Goal: Information Seeking & Learning: Learn about a topic

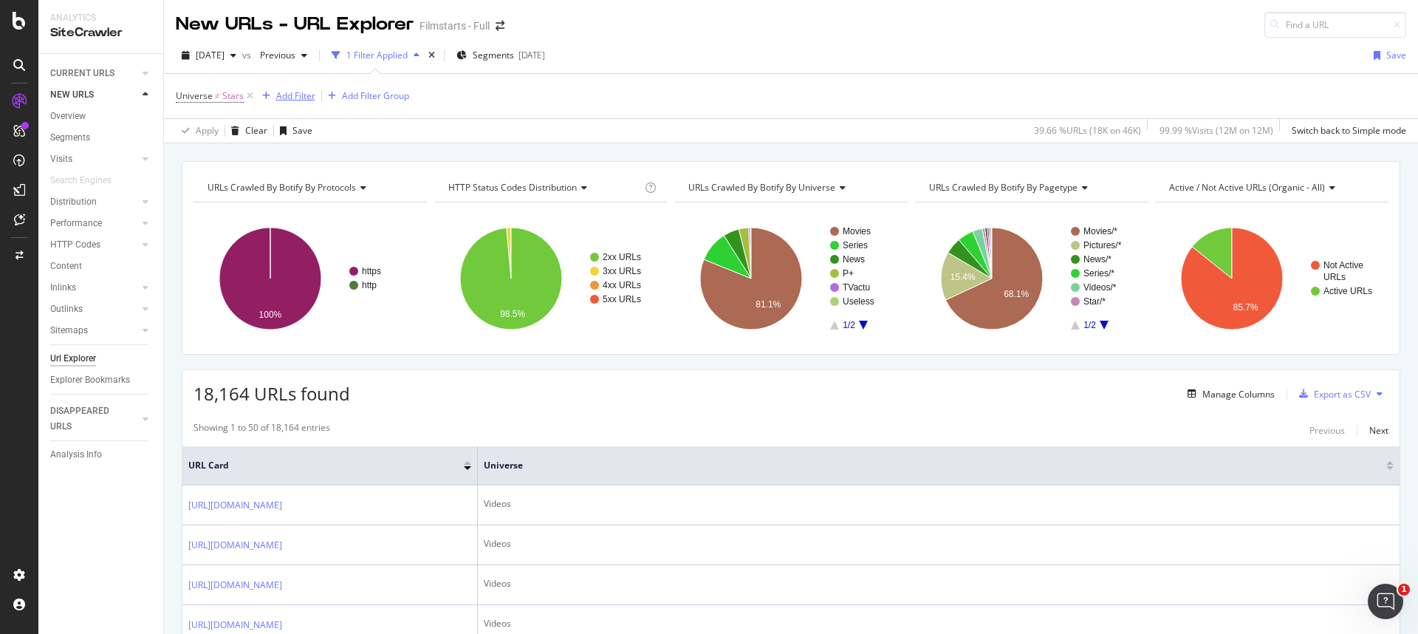
click at [282, 97] on div "Add Filter" at bounding box center [295, 95] width 39 height 13
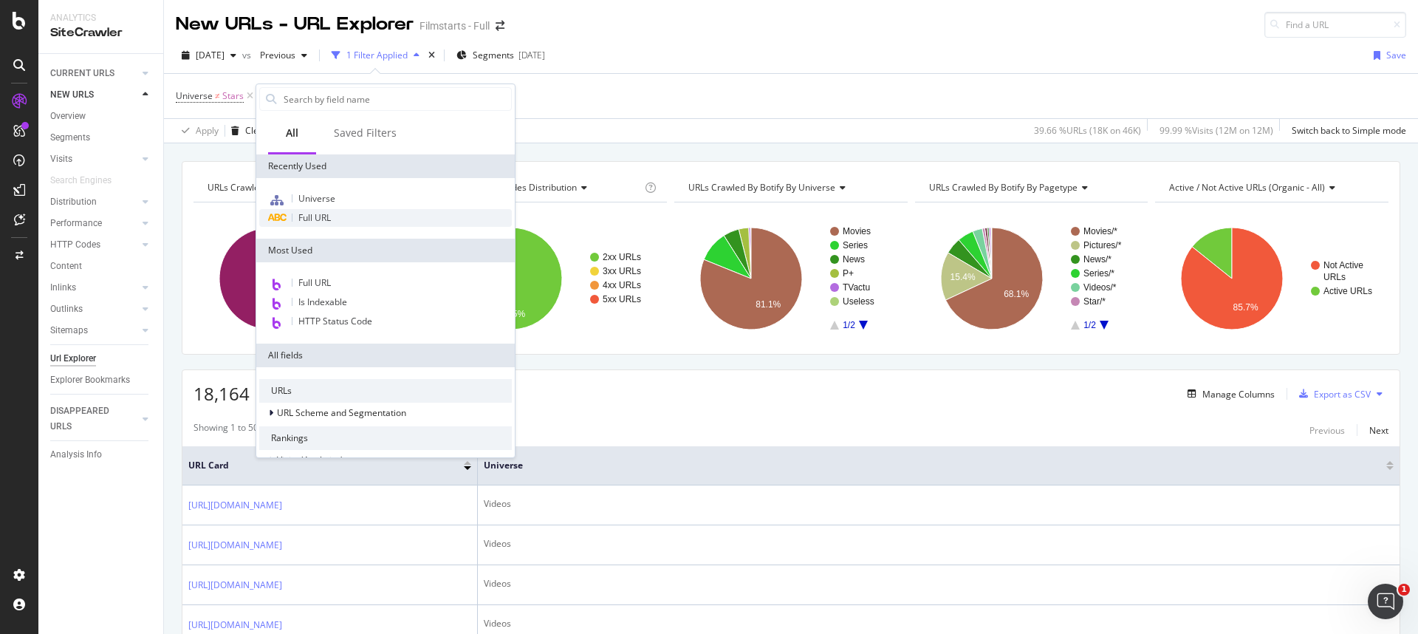
click at [312, 223] on span "Full URL" at bounding box center [314, 217] width 32 height 13
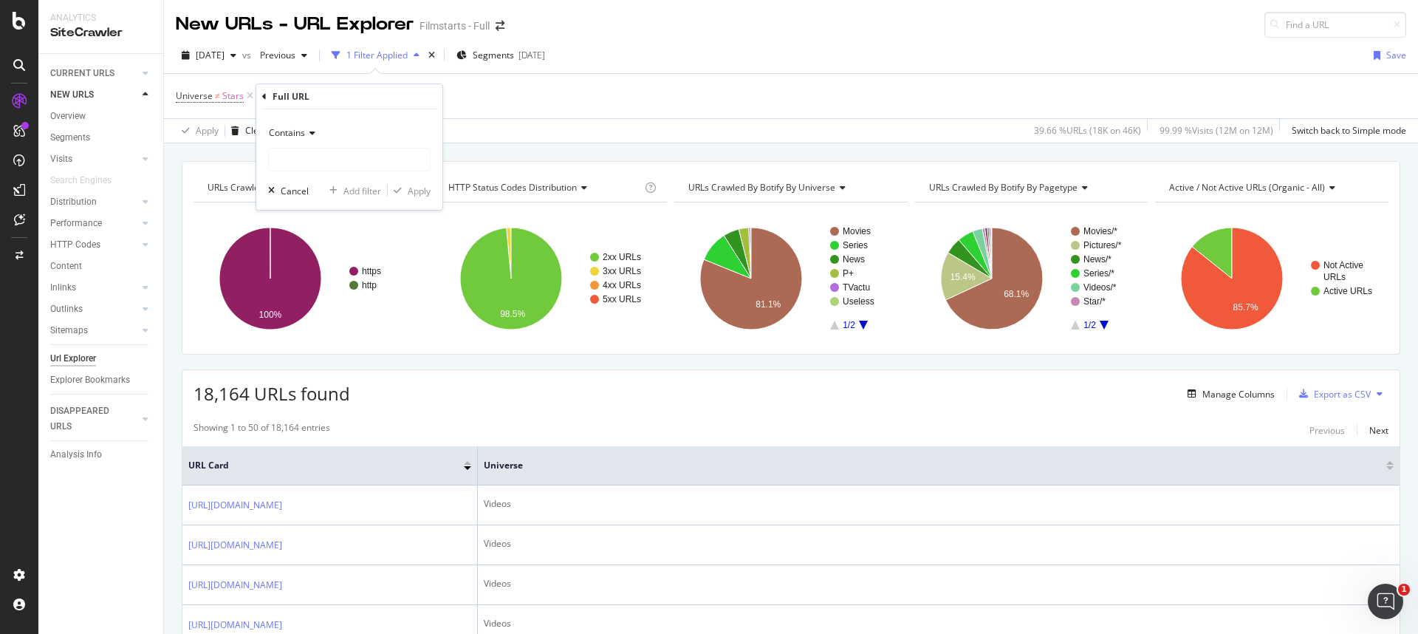
click at [318, 129] on div "Contains" at bounding box center [349, 133] width 162 height 24
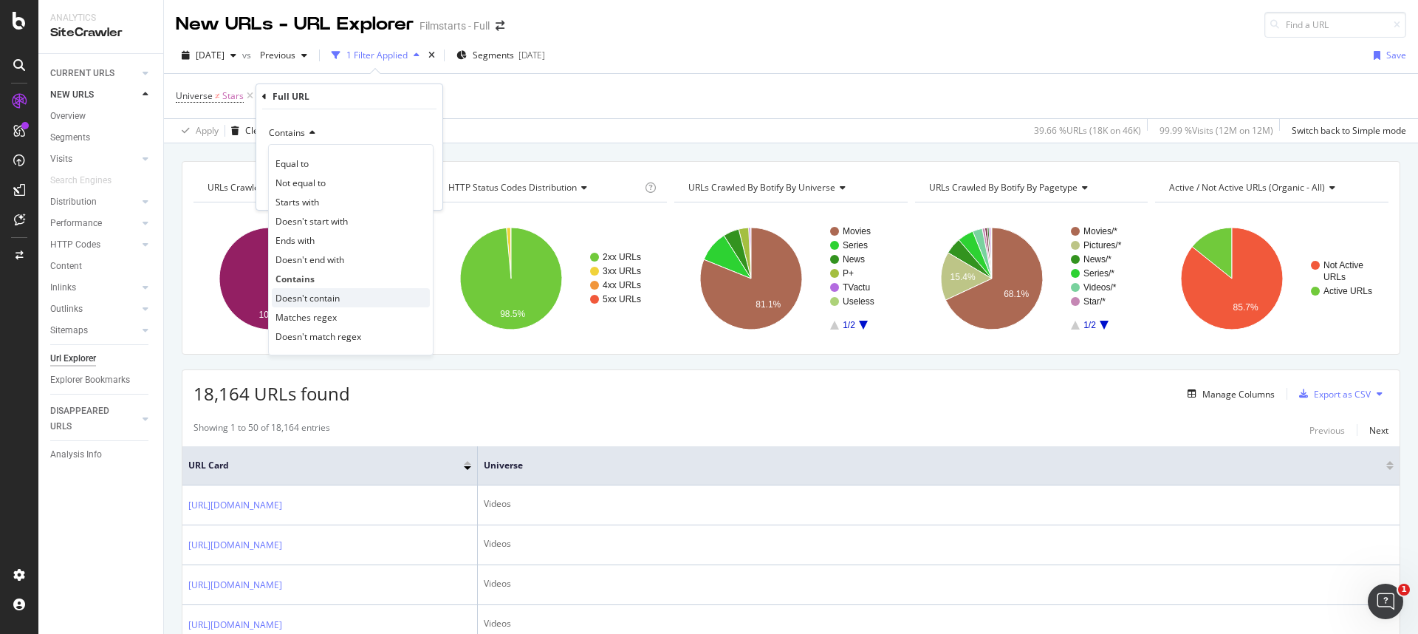
click at [314, 295] on span "Doesn't contain" at bounding box center [307, 298] width 64 height 13
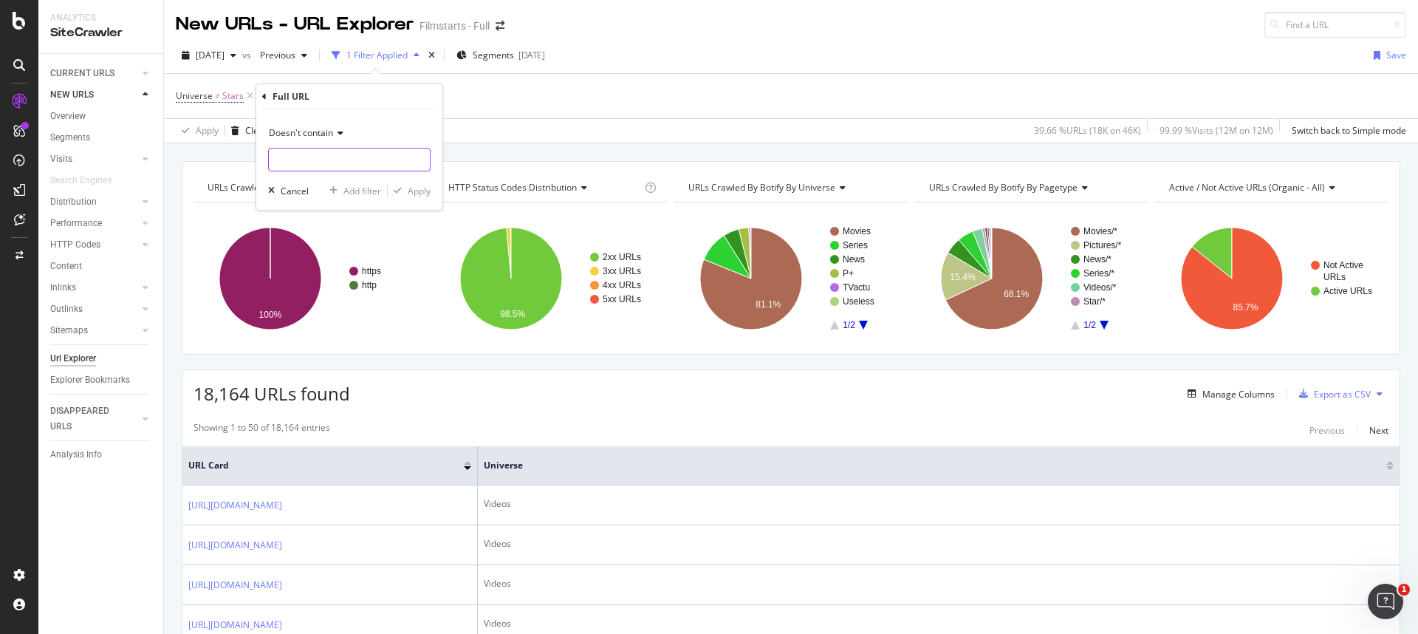
click at [315, 160] on input "text" at bounding box center [349, 160] width 161 height 24
type input "page="
click at [403, 185] on div "Apply" at bounding box center [409, 190] width 43 height 13
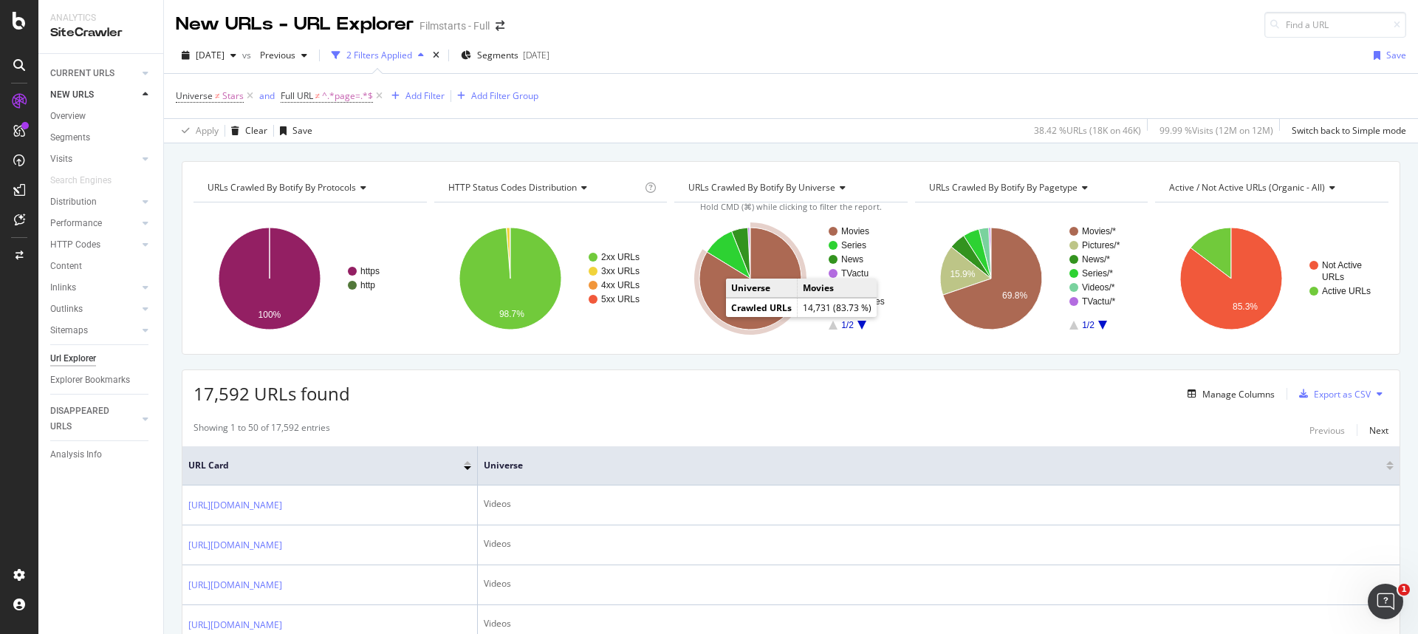
click at [713, 309] on icon "A chart." at bounding box center [750, 278] width 102 height 102
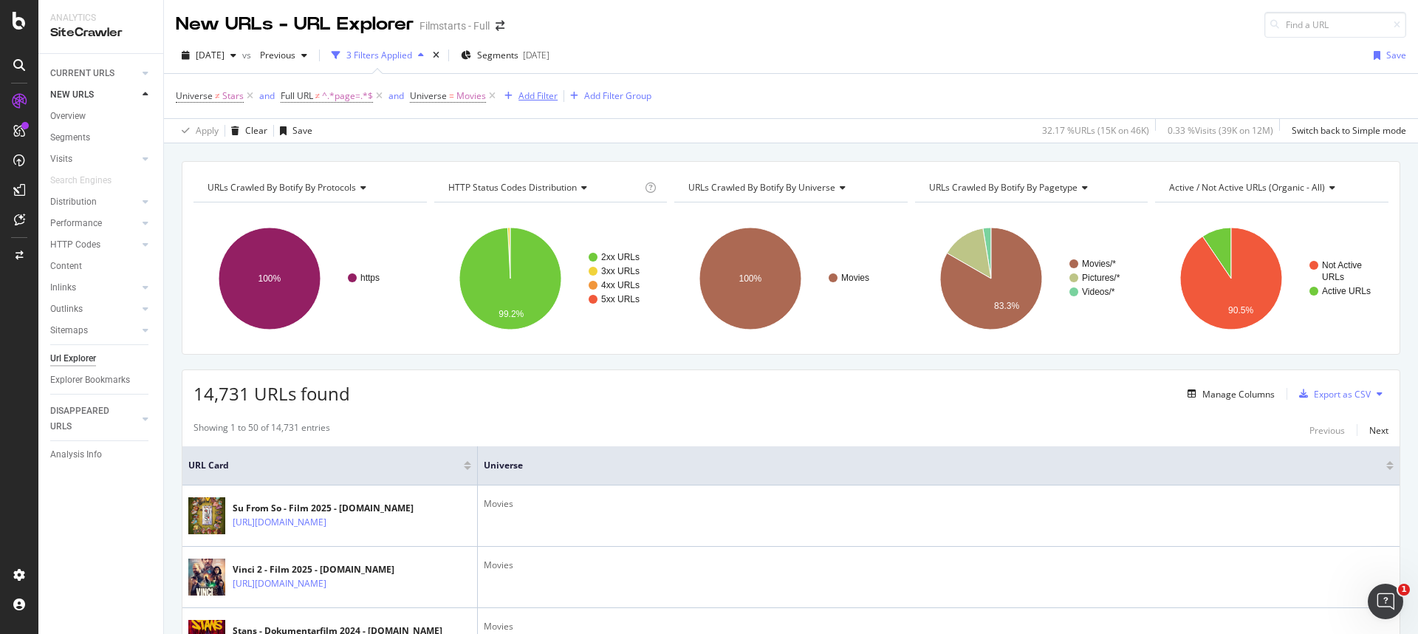
click at [531, 97] on div "Add Filter" at bounding box center [537, 95] width 39 height 13
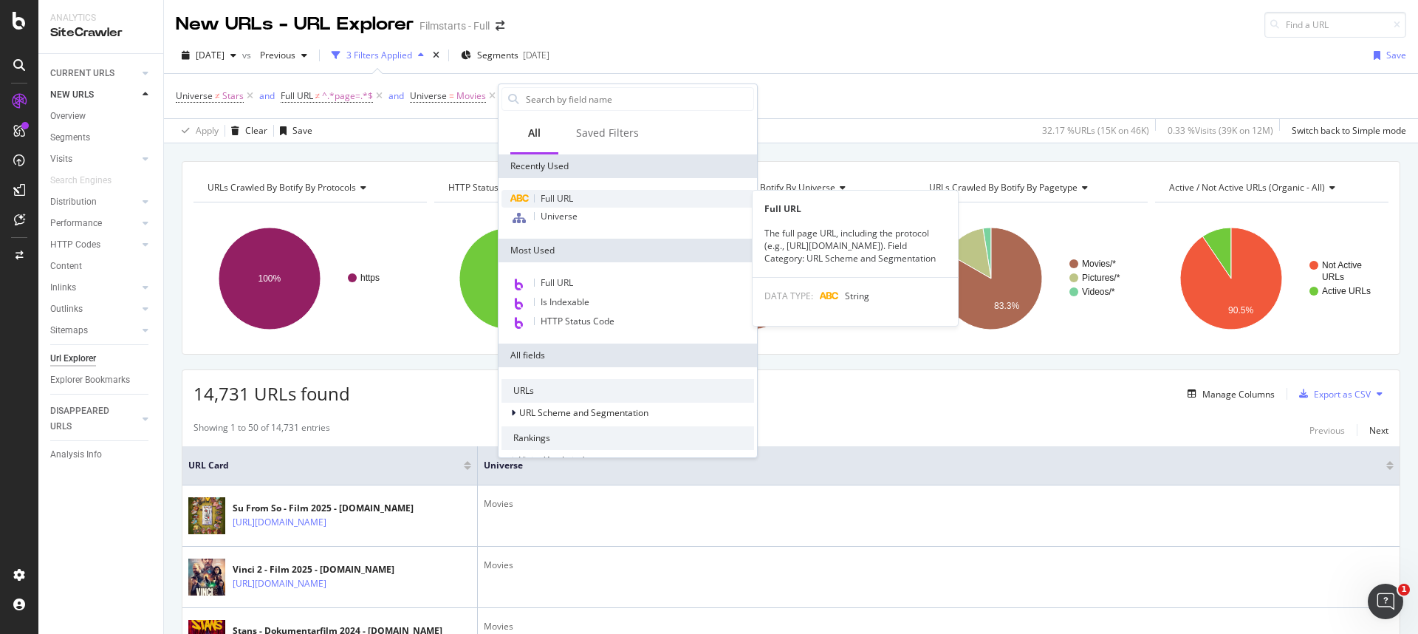
click at [561, 198] on span "Full URL" at bounding box center [557, 198] width 32 height 13
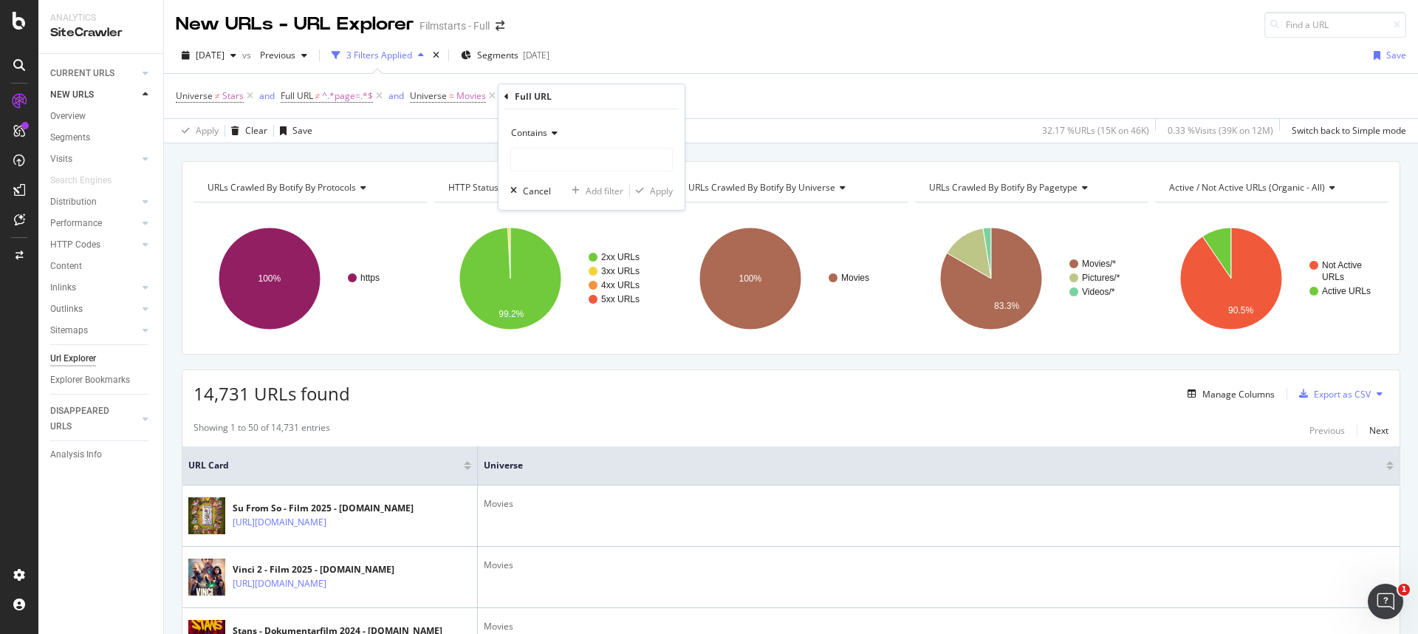
click at [560, 130] on div "Contains" at bounding box center [591, 133] width 162 height 24
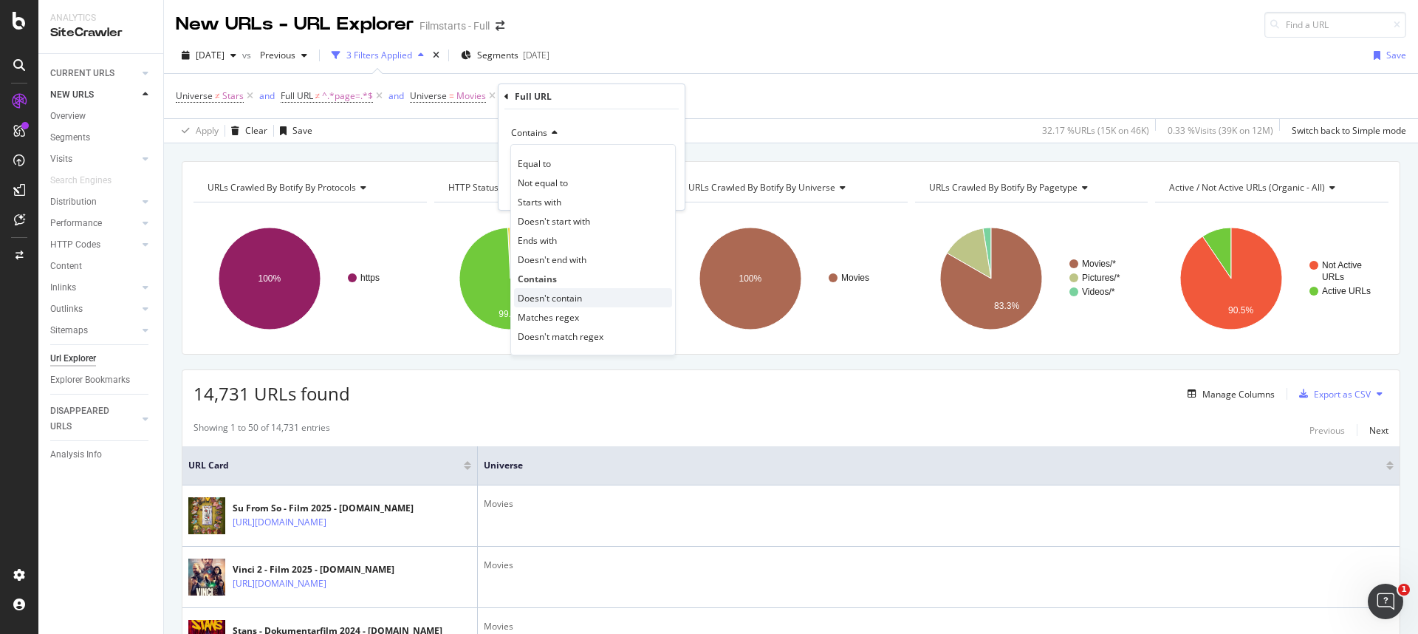
click at [570, 300] on span "Doesn't contain" at bounding box center [550, 298] width 64 height 13
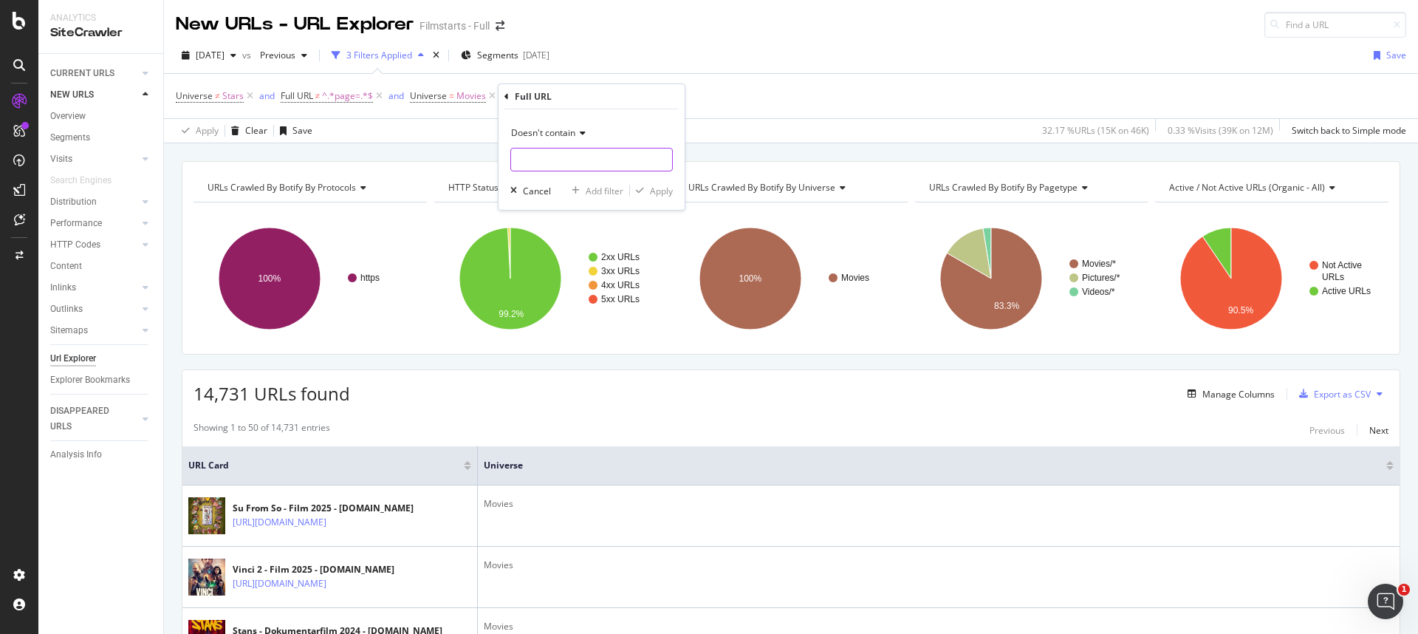
click at [549, 157] on input "text" at bounding box center [591, 160] width 161 height 24
type input "/kritik/"
click at [661, 192] on div "Apply" at bounding box center [661, 191] width 23 height 13
click at [575, 95] on span "^.*/kritik/.*$" at bounding box center [590, 96] width 51 height 21
click at [572, 154] on input "/kritik/" at bounding box center [605, 157] width 140 height 24
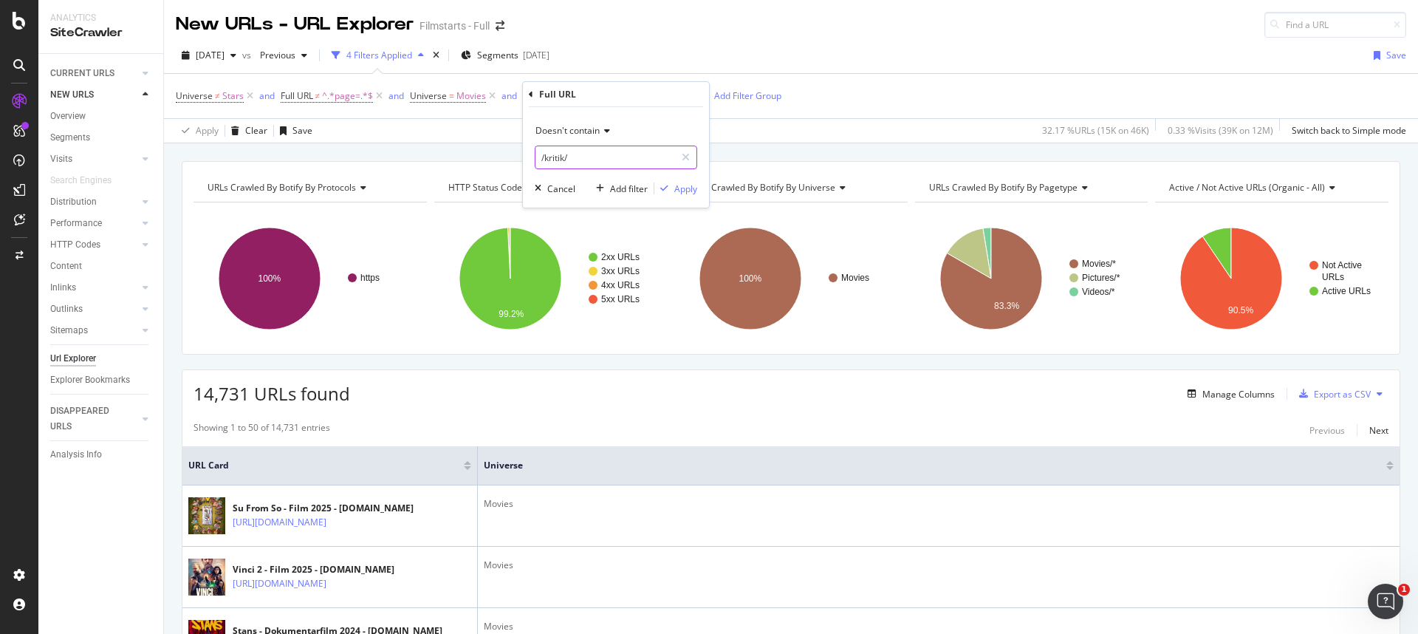
click at [586, 154] on input "/kritik/" at bounding box center [605, 157] width 140 height 24
type input "kritik.html"
click at [691, 185] on div "Apply" at bounding box center [685, 188] width 23 height 13
click at [469, 468] on div at bounding box center [467, 468] width 7 height 4
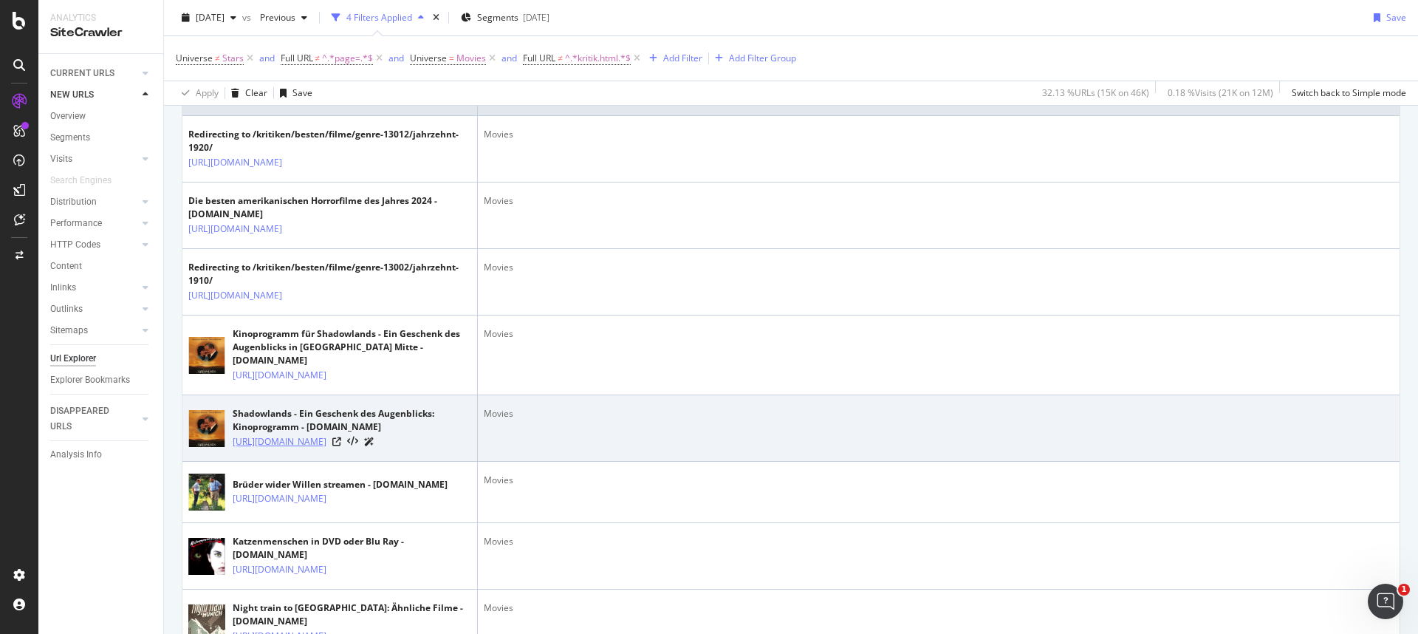
scroll to position [377, 0]
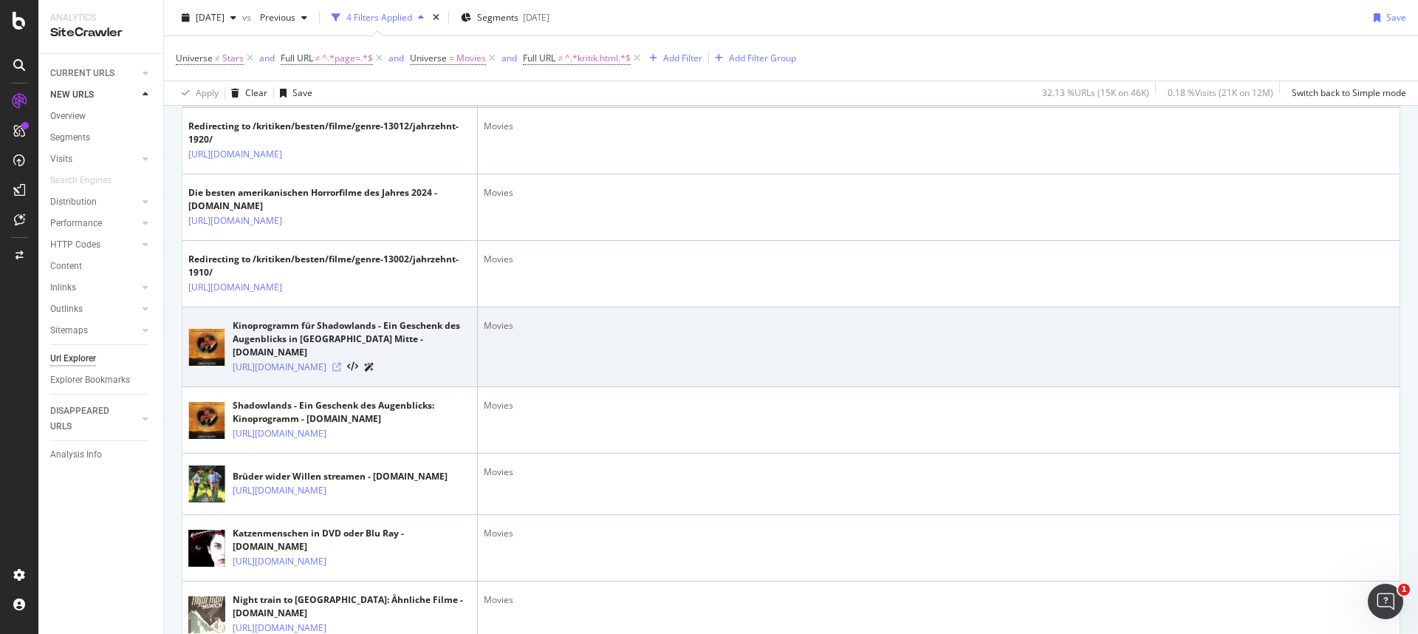
click at [341, 372] on icon at bounding box center [336, 367] width 9 height 9
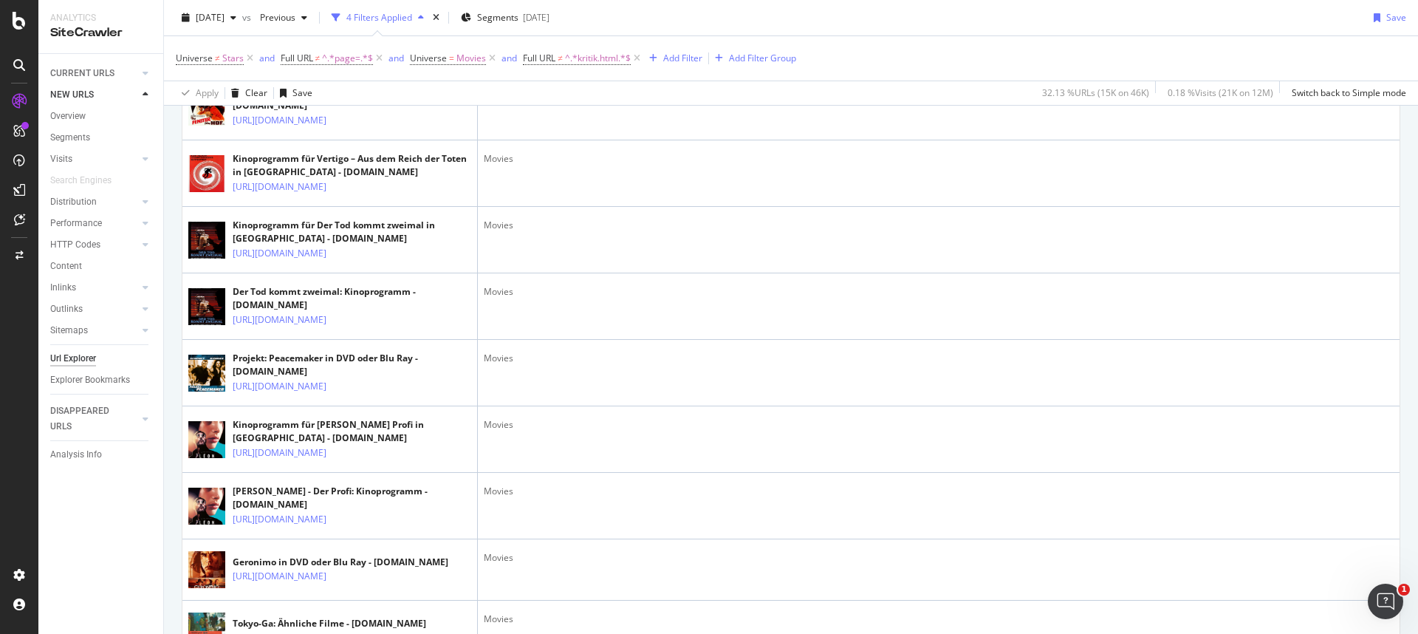
scroll to position [0, 0]
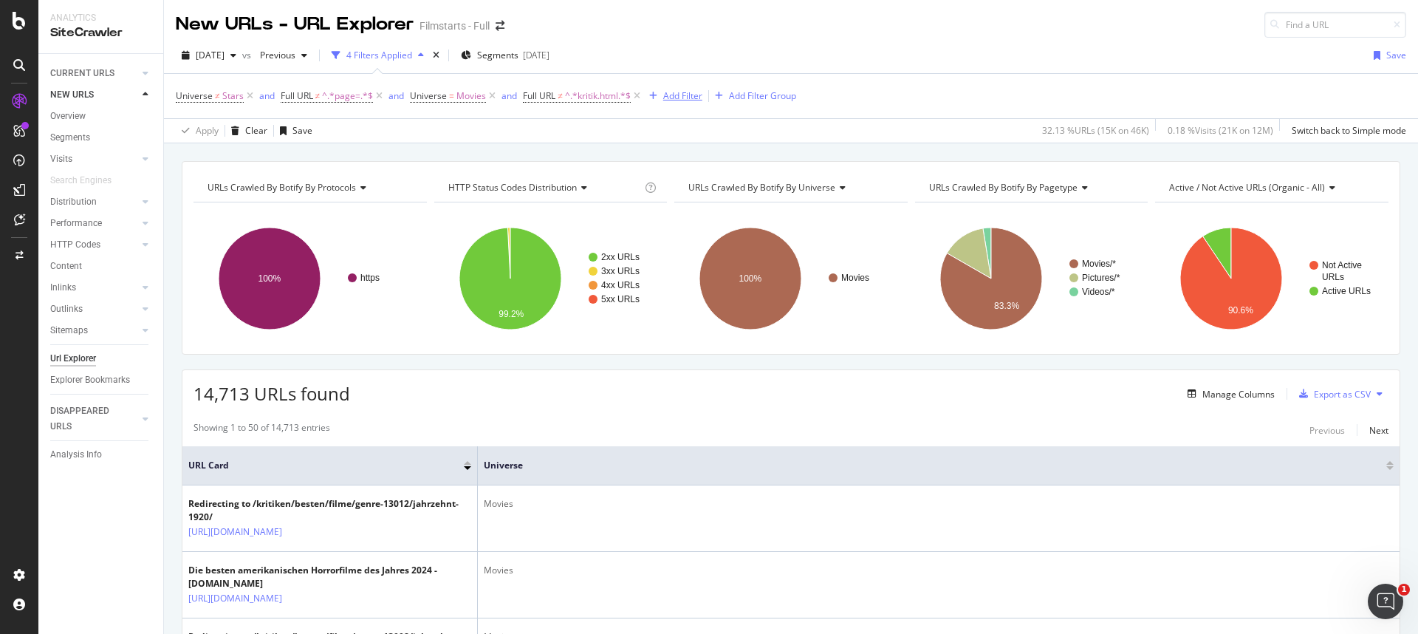
click at [666, 94] on div "Add Filter" at bounding box center [682, 95] width 39 height 13
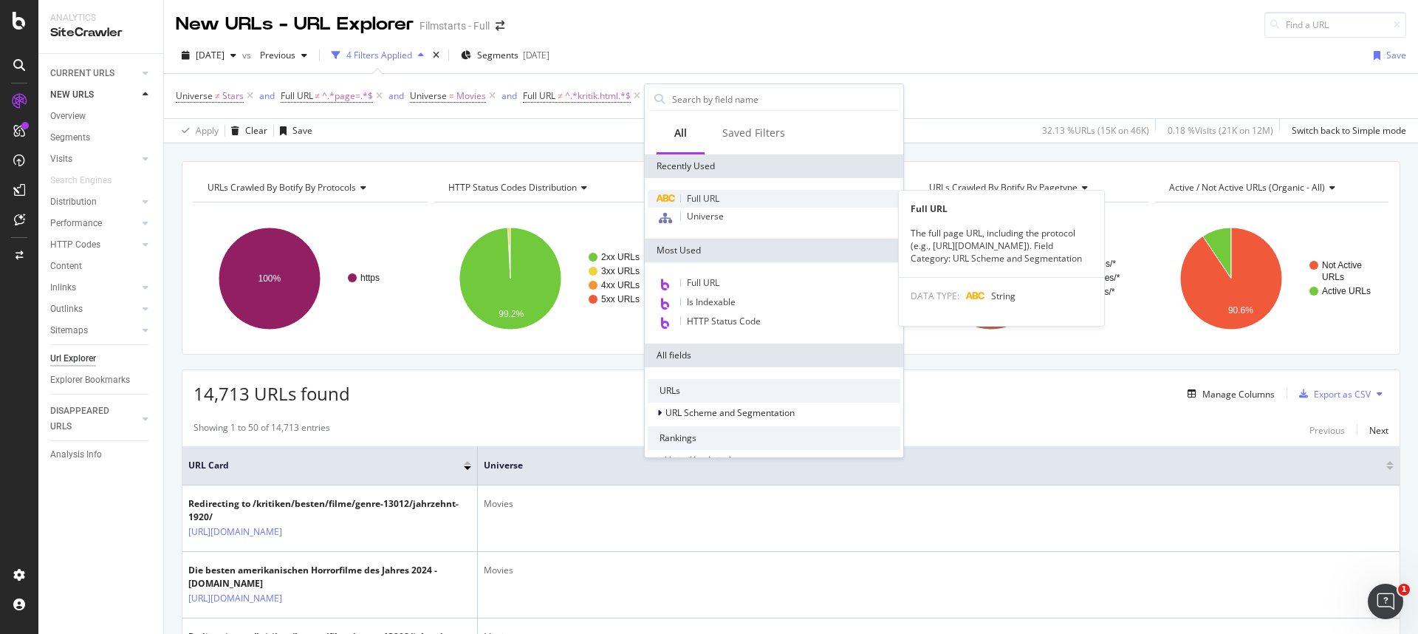
click at [706, 197] on span "Full URL" at bounding box center [703, 198] width 32 height 13
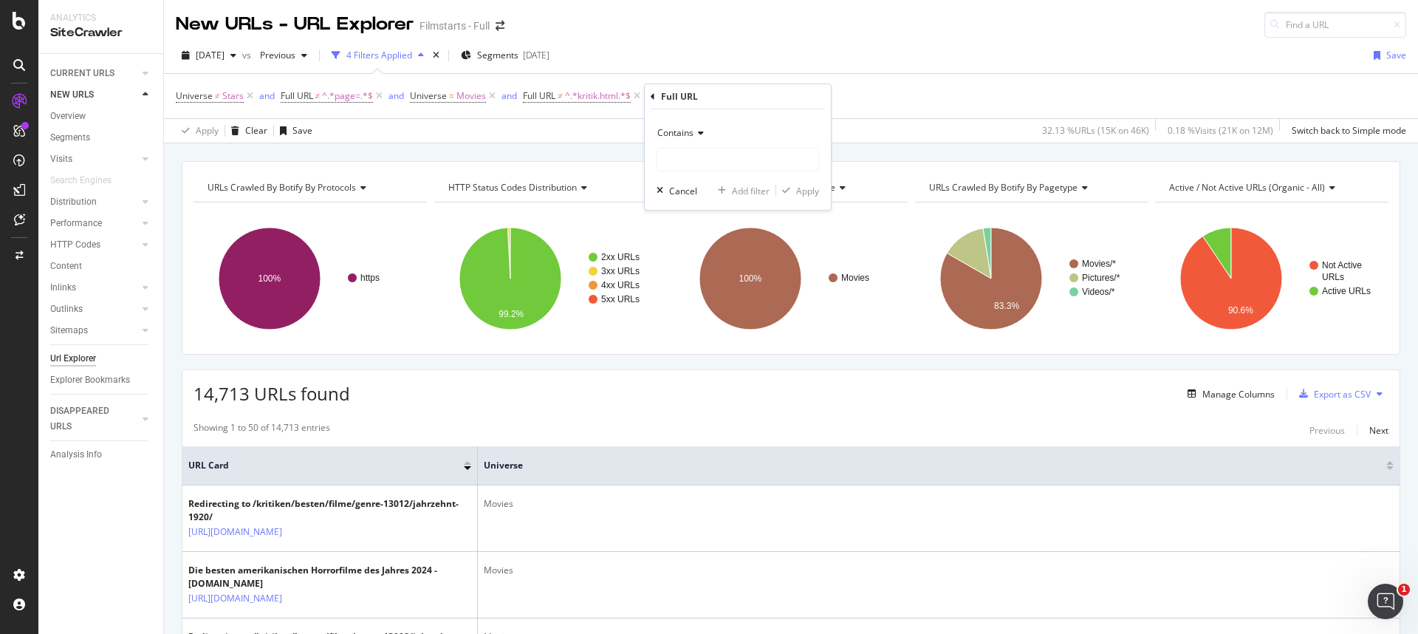
click at [692, 132] on span "Contains" at bounding box center [675, 132] width 36 height 13
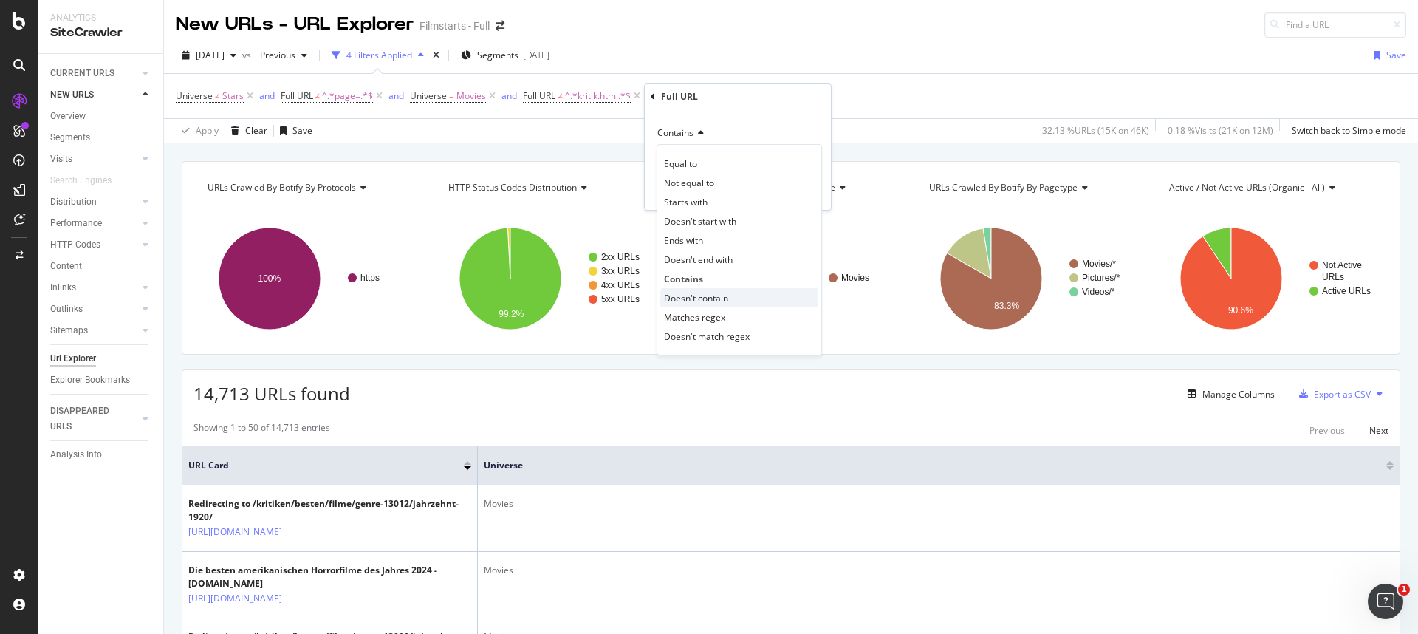
click at [706, 295] on span "Doesn't contain" at bounding box center [696, 298] width 64 height 13
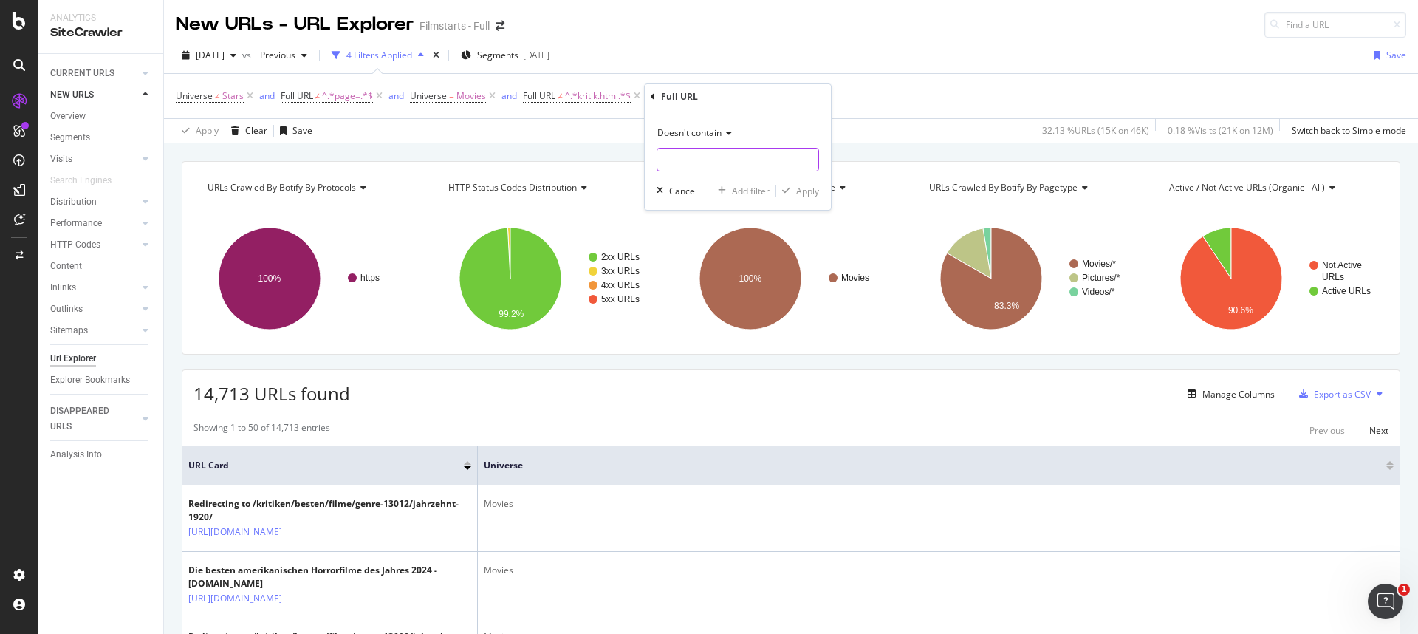
click at [690, 154] on input "text" at bounding box center [737, 160] width 161 height 24
type input "/"
type input "kinoprogramm"
click at [813, 188] on div "Apply" at bounding box center [807, 191] width 23 height 13
click at [837, 88] on div "Add Filter" at bounding box center [837, 96] width 59 height 16
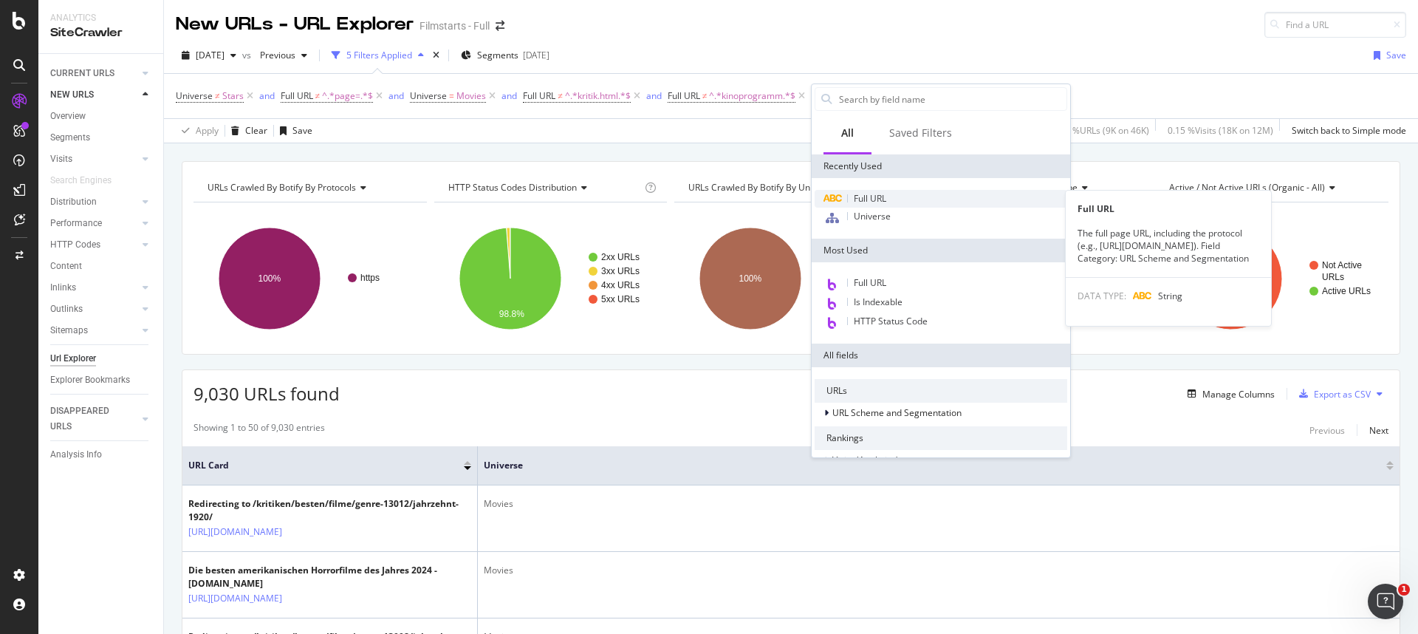
click at [870, 201] on span "Full URL" at bounding box center [870, 198] width 32 height 13
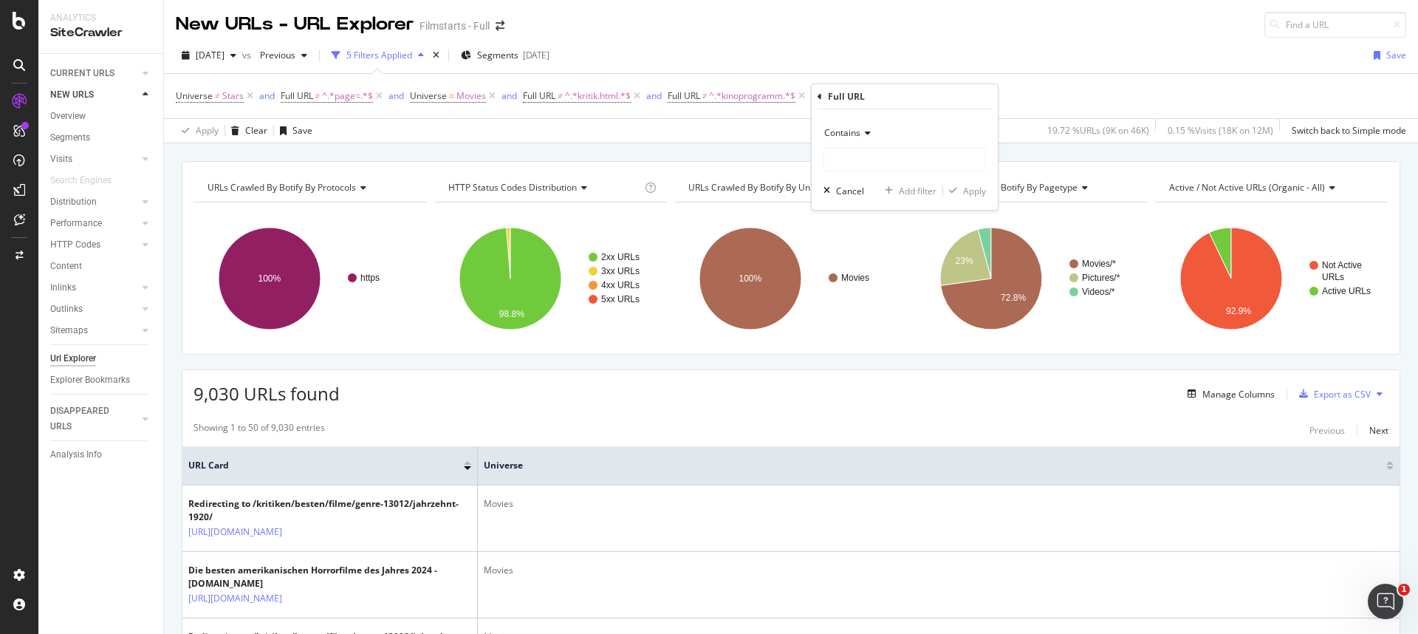
click at [869, 129] on icon at bounding box center [865, 133] width 10 height 9
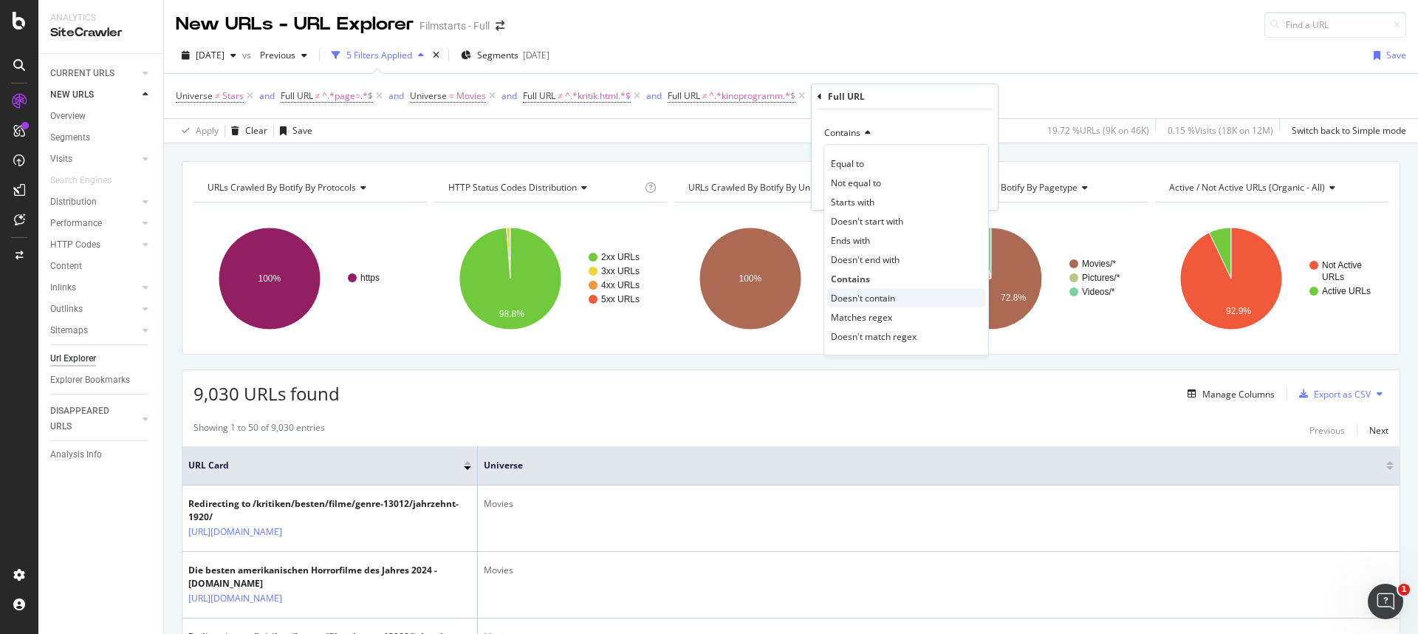
click at [863, 293] on span "Doesn't contain" at bounding box center [863, 298] width 64 height 13
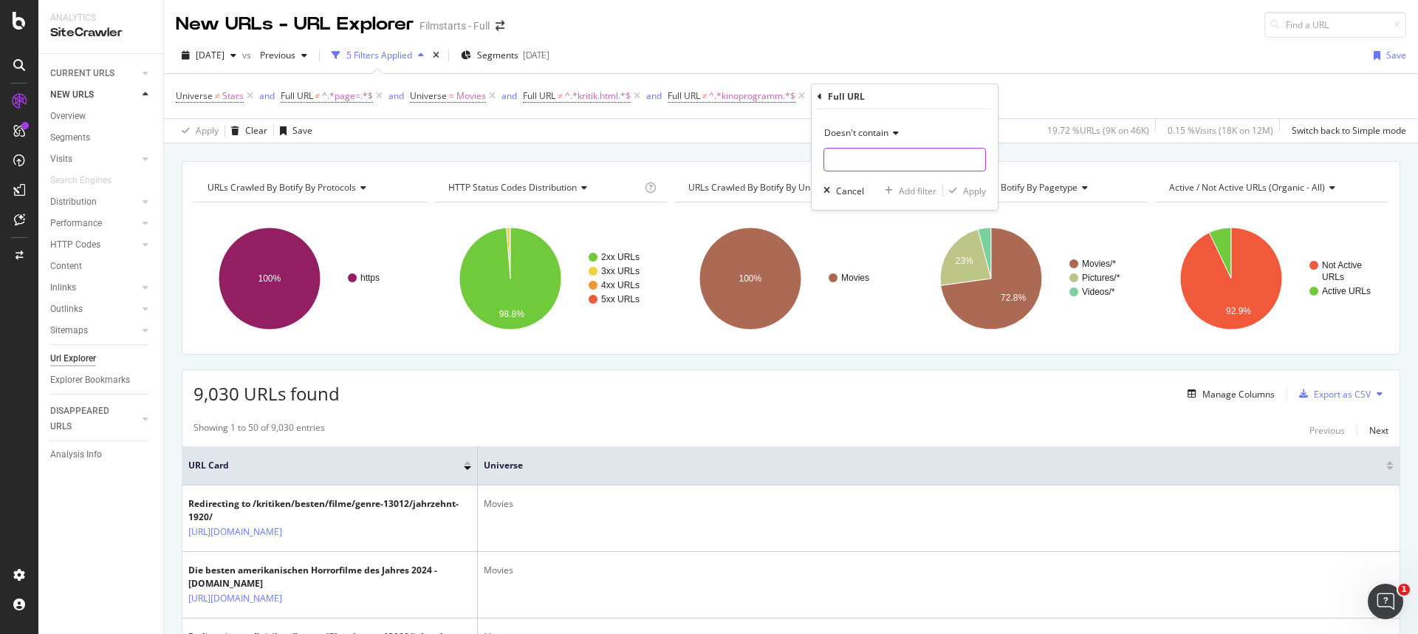
click at [862, 157] on input "text" at bounding box center [904, 160] width 161 height 24
type input "bilder"
click at [974, 188] on div "Apply" at bounding box center [974, 191] width 23 height 13
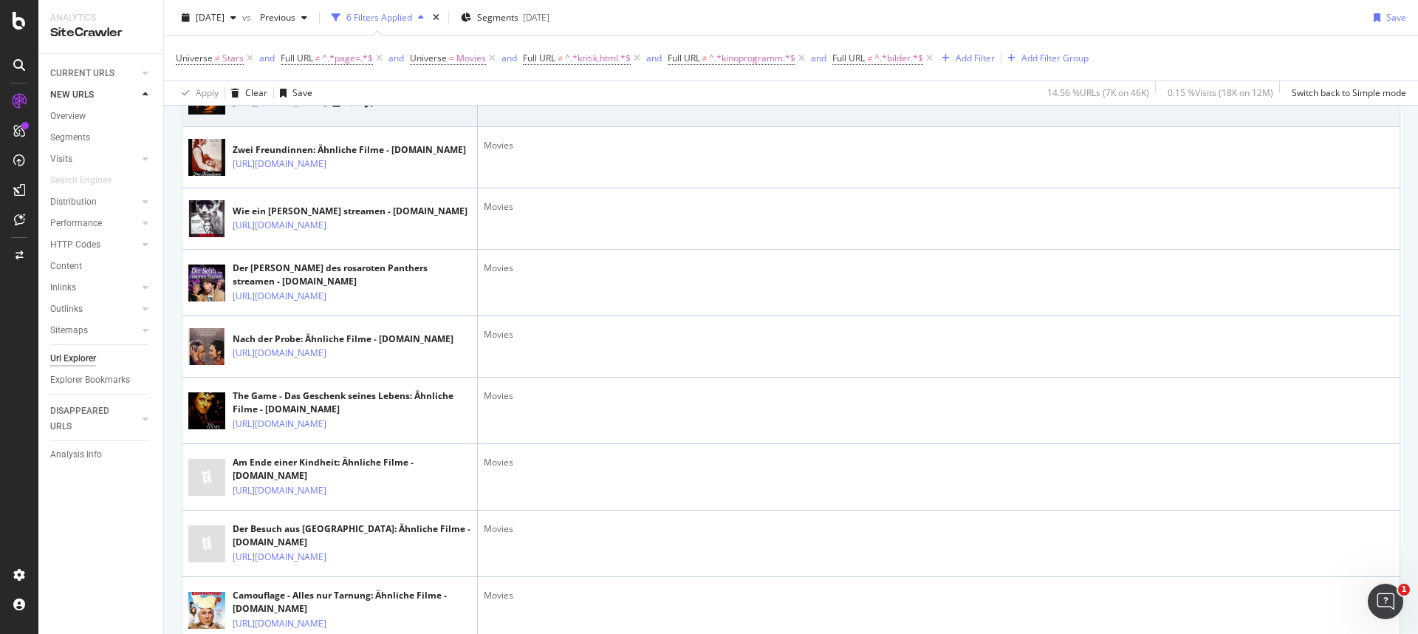
scroll to position [1309, 0]
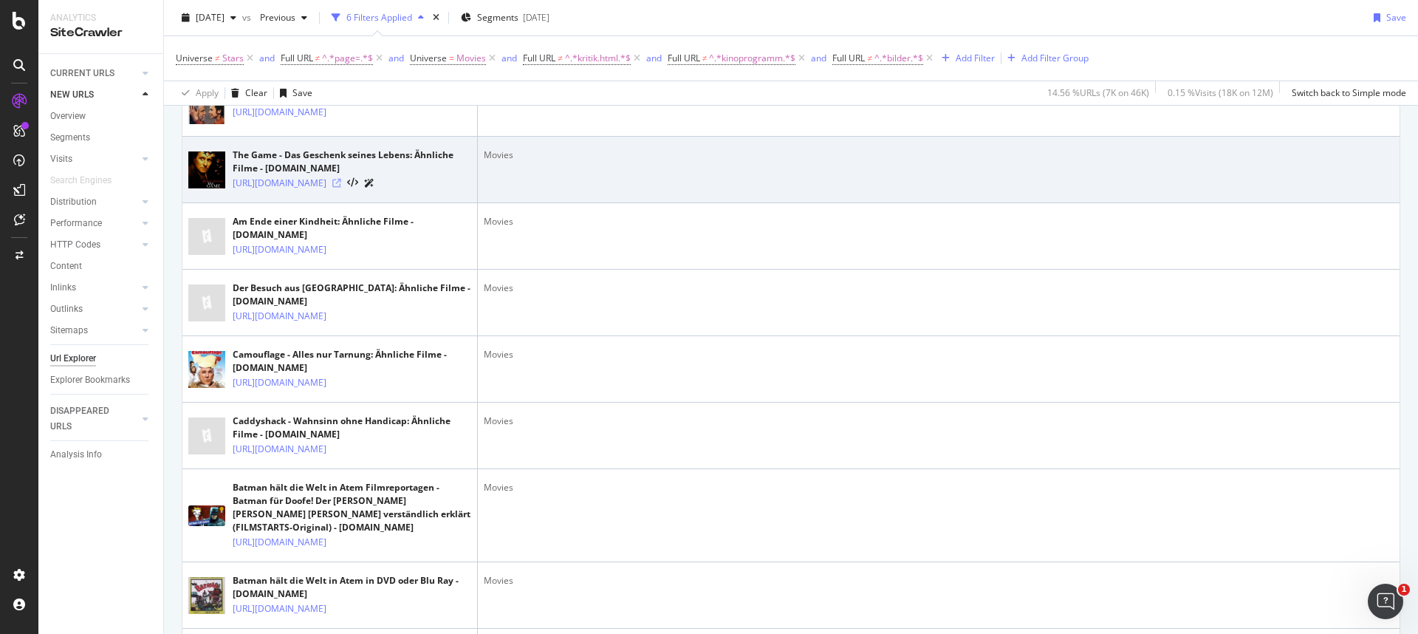
click at [341, 188] on icon at bounding box center [336, 183] width 9 height 9
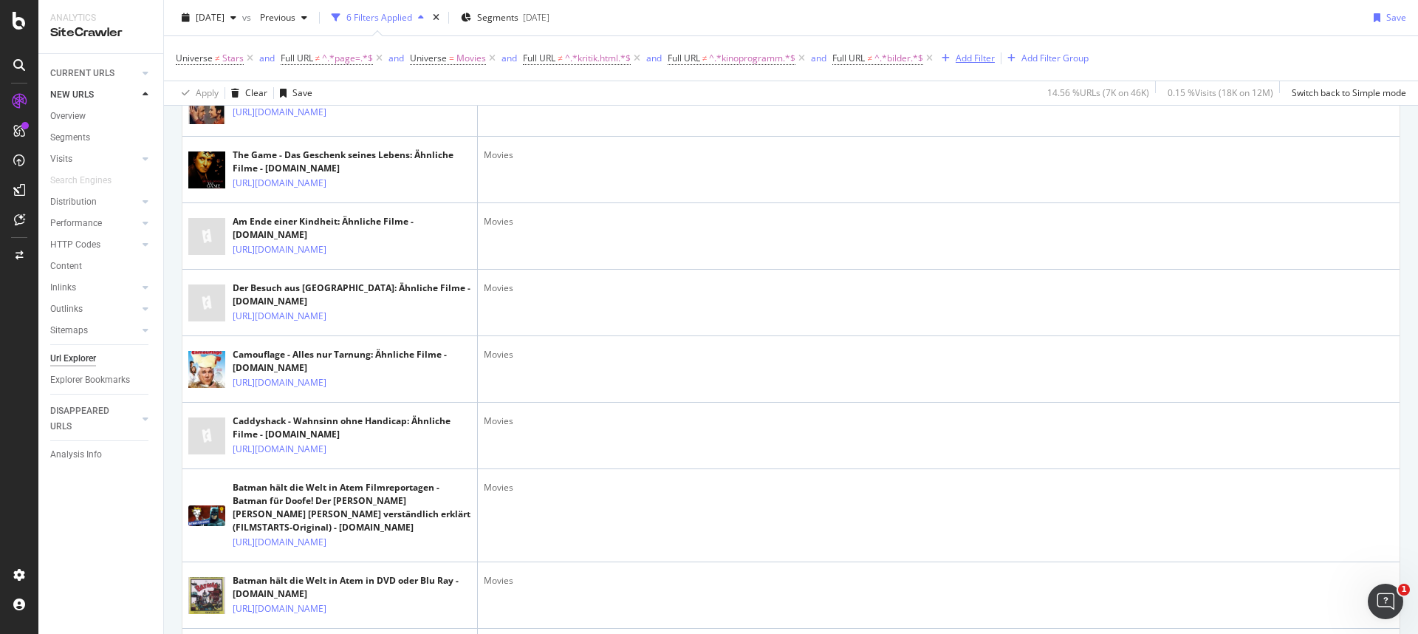
click at [971, 62] on div "Add Filter" at bounding box center [975, 58] width 39 height 13
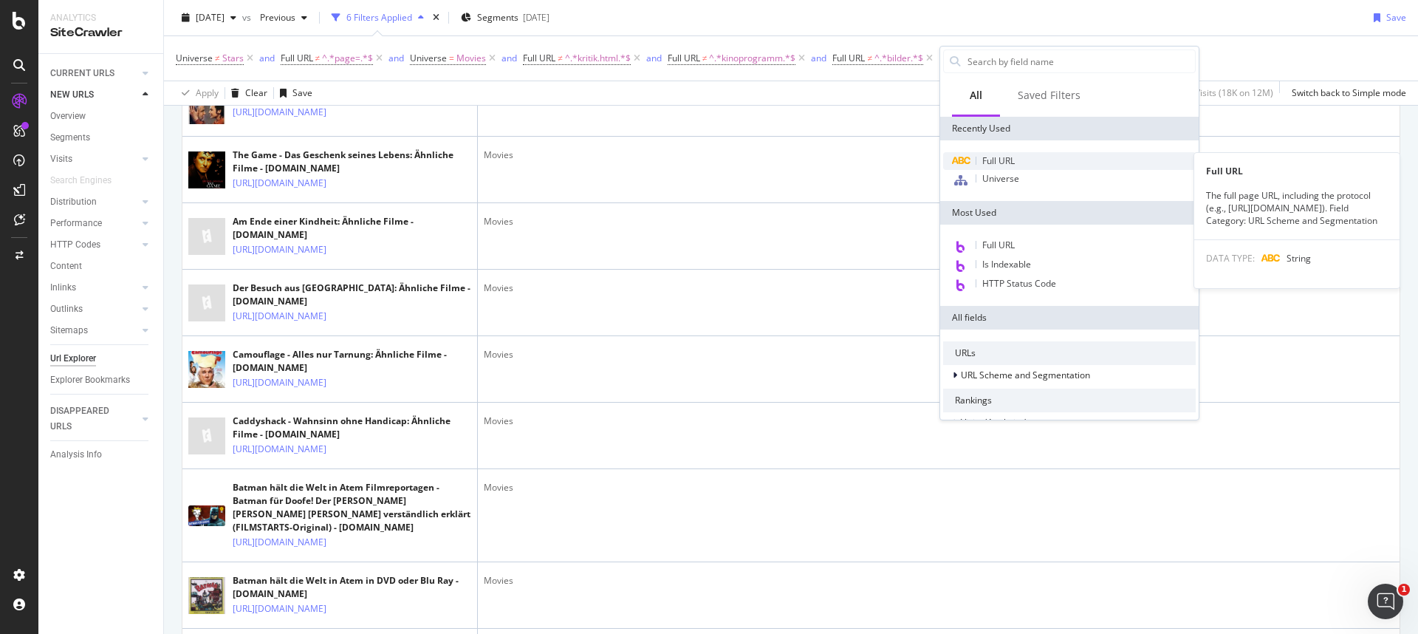
click at [1002, 167] on div "Full URL" at bounding box center [1069, 161] width 253 height 18
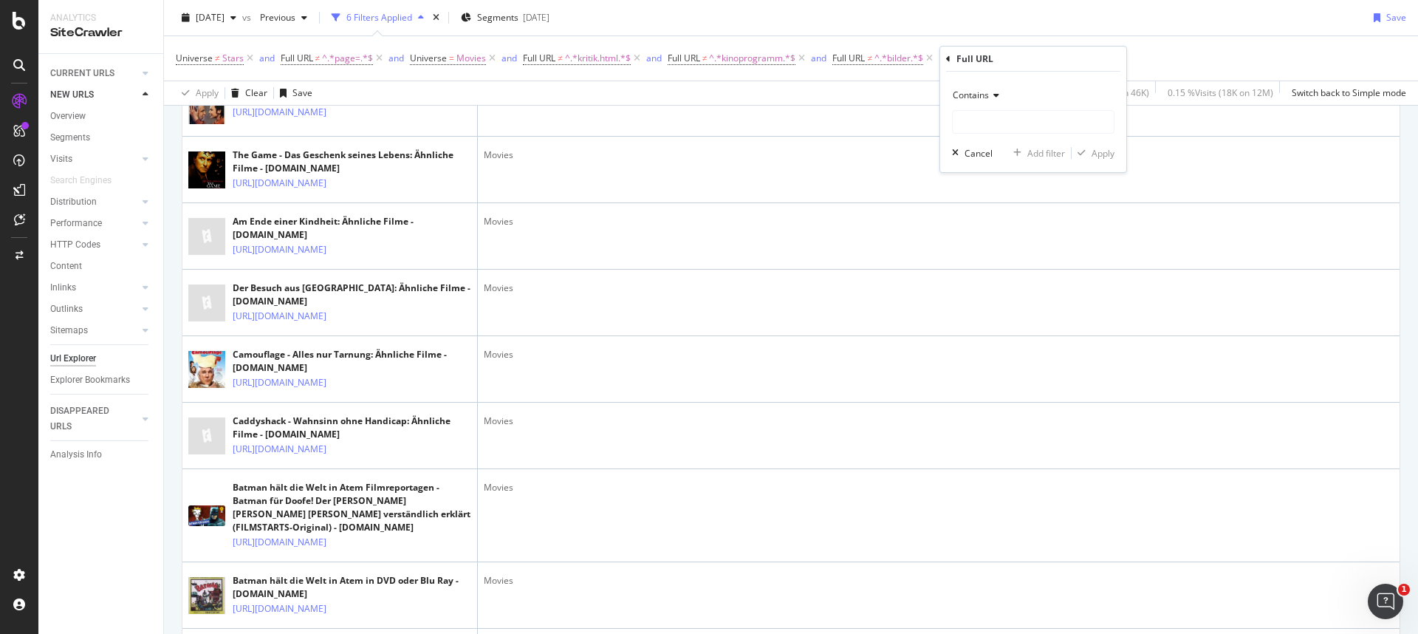
click at [997, 89] on div "Contains" at bounding box center [1033, 95] width 162 height 24
click at [986, 259] on span "Doesn't contain" at bounding box center [991, 260] width 64 height 13
click at [998, 128] on input "text" at bounding box center [1033, 122] width 161 height 24
type input "anliche"
click at [1085, 154] on icon "button" at bounding box center [1082, 152] width 8 height 9
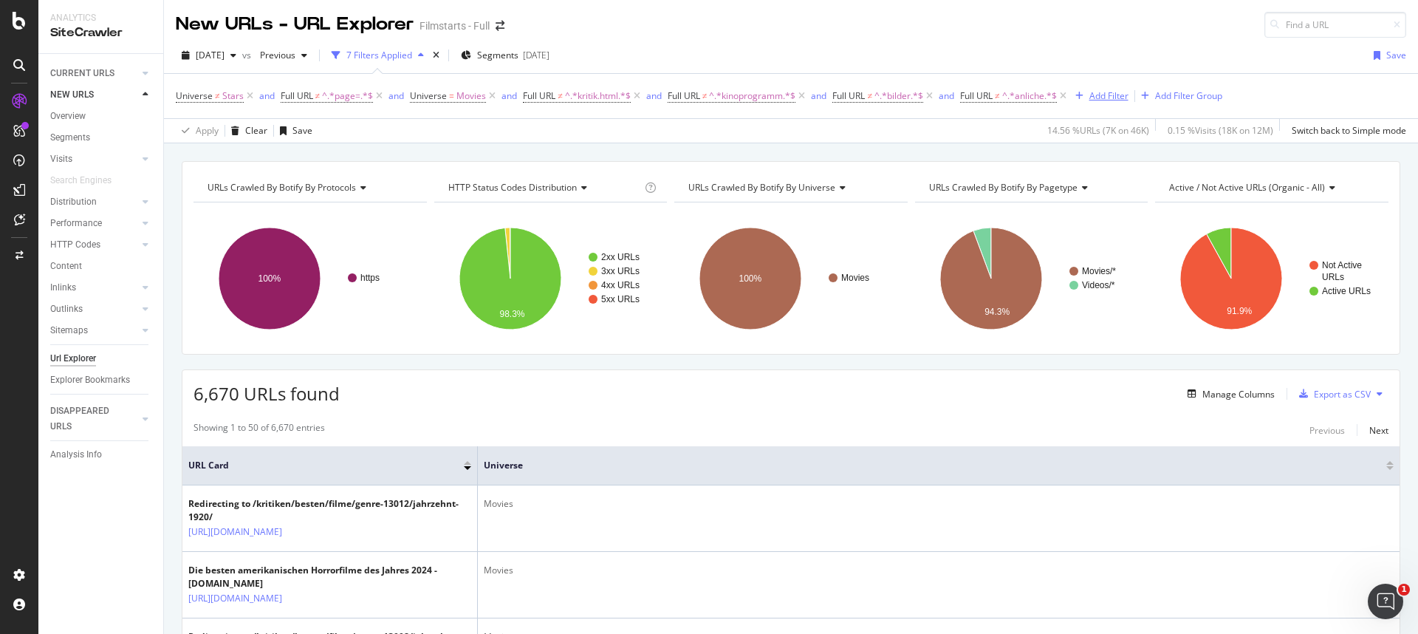
click at [1107, 93] on div "Add Filter" at bounding box center [1108, 95] width 39 height 13
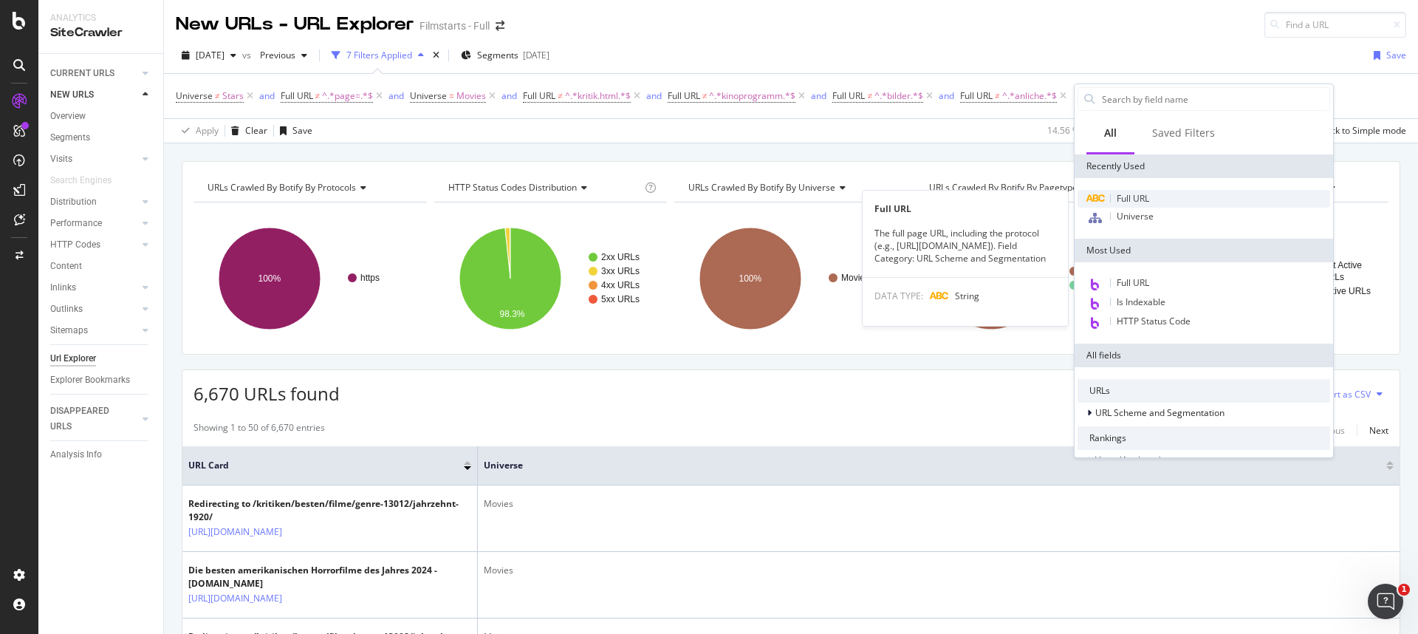
click at [1143, 196] on span "Full URL" at bounding box center [1133, 198] width 32 height 13
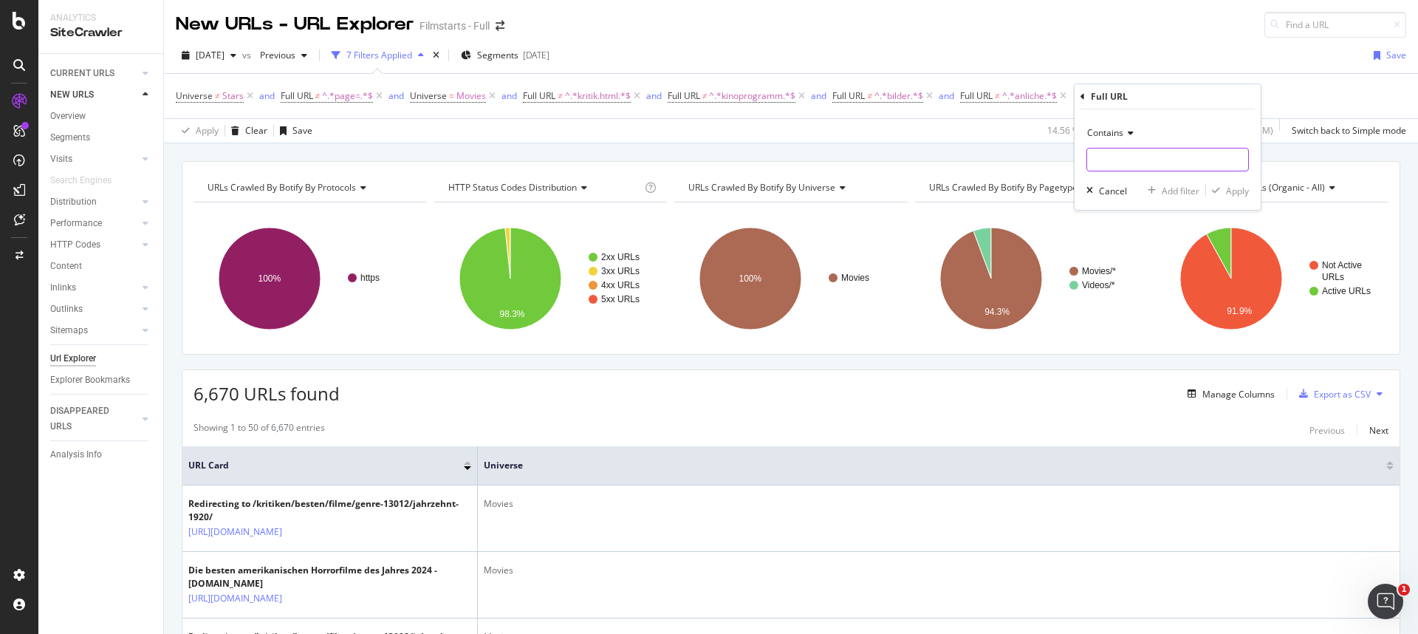
click at [1117, 159] on input "text" at bounding box center [1167, 160] width 161 height 24
type input "streaming"
click at [1229, 191] on div "Apply" at bounding box center [1237, 191] width 23 height 13
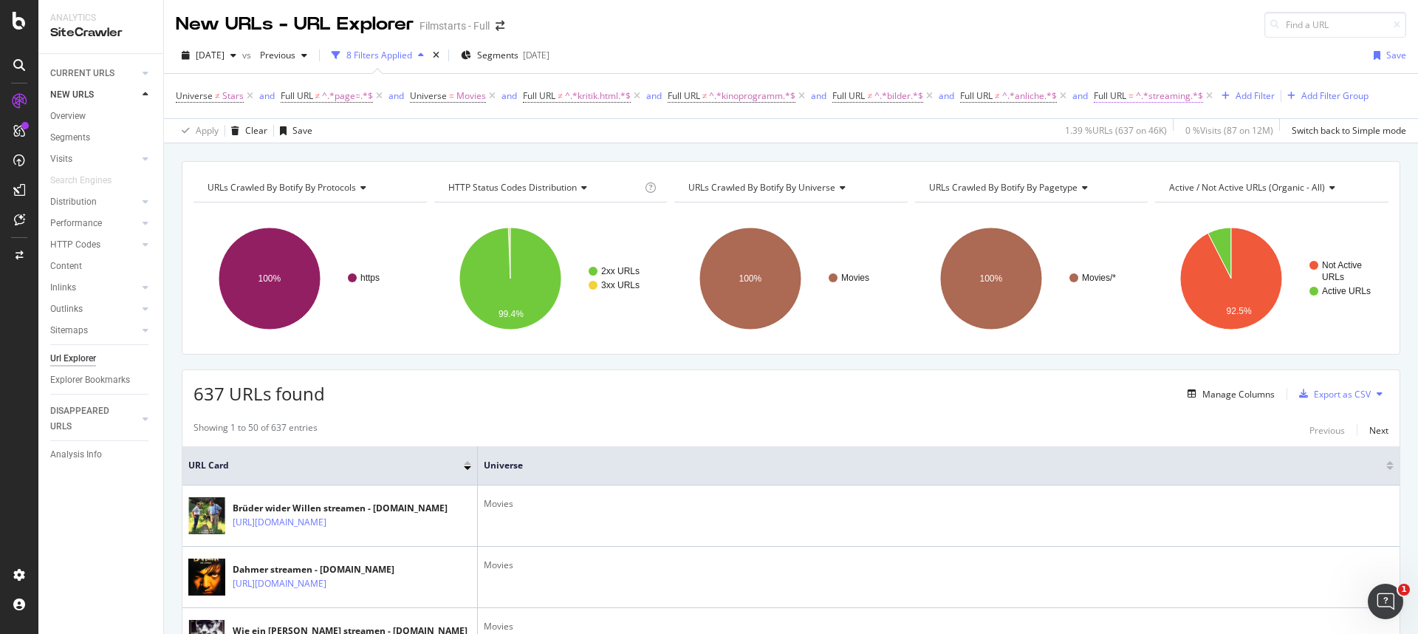
click at [1126, 95] on span "Full URL" at bounding box center [1110, 95] width 32 height 13
click at [1135, 130] on span "Contains" at bounding box center [1130, 130] width 36 height 13
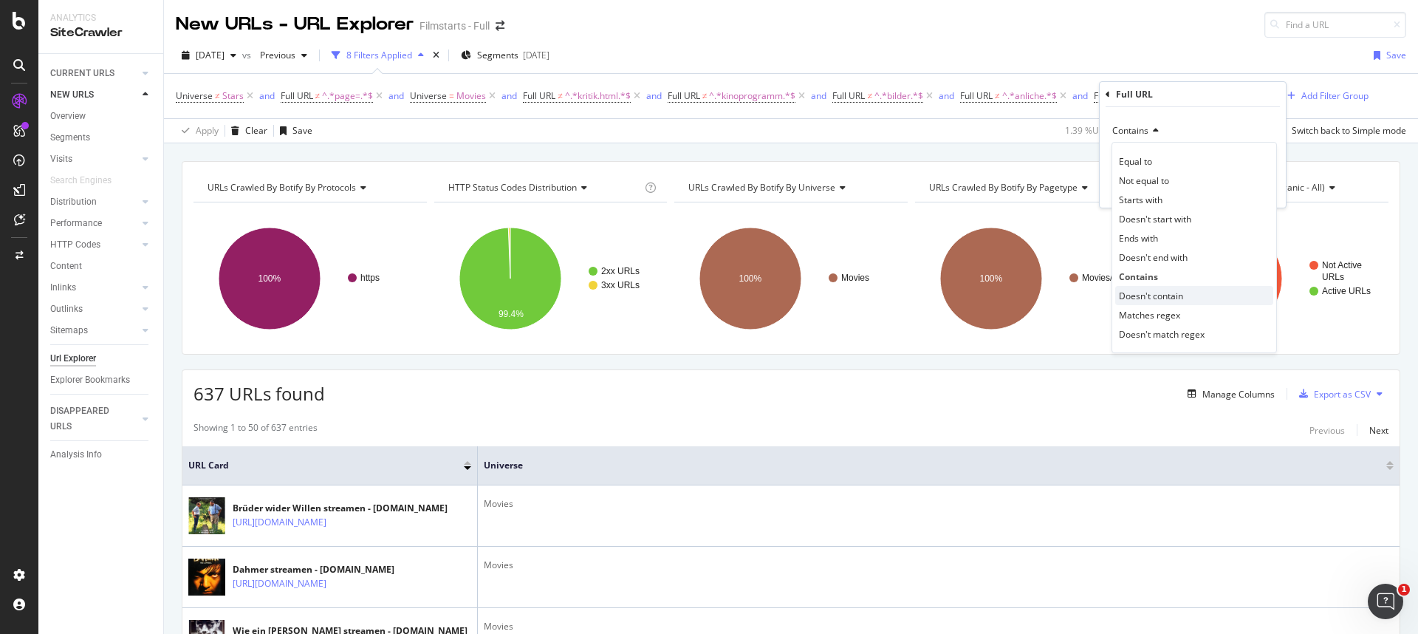
click at [1151, 292] on span "Doesn't contain" at bounding box center [1151, 296] width 64 height 13
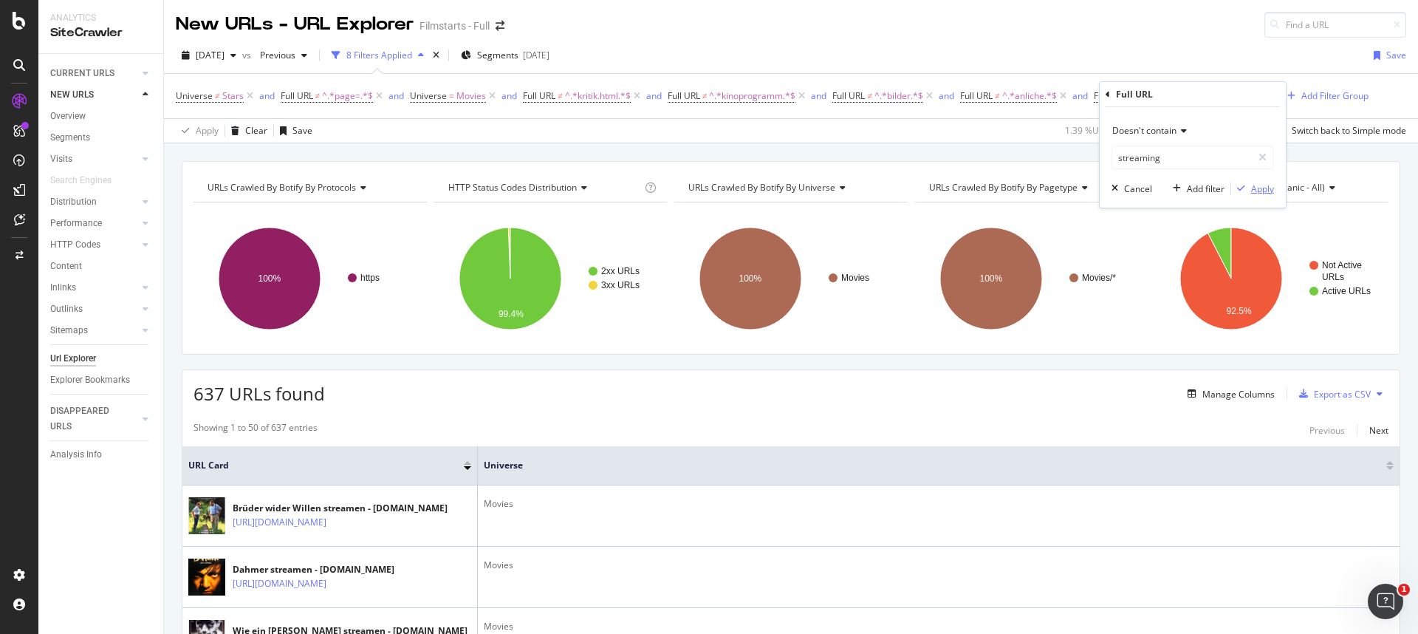
click at [1260, 191] on div "Apply" at bounding box center [1262, 188] width 23 height 13
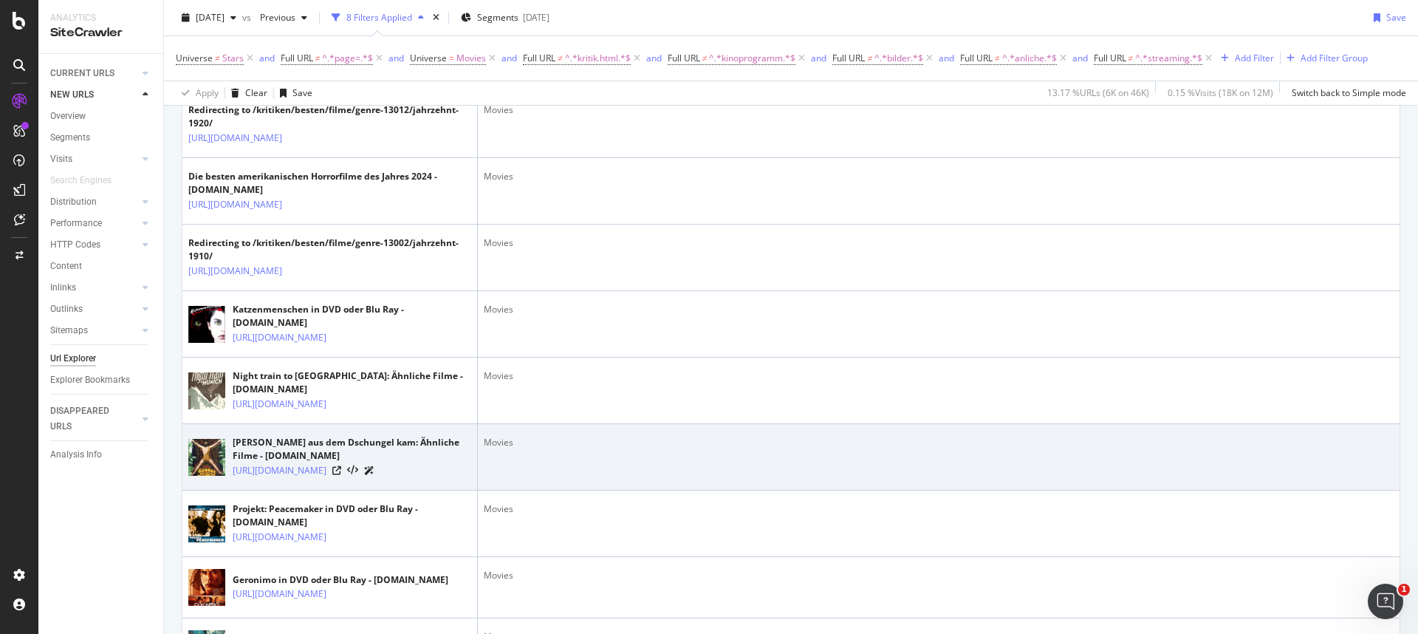
scroll to position [473, 0]
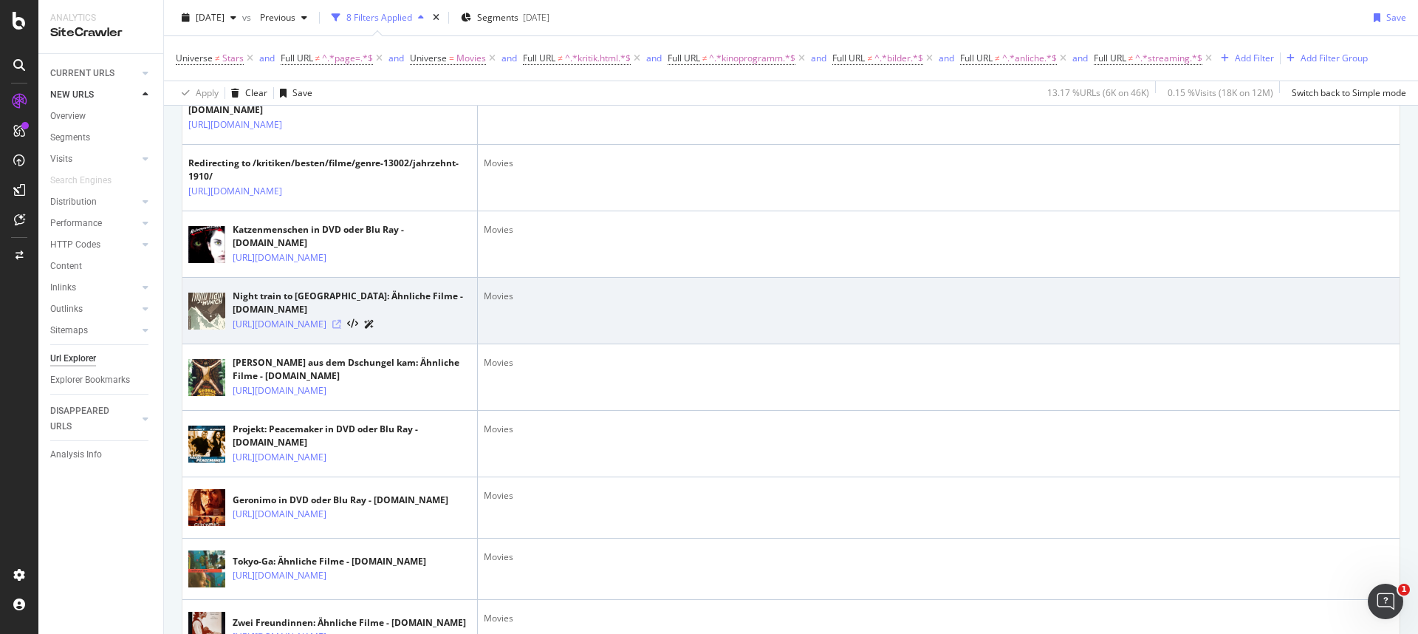
click at [341, 329] on icon at bounding box center [336, 324] width 9 height 9
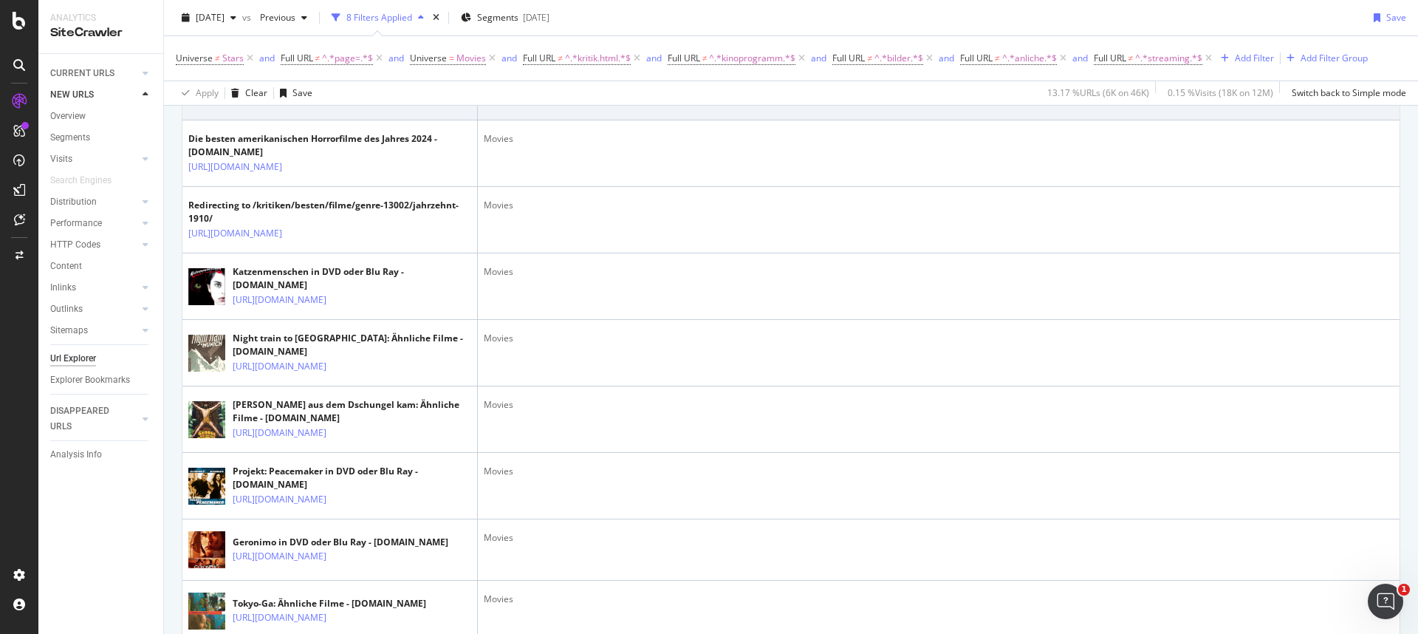
scroll to position [292, 0]
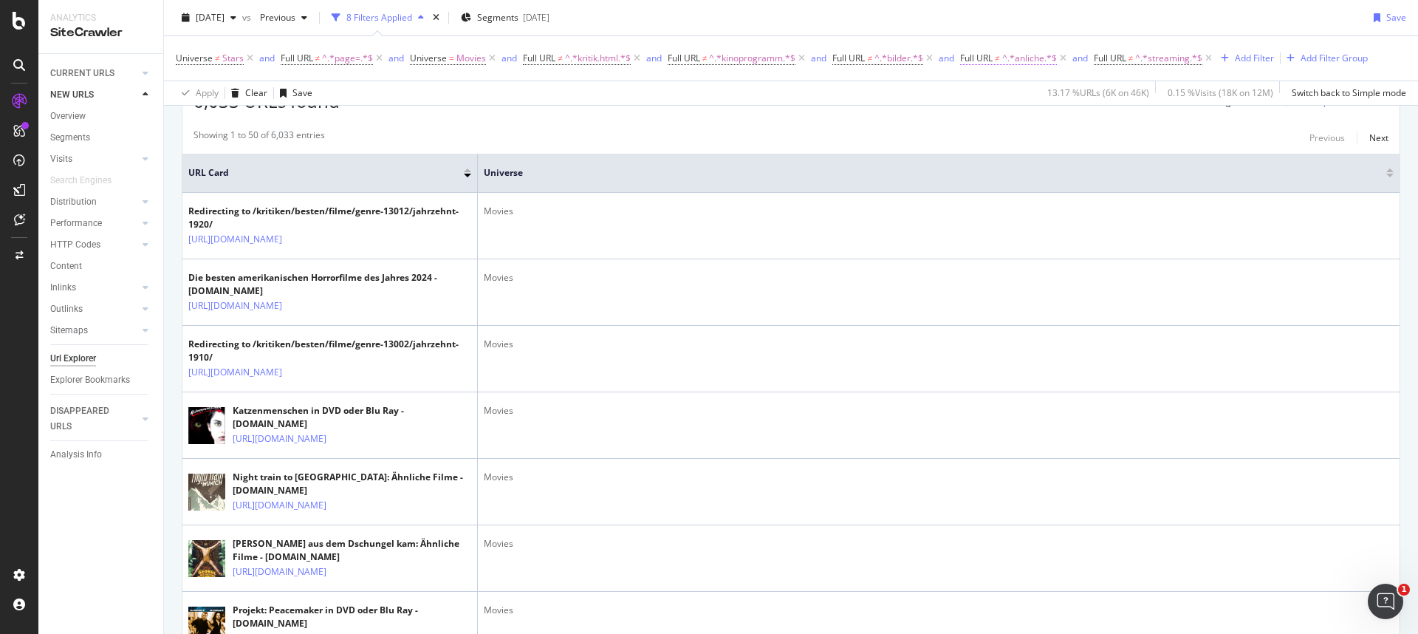
click at [1033, 60] on span "^.*anliche.*$" at bounding box center [1029, 58] width 55 height 21
click at [999, 123] on input "anliche" at bounding box center [1048, 120] width 140 height 24
paste input "h"
type input "ahnliche"
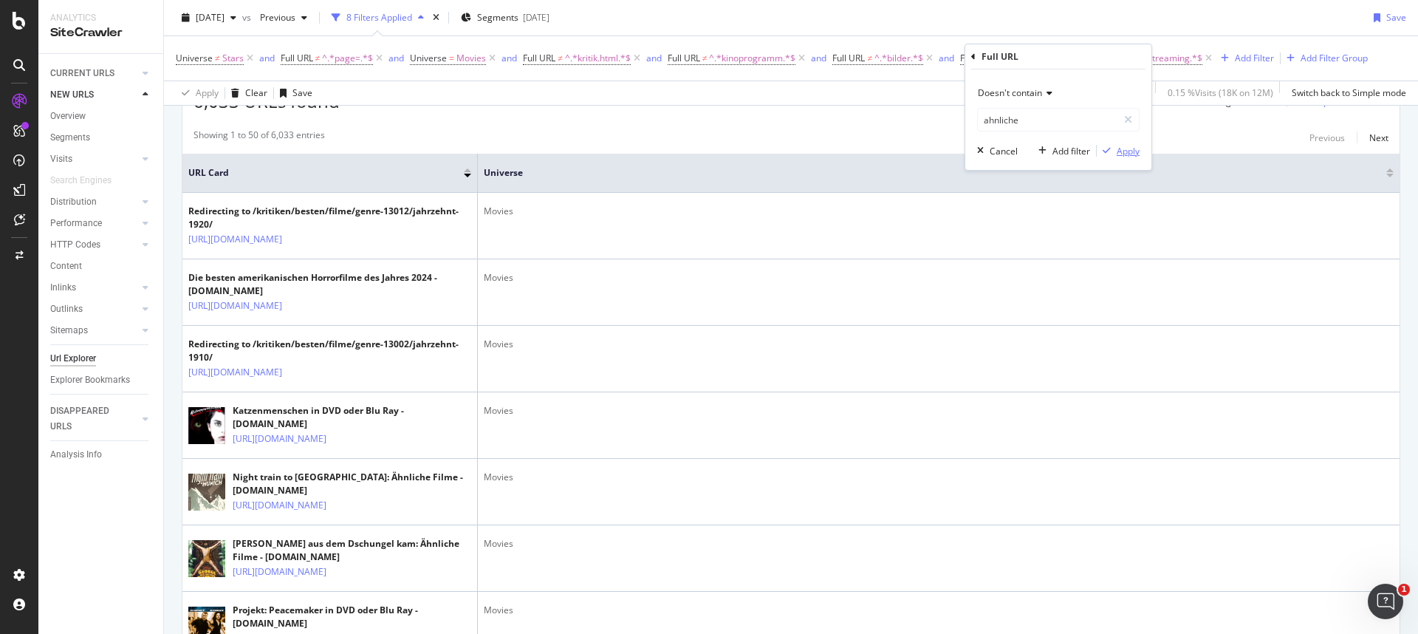
click at [1131, 154] on div "Apply" at bounding box center [1128, 151] width 23 height 13
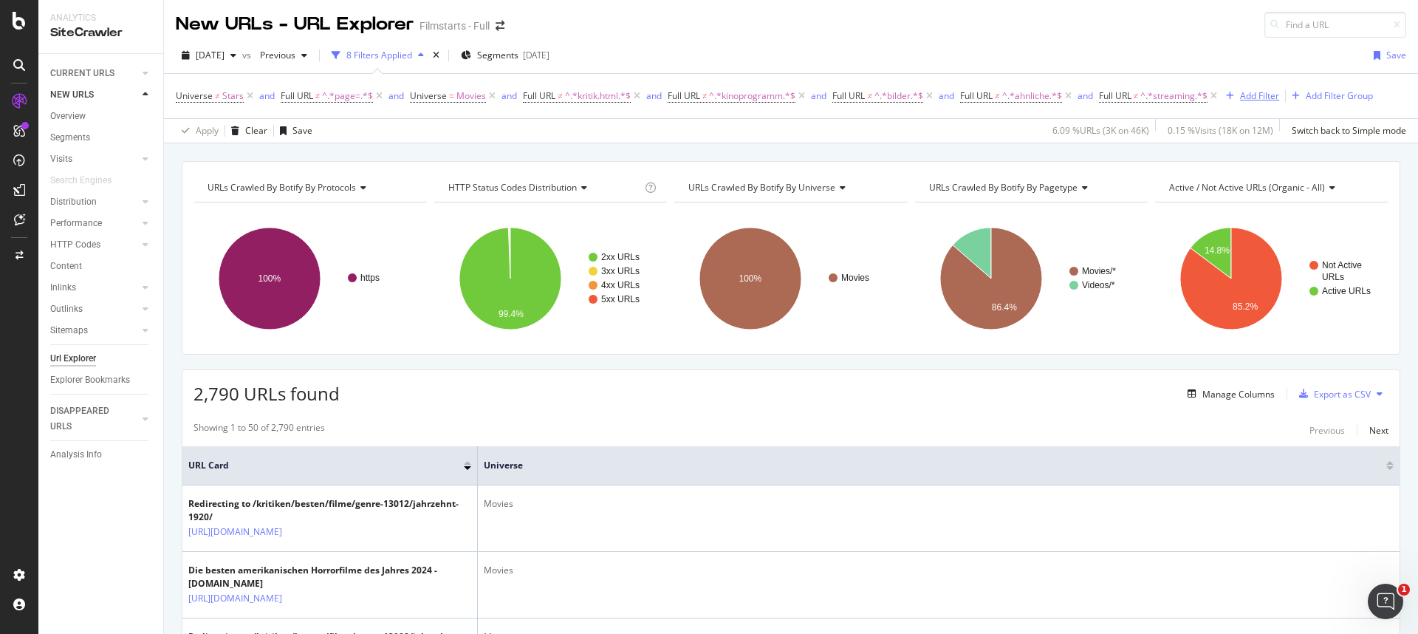
click at [1259, 95] on div "Add Filter" at bounding box center [1259, 95] width 39 height 13
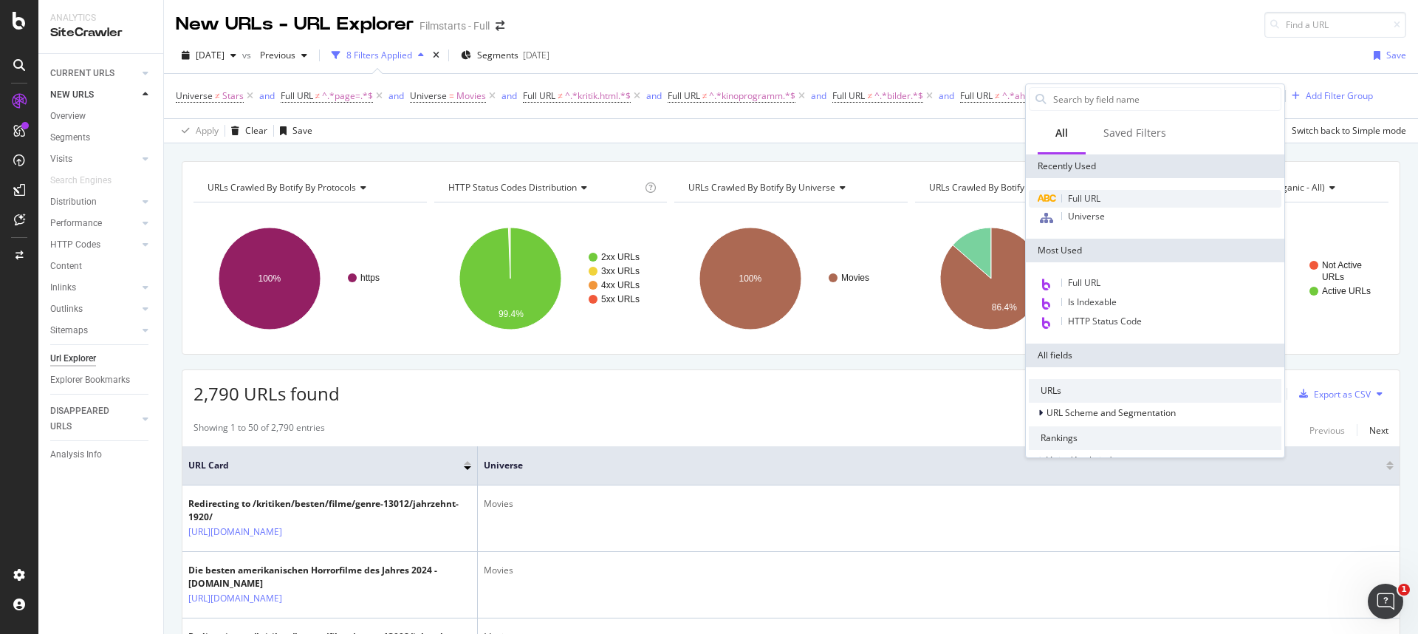
click at [1095, 192] on span "Full URL" at bounding box center [1084, 198] width 32 height 13
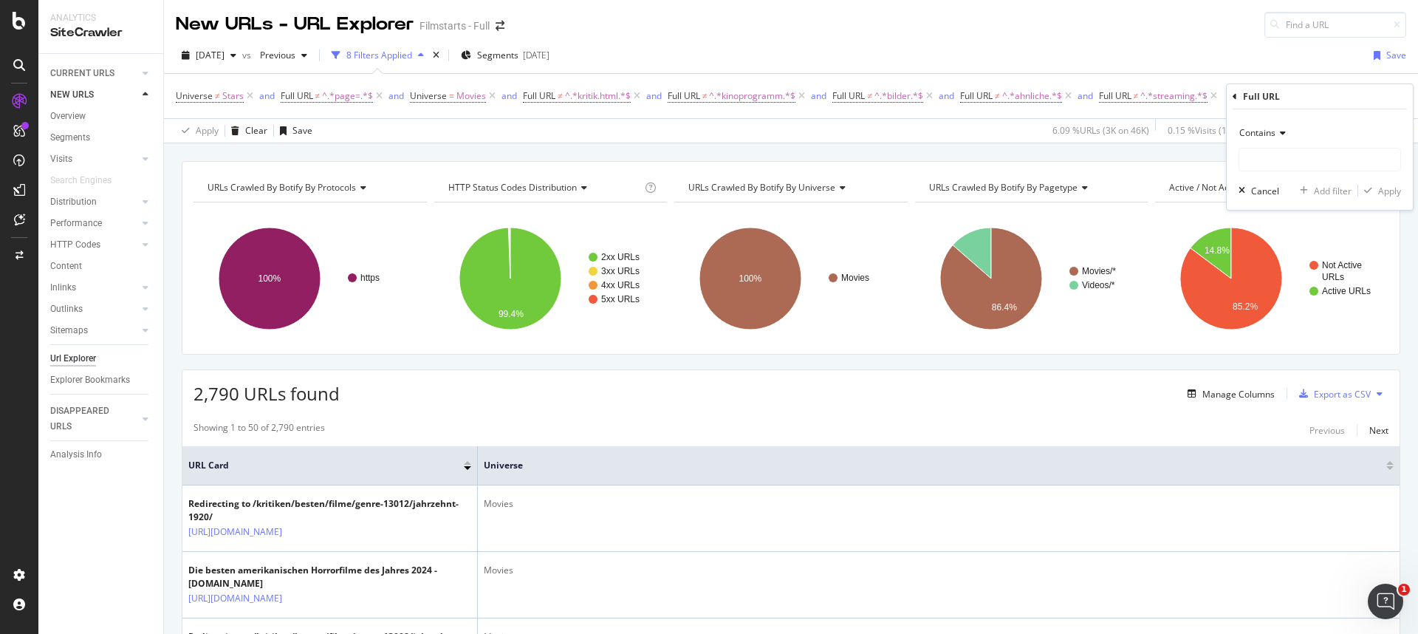
click at [1284, 142] on div "Contains" at bounding box center [1320, 133] width 162 height 24
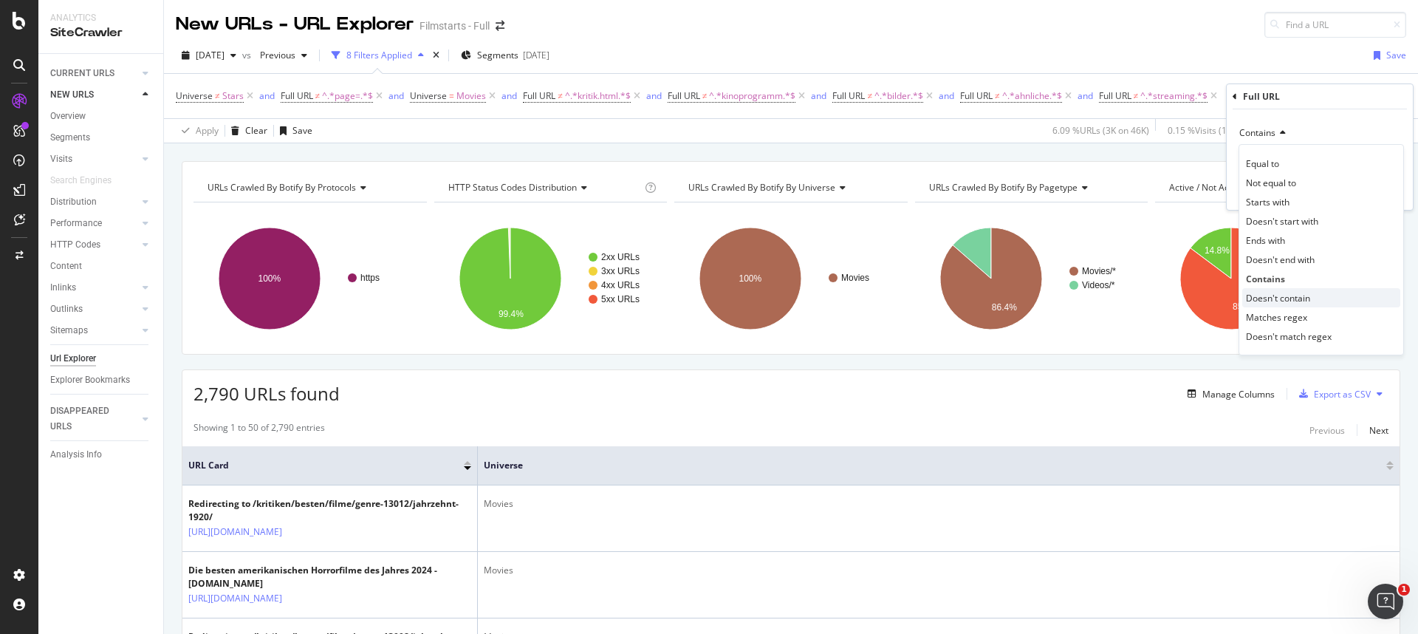
click at [1266, 295] on span "Doesn't contain" at bounding box center [1278, 298] width 64 height 13
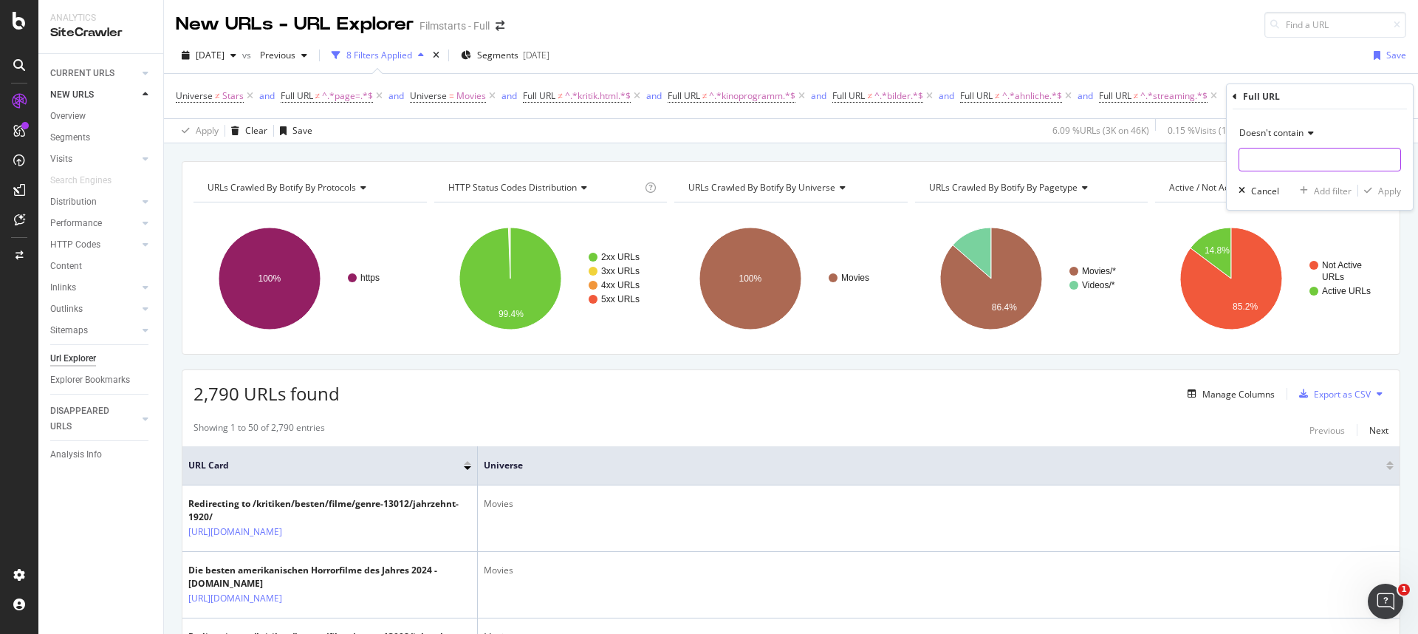
click at [1262, 161] on input "text" at bounding box center [1319, 160] width 161 height 24
type input "dvd-bluray"
click at [1372, 191] on icon "button" at bounding box center [1368, 190] width 8 height 9
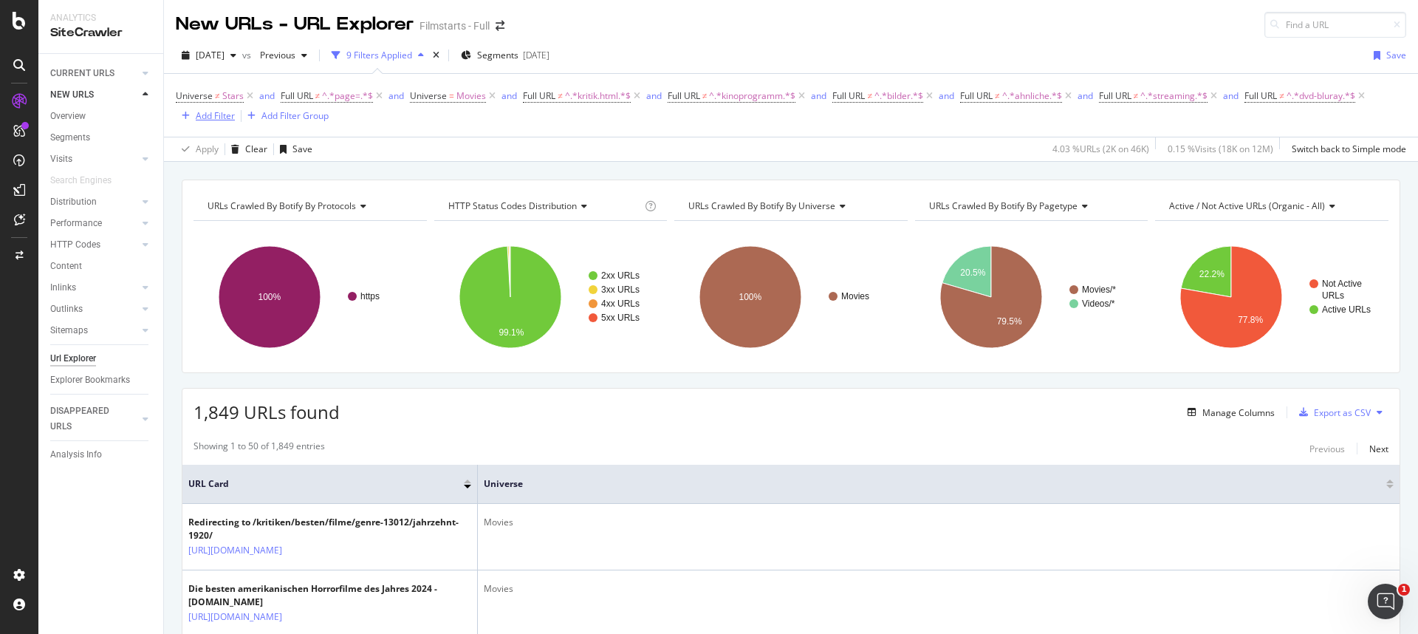
click at [219, 113] on div "Add Filter" at bounding box center [215, 115] width 39 height 13
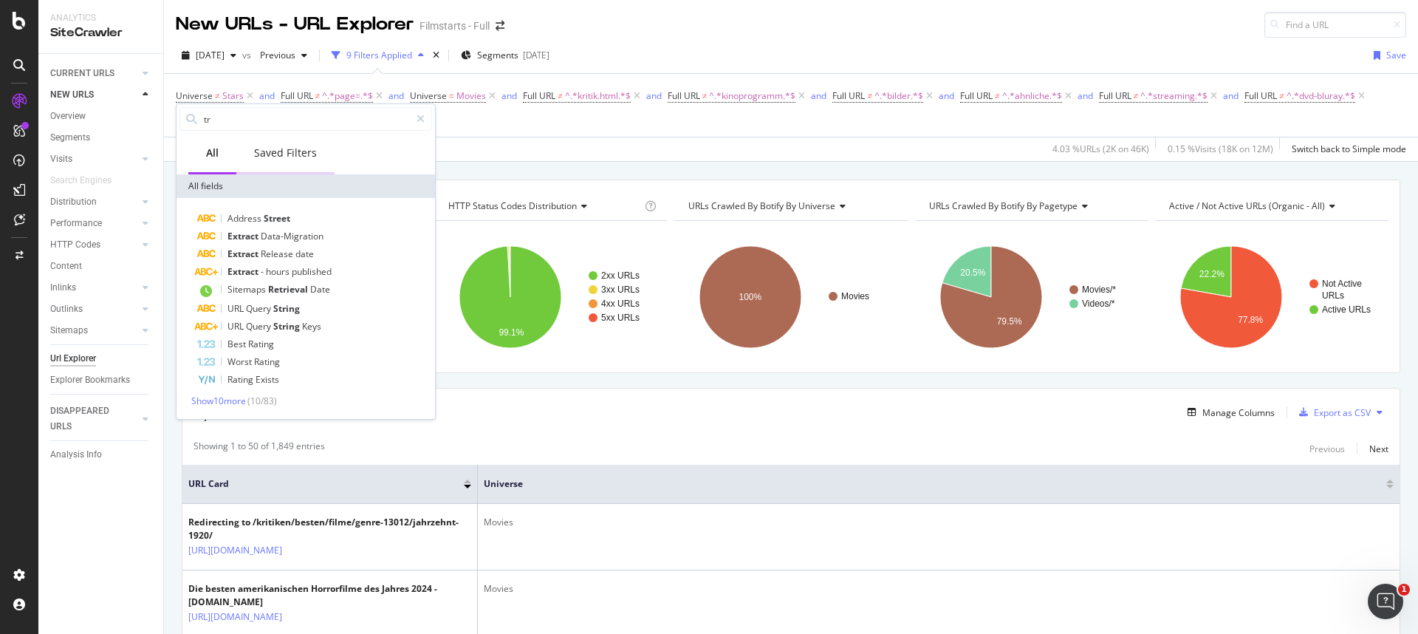
type input "t"
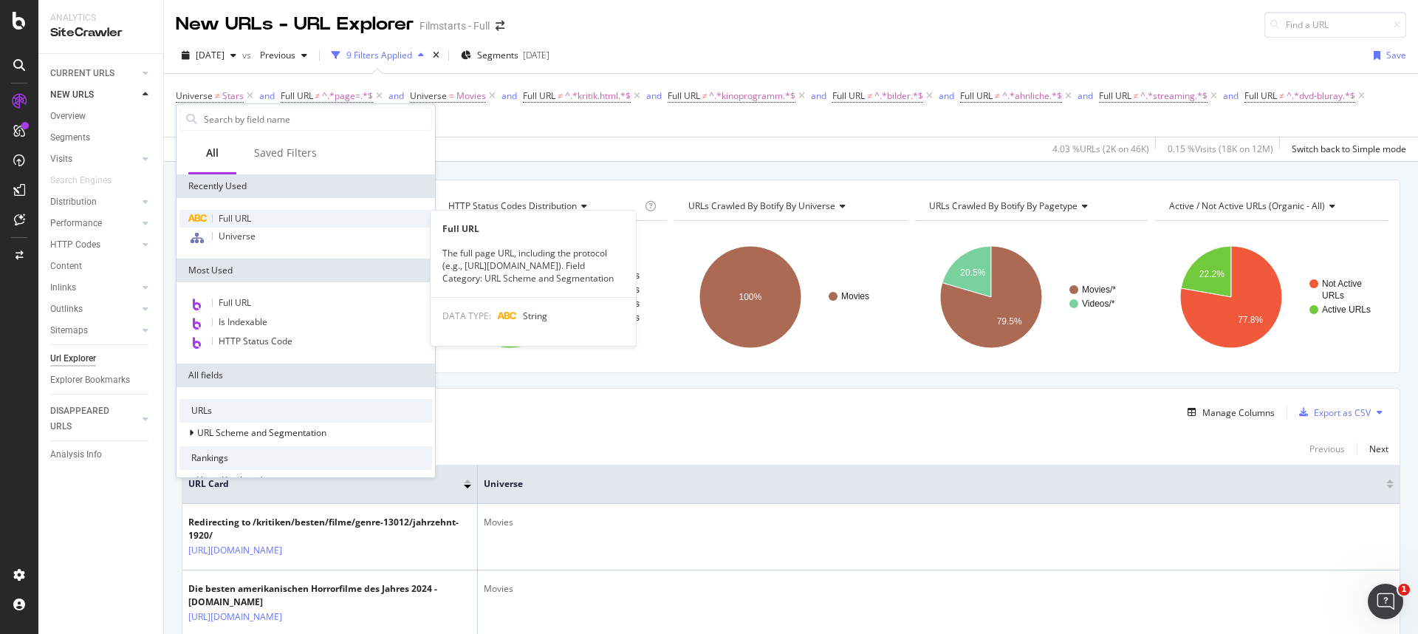
click at [256, 211] on div "Full URL" at bounding box center [305, 219] width 253 height 18
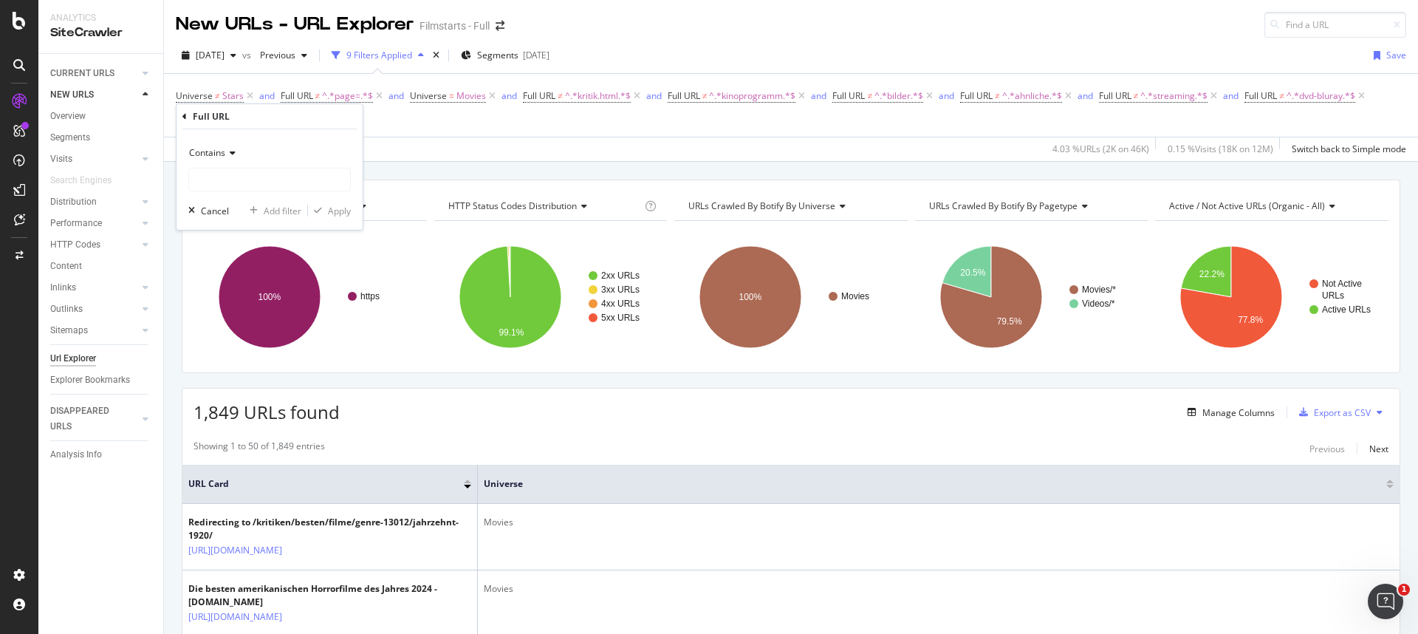
click at [230, 156] on icon at bounding box center [230, 152] width 10 height 9
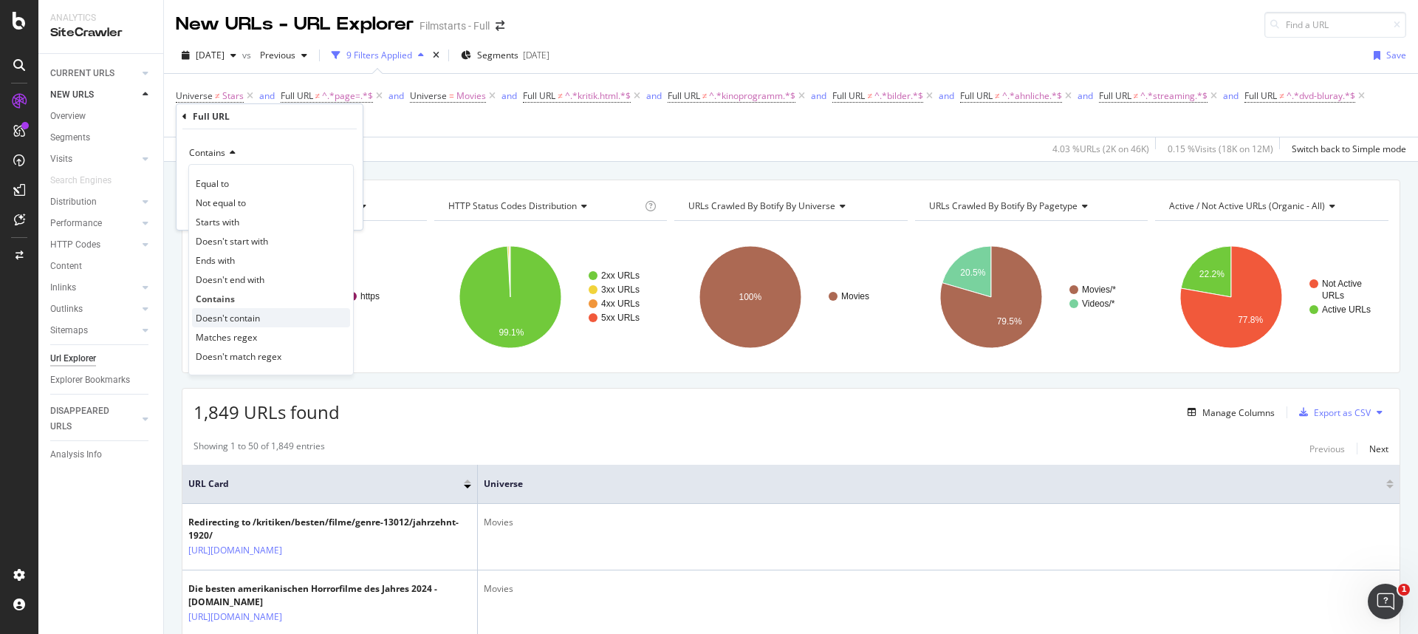
click at [242, 314] on span "Doesn't contain" at bounding box center [228, 318] width 64 height 13
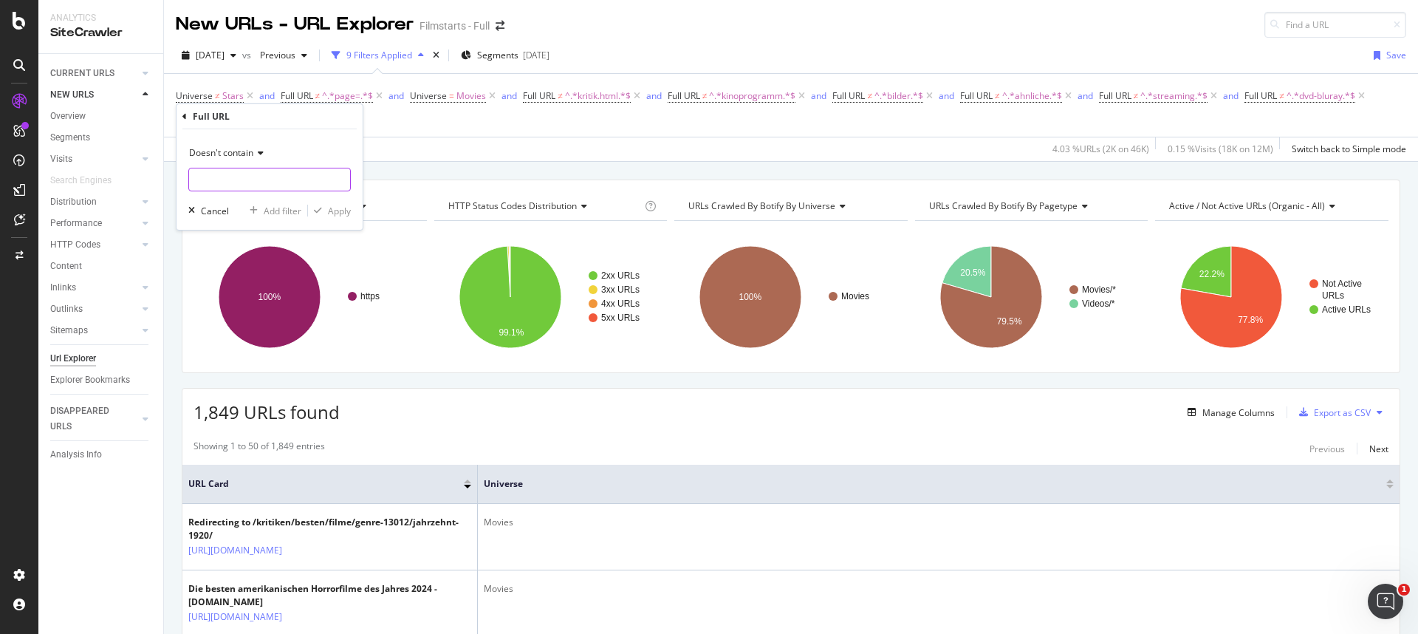
click at [237, 179] on input "text" at bounding box center [269, 180] width 161 height 24
type input "trailer"
click at [328, 205] on div "Apply" at bounding box center [339, 211] width 23 height 13
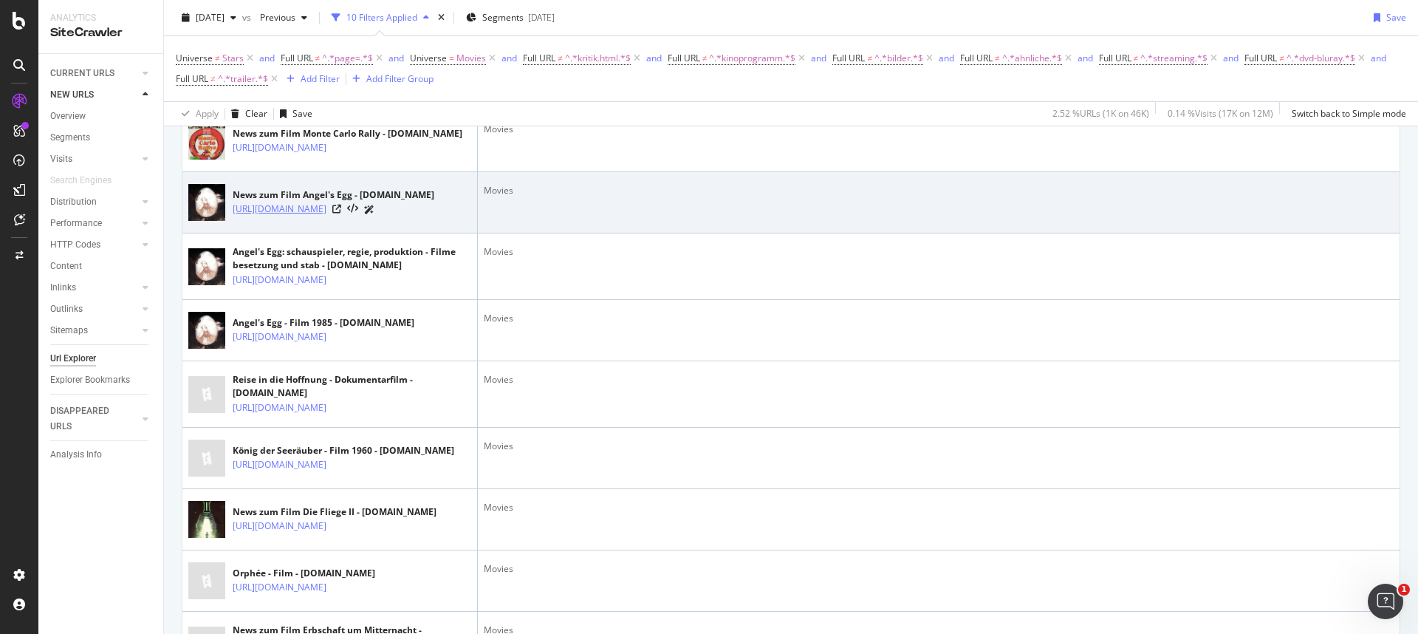
scroll to position [2428, 0]
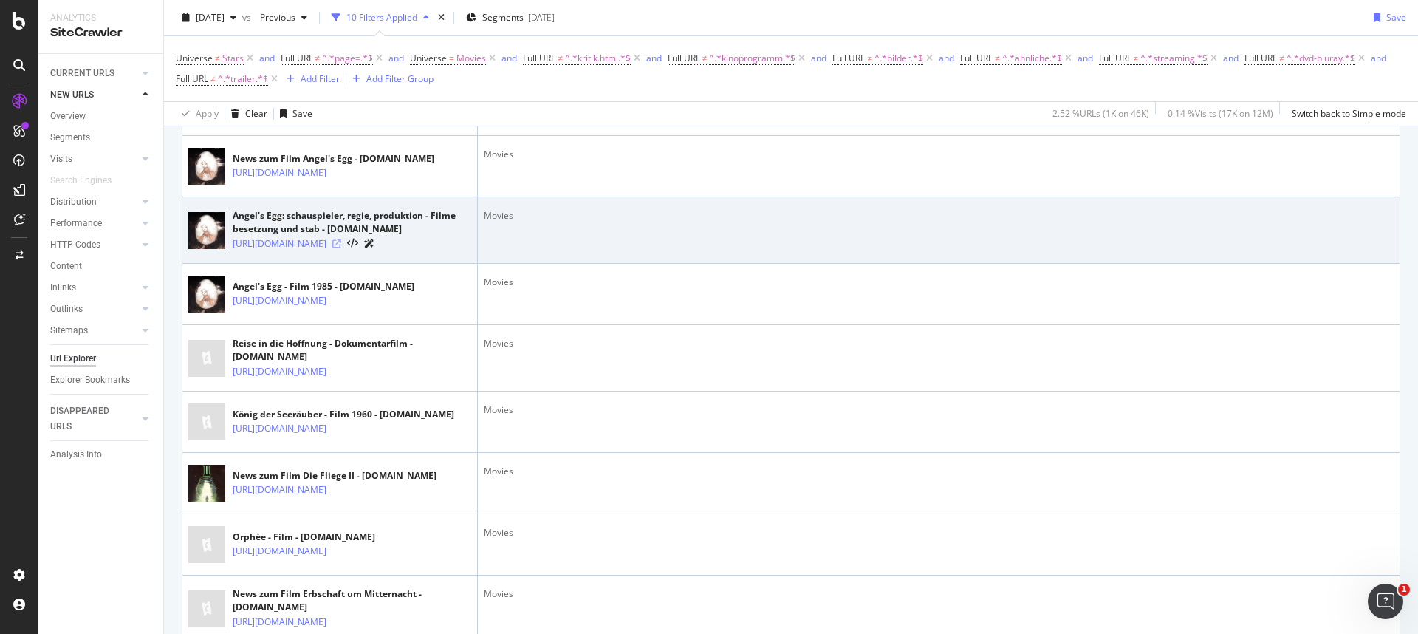
click at [341, 248] on icon at bounding box center [336, 243] width 9 height 9
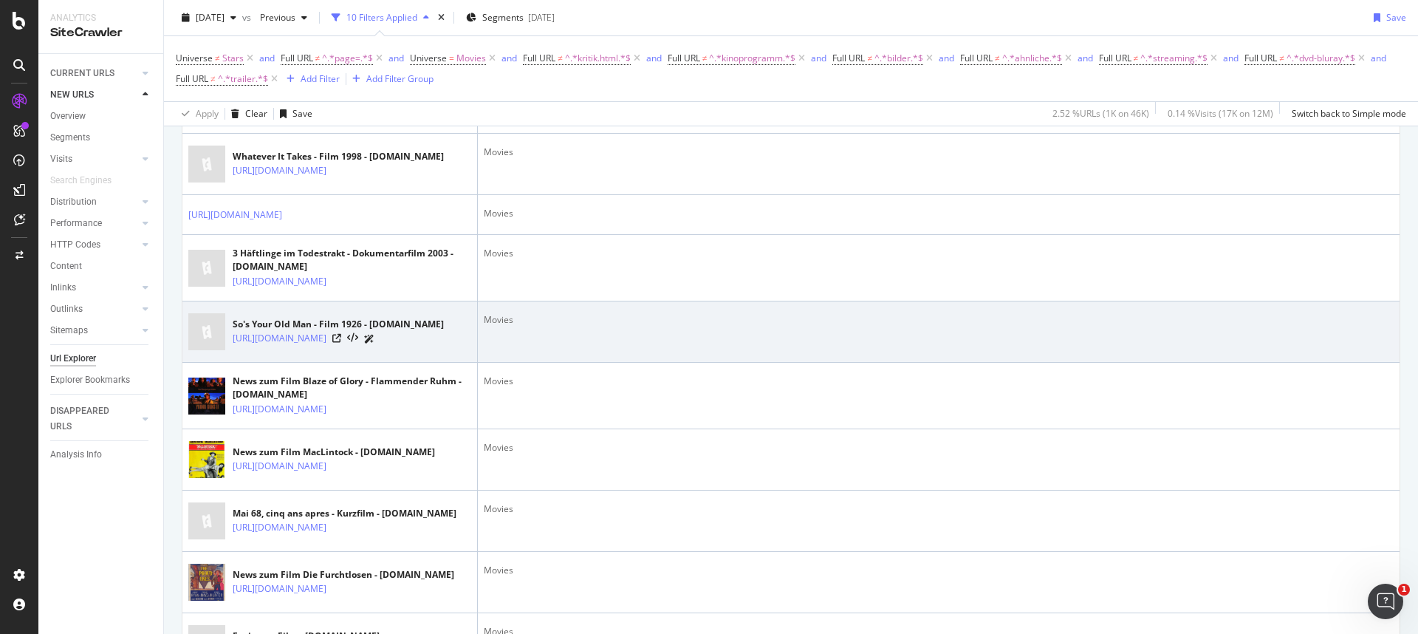
scroll to position [0, 0]
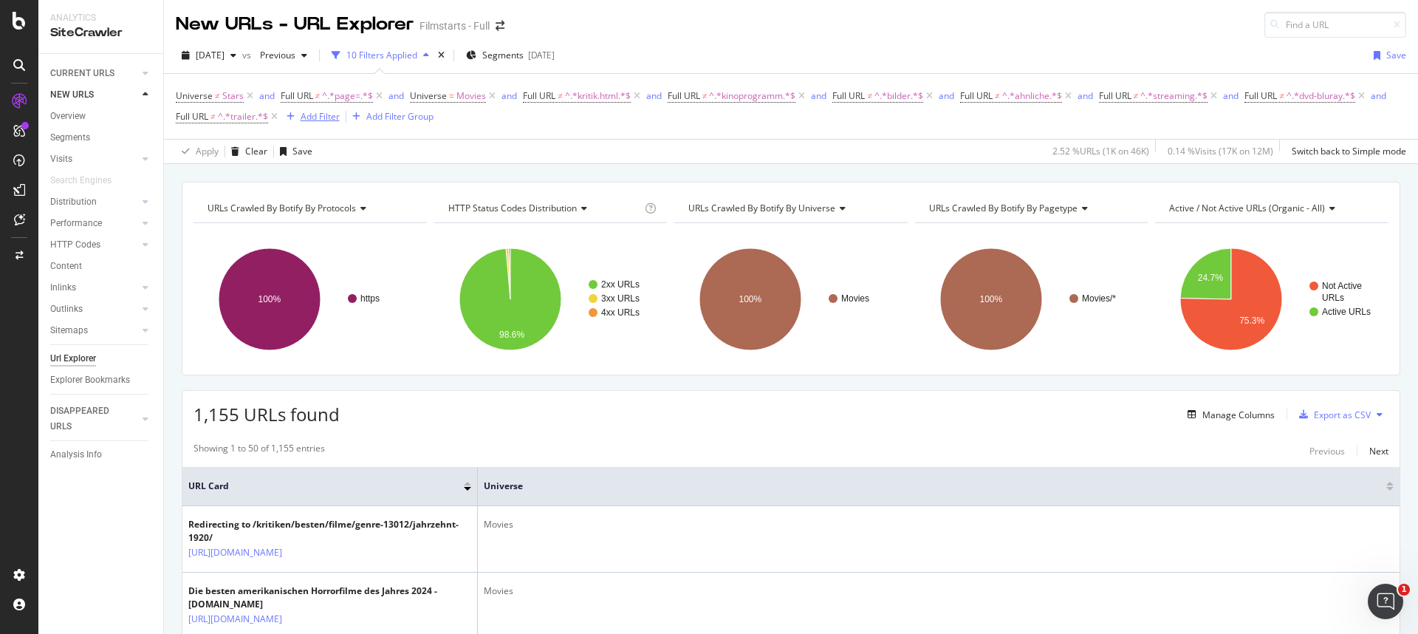
click at [340, 111] on div "Add Filter" at bounding box center [320, 116] width 39 height 13
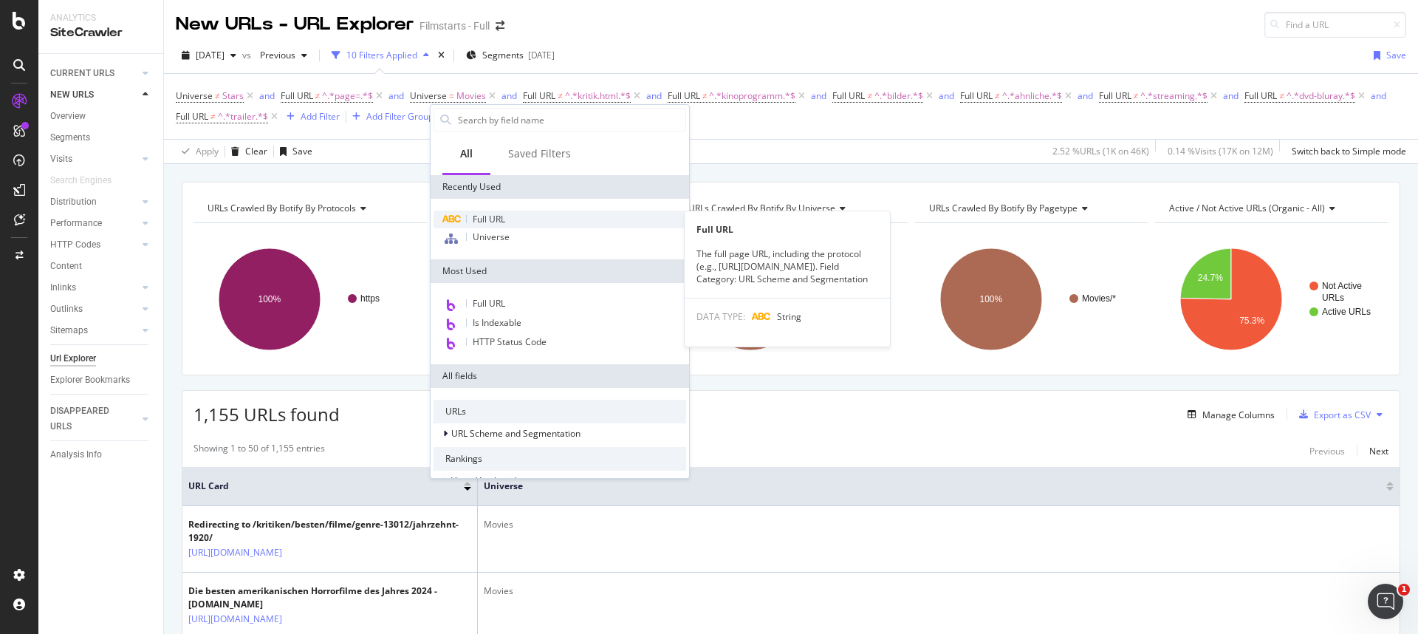
click at [498, 225] on span "Full URL" at bounding box center [489, 219] width 32 height 13
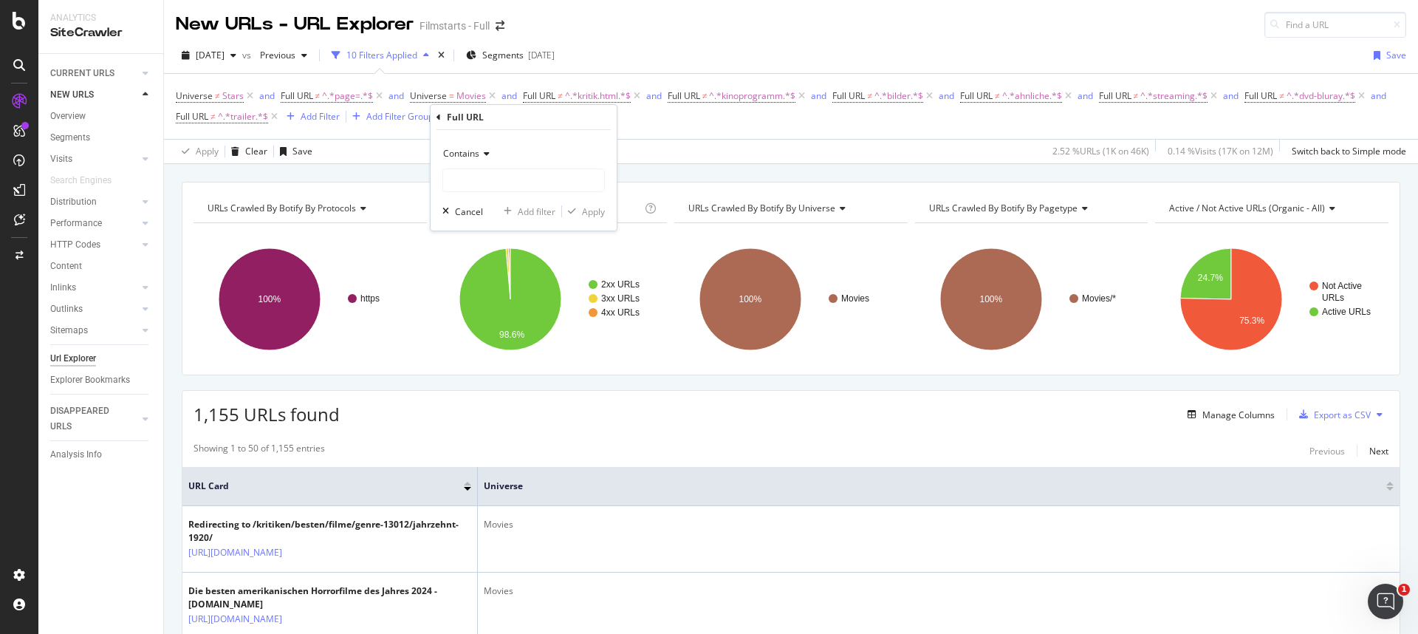
click at [484, 151] on icon at bounding box center [484, 153] width 10 height 9
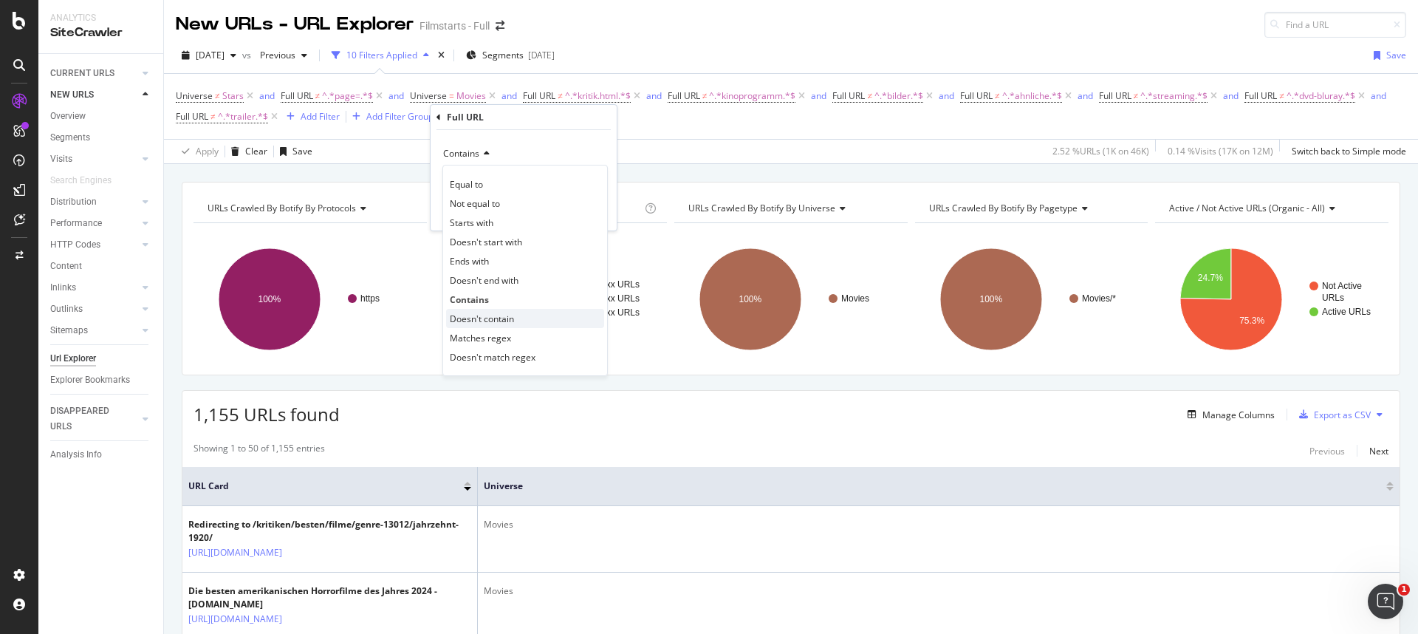
click at [496, 315] on span "Doesn't contain" at bounding box center [482, 318] width 64 height 13
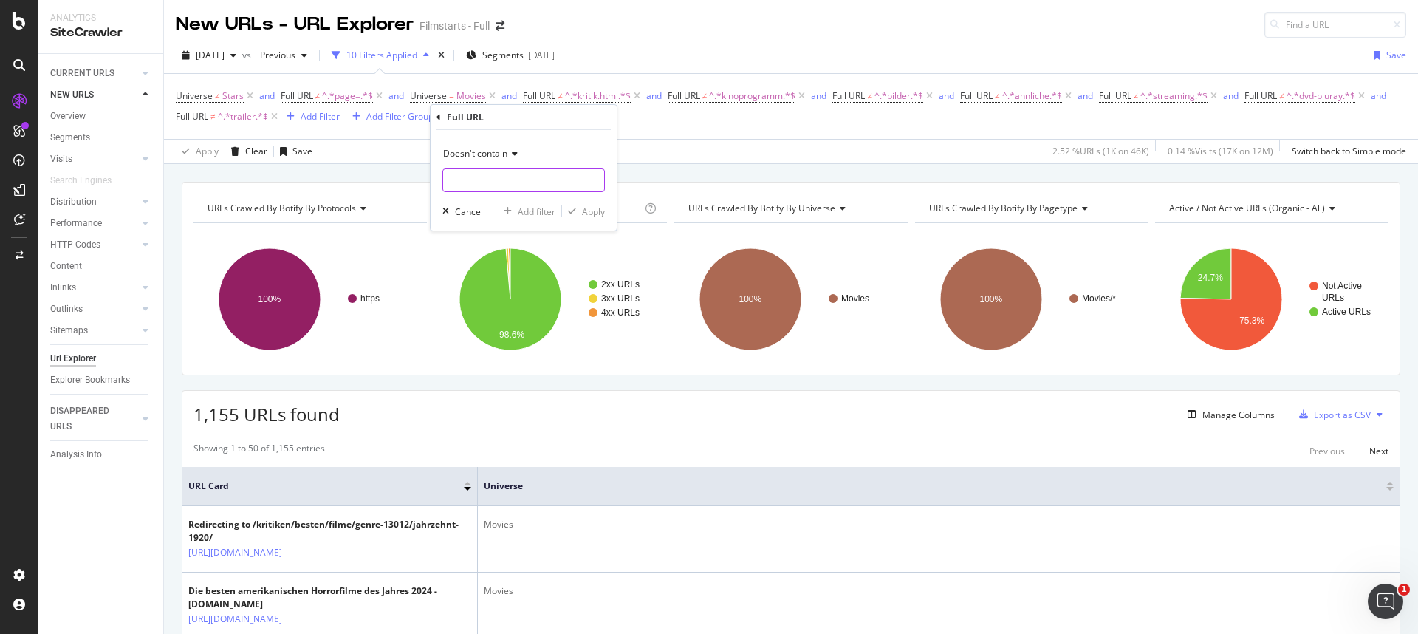
click at [485, 185] on input "text" at bounding box center [523, 180] width 161 height 24
paste input "castcrew"
type input "castcrew"
click at [592, 212] on div "Apply" at bounding box center [593, 211] width 23 height 13
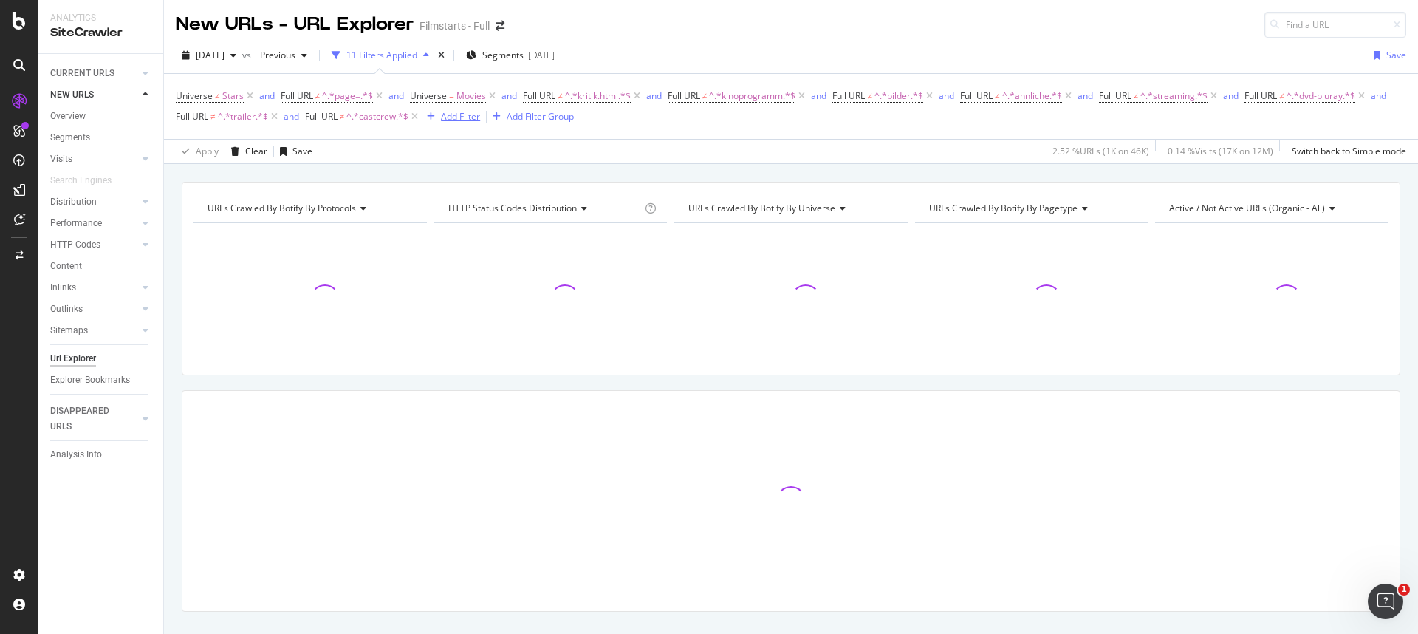
click at [480, 118] on div "Add Filter" at bounding box center [460, 116] width 39 height 13
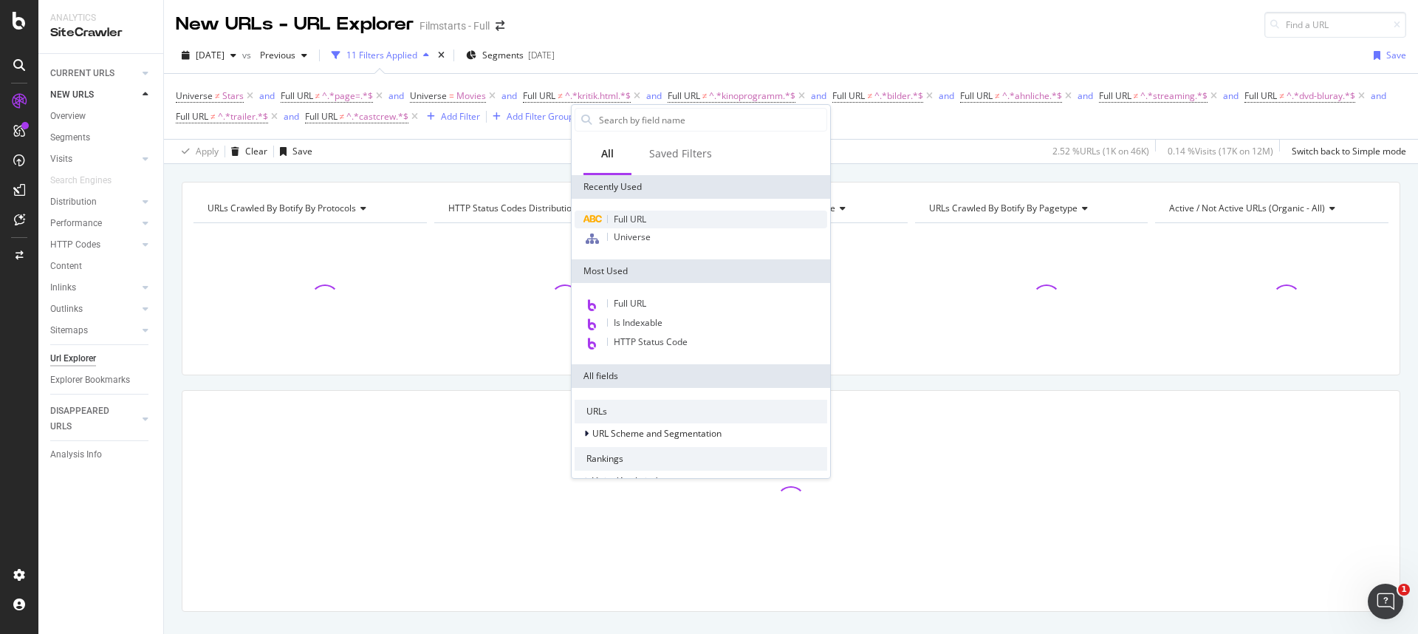
click at [632, 219] on span "Full URL" at bounding box center [630, 219] width 32 height 13
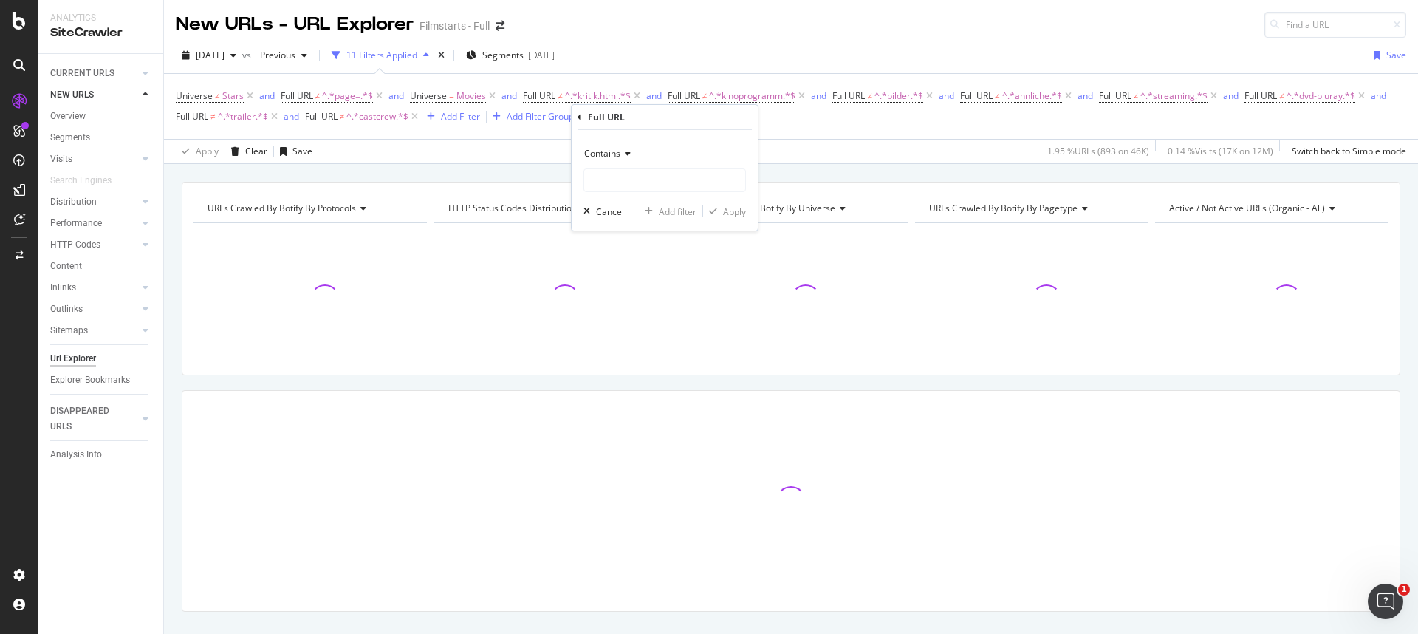
click at [621, 161] on div "Contains" at bounding box center [664, 154] width 162 height 24
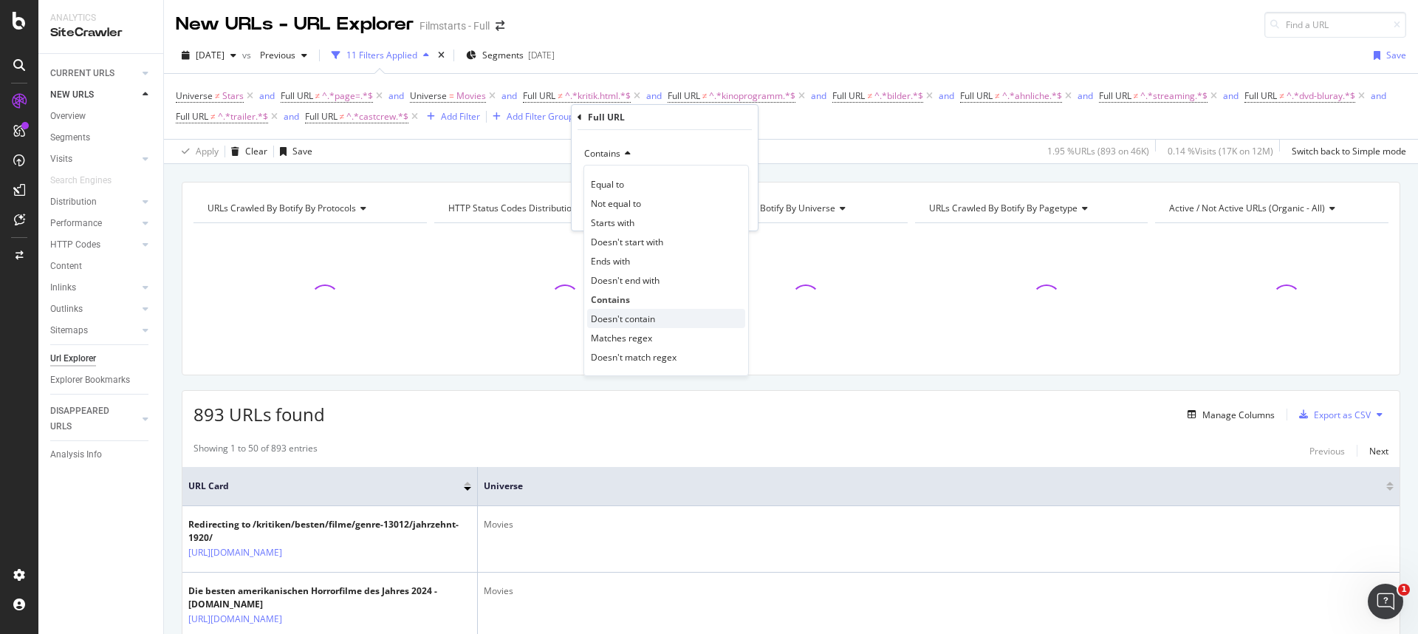
click at [635, 316] on span "Doesn't contain" at bounding box center [623, 318] width 64 height 13
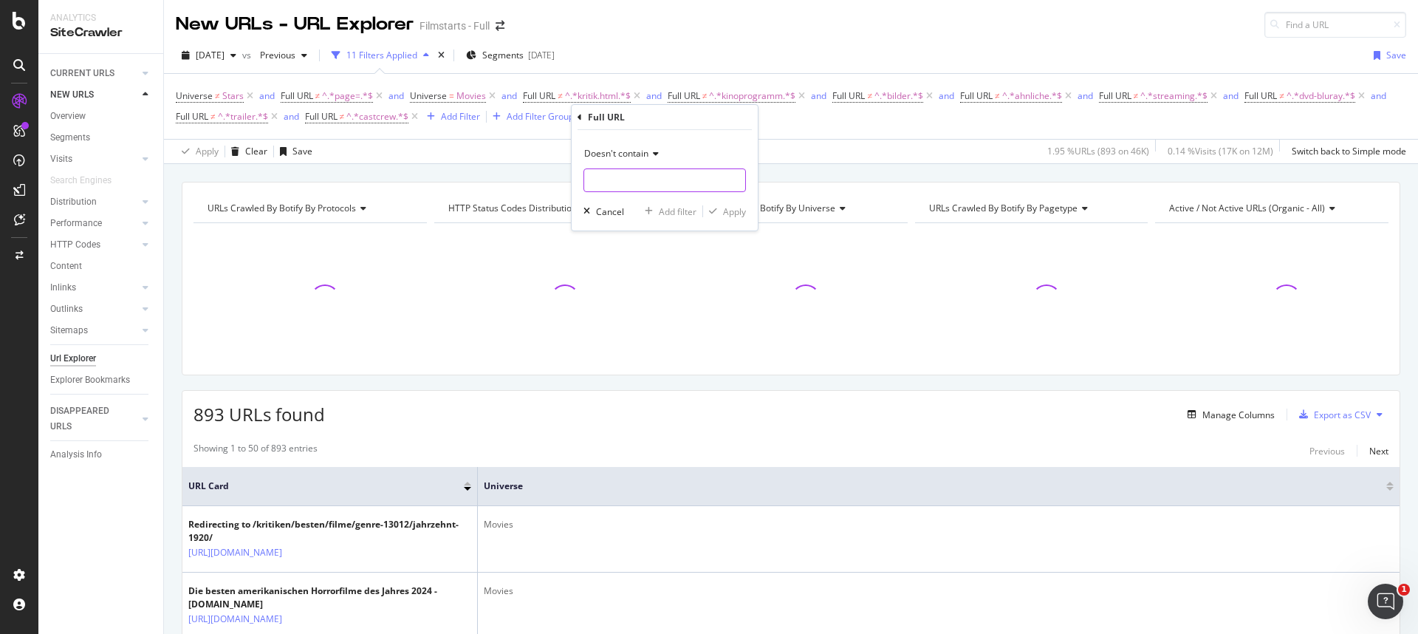
click at [623, 182] on input "text" at bounding box center [664, 180] width 161 height 24
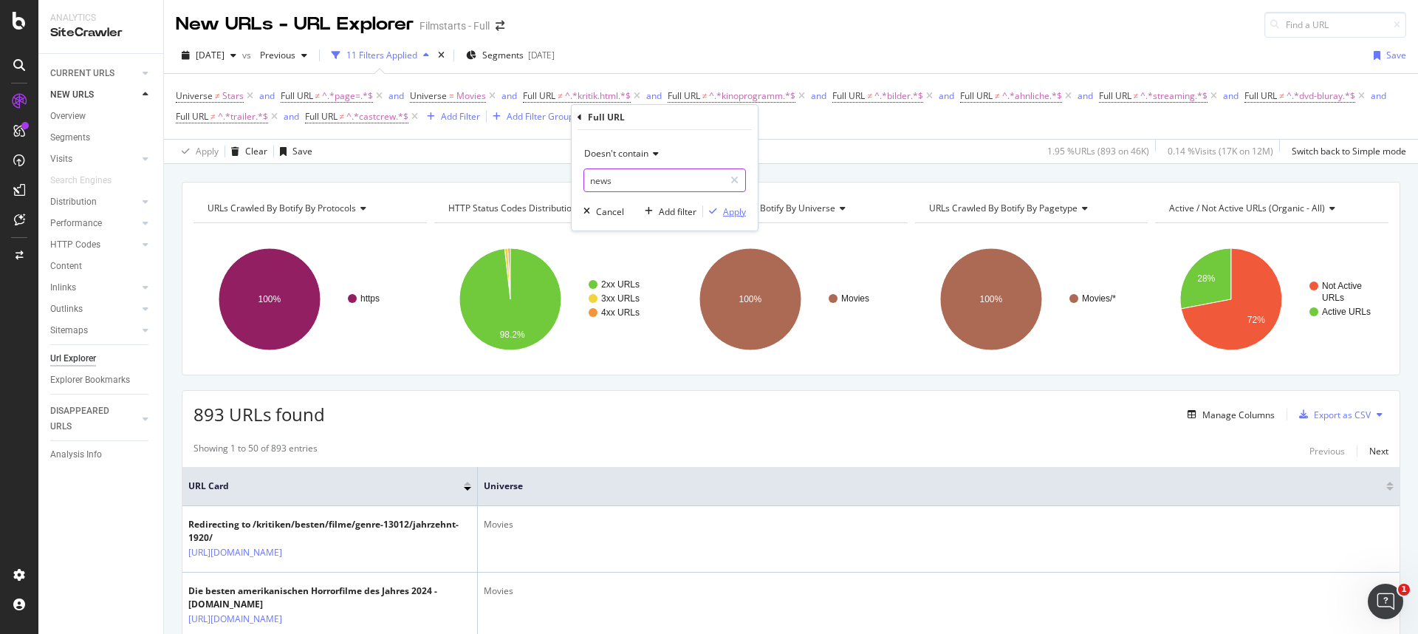
type input "news"
click at [726, 210] on div "Apply" at bounding box center [734, 211] width 23 height 13
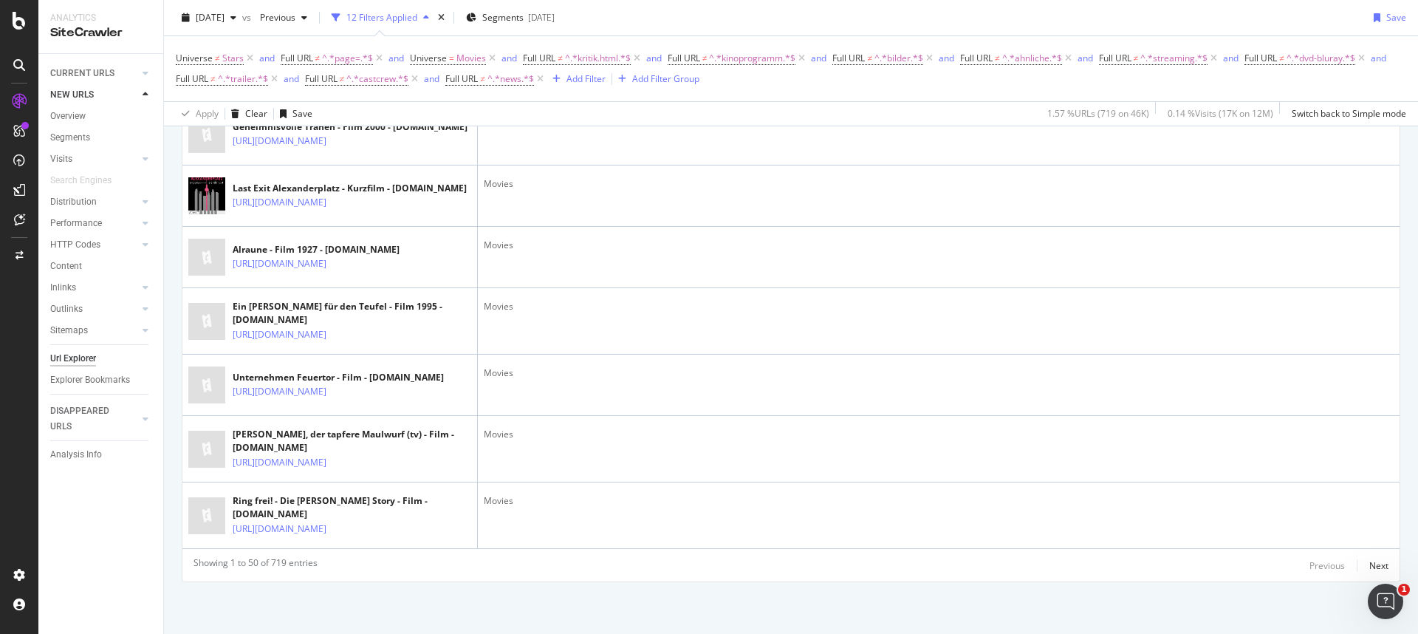
scroll to position [3210, 0]
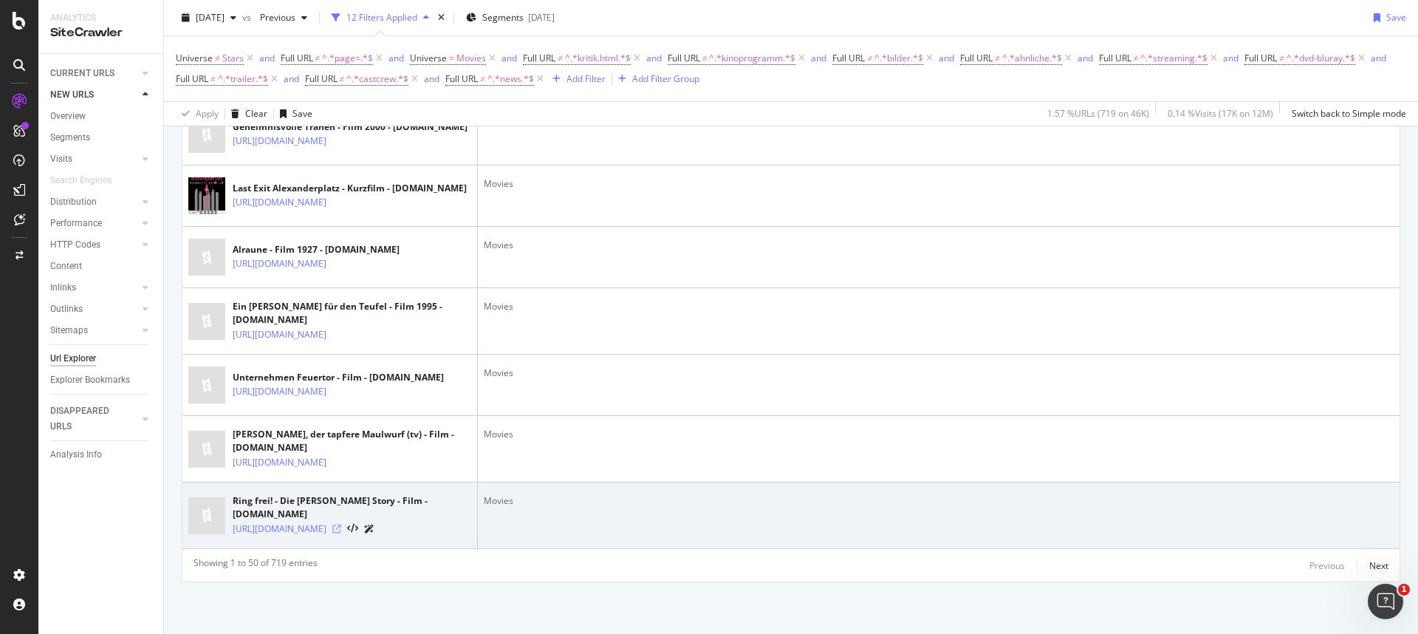
click at [341, 529] on icon at bounding box center [336, 528] width 9 height 9
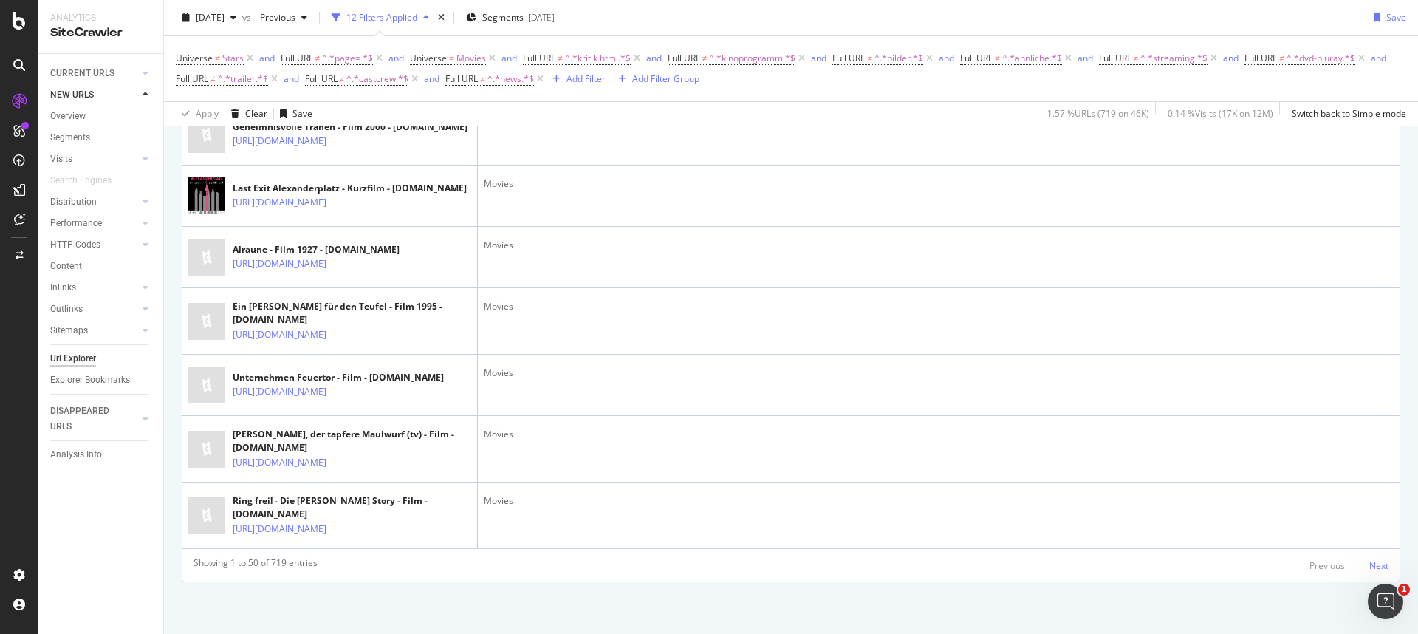
click at [1369, 566] on div "Next" at bounding box center [1378, 565] width 19 height 13
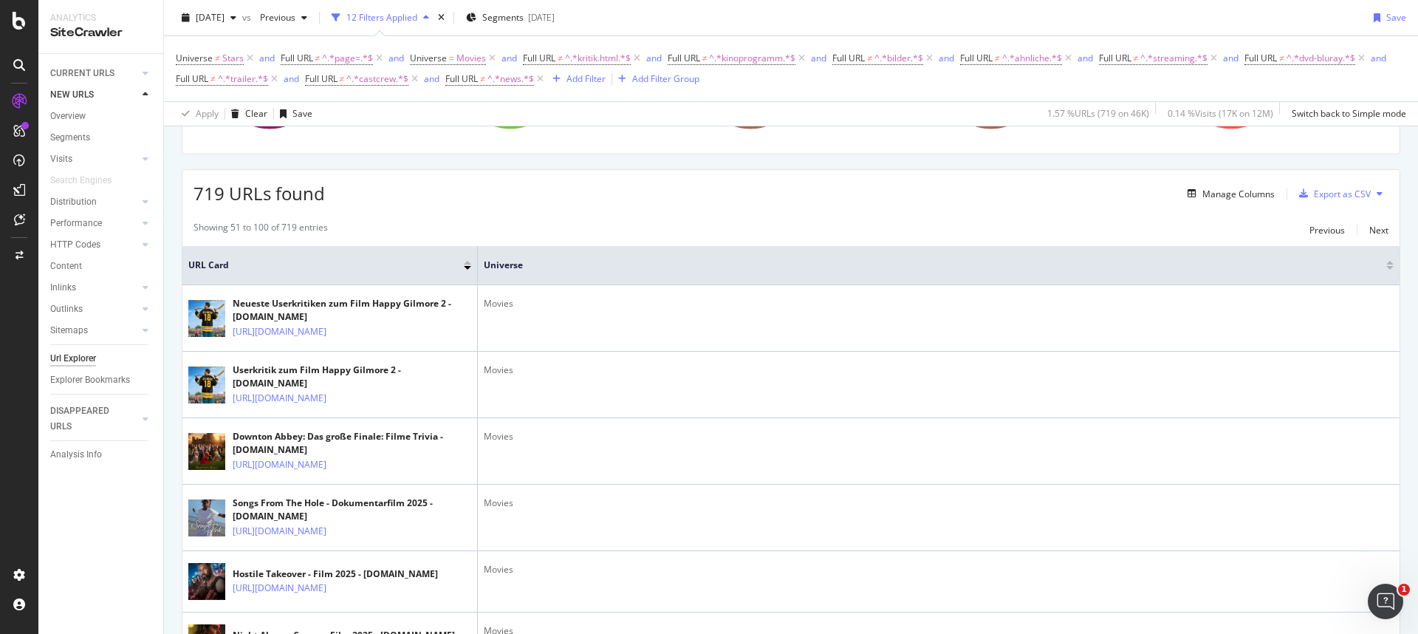
scroll to position [448, 0]
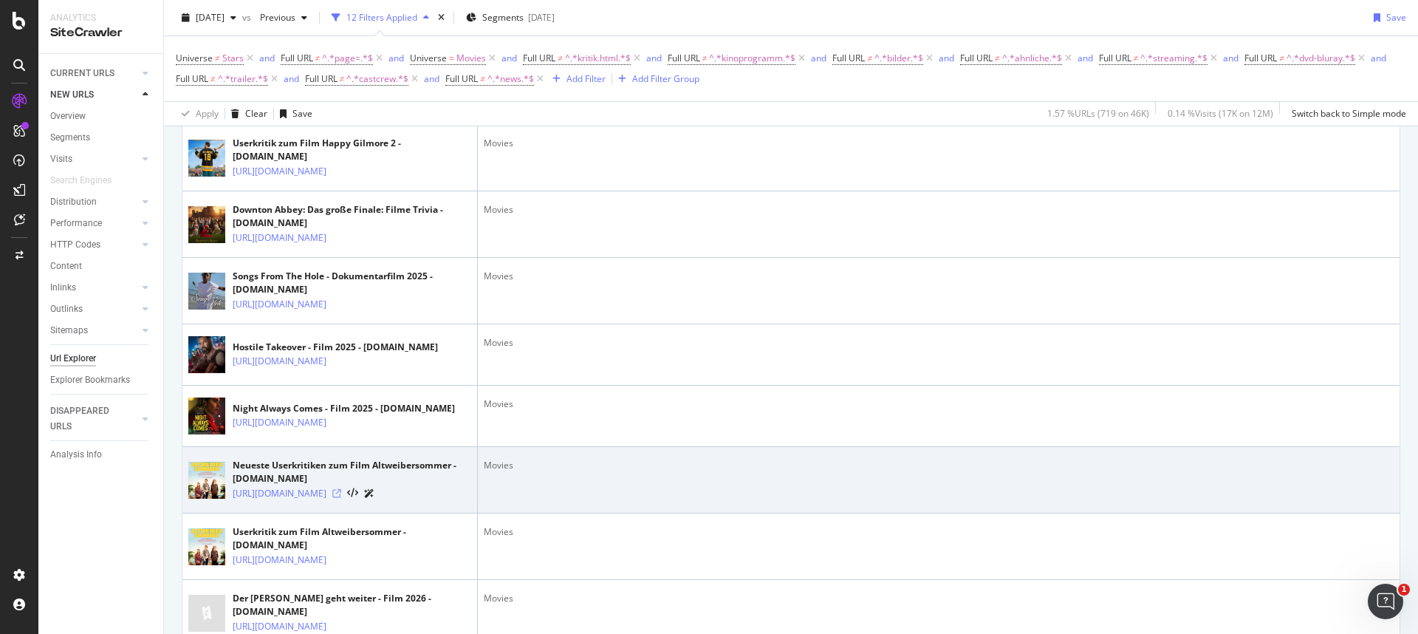
click at [341, 498] on icon at bounding box center [336, 493] width 9 height 9
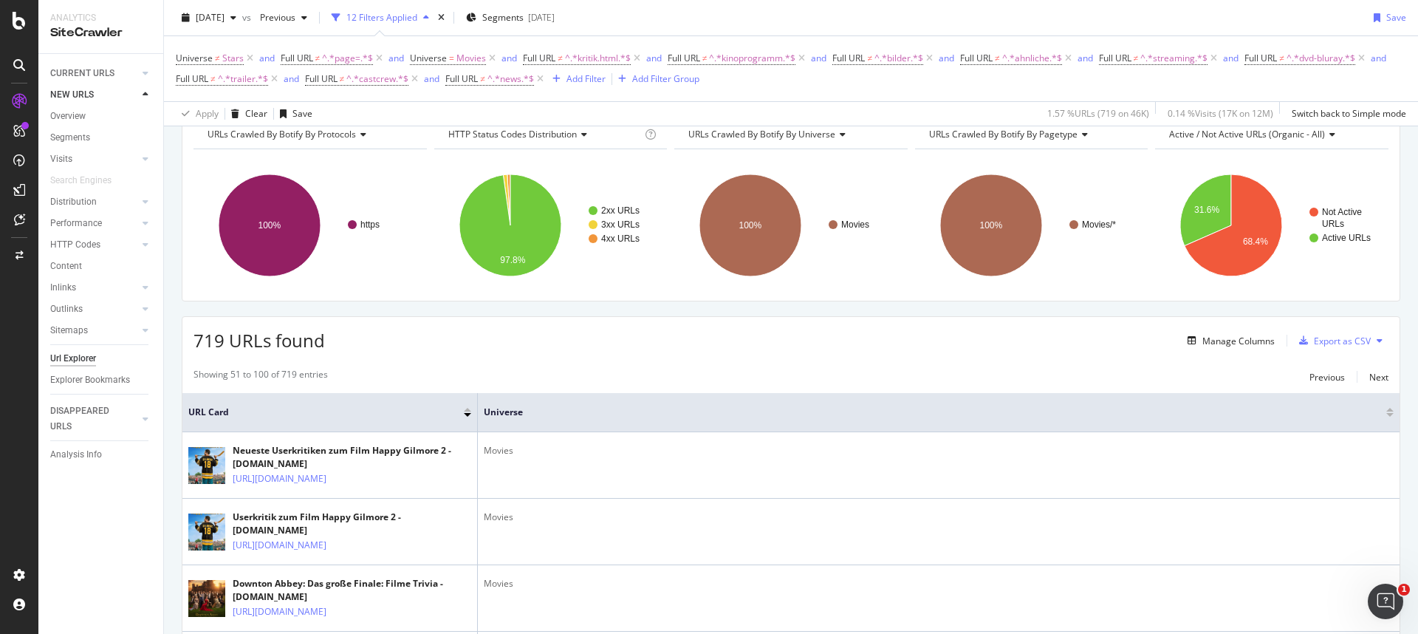
scroll to position [0, 0]
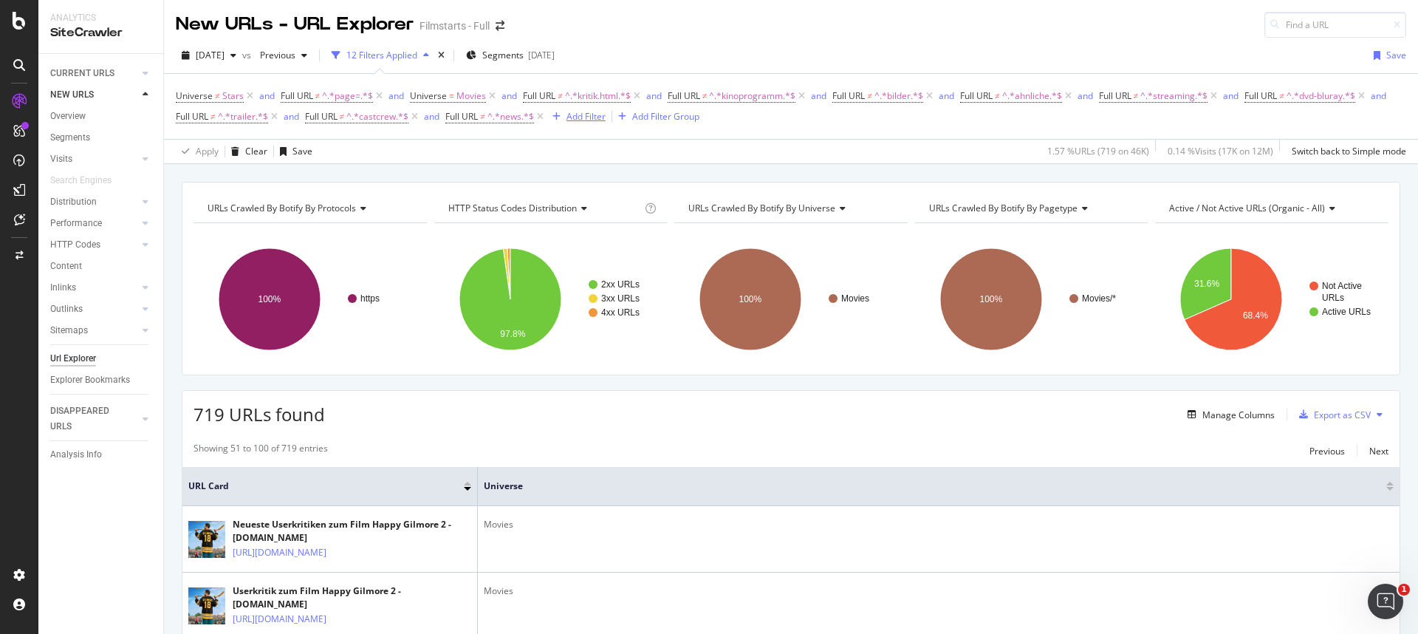
click at [606, 114] on div "Add Filter" at bounding box center [585, 116] width 39 height 13
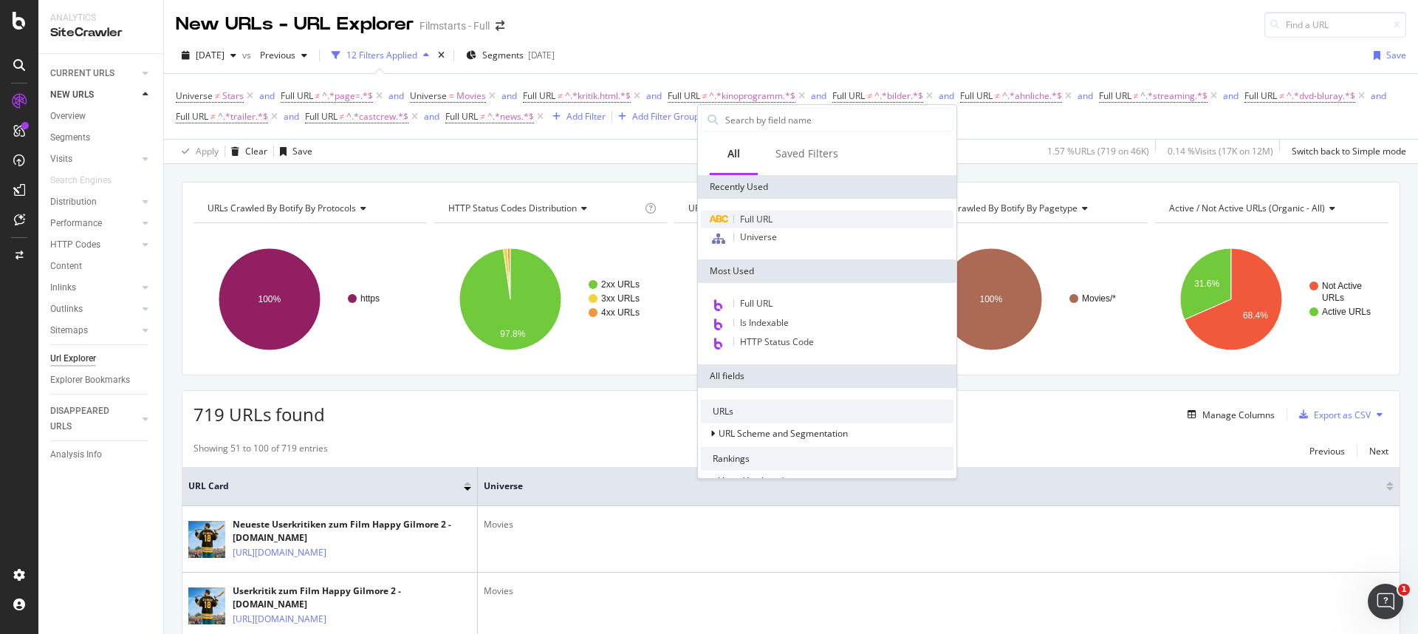
click at [773, 223] on span "Full URL" at bounding box center [756, 219] width 32 height 13
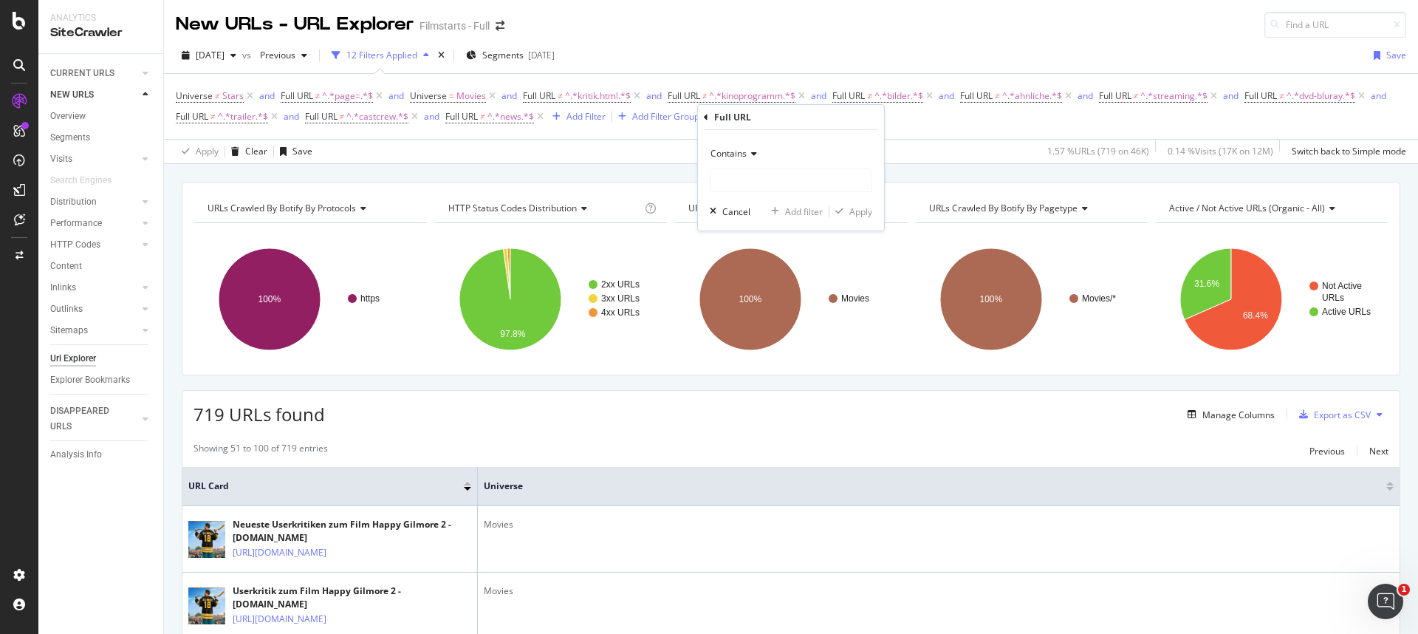
click at [758, 160] on div "Contains" at bounding box center [791, 154] width 162 height 24
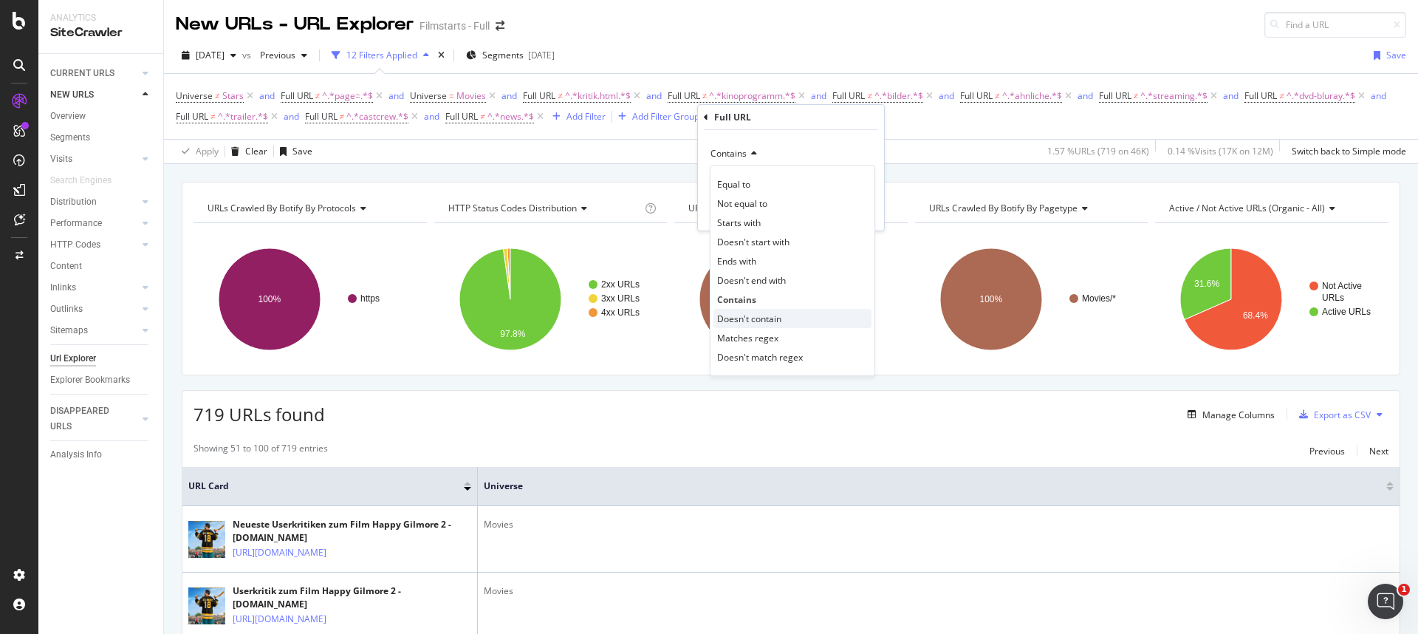
click at [761, 316] on span "Doesn't contain" at bounding box center [749, 318] width 64 height 13
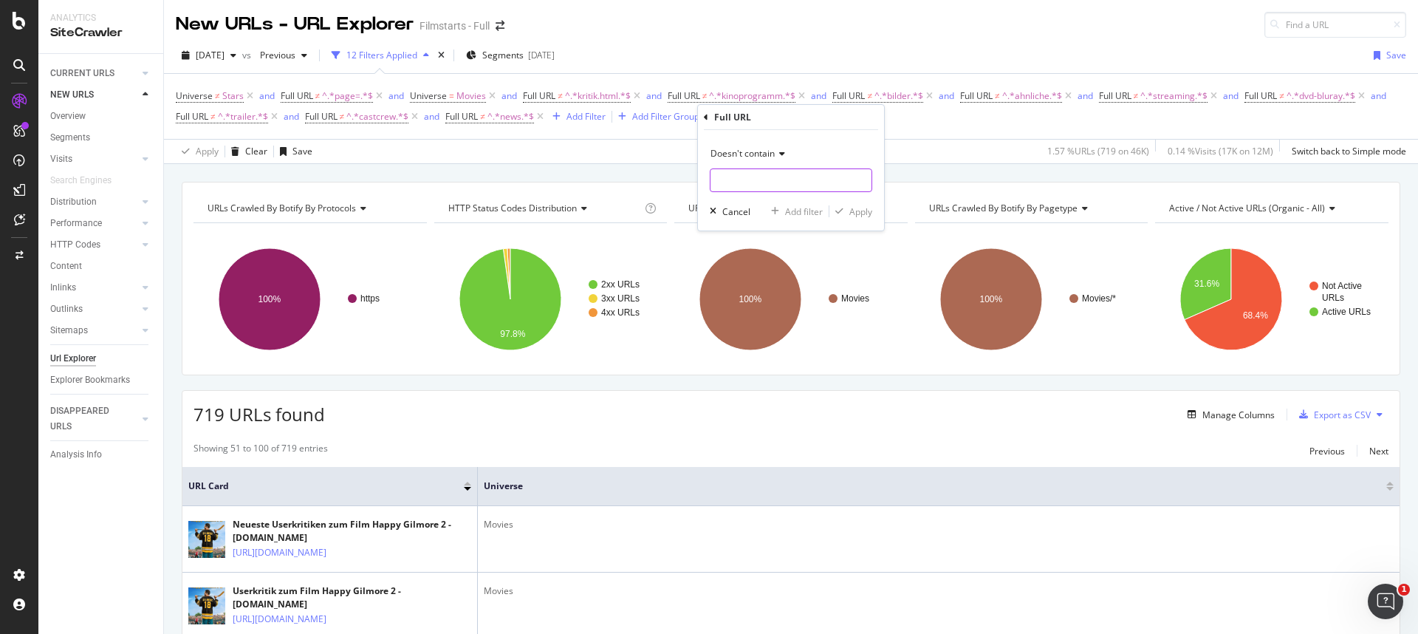
click at [756, 186] on input "text" at bounding box center [791, 180] width 161 height 24
paste input "userkritiken"
type input "userkritiken"
click at [845, 208] on div "button" at bounding box center [839, 211] width 20 height 9
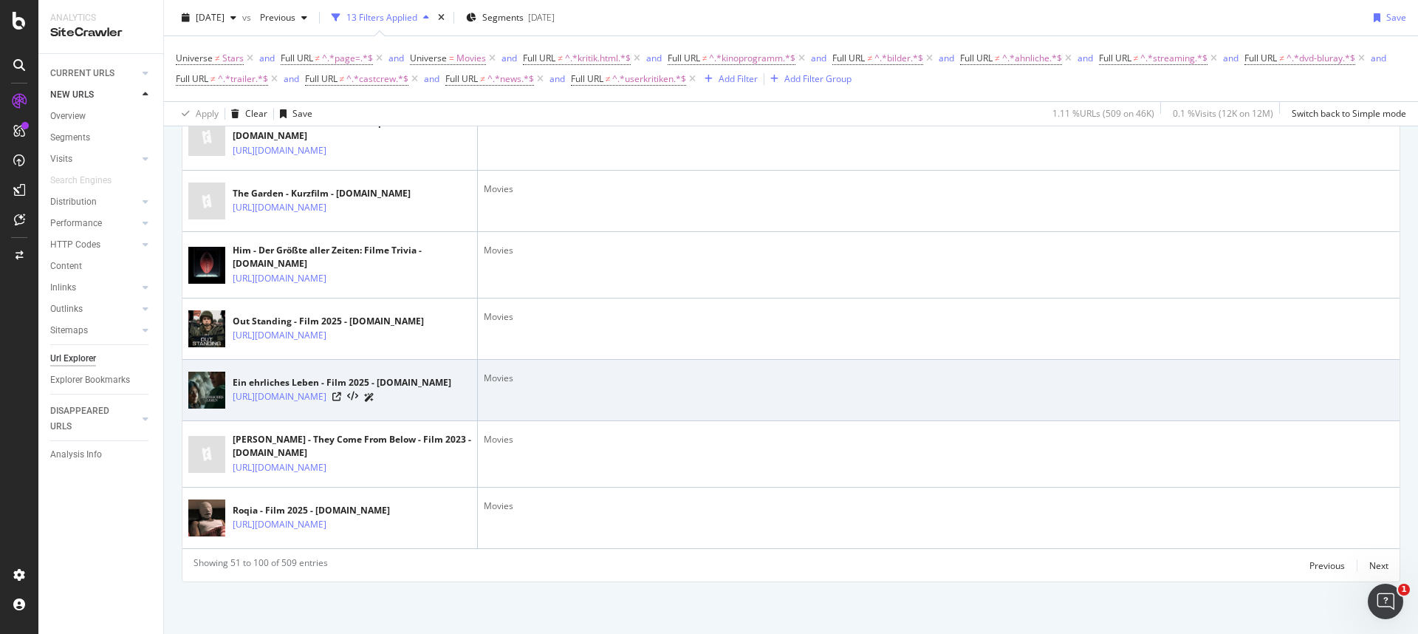
scroll to position [3012, 0]
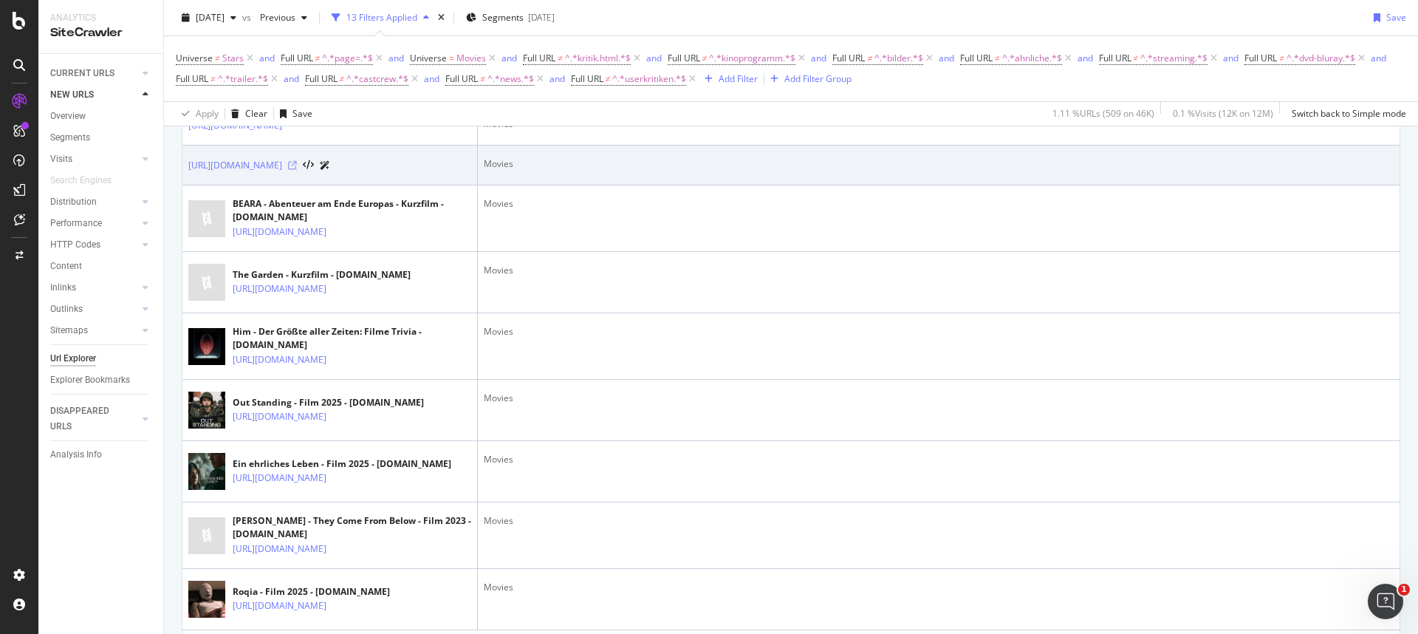
click at [297, 170] on icon at bounding box center [292, 165] width 9 height 9
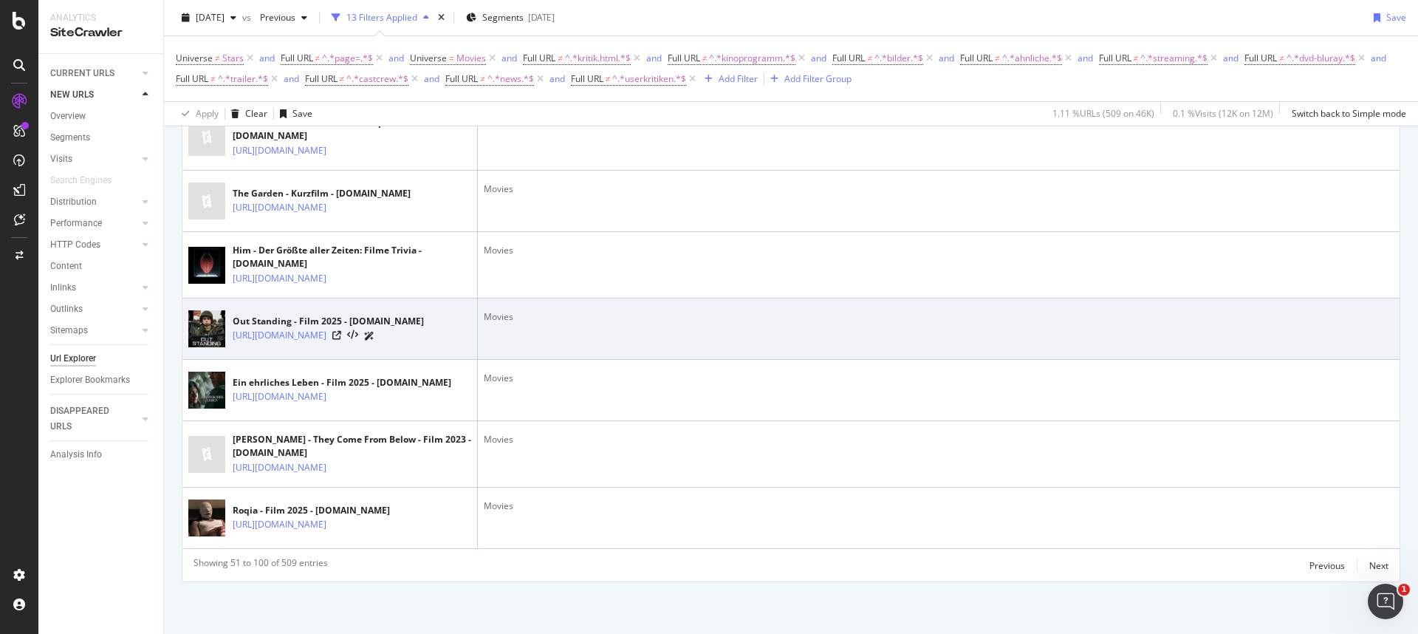
scroll to position [3529, 0]
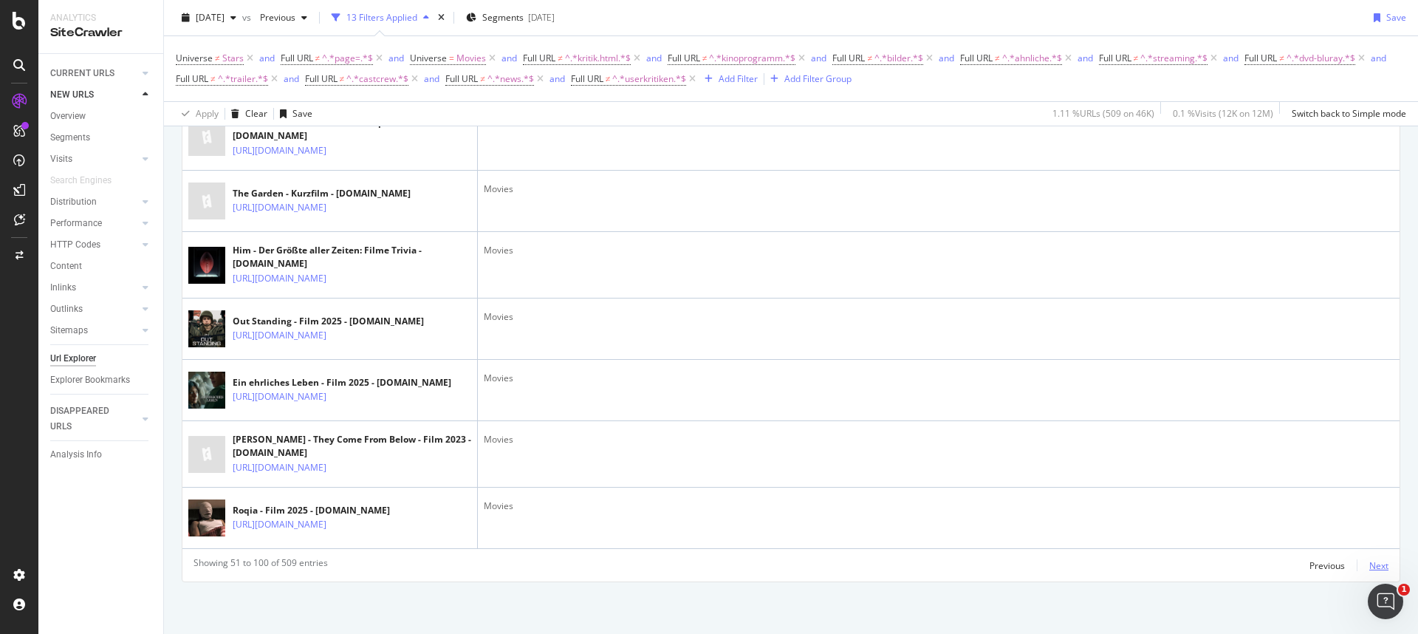
click at [1369, 562] on div "Next" at bounding box center [1378, 565] width 19 height 13
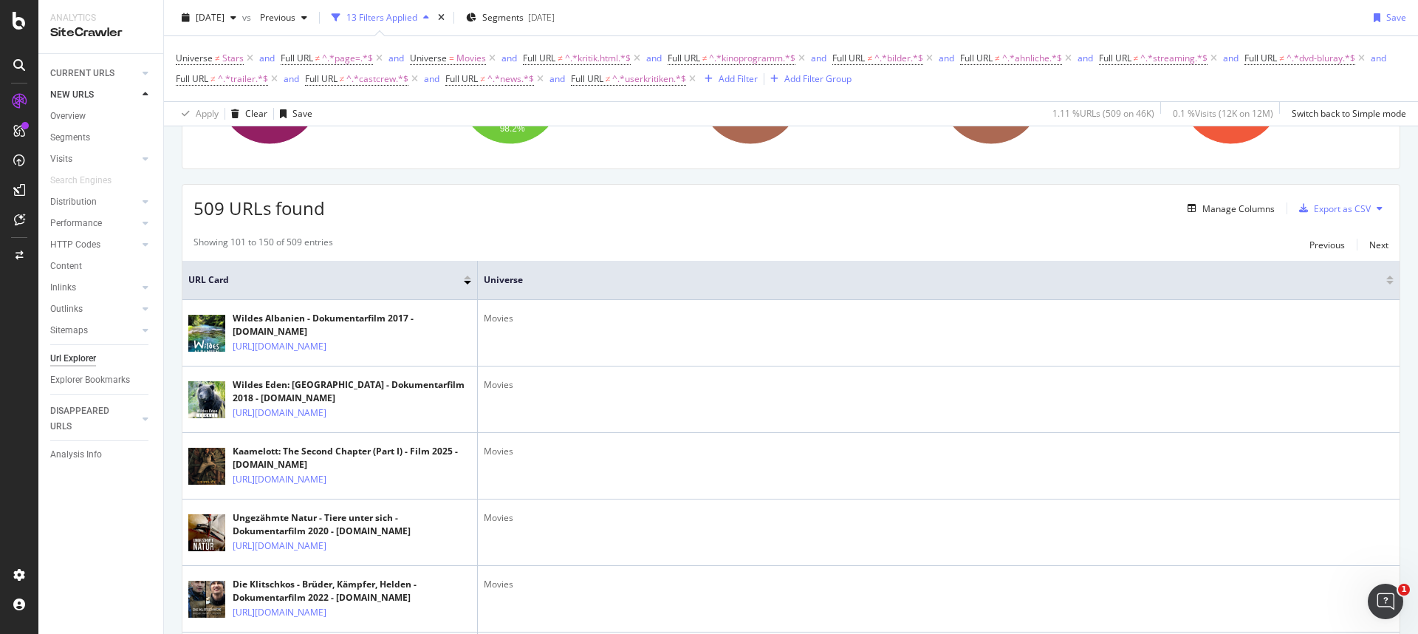
scroll to position [0, 0]
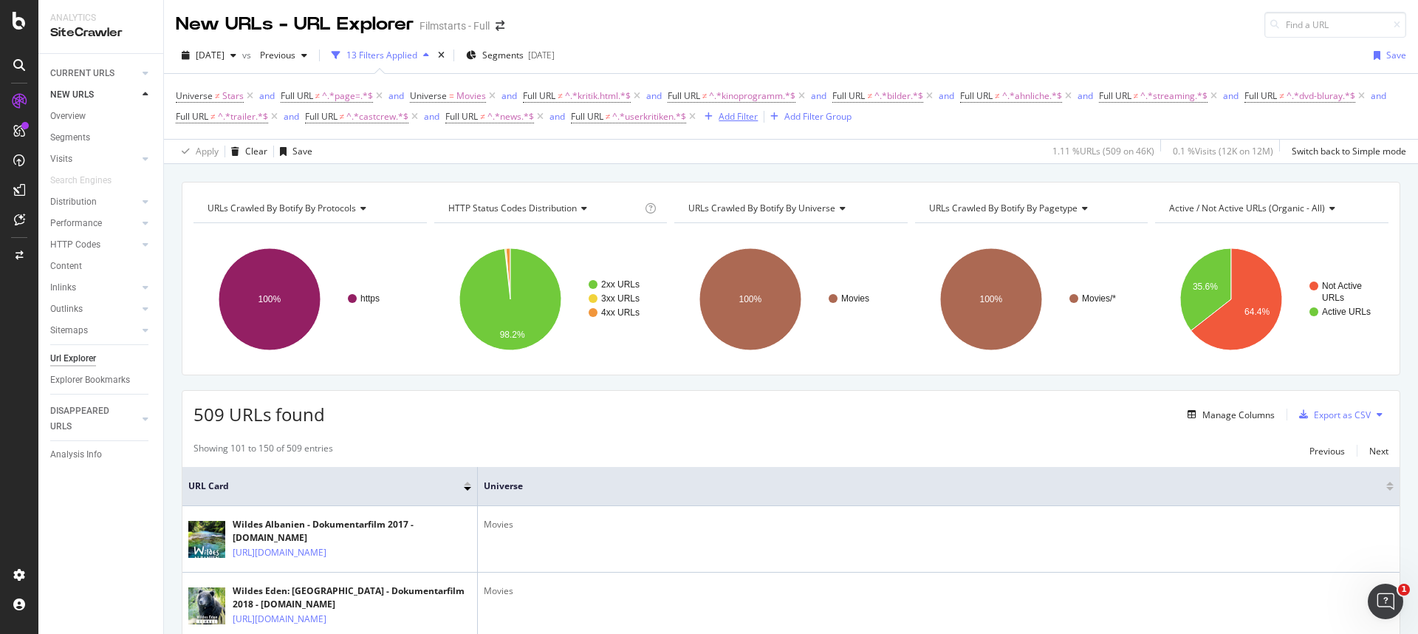
click at [758, 112] on div "Add Filter" at bounding box center [738, 116] width 39 height 13
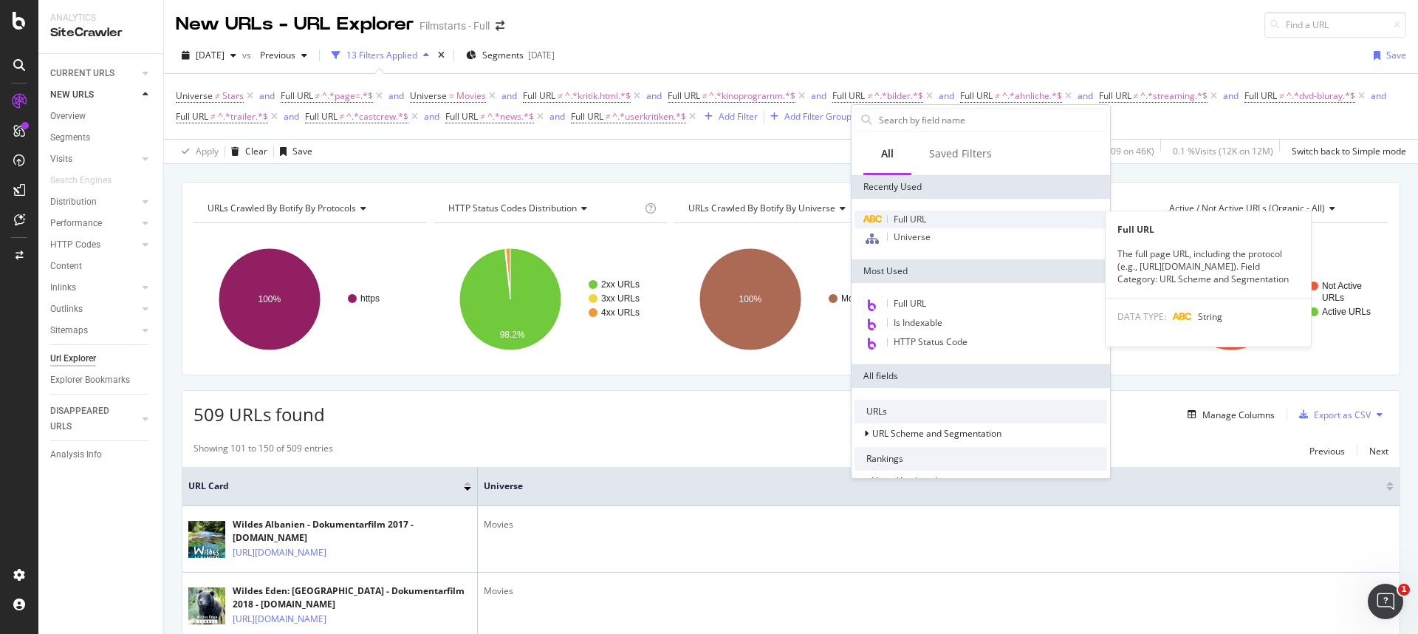
click at [929, 220] on div "Full URL" at bounding box center [981, 219] width 253 height 18
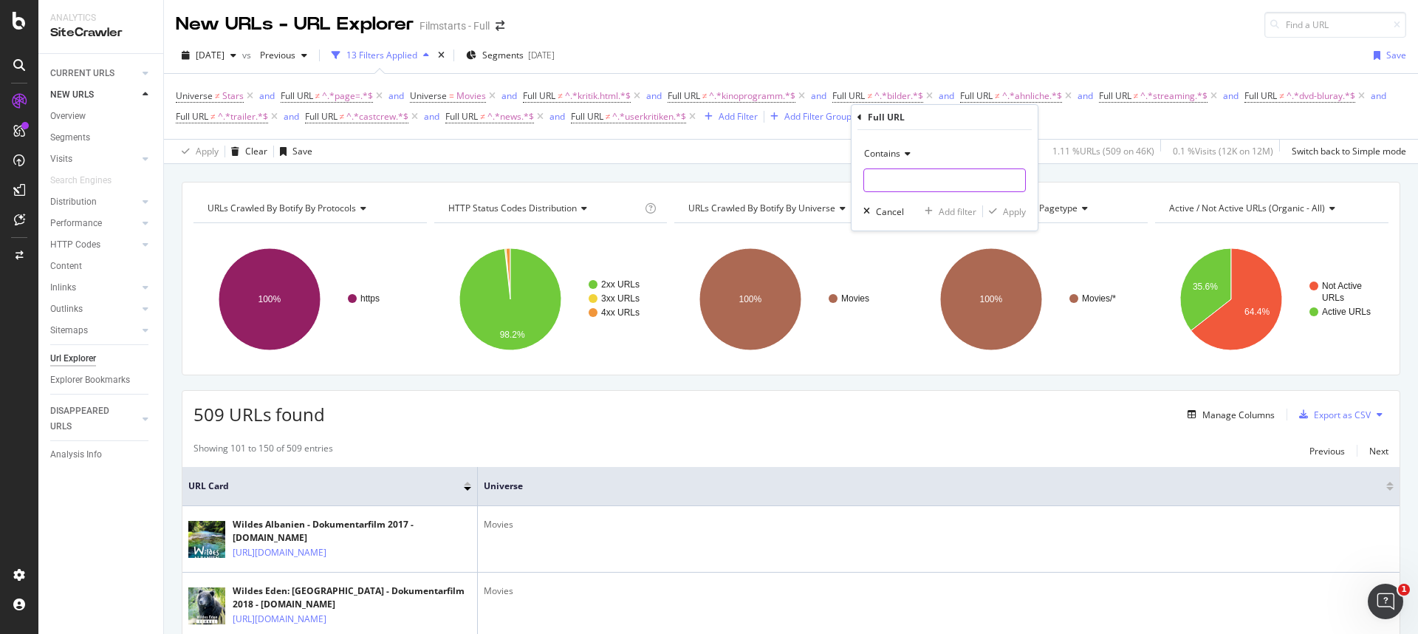
click at [908, 185] on input "text" at bounding box center [944, 180] width 161 height 24
type input "charts"
click at [903, 158] on div "Contains" at bounding box center [944, 154] width 162 height 24
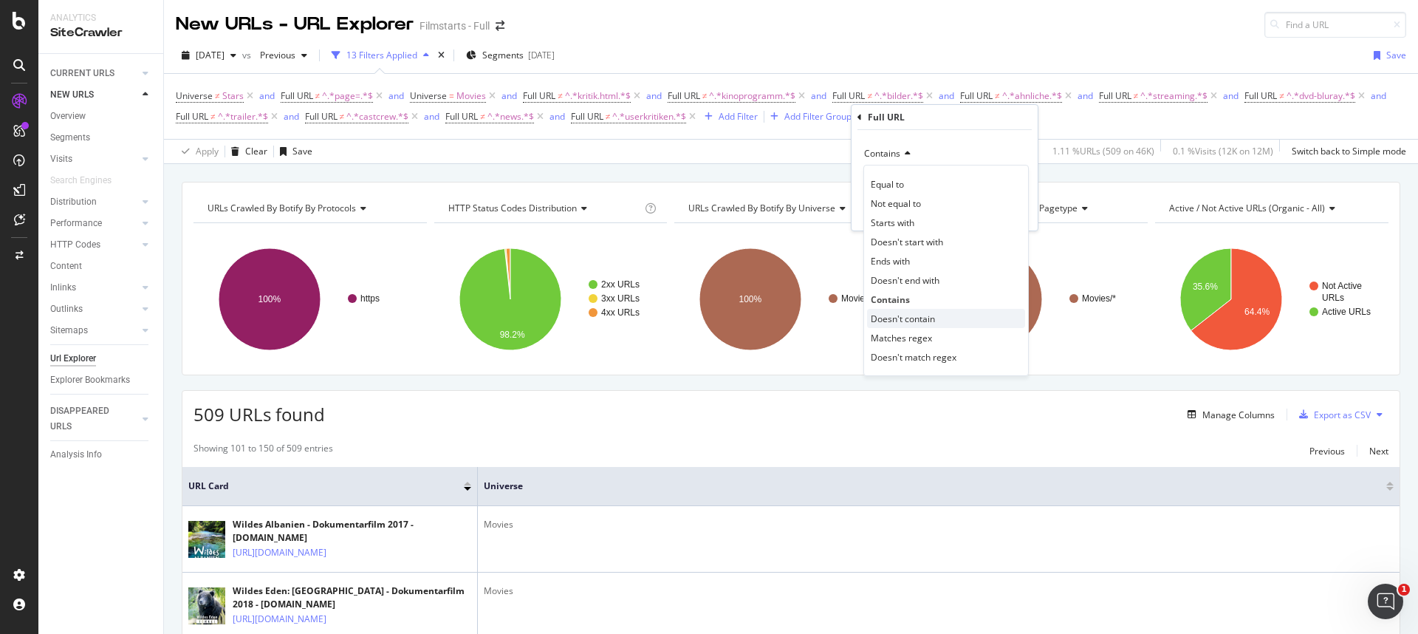
click at [908, 310] on div "Doesn't contain" at bounding box center [946, 318] width 158 height 19
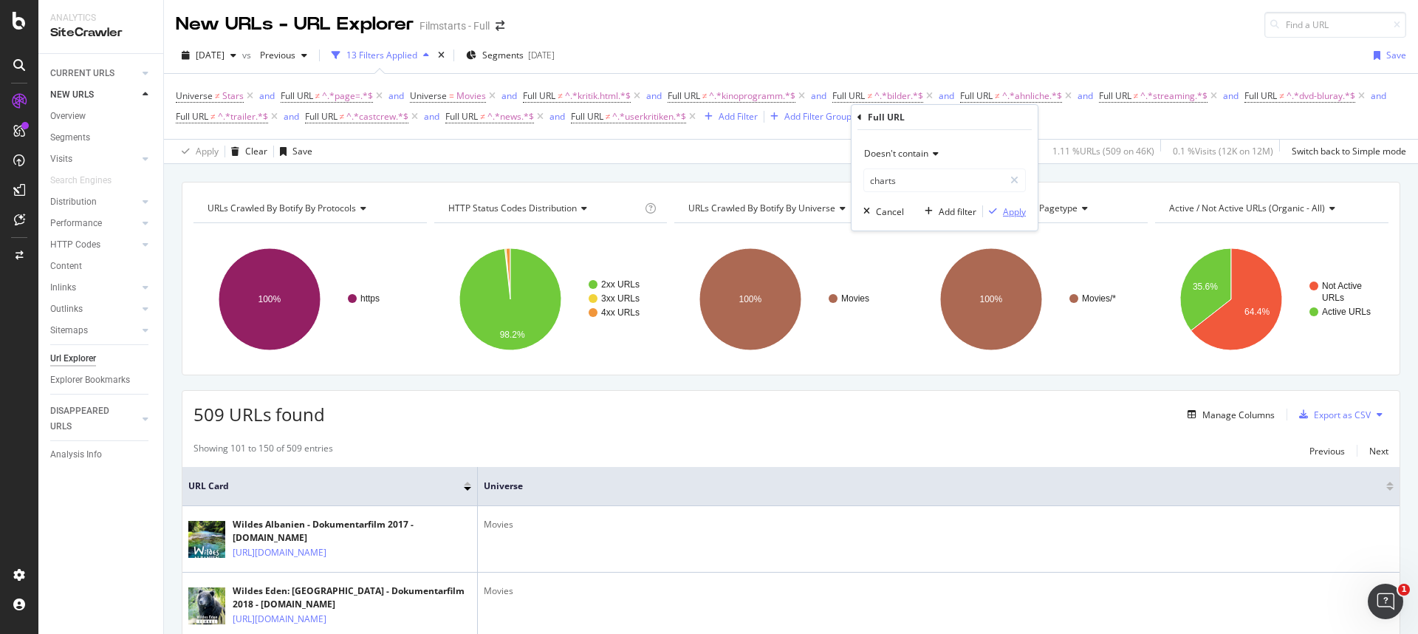
click at [1013, 213] on div "Apply" at bounding box center [1014, 211] width 23 height 13
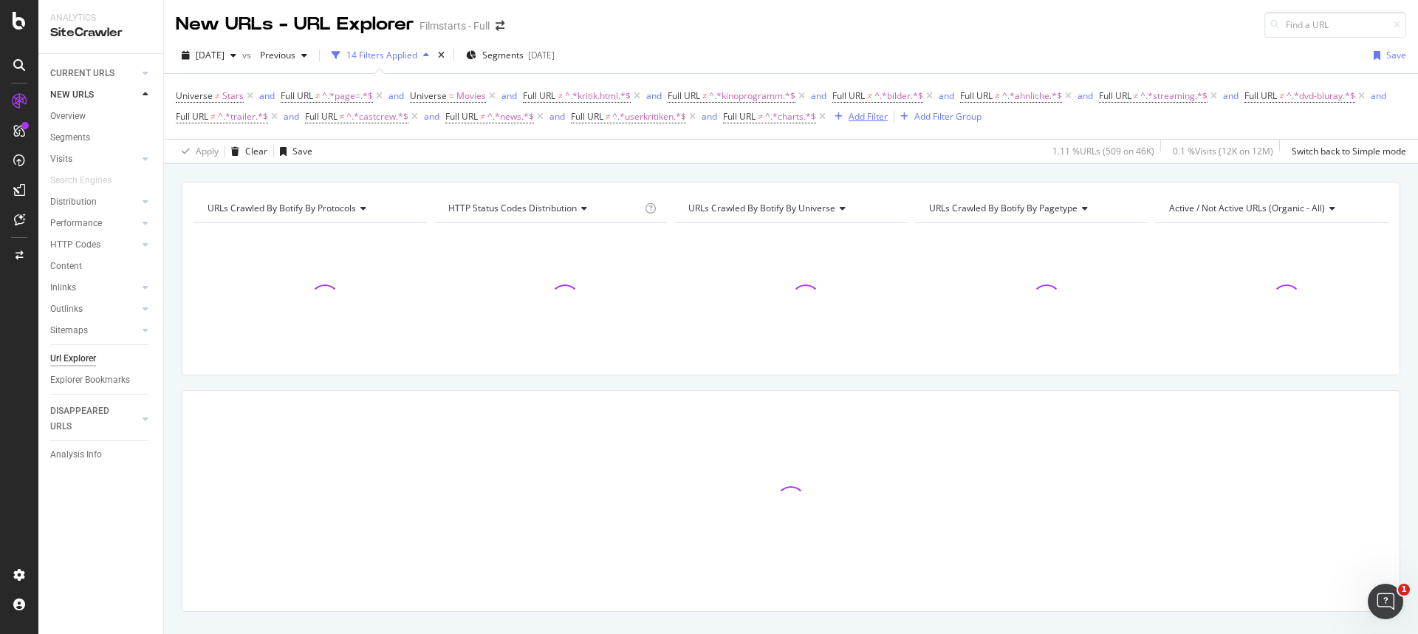
click at [888, 116] on div "Add Filter" at bounding box center [868, 116] width 39 height 13
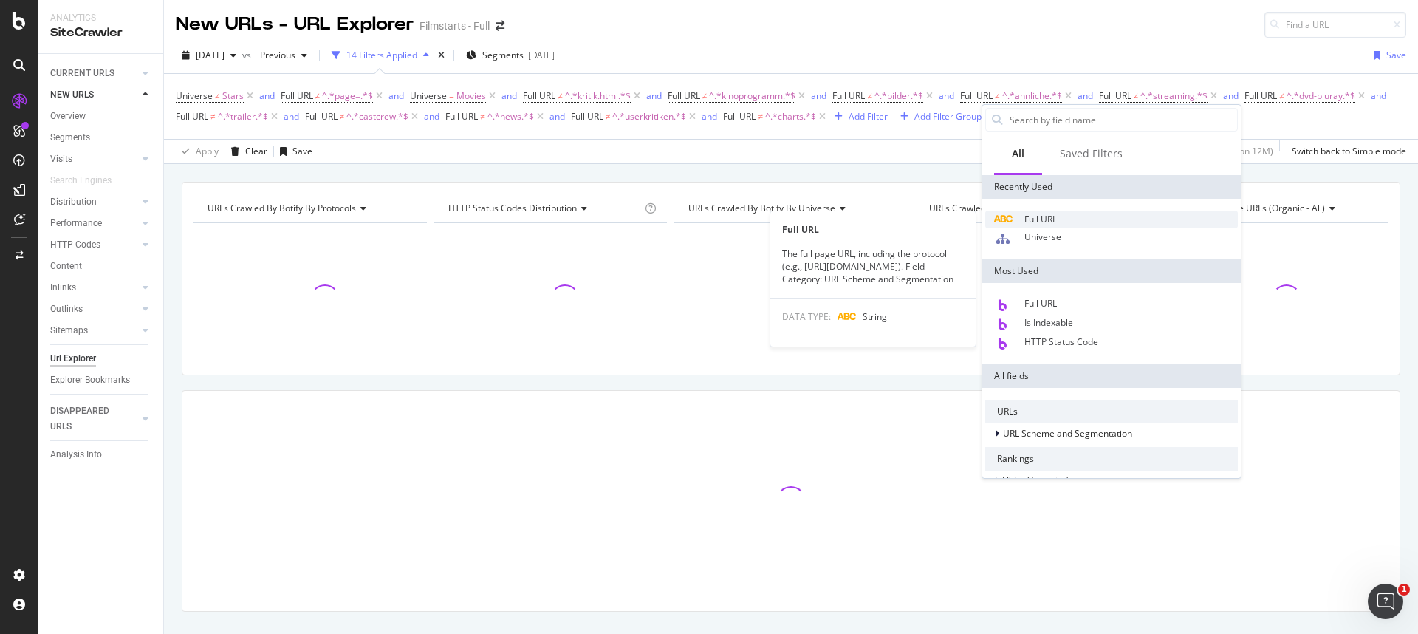
click at [1032, 217] on span "Full URL" at bounding box center [1040, 219] width 32 height 13
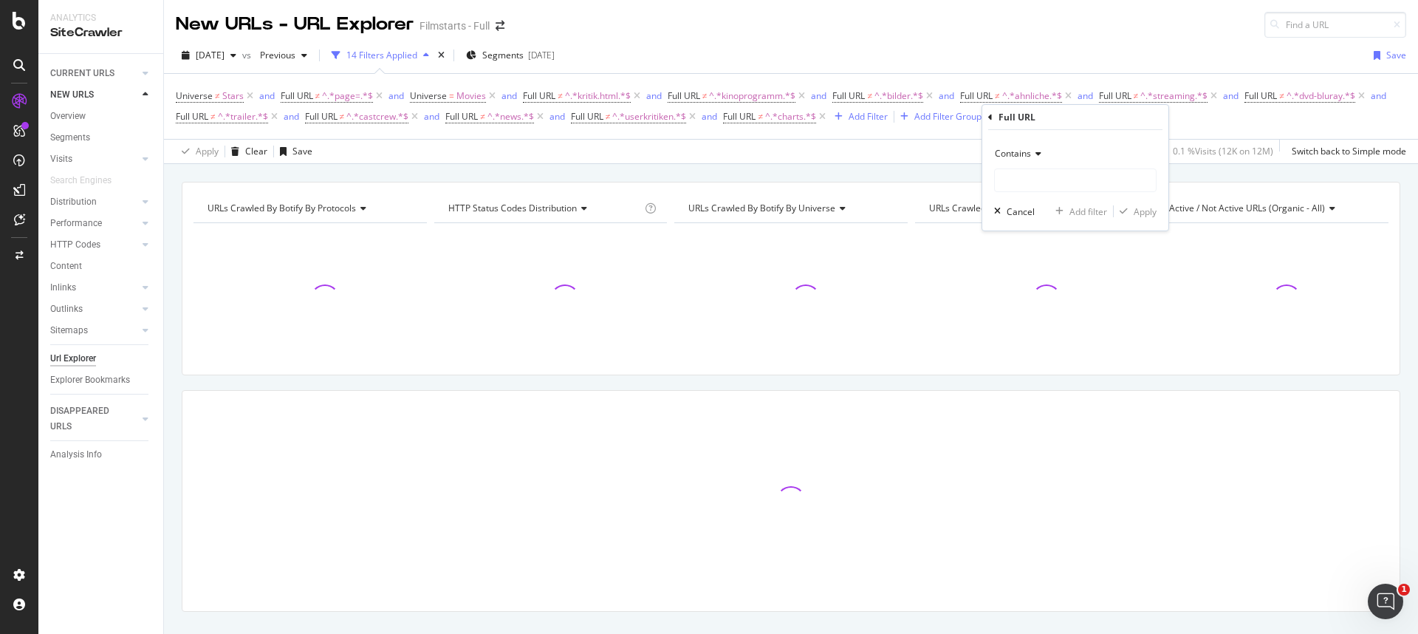
click at [1018, 151] on span "Contains" at bounding box center [1013, 153] width 36 height 13
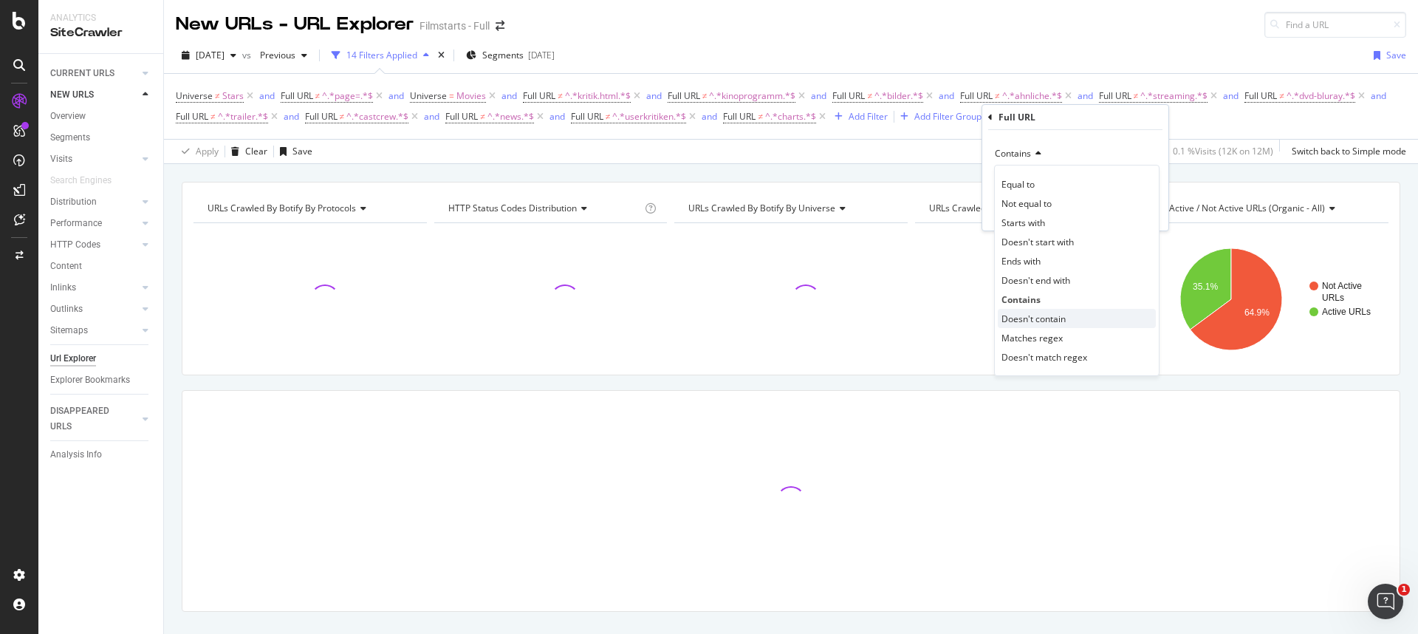
click at [1032, 323] on span "Doesn't contain" at bounding box center [1034, 318] width 64 height 13
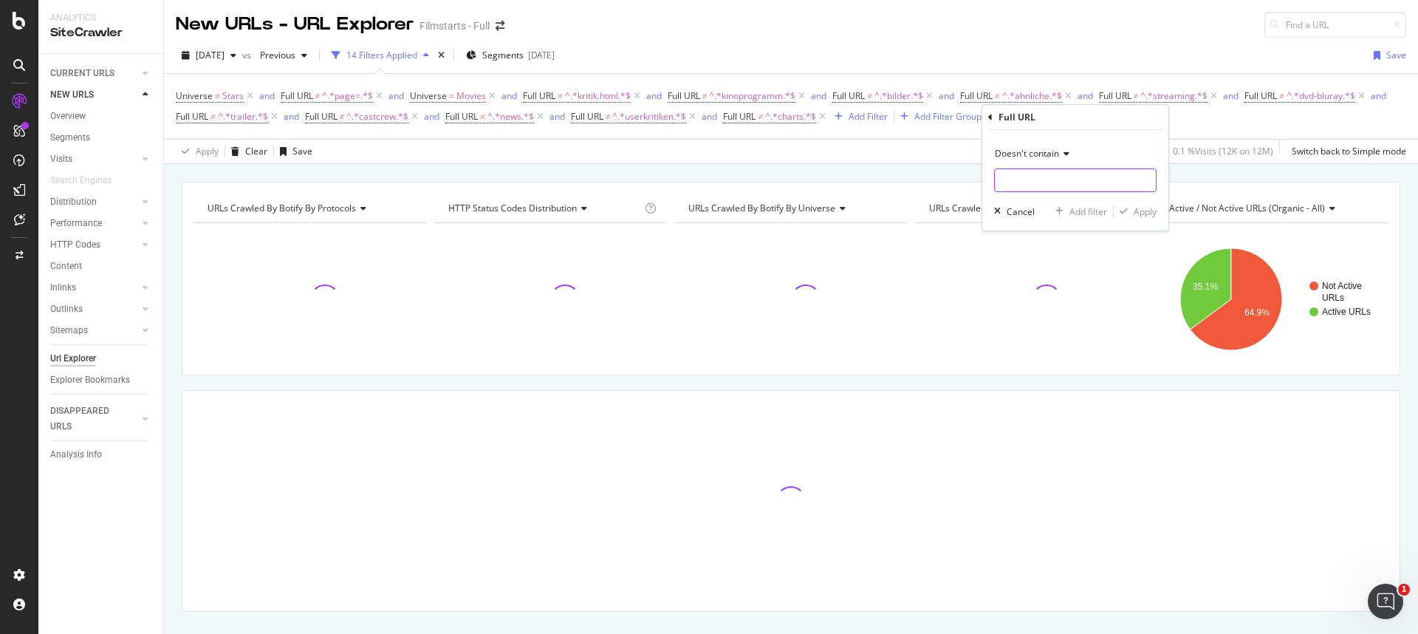
click at [1007, 188] on input "text" at bounding box center [1075, 180] width 161 height 24
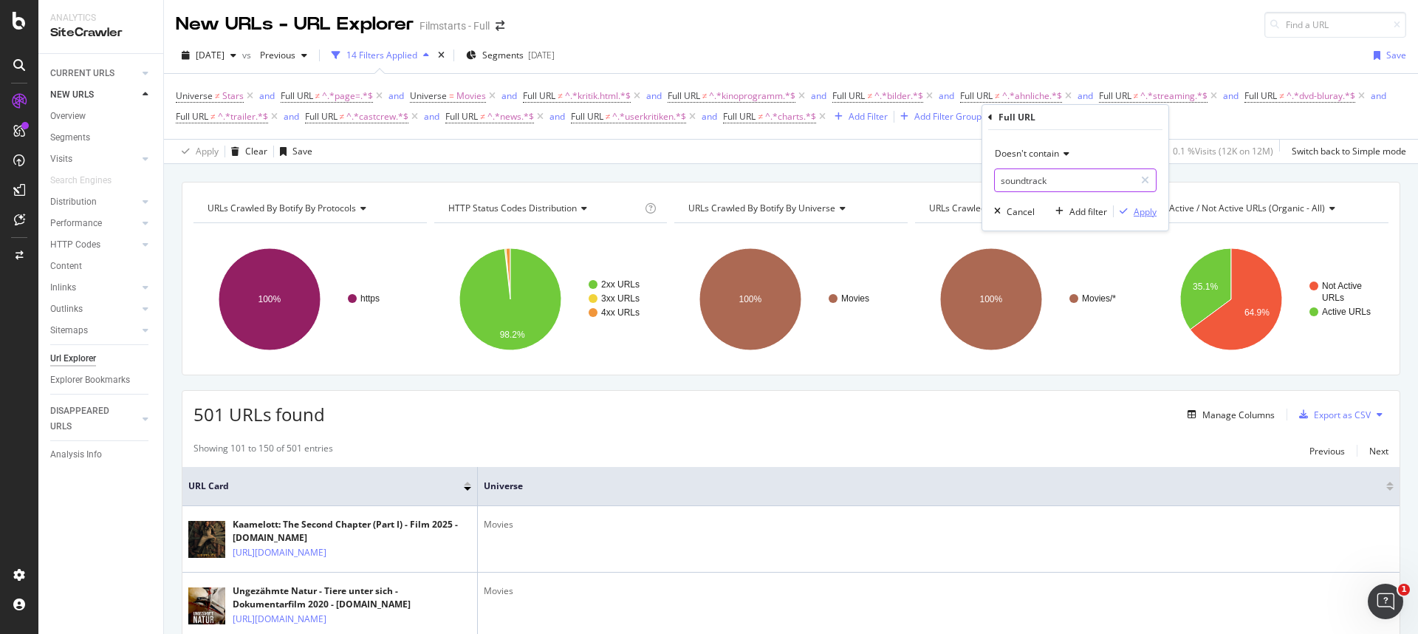
type input "soundtrack"
click at [1139, 216] on div "Apply" at bounding box center [1145, 211] width 23 height 13
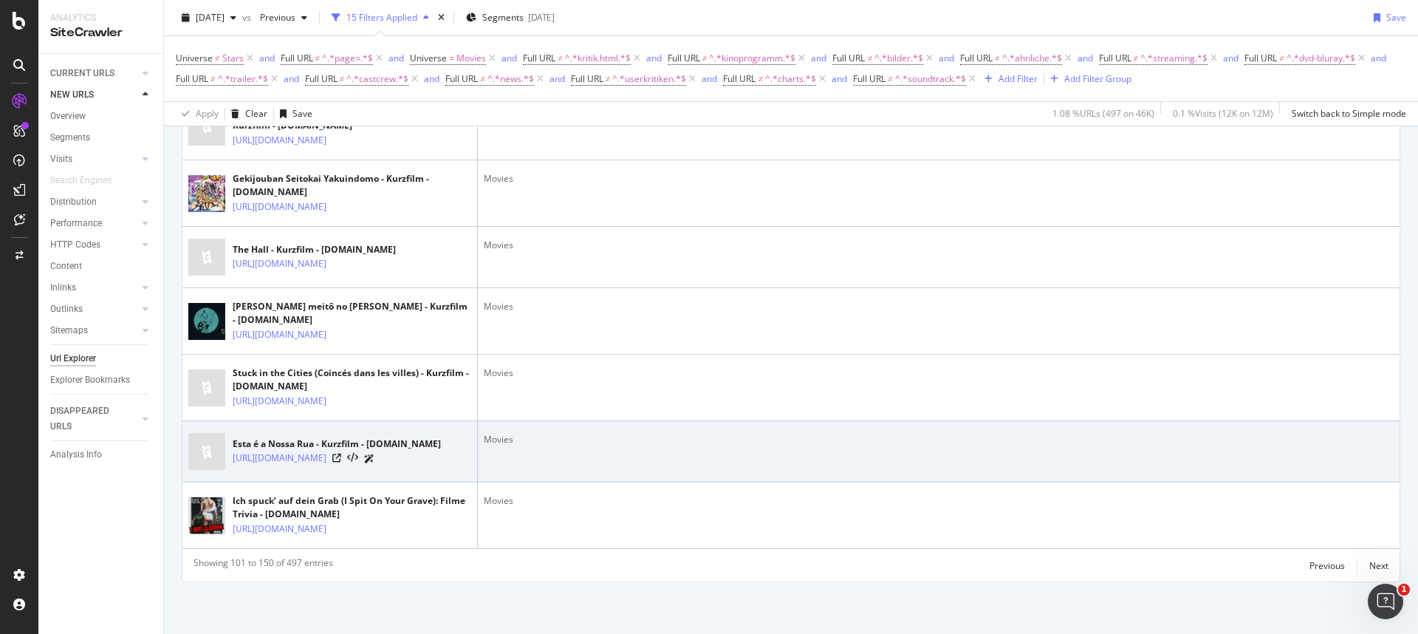
scroll to position [3610, 0]
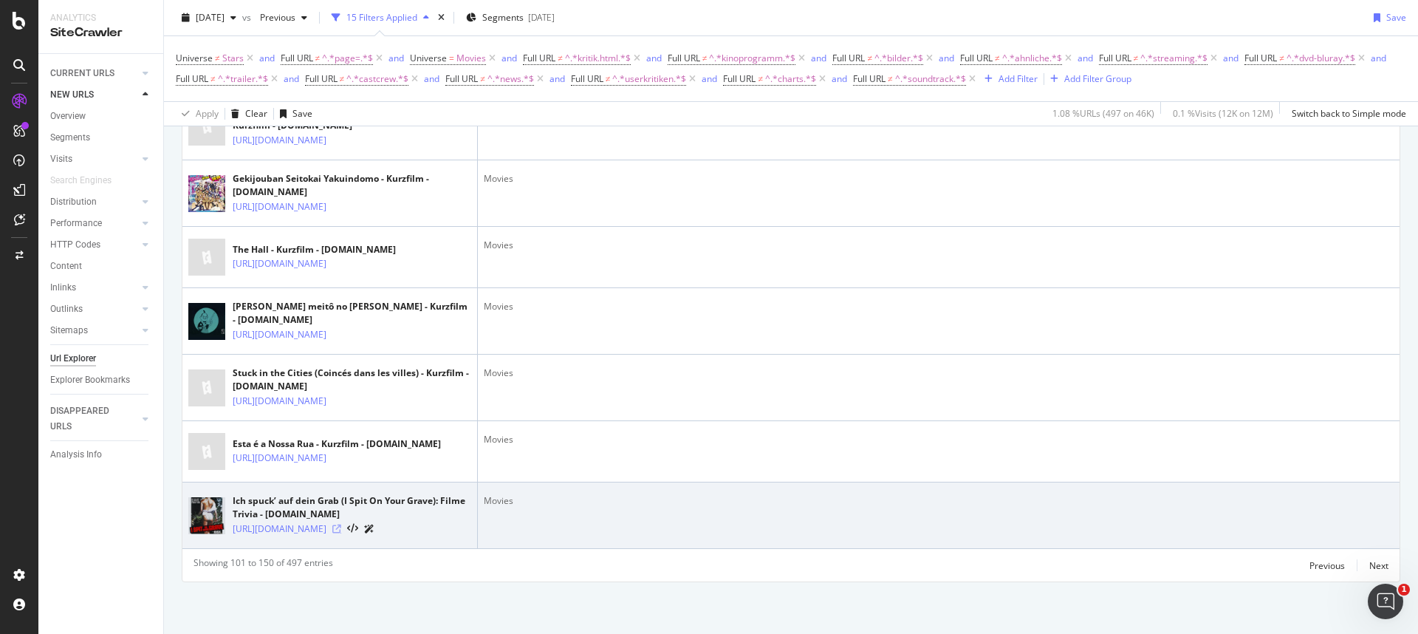
click at [341, 524] on icon at bounding box center [336, 528] width 9 height 9
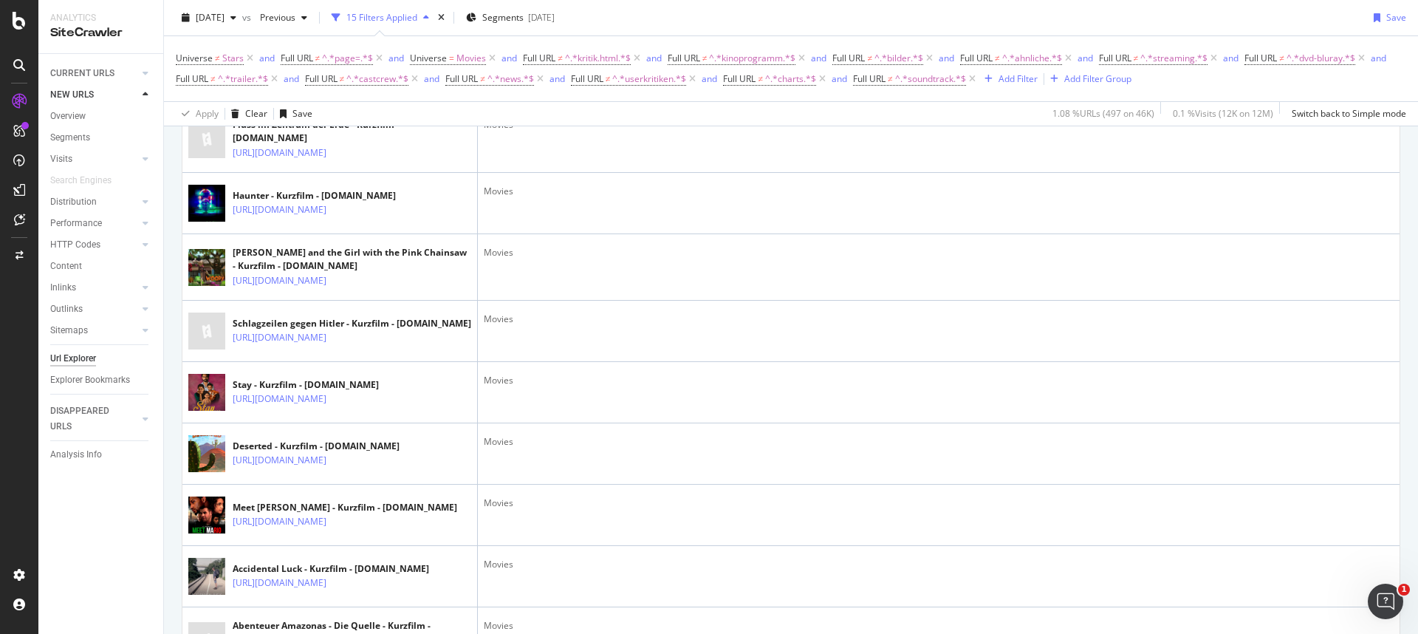
scroll to position [0, 0]
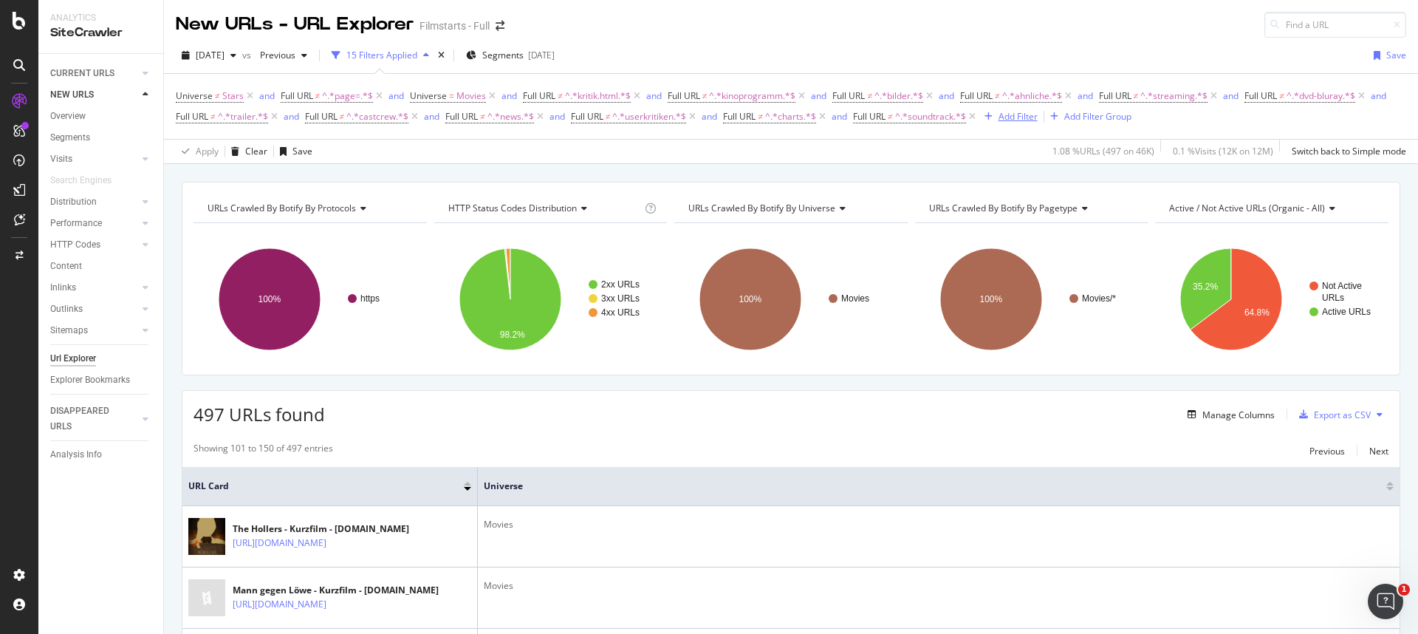
click at [1038, 122] on div "Add Filter" at bounding box center [1018, 116] width 39 height 13
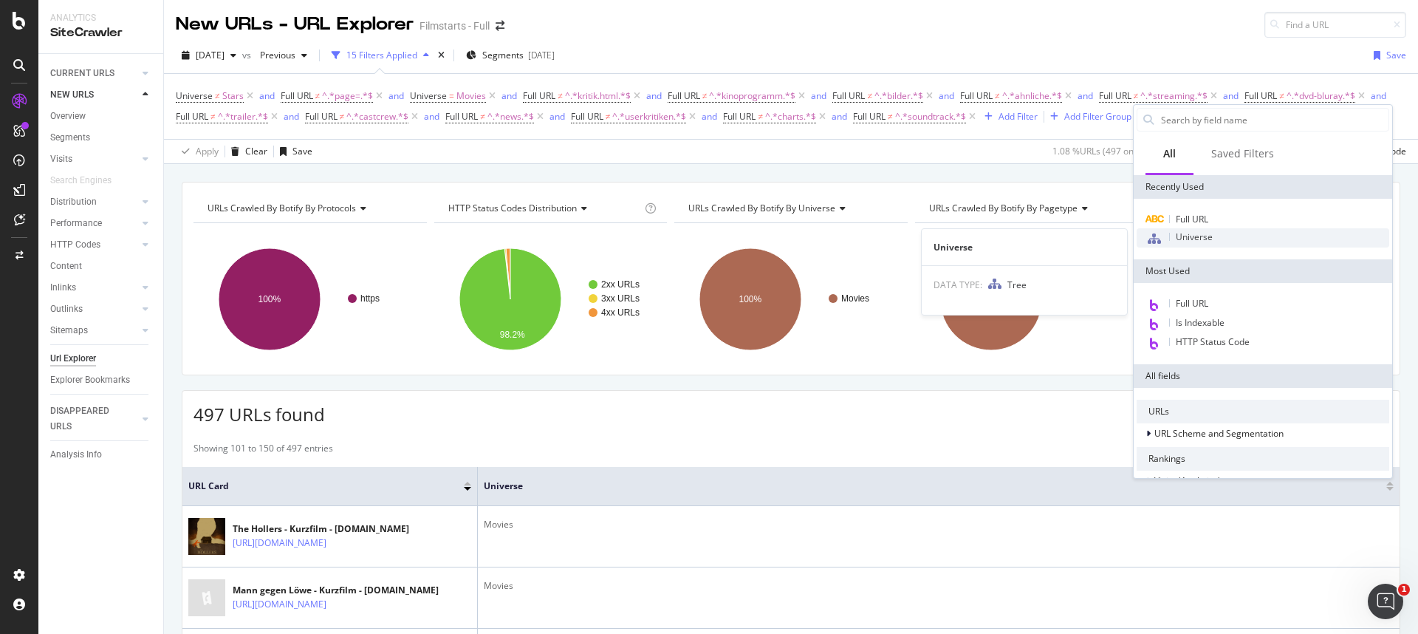
click at [1196, 228] on div "Universe" at bounding box center [1263, 237] width 253 height 19
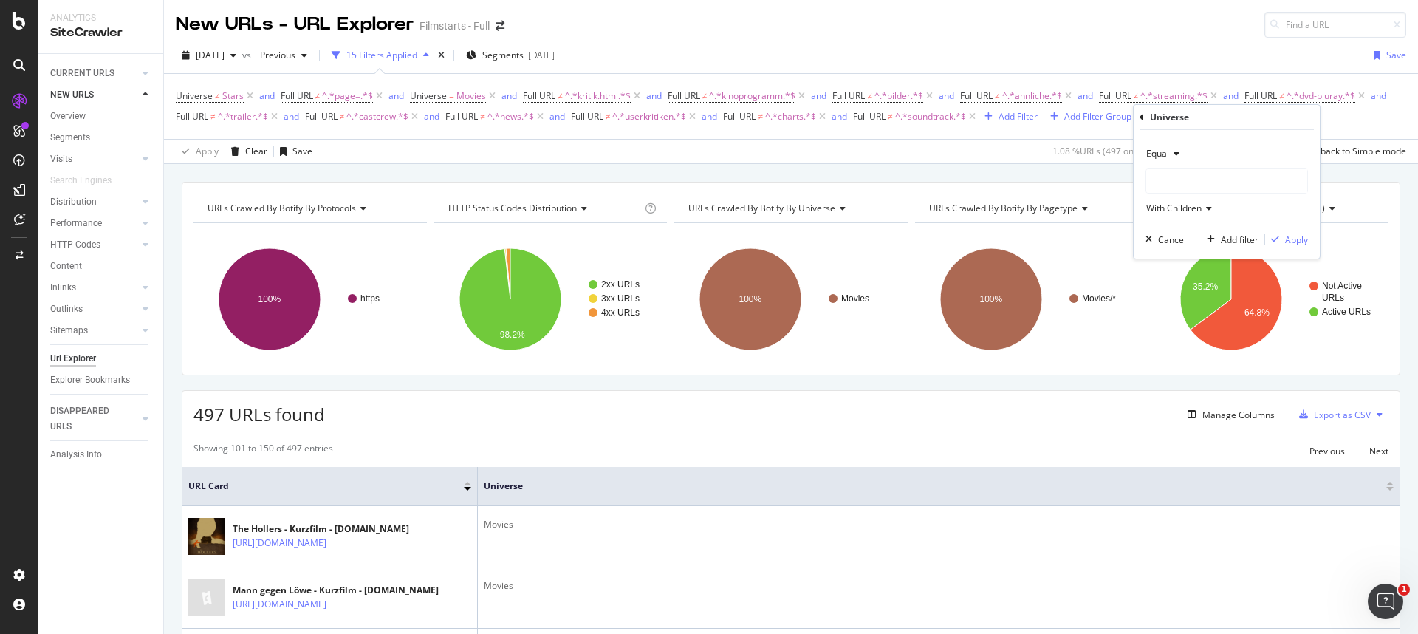
click at [1141, 117] on icon at bounding box center [1142, 117] width 4 height 9
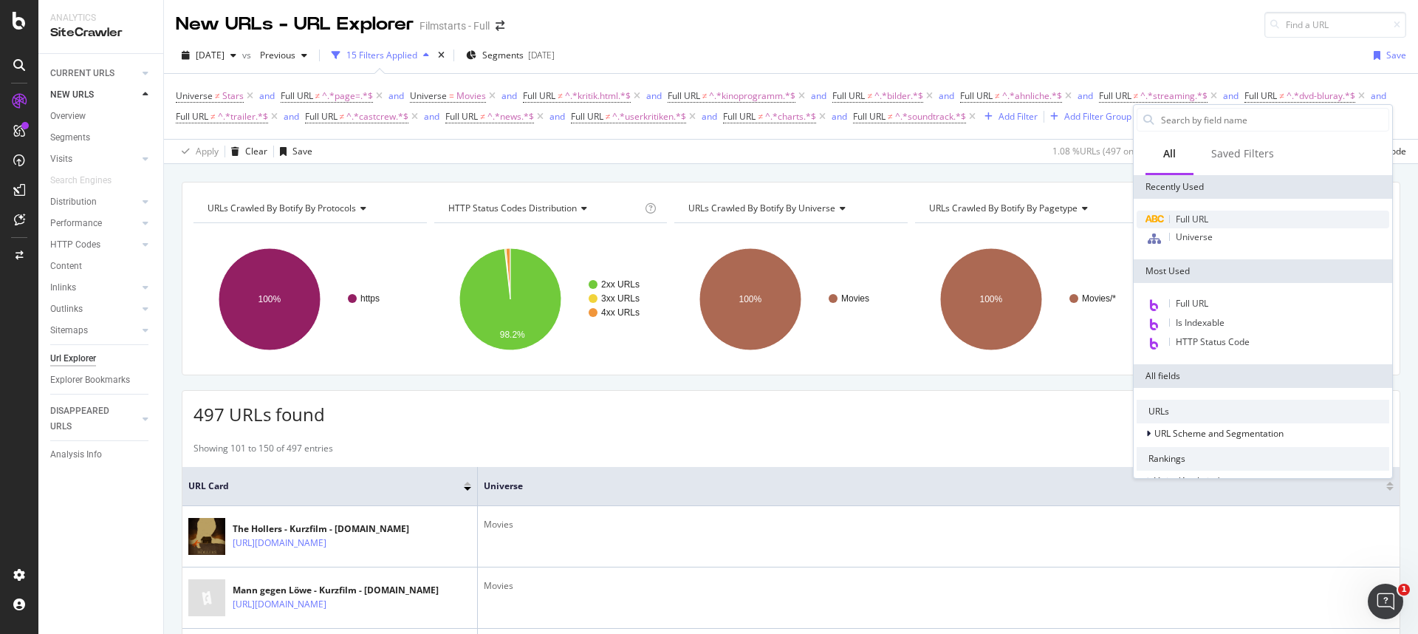
click at [1188, 222] on span "Full URL" at bounding box center [1192, 219] width 32 height 13
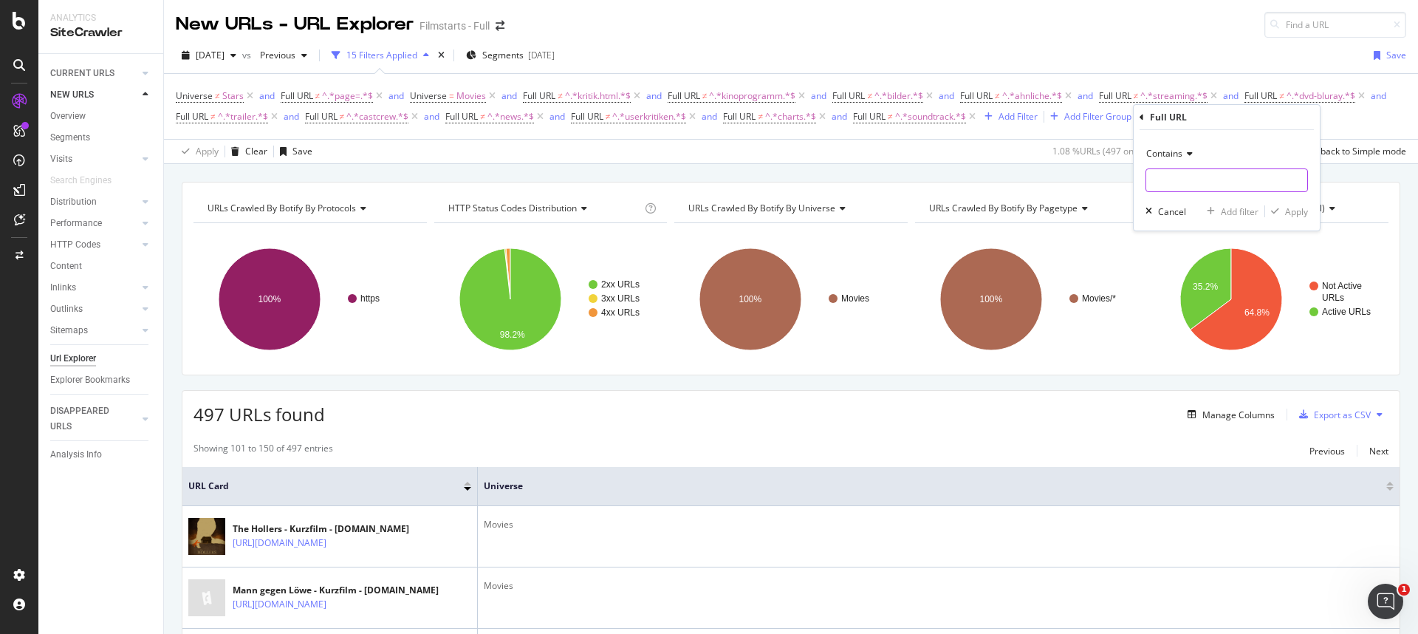
click at [1179, 180] on input "text" at bounding box center [1226, 180] width 161 height 24
paste input "wissenswertes"
type input "wissenswertes"
click at [1177, 154] on span "Contains" at bounding box center [1164, 153] width 36 height 13
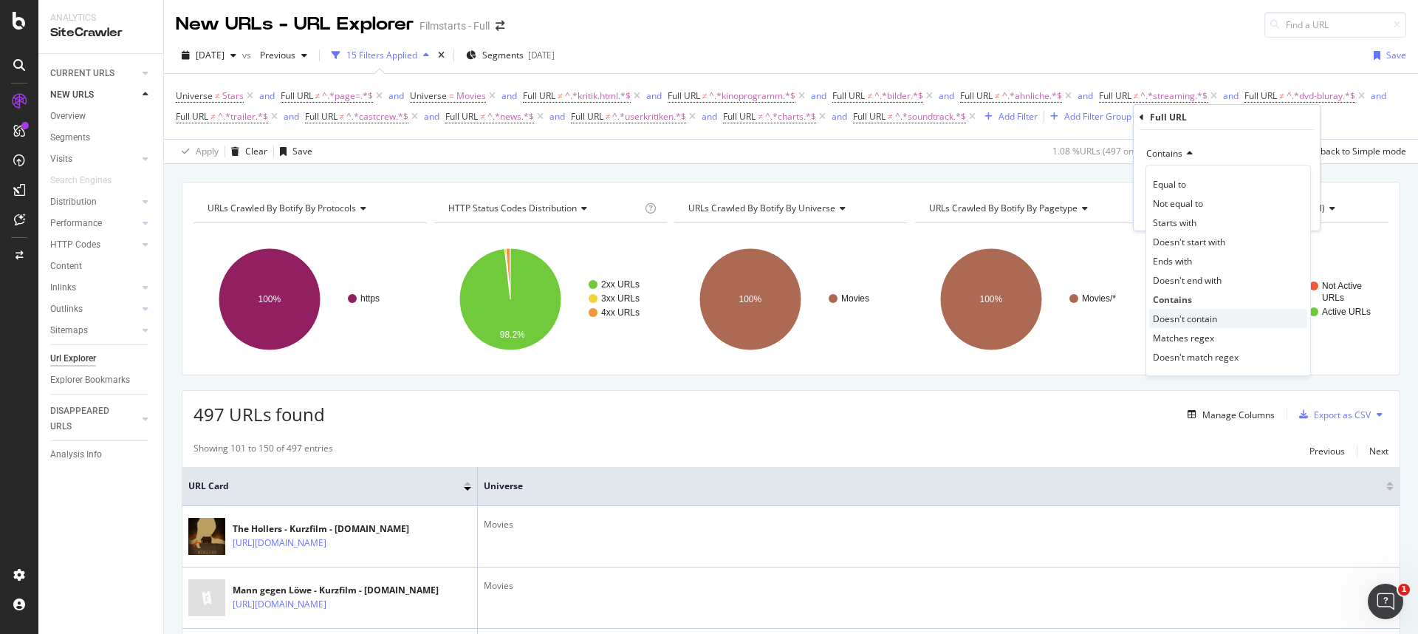
click at [1192, 322] on span "Doesn't contain" at bounding box center [1185, 318] width 64 height 13
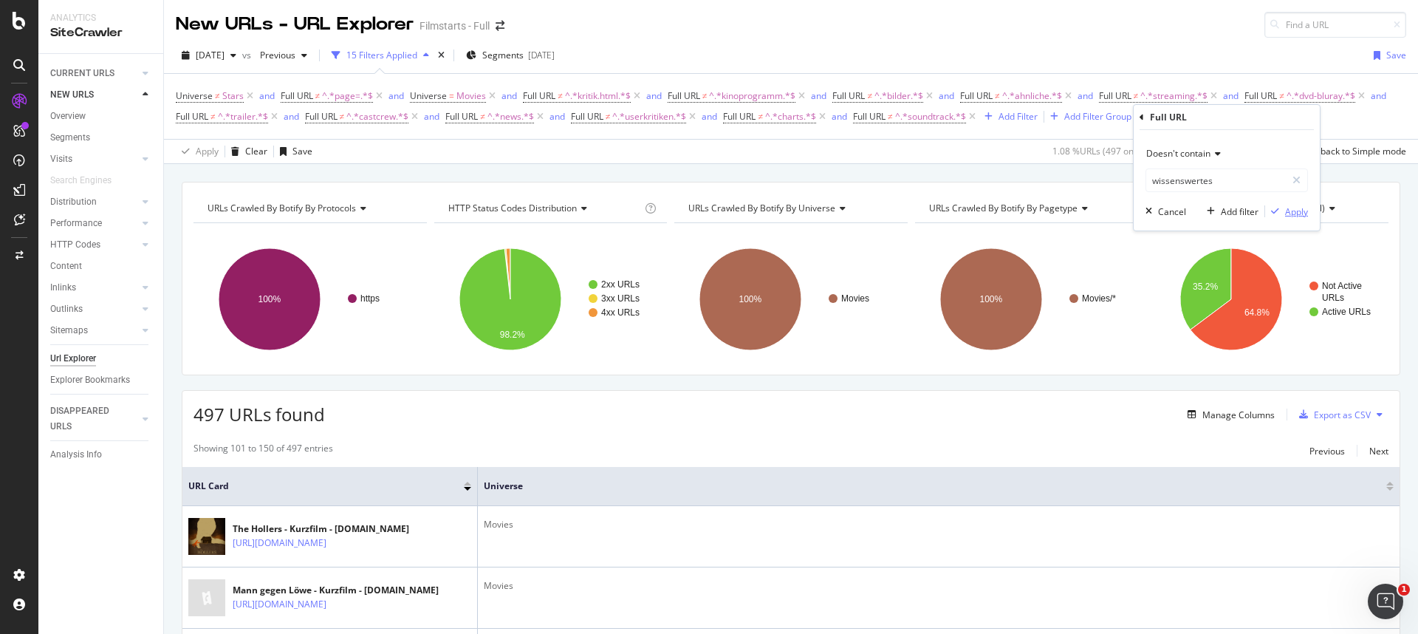
click at [1285, 215] on div "Apply" at bounding box center [1296, 211] width 23 height 13
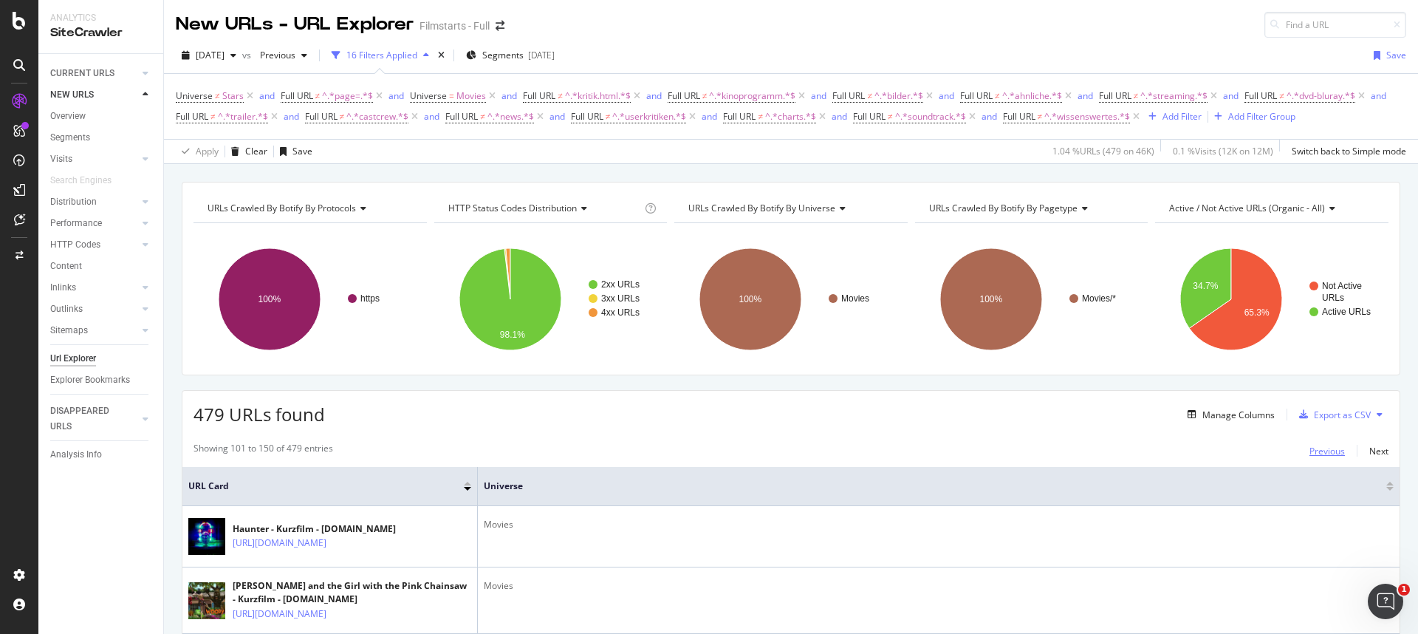
click at [1322, 457] on div "Previous" at bounding box center [1326, 451] width 35 height 13
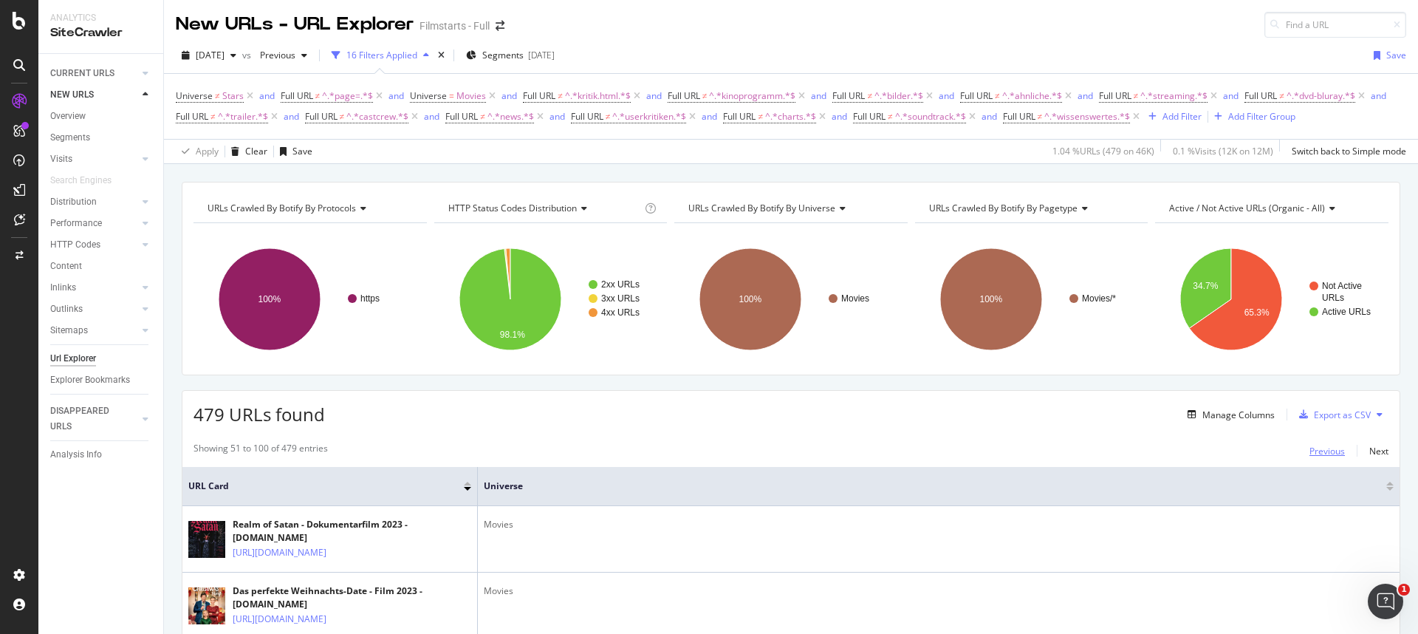
click at [1322, 457] on div "Previous" at bounding box center [1326, 451] width 35 height 13
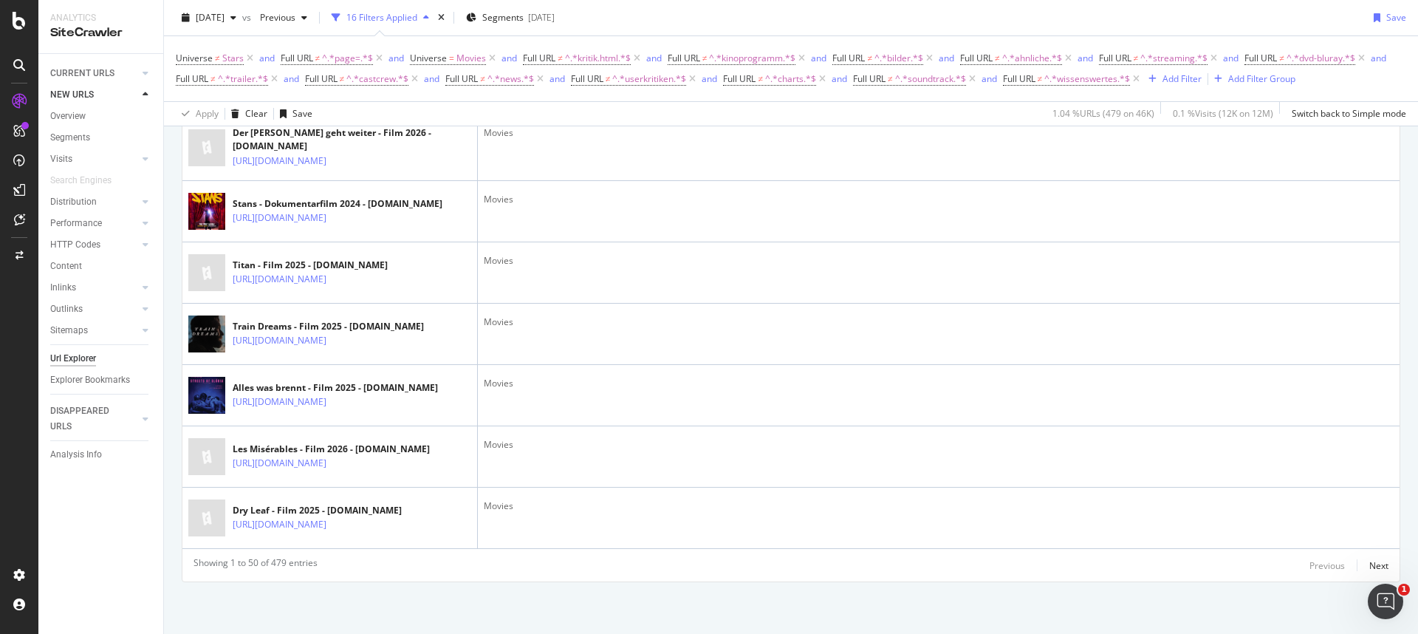
scroll to position [3175, 0]
click at [1374, 565] on div "Next" at bounding box center [1378, 565] width 19 height 13
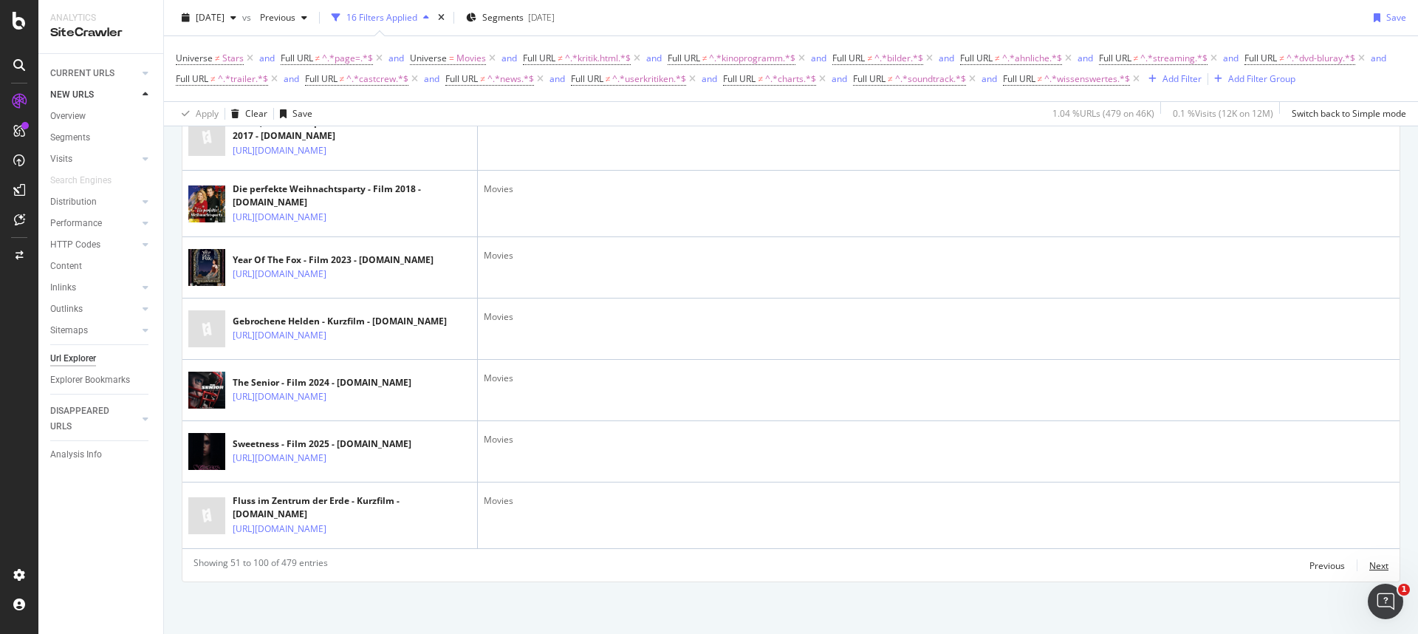
scroll to position [3601, 0]
click at [1369, 564] on div "Next" at bounding box center [1378, 565] width 19 height 13
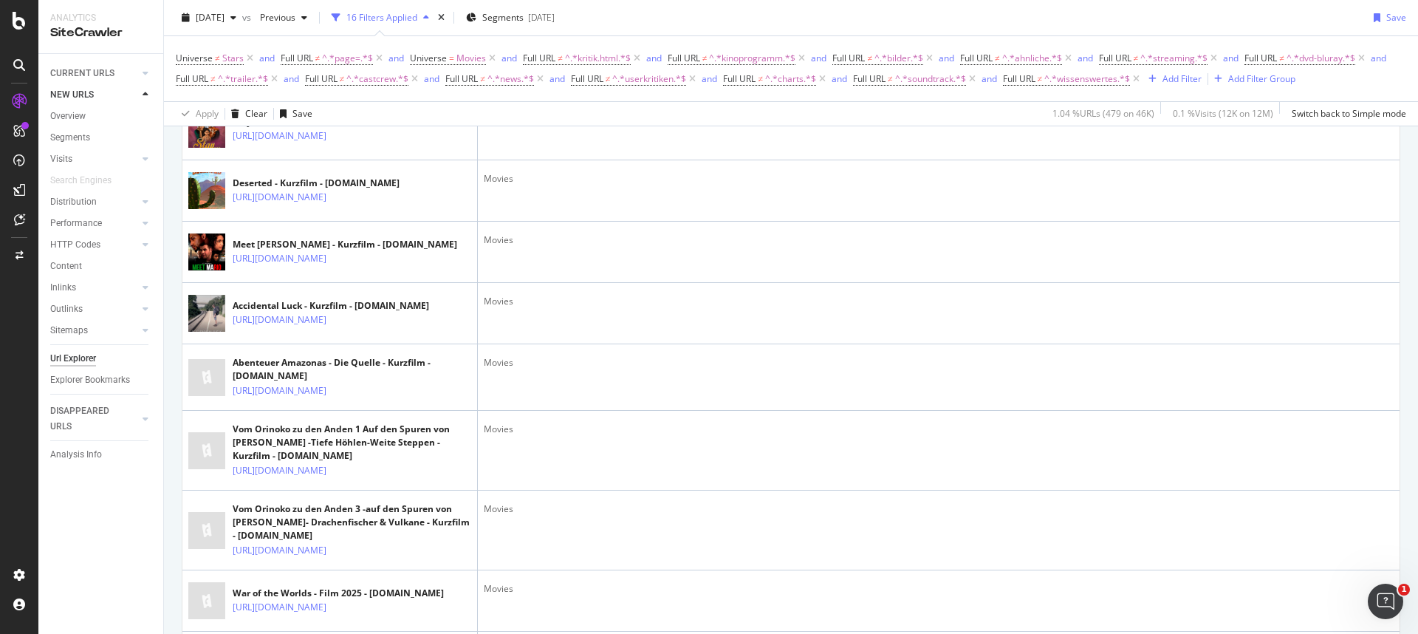
scroll to position [0, 0]
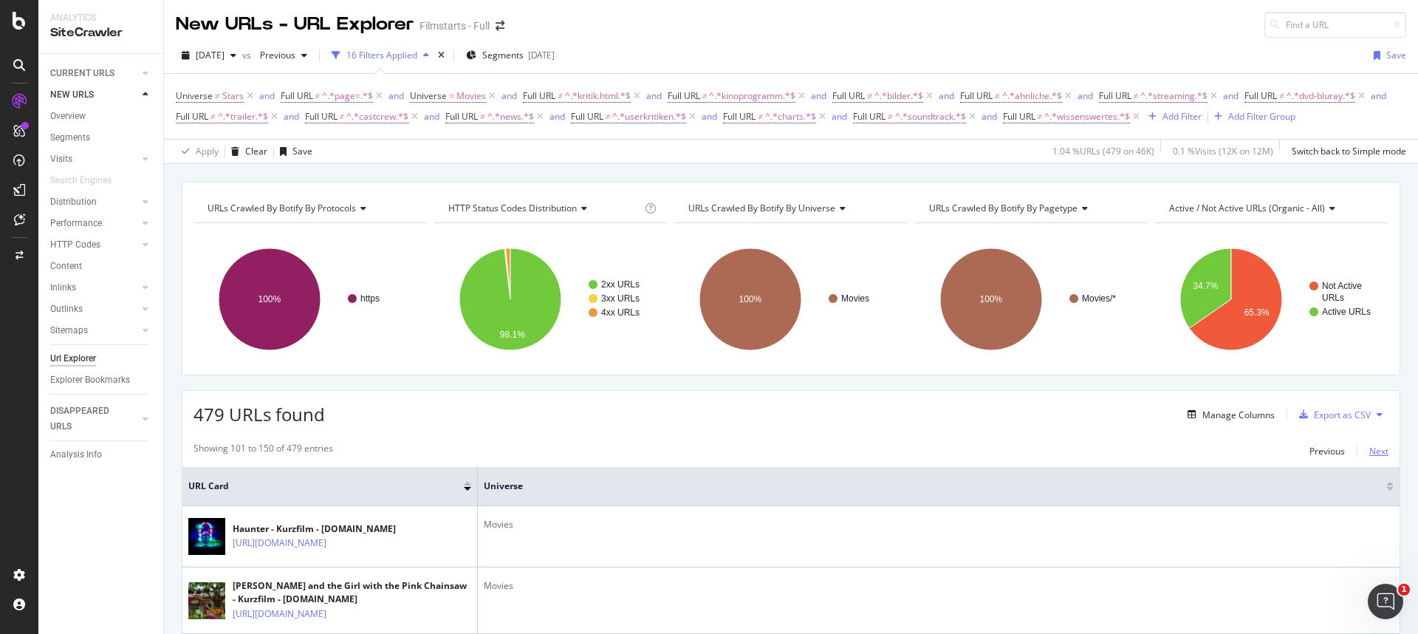
click at [1369, 457] on div "Next" at bounding box center [1378, 451] width 19 height 13
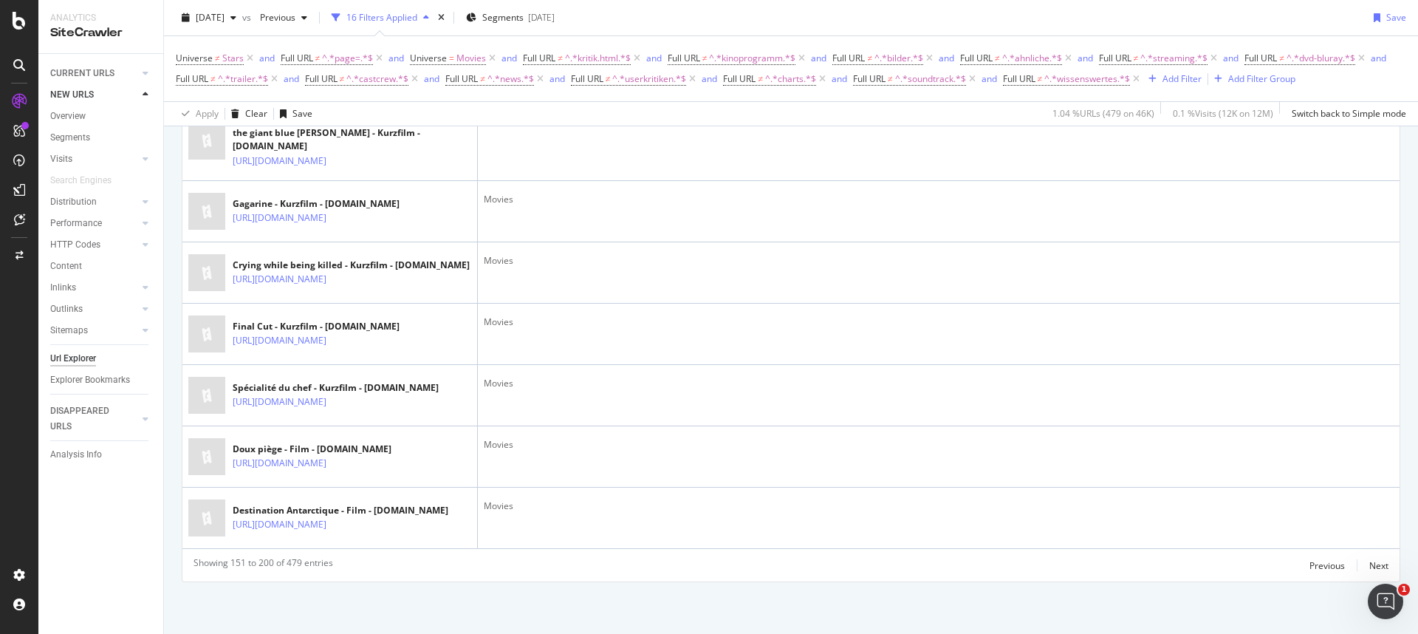
scroll to position [3471, 0]
click at [1369, 566] on div "Next" at bounding box center [1378, 565] width 19 height 13
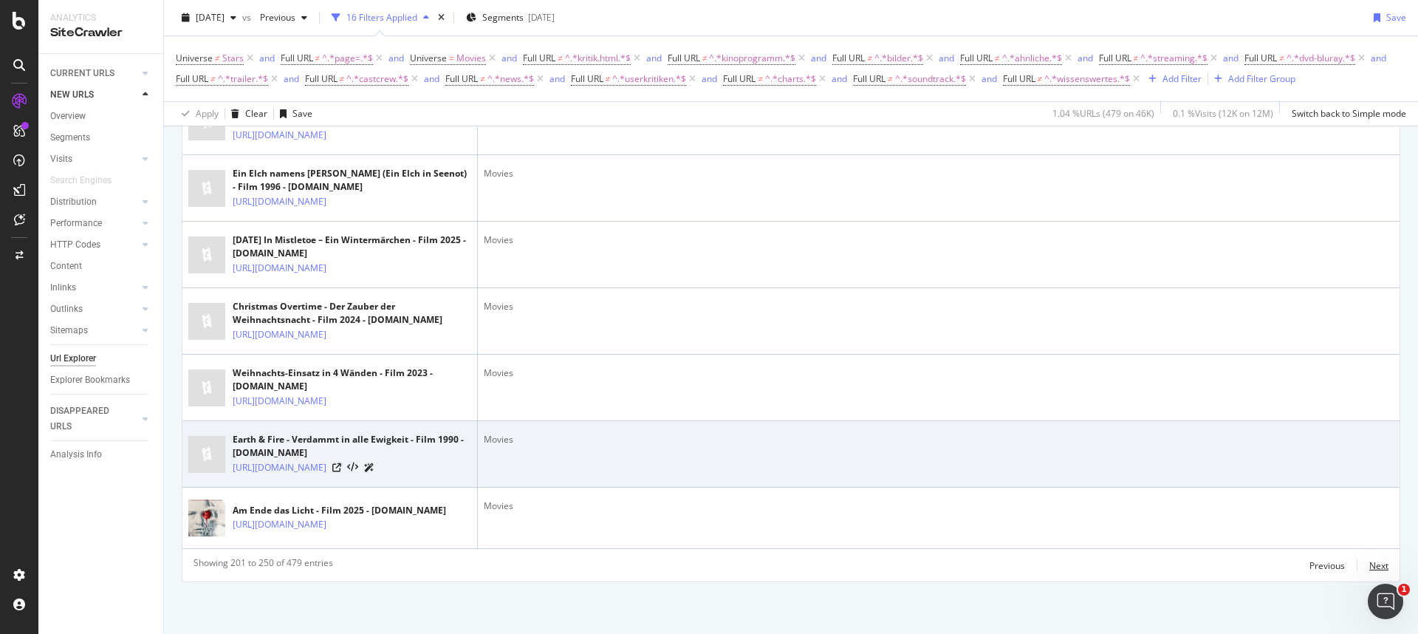
scroll to position [3574, 0]
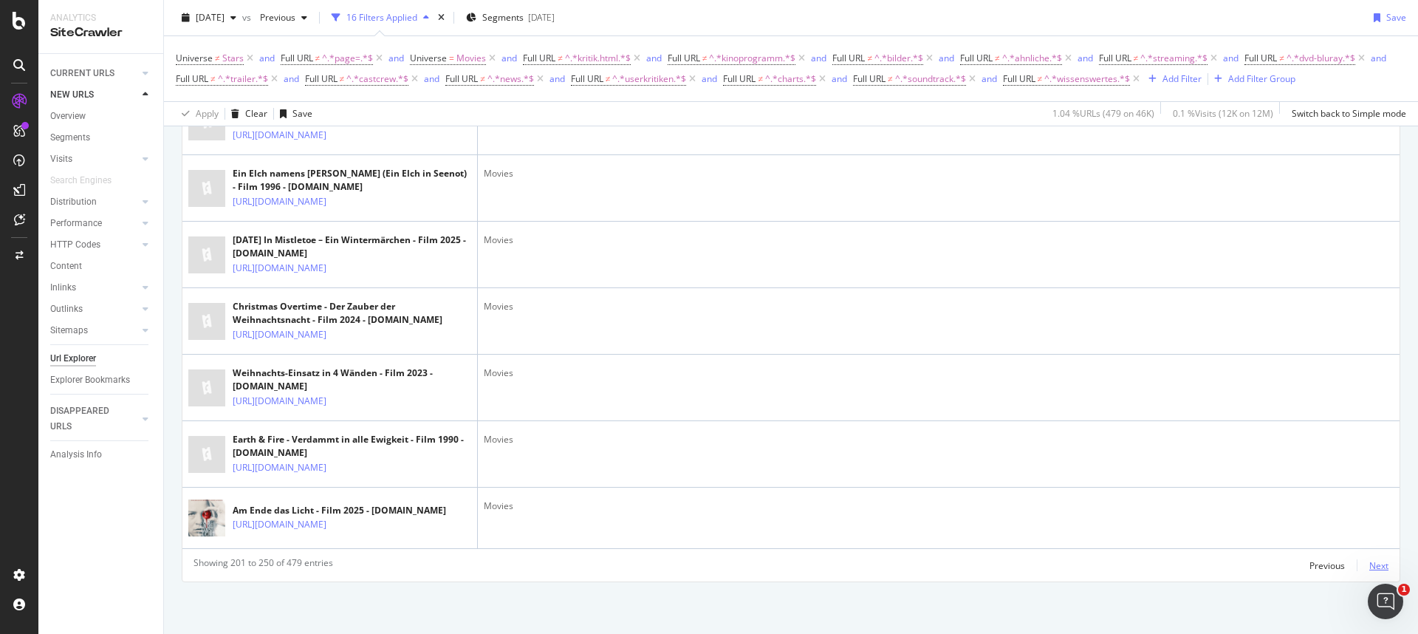
click at [1373, 570] on div "Next" at bounding box center [1378, 565] width 19 height 13
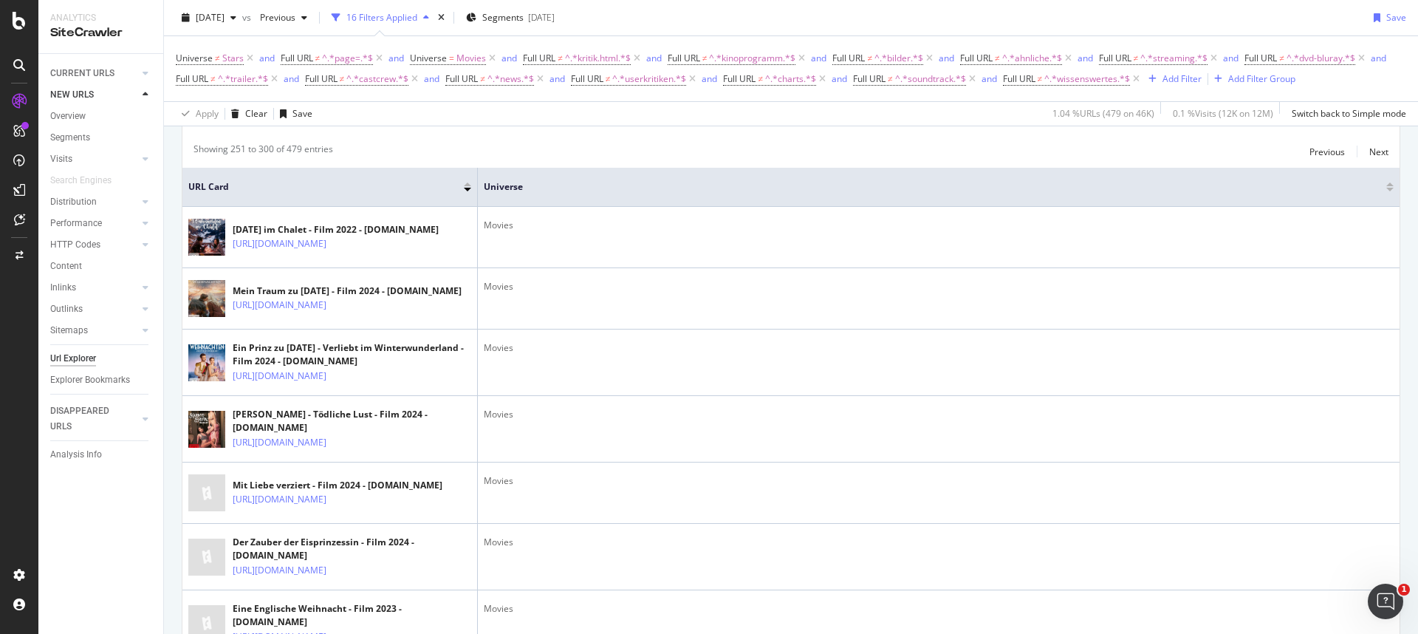
scroll to position [296, 0]
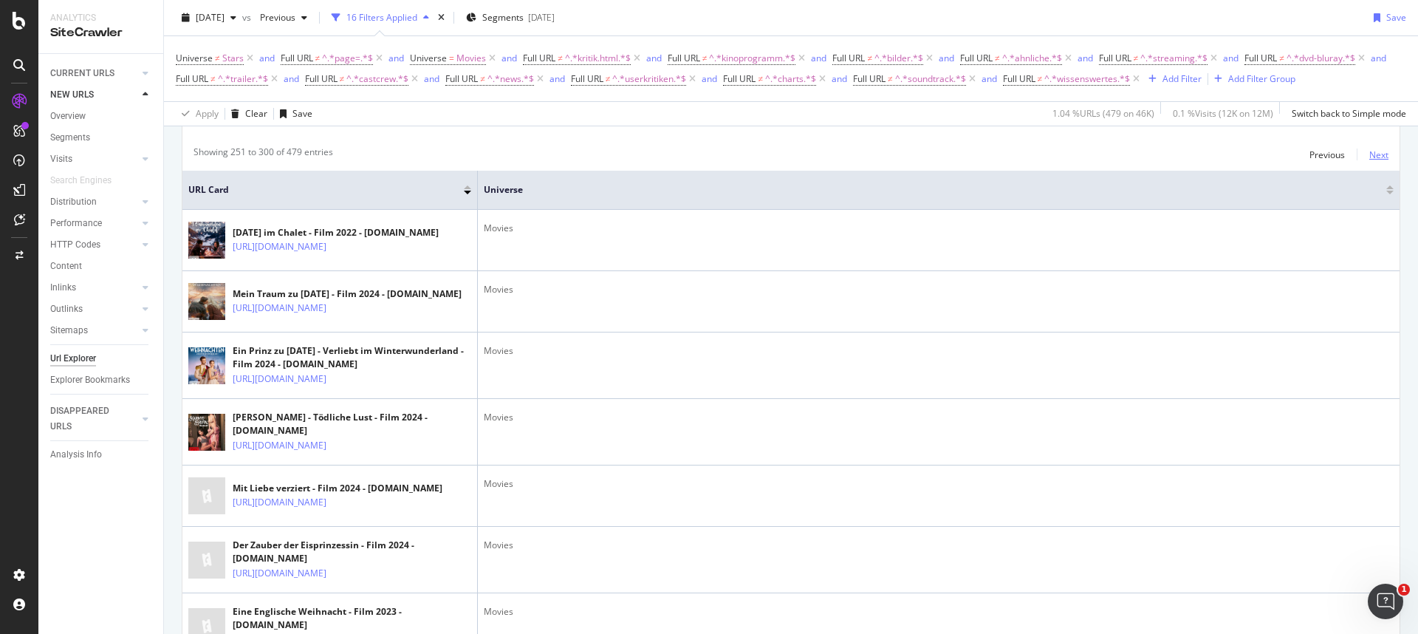
click at [1369, 162] on div "Next" at bounding box center [1378, 154] width 19 height 16
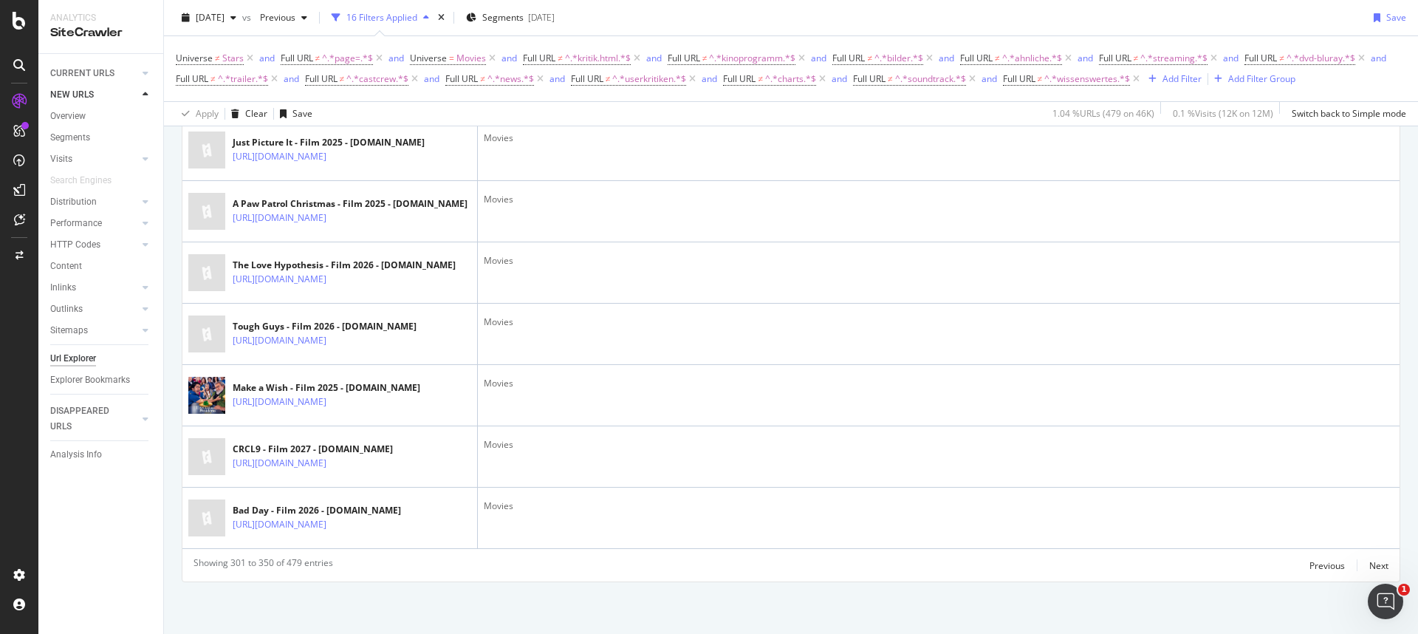
scroll to position [3496, 0]
click at [1376, 571] on div "Next" at bounding box center [1378, 565] width 19 height 13
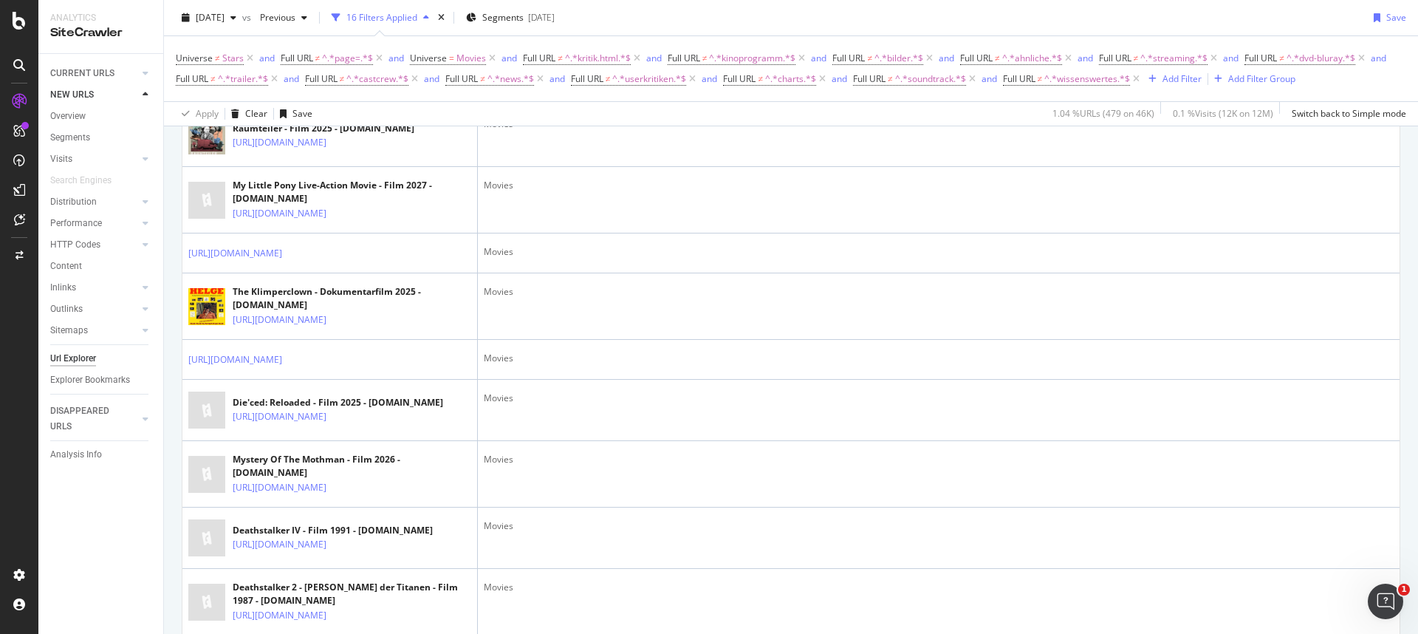
scroll to position [0, 0]
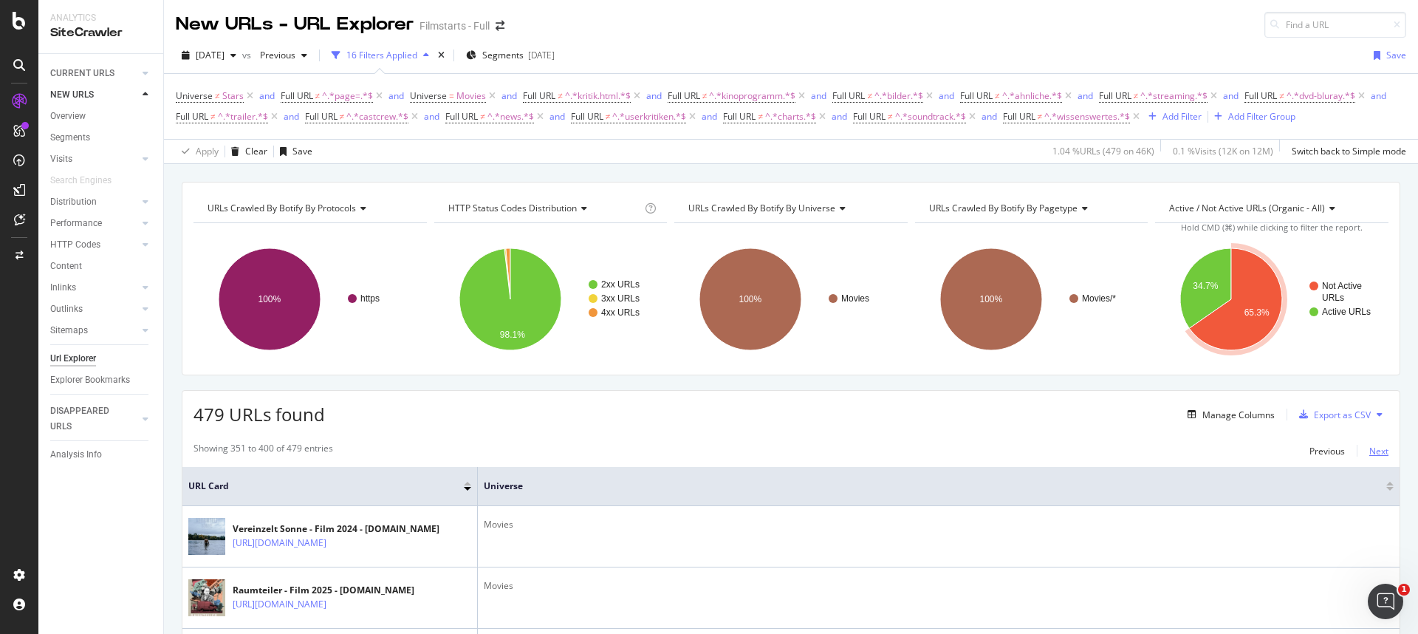
click at [1369, 457] on div "Next" at bounding box center [1378, 451] width 19 height 13
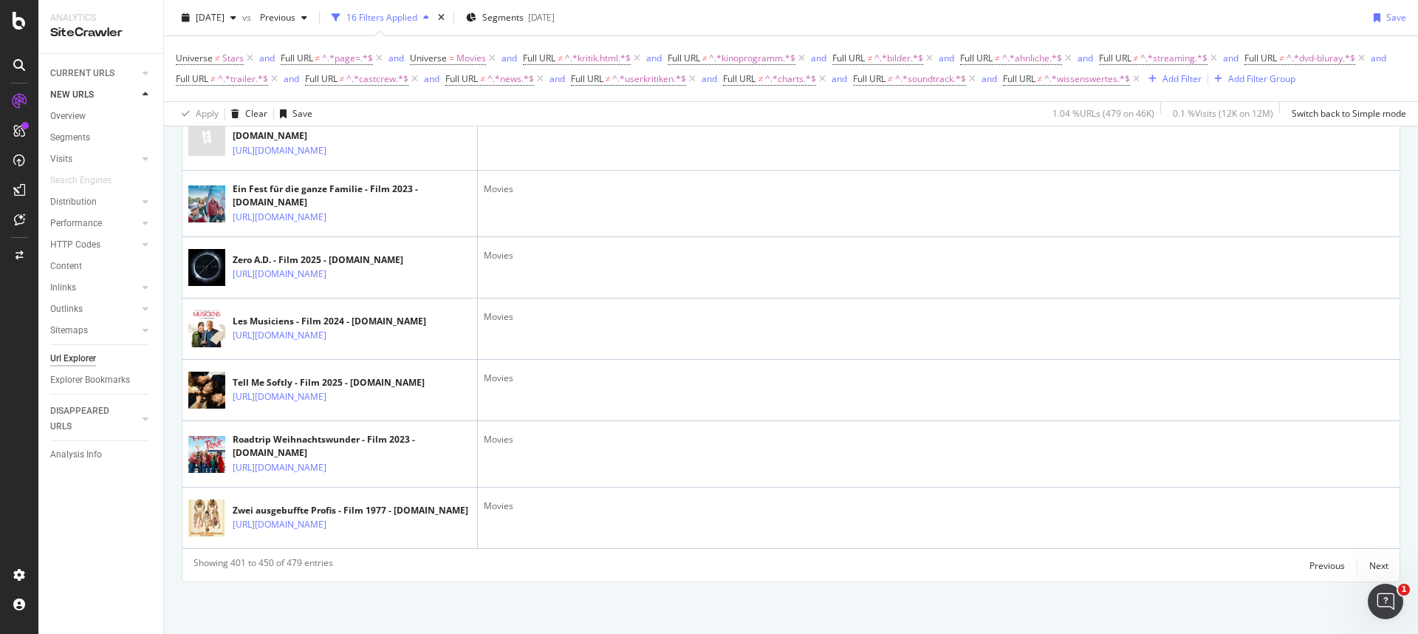
scroll to position [3548, 0]
click at [1369, 564] on div "Next" at bounding box center [1378, 565] width 19 height 13
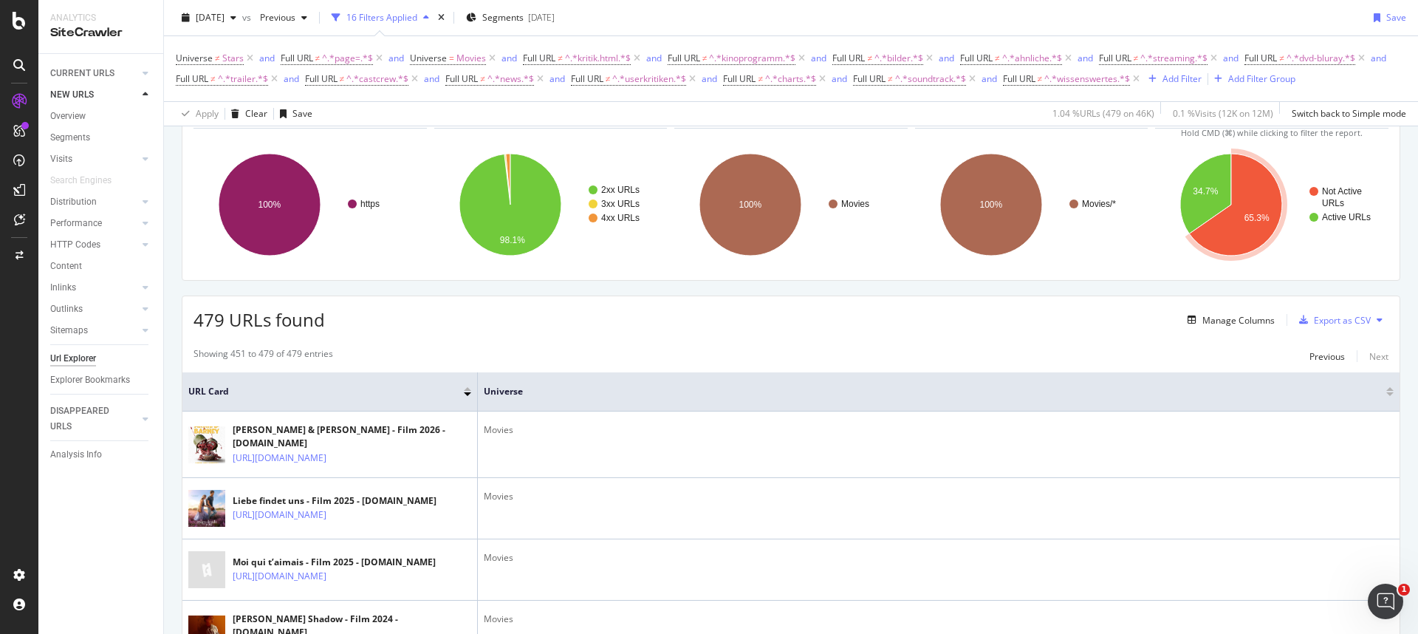
scroll to position [0, 0]
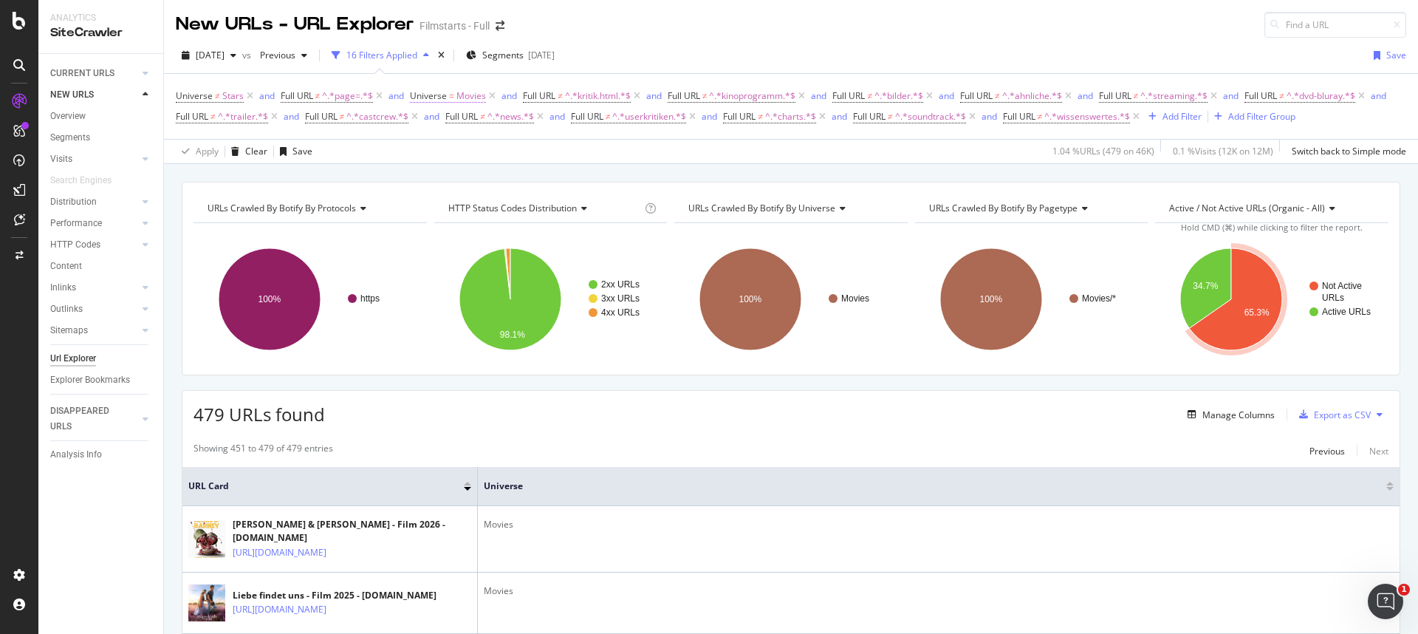
click at [446, 95] on span "Universe = Movies" at bounding box center [448, 95] width 76 height 13
click at [450, 129] on icon at bounding box center [451, 130] width 10 height 9
click at [457, 182] on span "Not Equal" at bounding box center [450, 180] width 40 height 13
click at [566, 220] on div "Apply" at bounding box center [573, 216] width 23 height 13
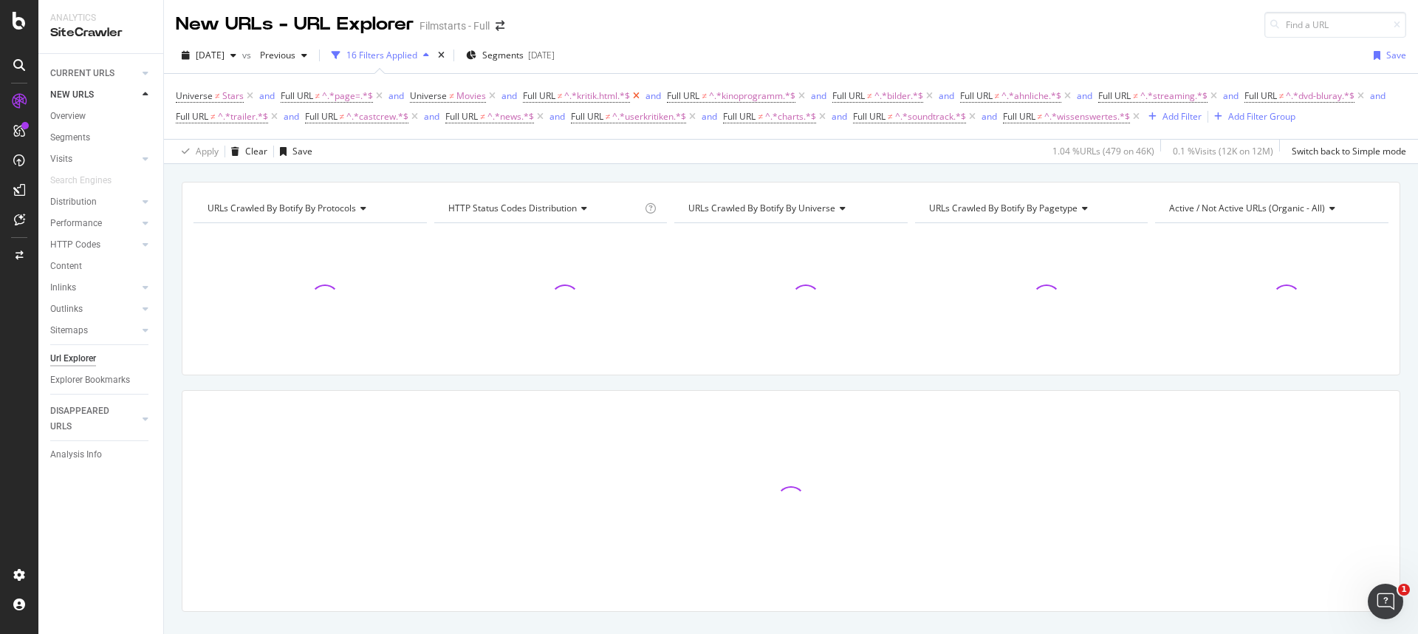
click at [640, 97] on icon at bounding box center [636, 96] width 13 height 15
click at [657, 95] on icon at bounding box center [657, 96] width 13 height 15
click at [620, 96] on icon at bounding box center [619, 96] width 13 height 15
click at [582, 117] on icon at bounding box center [577, 116] width 13 height 15
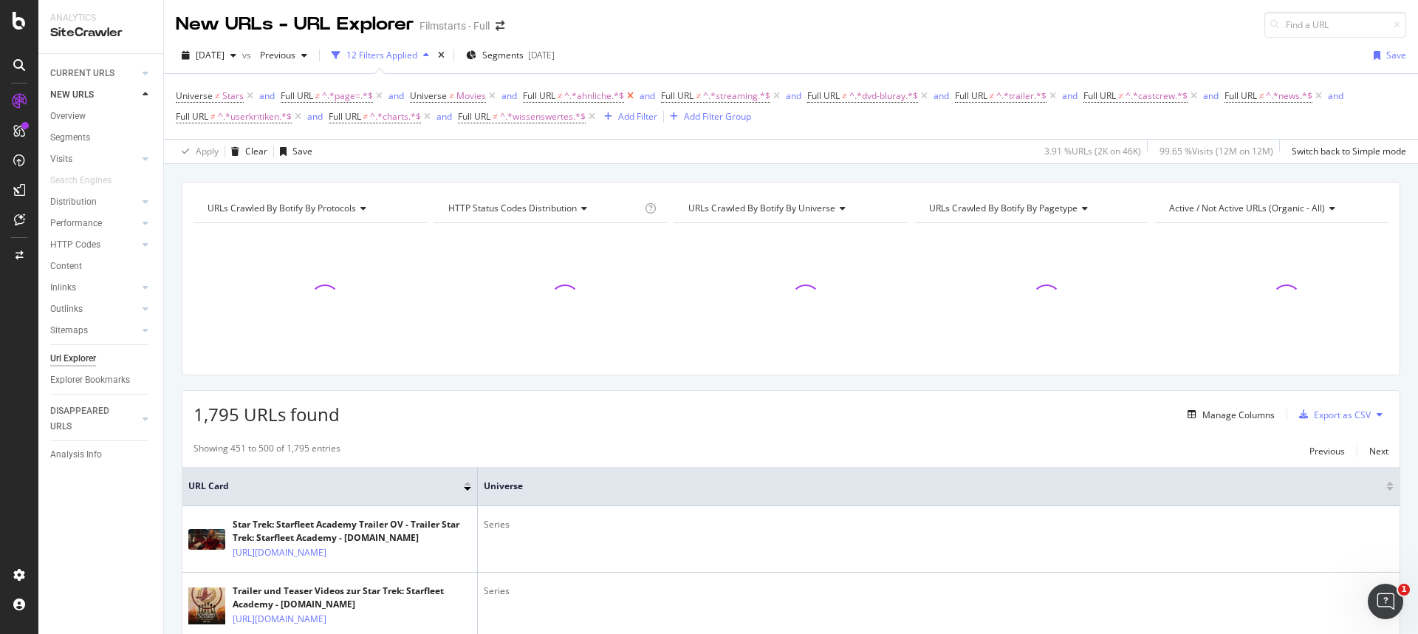
click at [631, 95] on icon at bounding box center [630, 96] width 13 height 15
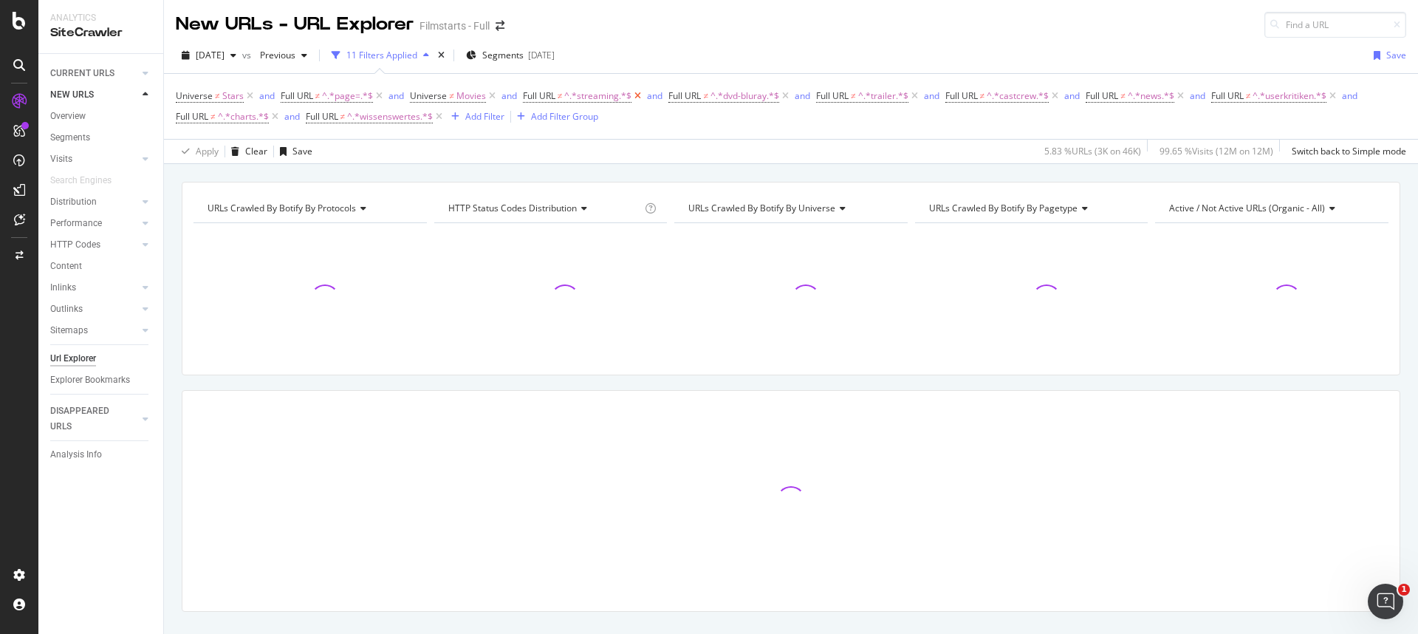
click at [640, 95] on icon at bounding box center [637, 96] width 13 height 15
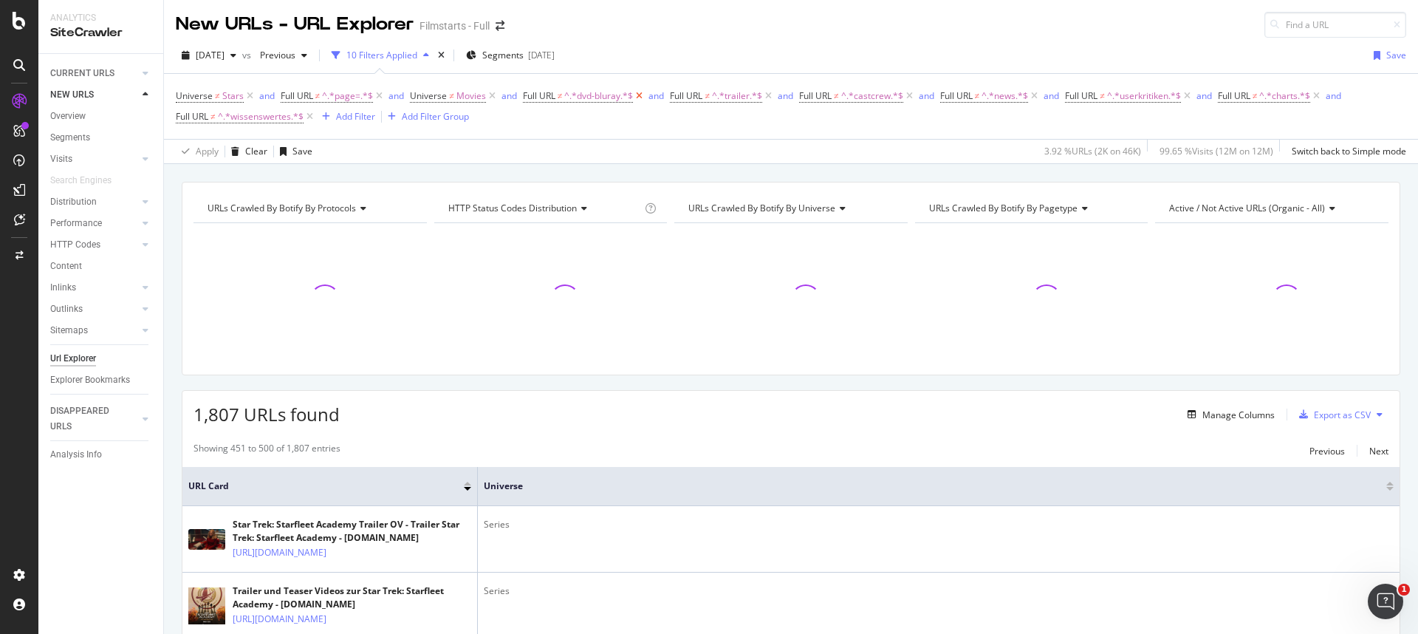
click at [640, 95] on icon at bounding box center [639, 96] width 13 height 15
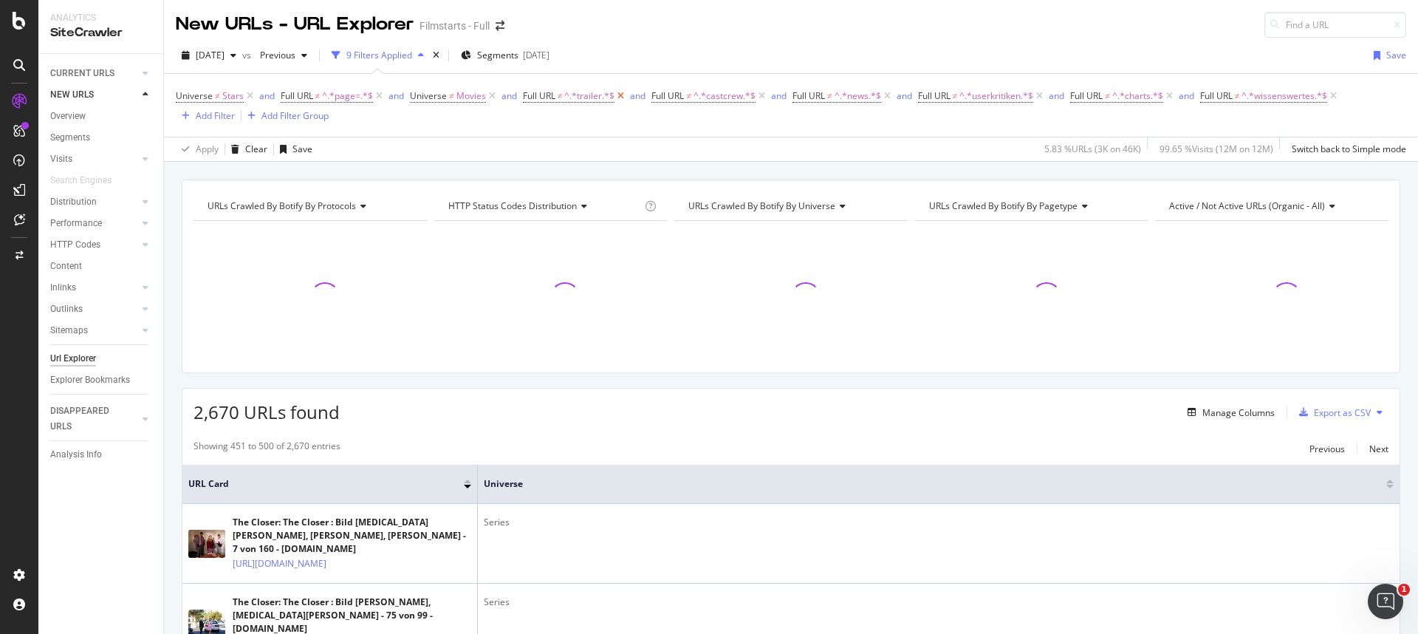
click at [623, 95] on icon at bounding box center [620, 96] width 13 height 15
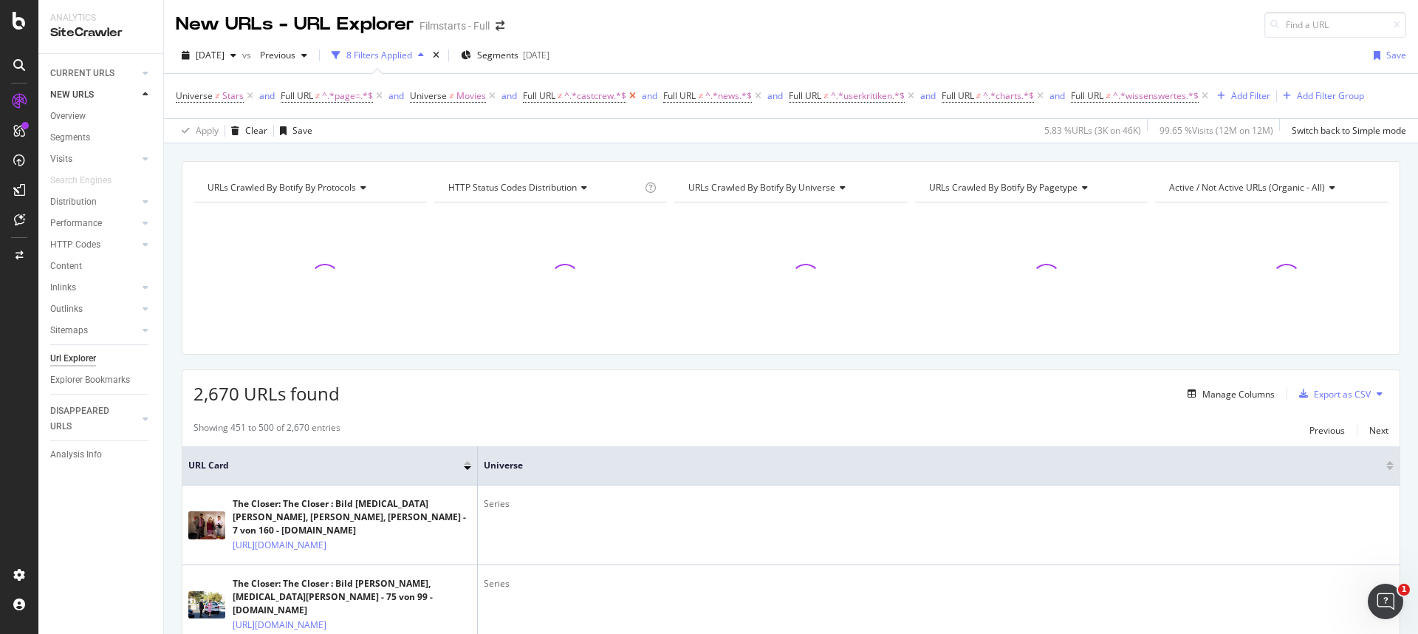
click at [630, 95] on icon at bounding box center [632, 96] width 13 height 15
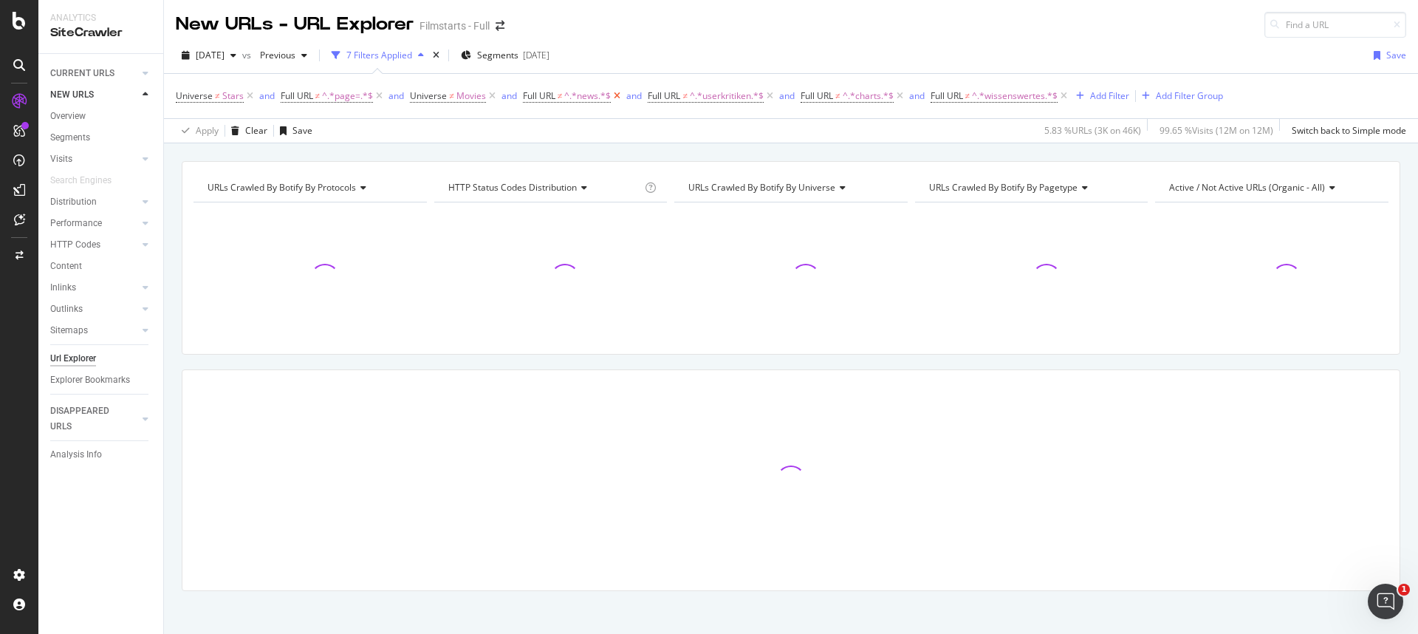
click at [620, 95] on icon at bounding box center [617, 96] width 13 height 15
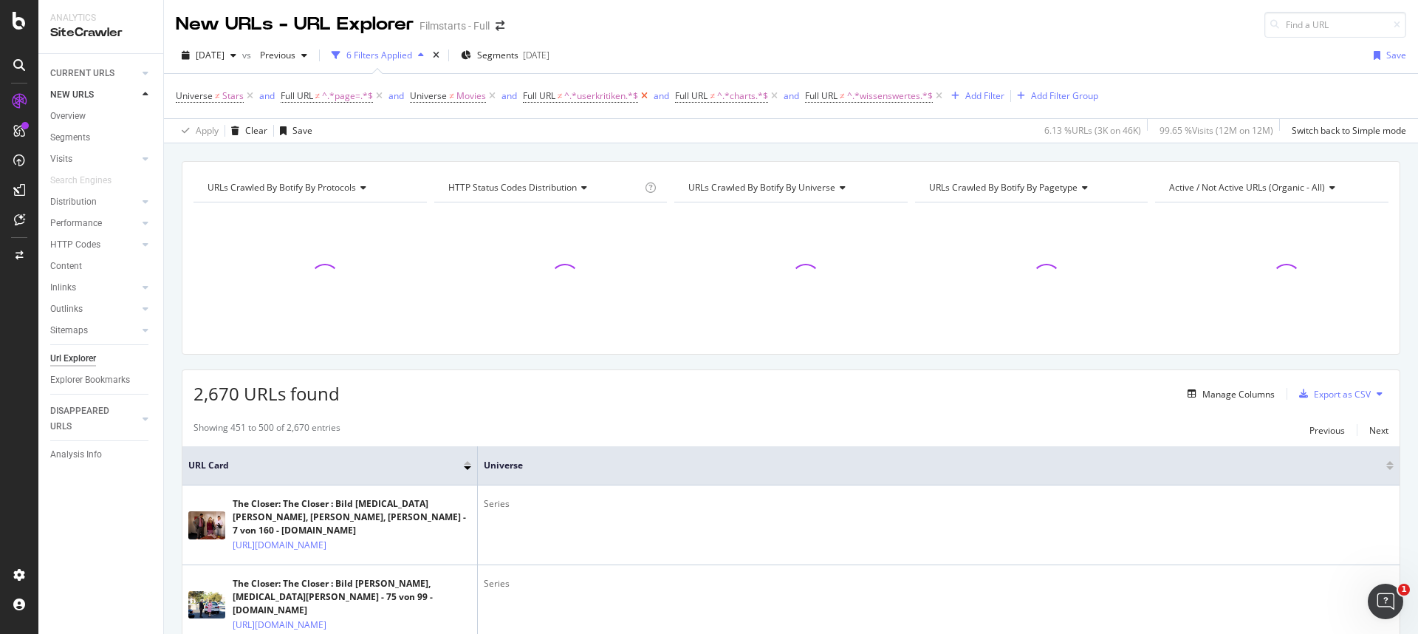
click at [645, 95] on icon at bounding box center [644, 96] width 13 height 15
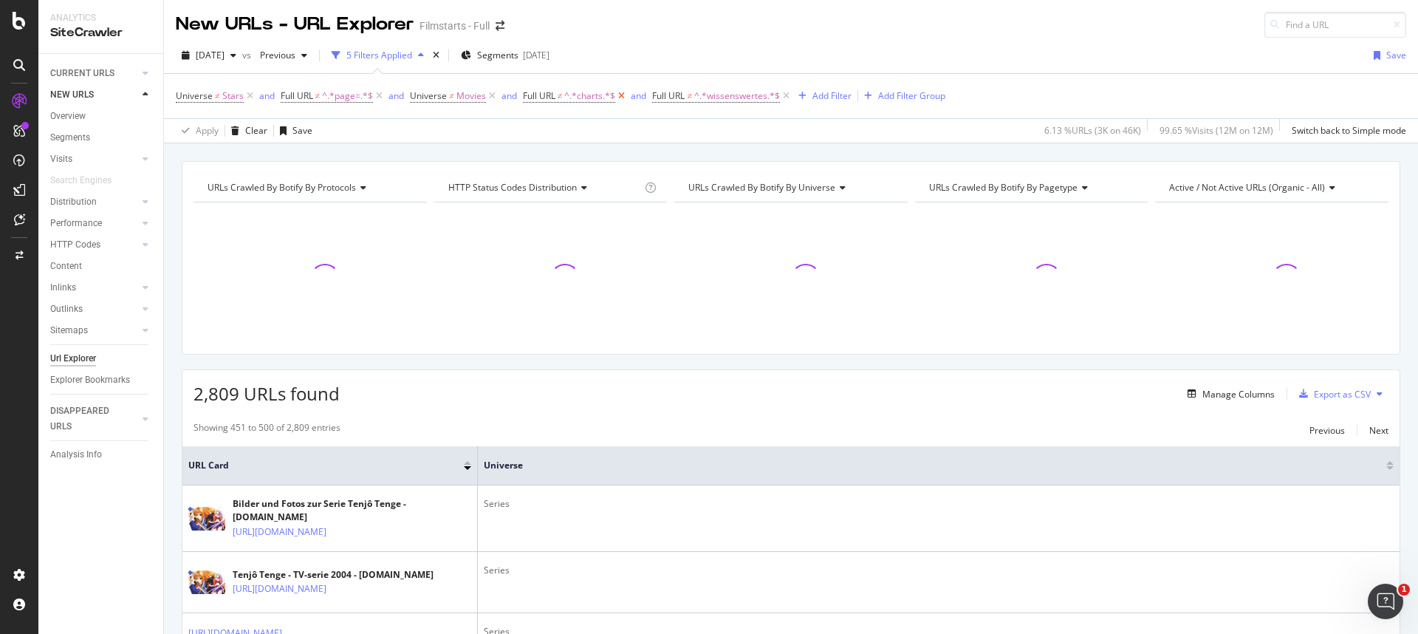
click at [624, 95] on icon at bounding box center [621, 96] width 13 height 15
click at [657, 95] on icon at bounding box center [656, 96] width 13 height 15
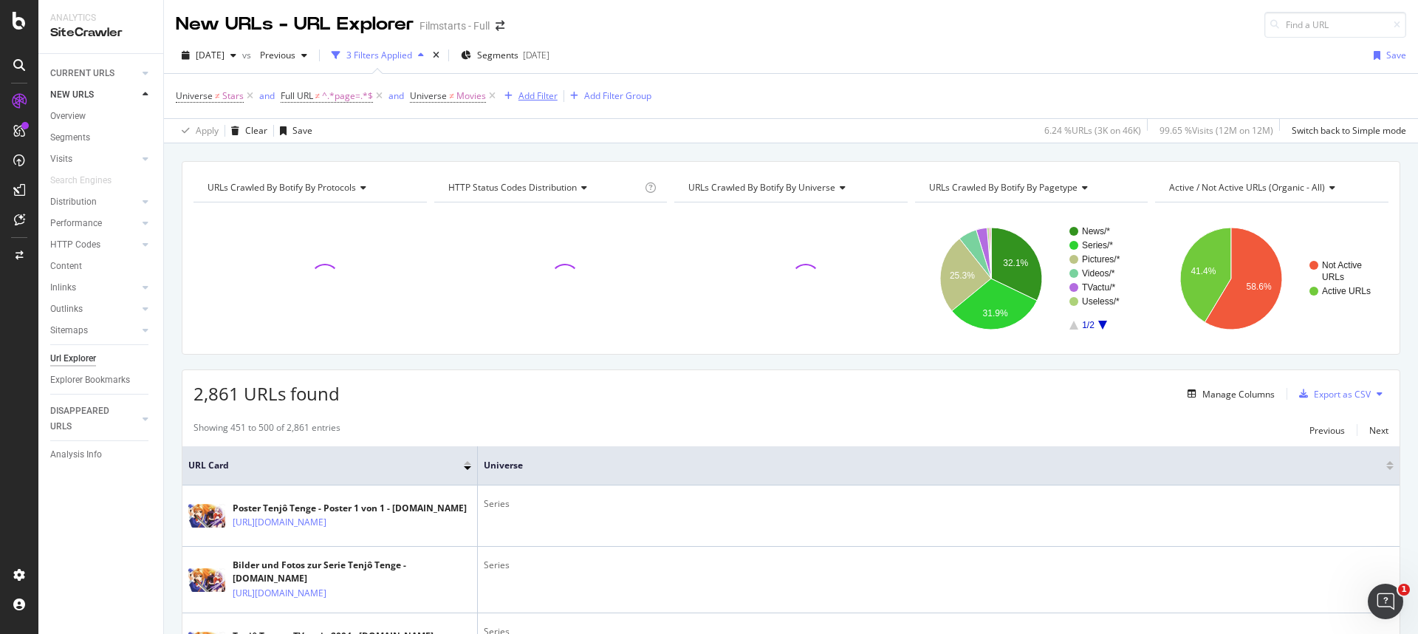
click at [538, 94] on div "Add Filter" at bounding box center [537, 95] width 39 height 13
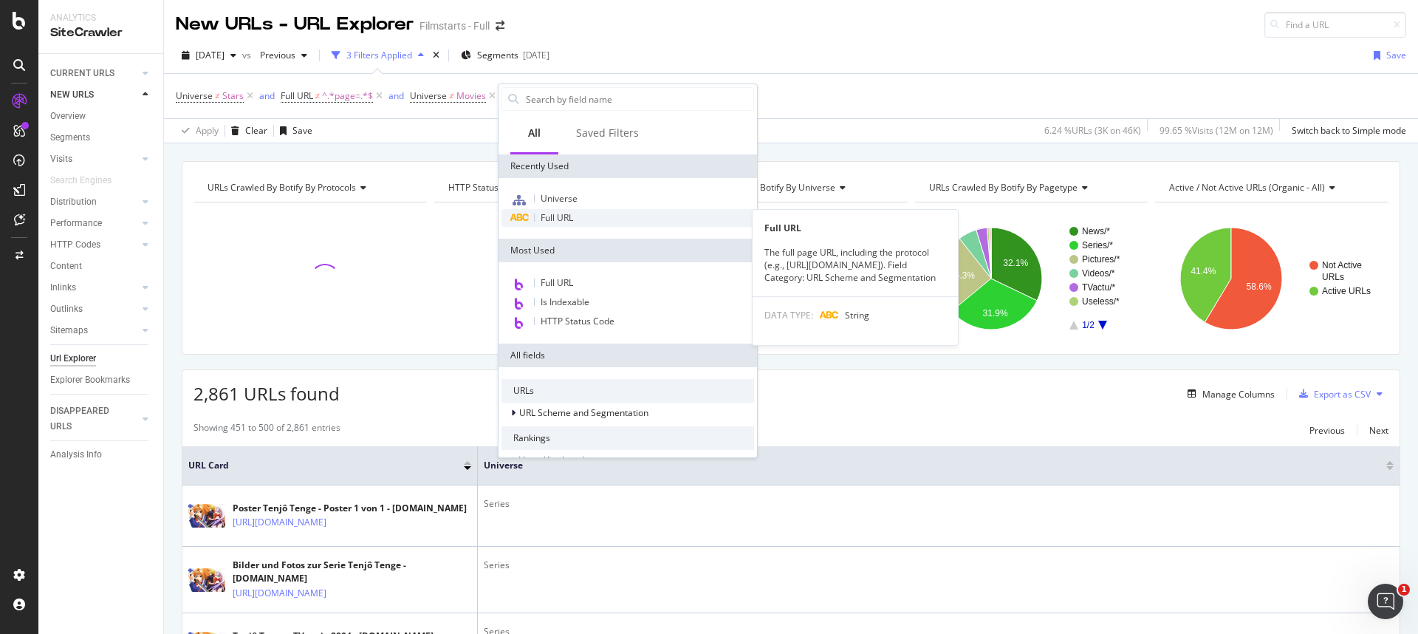
click at [576, 219] on div "Full URL" at bounding box center [627, 218] width 253 height 18
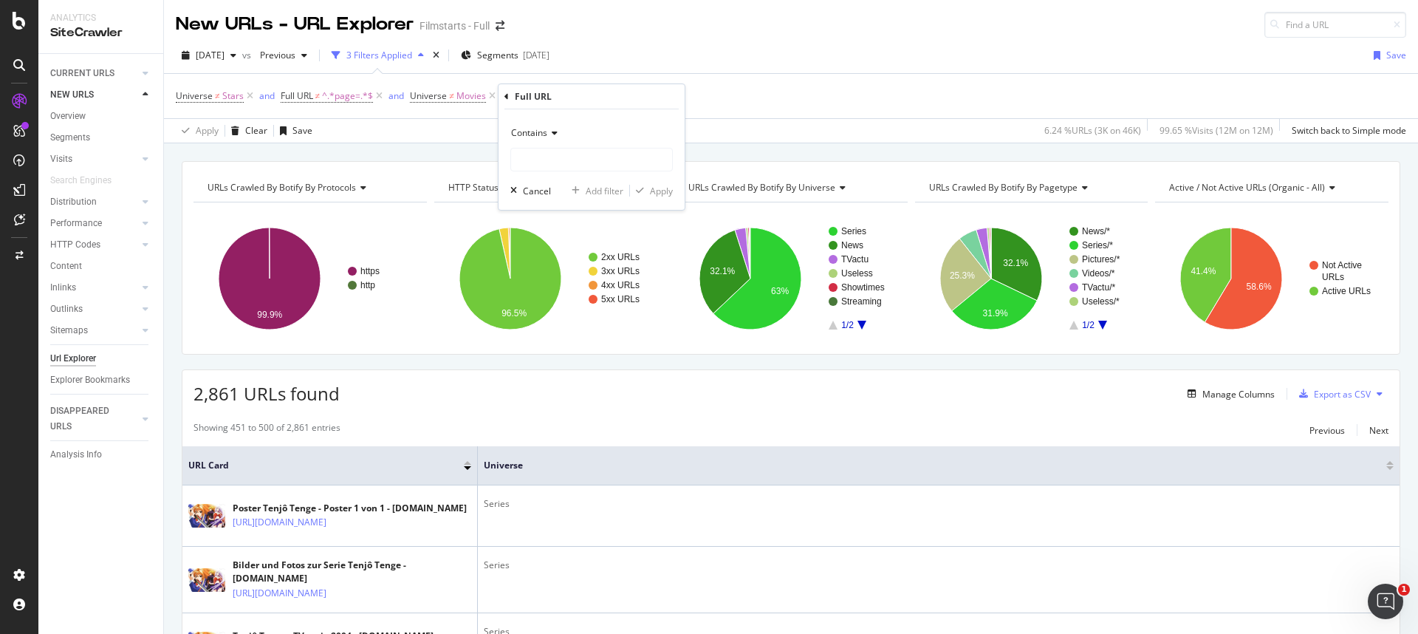
click at [540, 122] on div "Contains" at bounding box center [591, 133] width 162 height 24
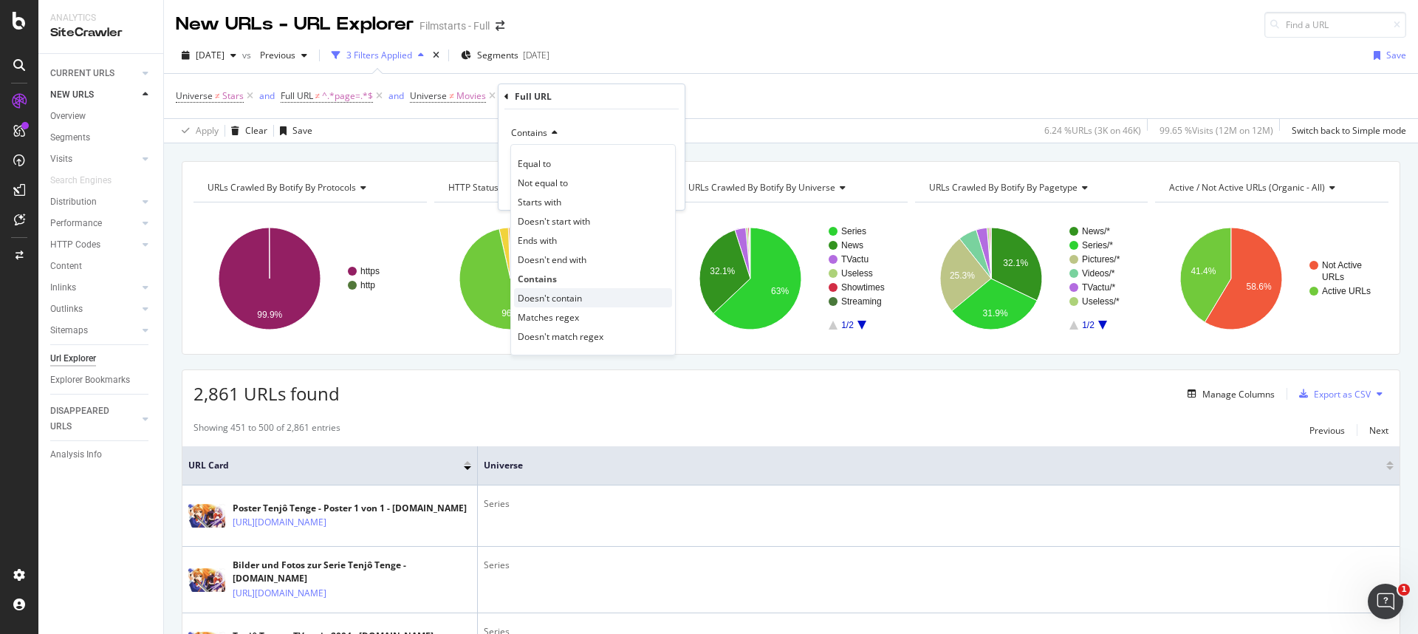
click at [566, 295] on span "Doesn't contain" at bounding box center [550, 298] width 64 height 13
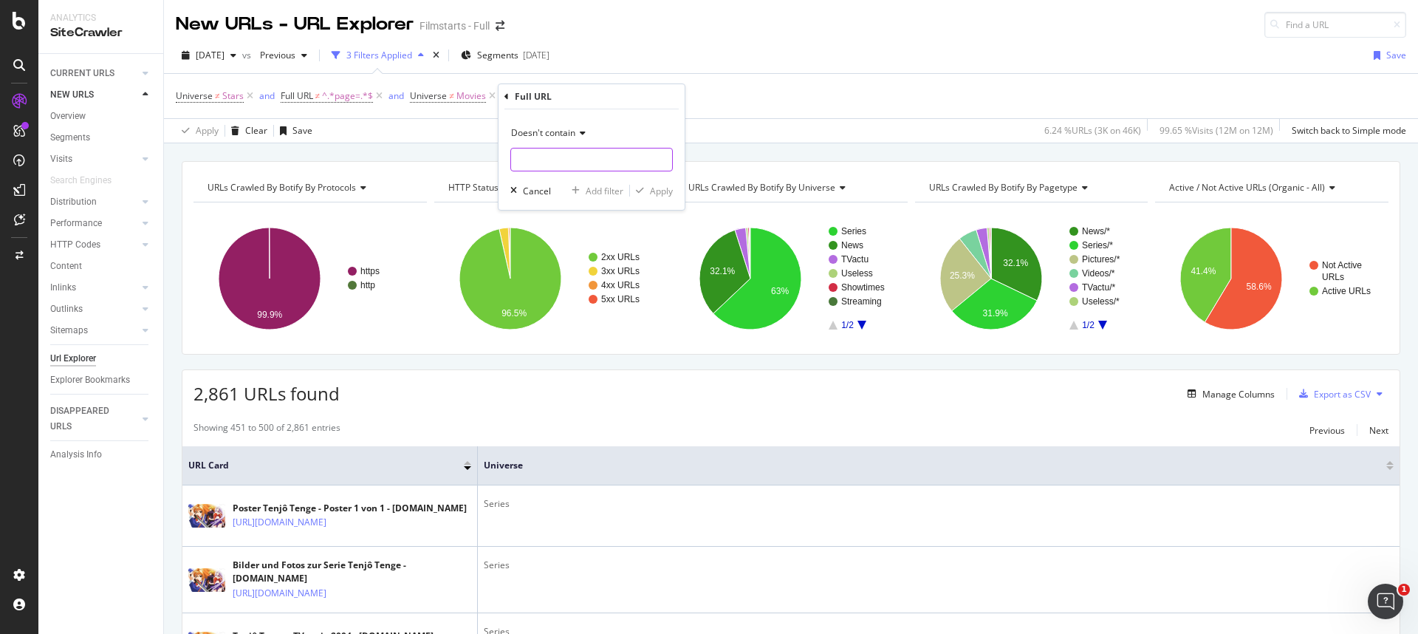
click at [551, 162] on input "text" at bounding box center [591, 160] width 161 height 24
type input "cmediafile"
click at [656, 193] on div "Apply" at bounding box center [661, 191] width 23 height 13
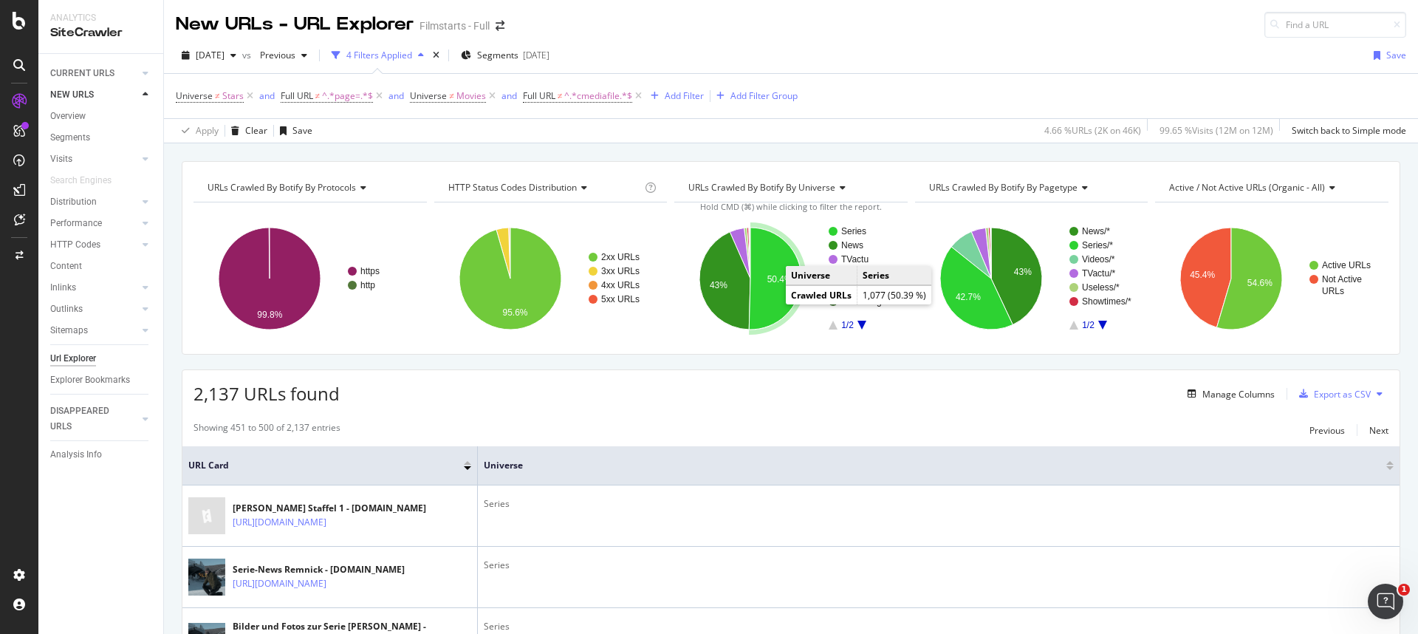
click at [766, 307] on icon "A chart." at bounding box center [775, 278] width 52 height 102
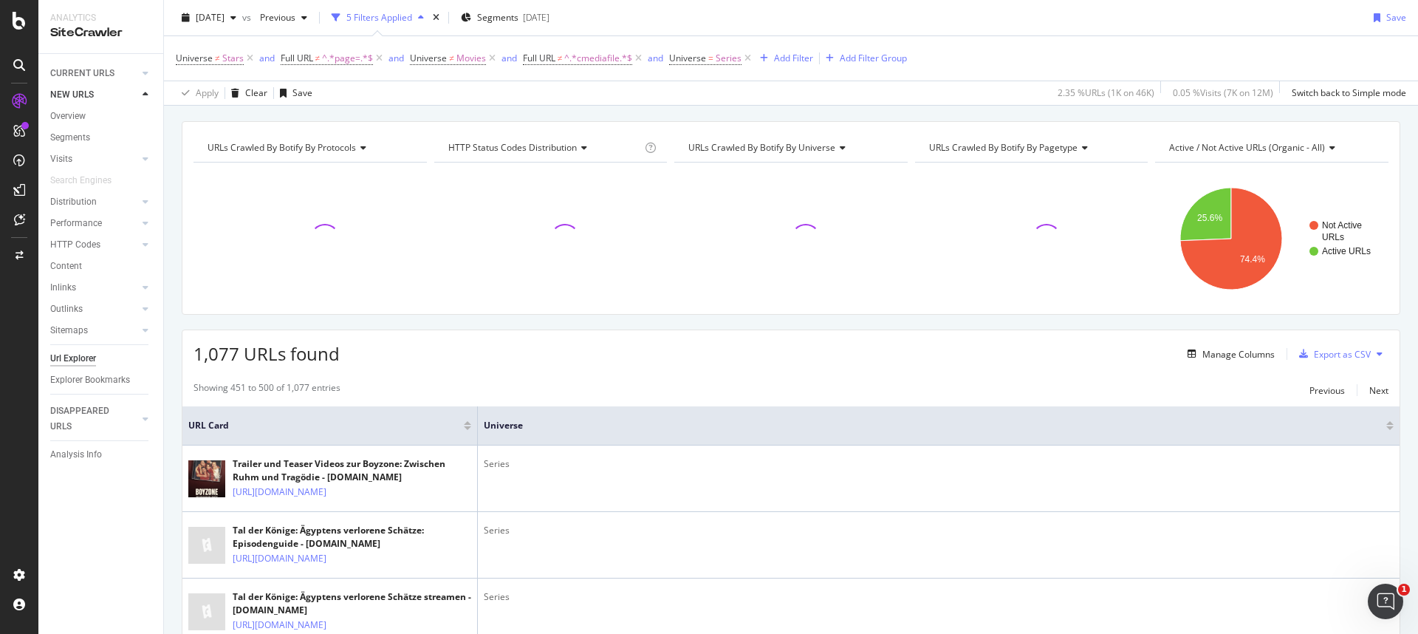
scroll to position [73, 0]
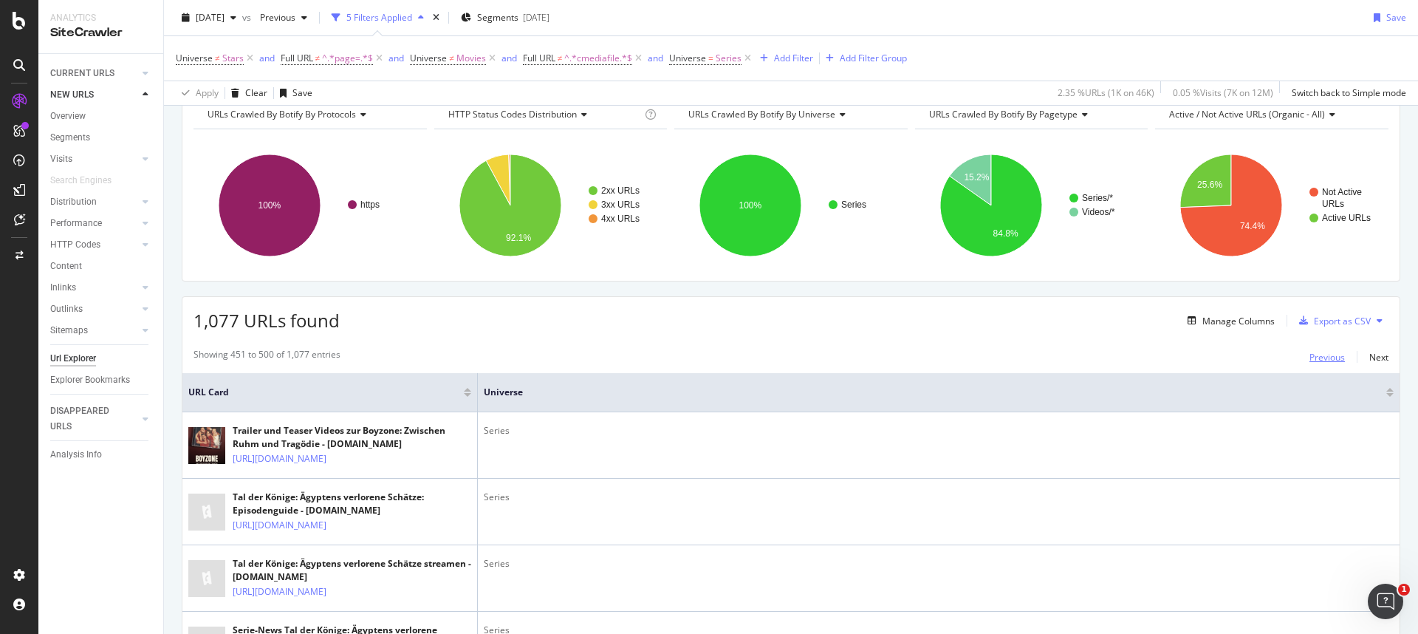
click at [1313, 363] on div "Previous" at bounding box center [1326, 357] width 35 height 16
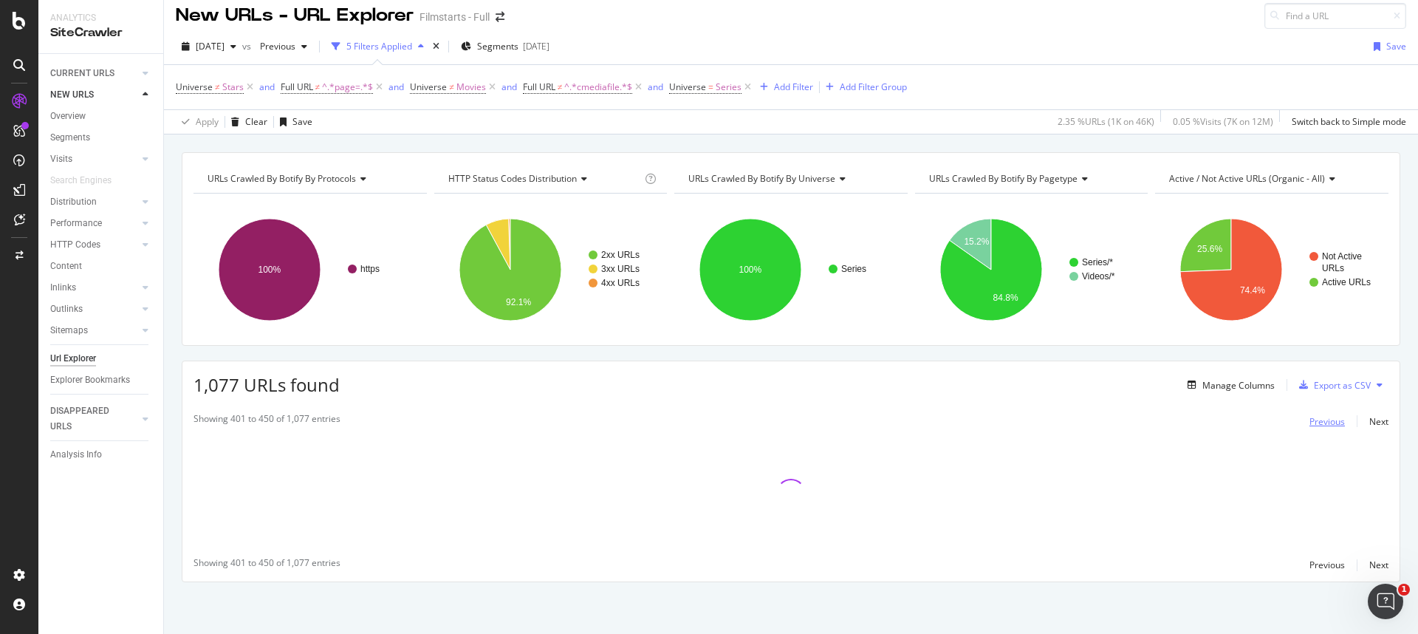
scroll to position [9, 0]
click at [1313, 363] on div "1,077 URLs found Manage Columns Export as CSV" at bounding box center [790, 379] width 1217 height 36
click at [1318, 420] on div "Previous" at bounding box center [1326, 421] width 35 height 13
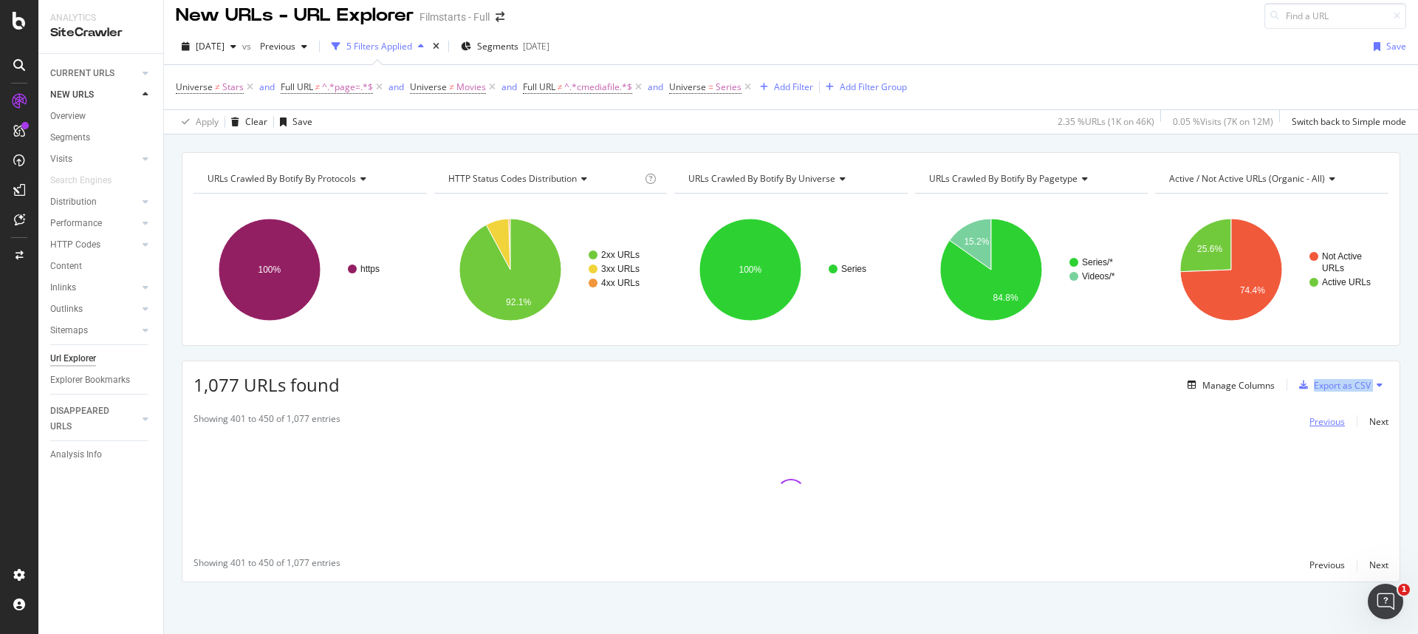
click at [1318, 420] on div "Previous" at bounding box center [1326, 421] width 35 height 13
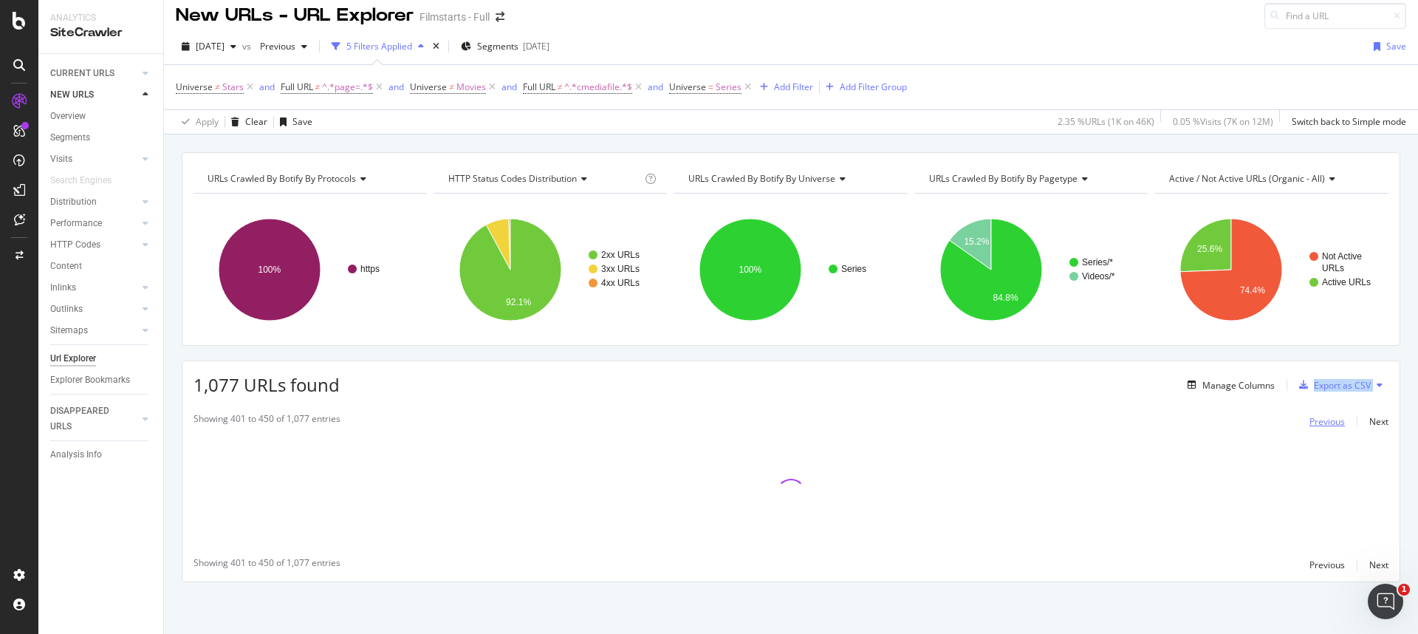
click at [1318, 420] on div "Previous" at bounding box center [1326, 421] width 35 height 13
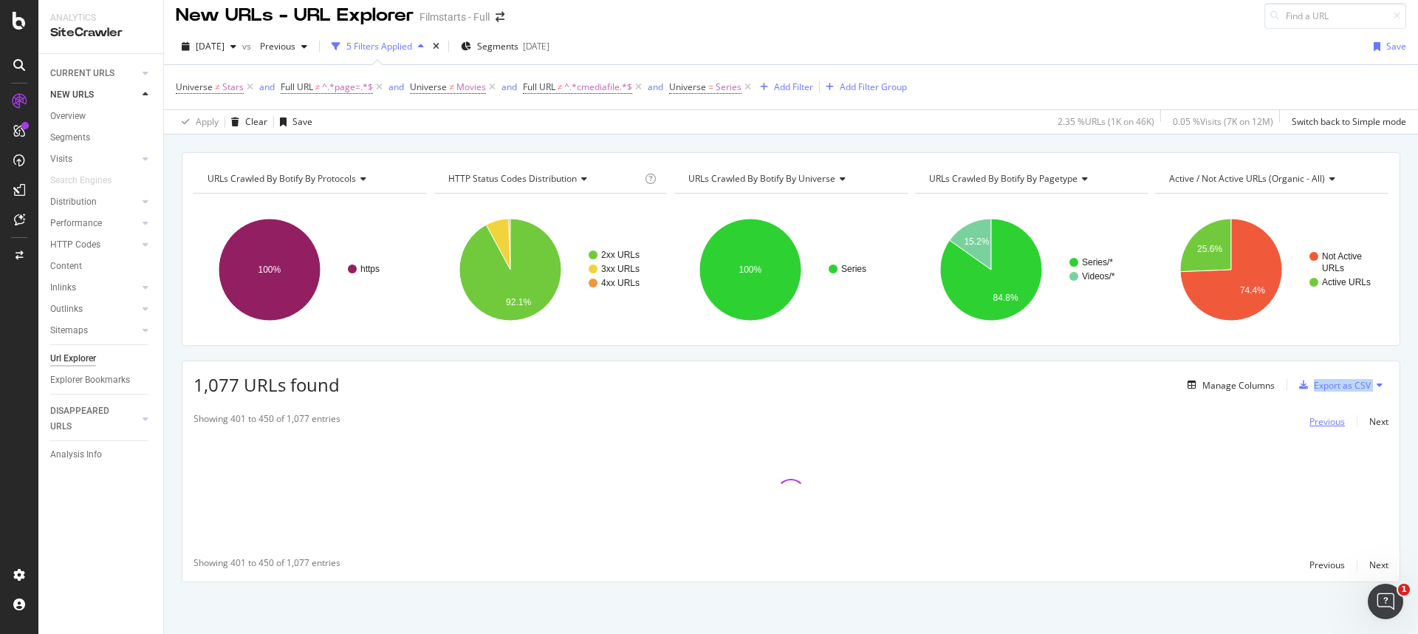
click at [1318, 420] on div "Previous" at bounding box center [1326, 421] width 35 height 13
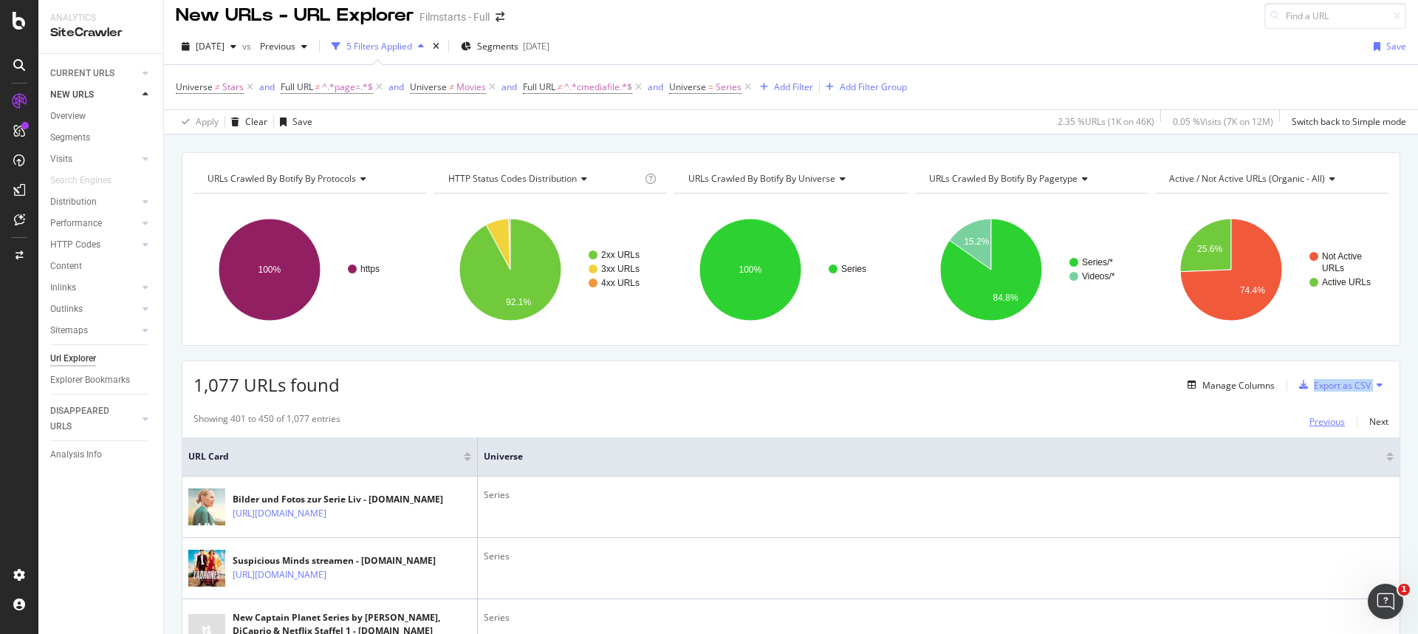
click at [1318, 420] on div "Previous" at bounding box center [1326, 421] width 35 height 13
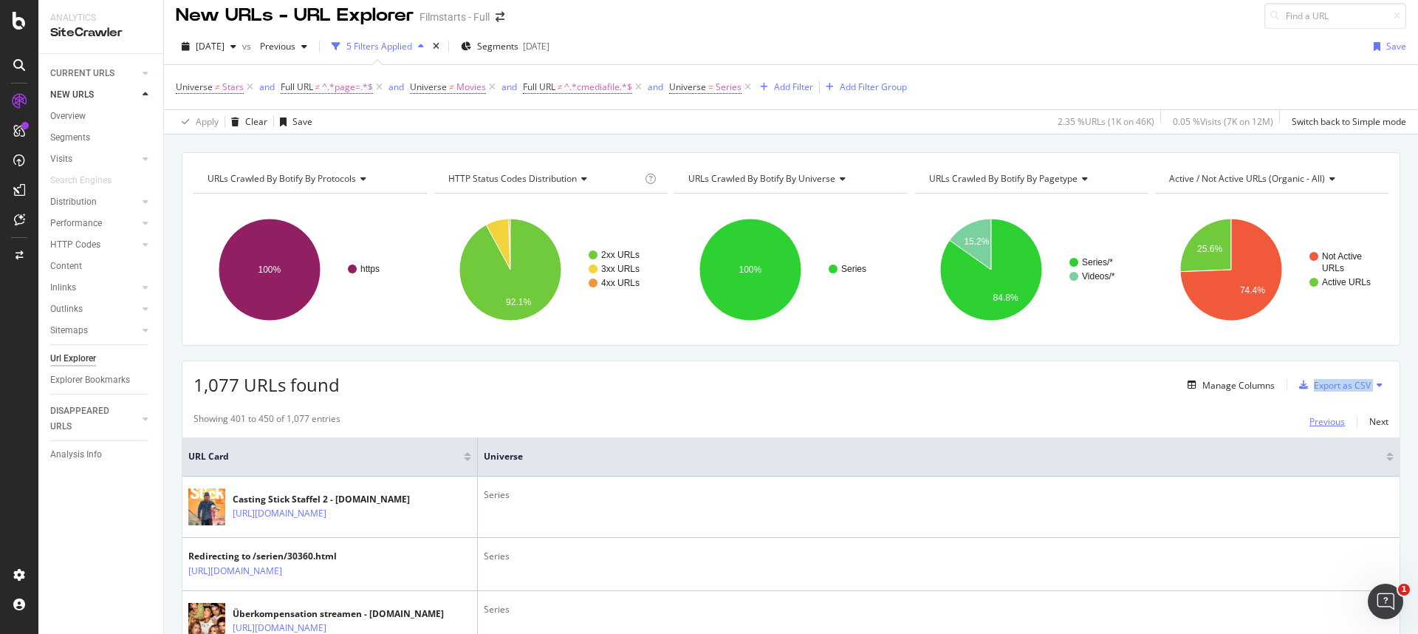
click at [1318, 420] on div "Previous" at bounding box center [1326, 421] width 35 height 13
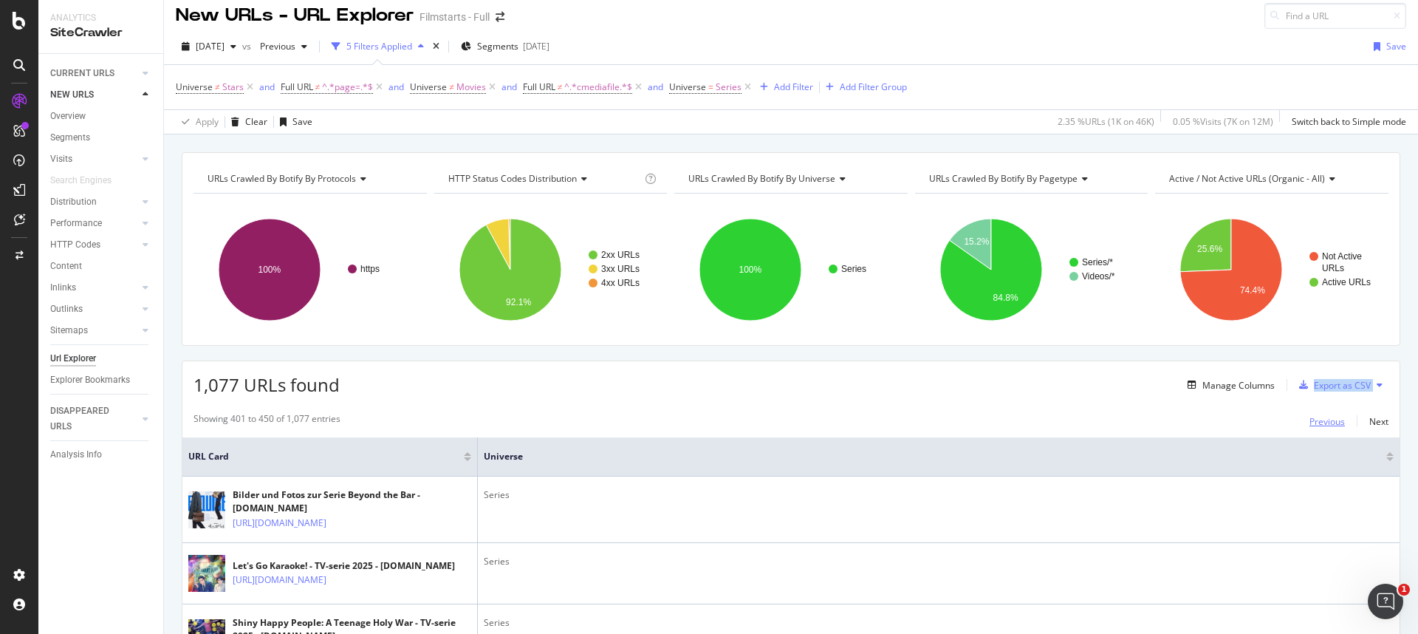
click at [1318, 420] on div "Previous" at bounding box center [1326, 421] width 35 height 13
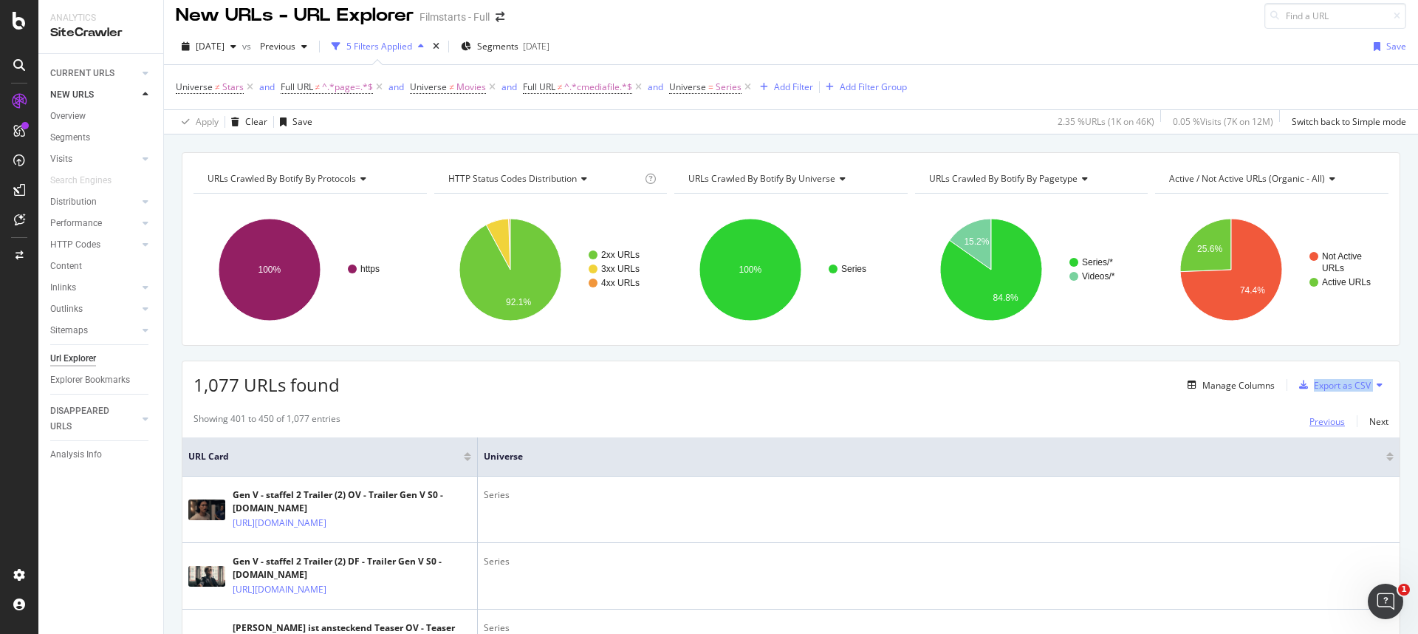
click at [1318, 420] on div "Previous" at bounding box center [1326, 421] width 35 height 13
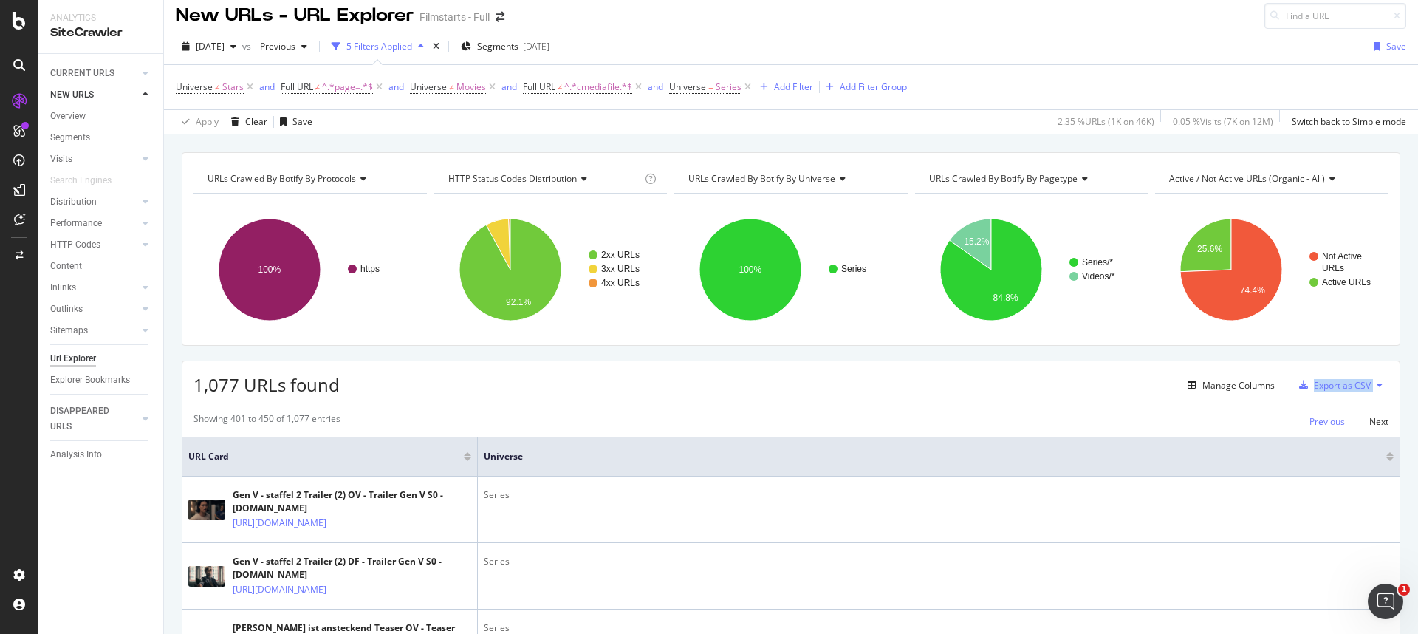
click at [1318, 420] on div "Previous" at bounding box center [1326, 421] width 35 height 13
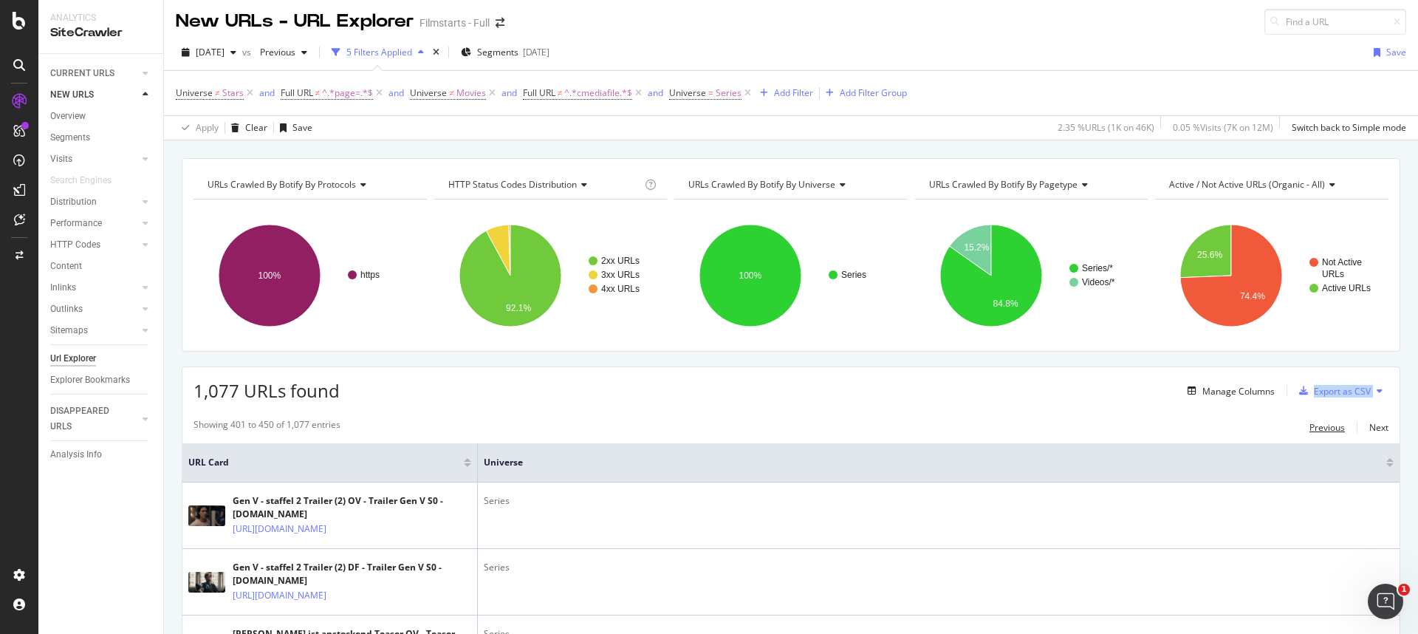
scroll to position [0, 0]
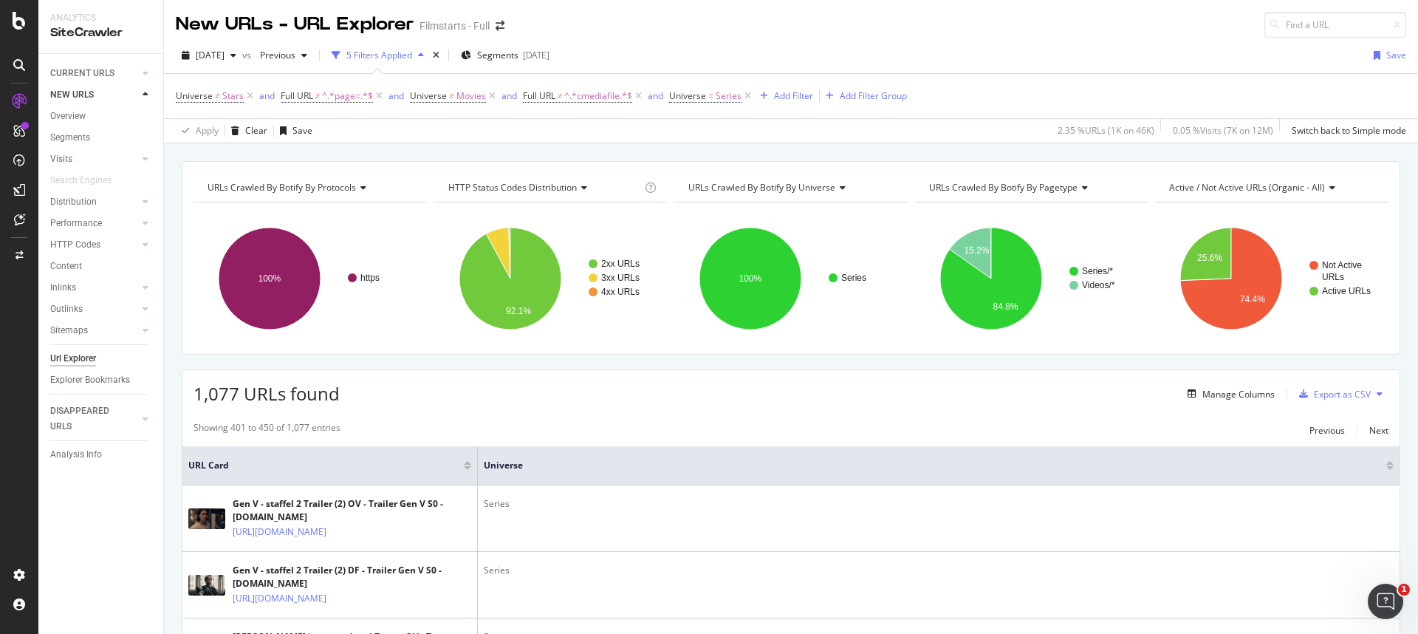
click at [704, 392] on div "1,077 URLs found Manage Columns Export as CSV" at bounding box center [790, 388] width 1217 height 36
click at [1309, 434] on div "Previous" at bounding box center [1326, 430] width 35 height 13
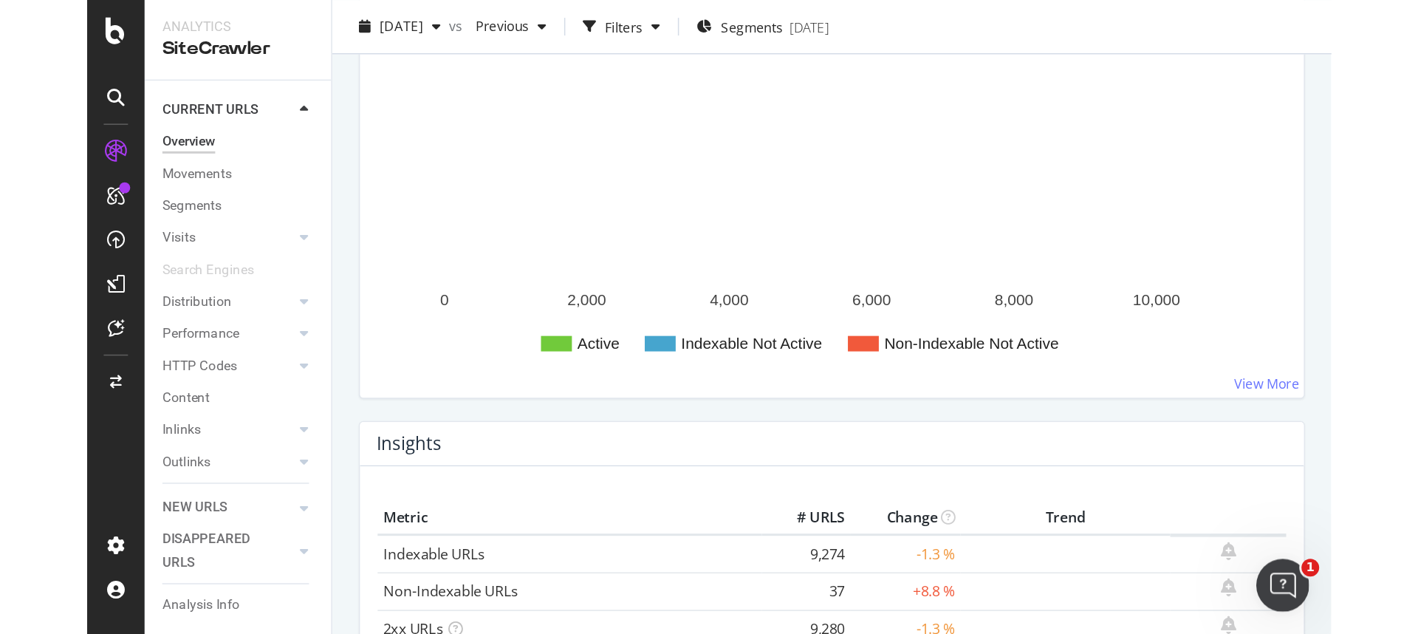
scroll to position [251, 0]
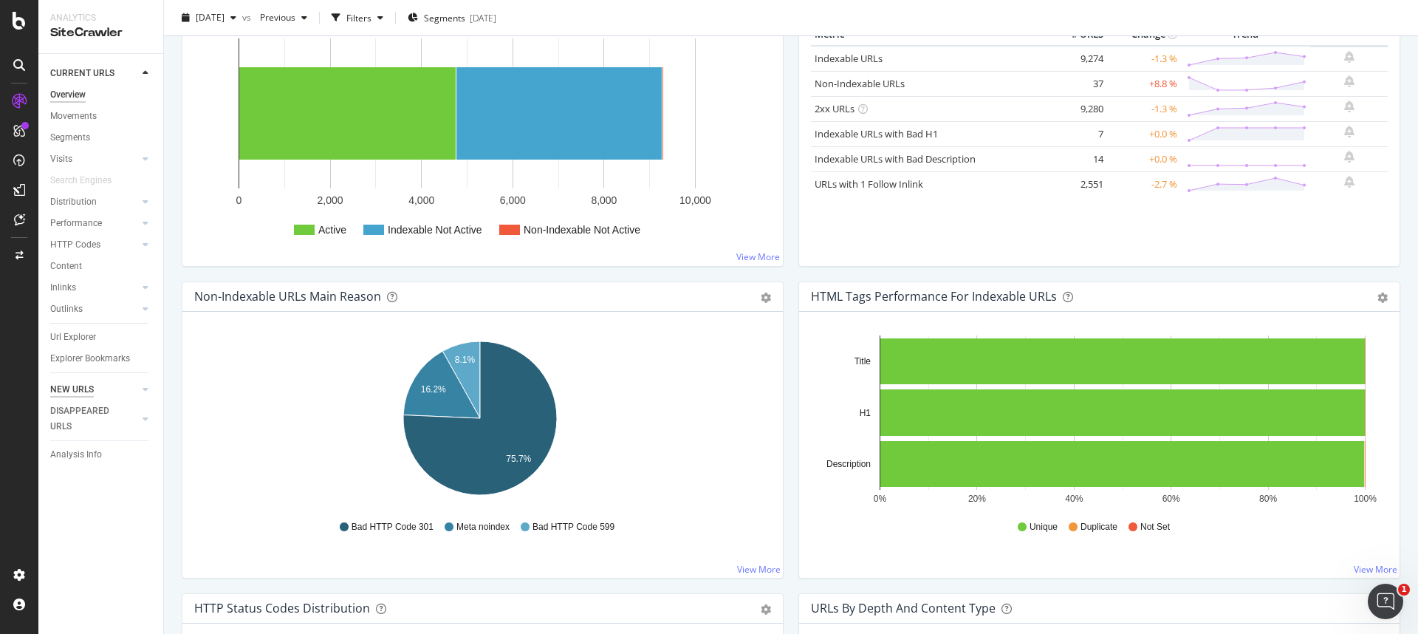
click at [77, 393] on div "NEW URLS" at bounding box center [72, 390] width 44 height 16
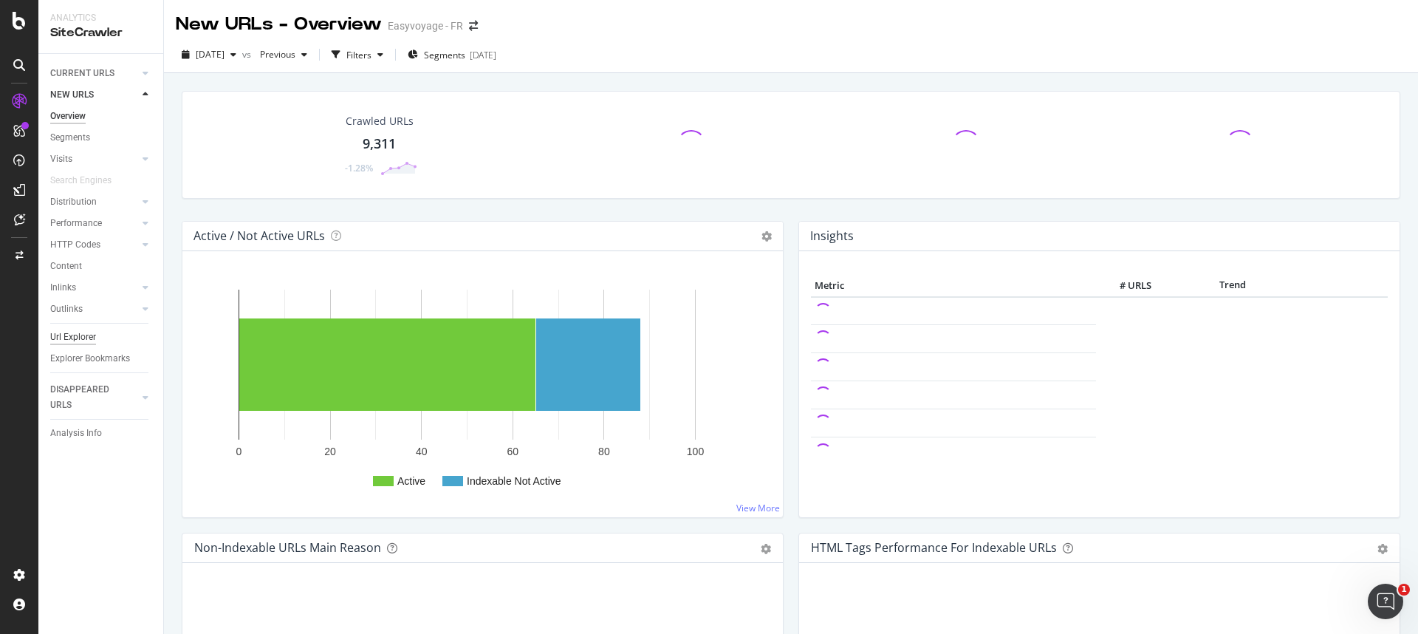
click at [64, 334] on div "Url Explorer" at bounding box center [73, 337] width 46 height 16
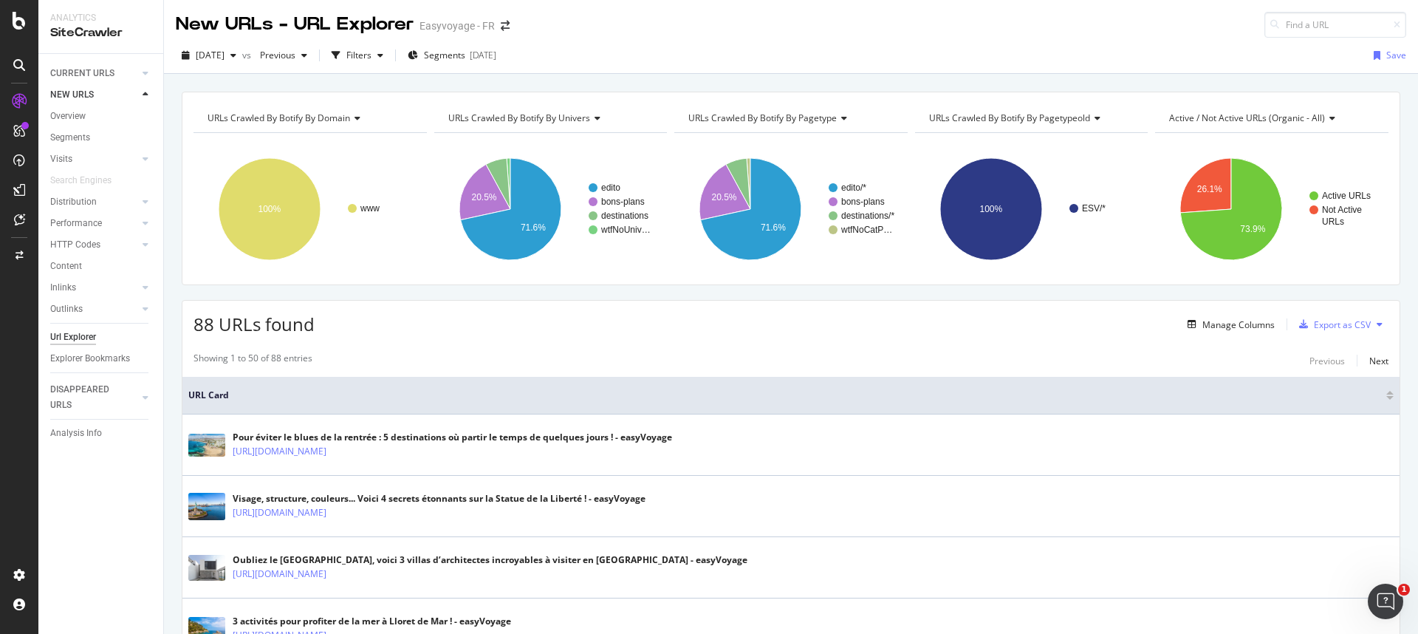
click at [786, 126] on div "URLs Crawled By Botify By pagetype" at bounding box center [789, 118] width 209 height 24
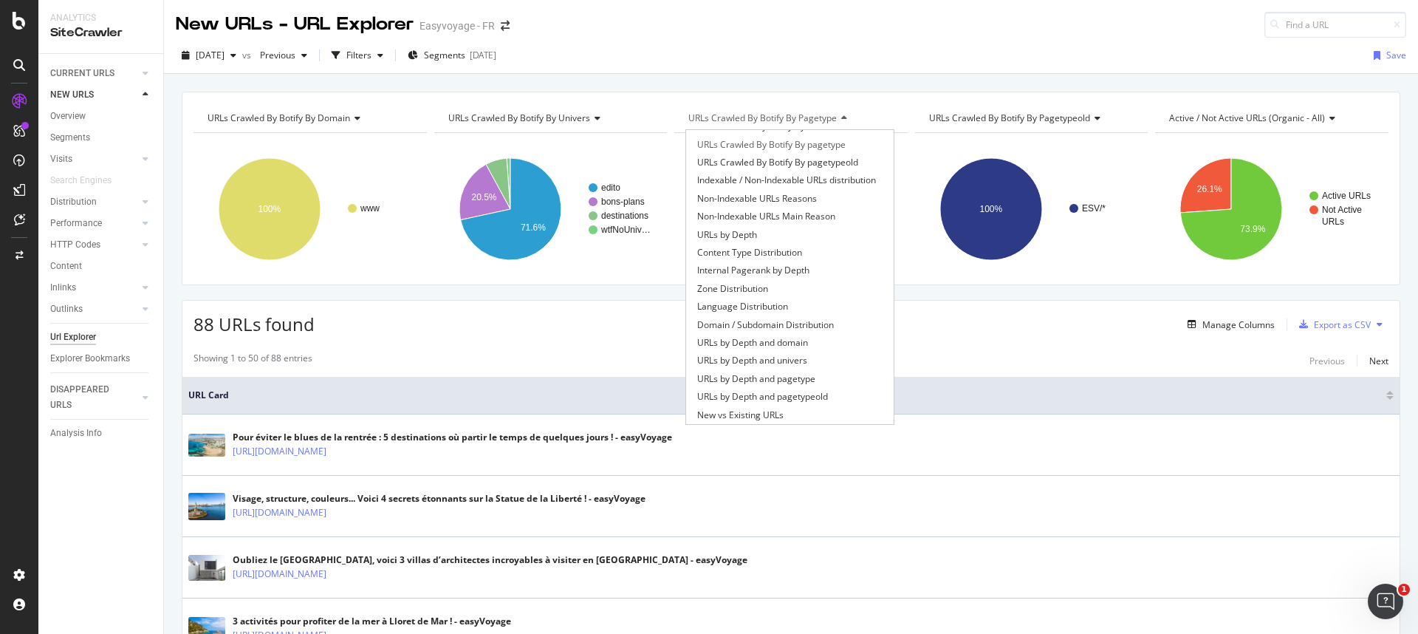
scroll to position [192, 0]
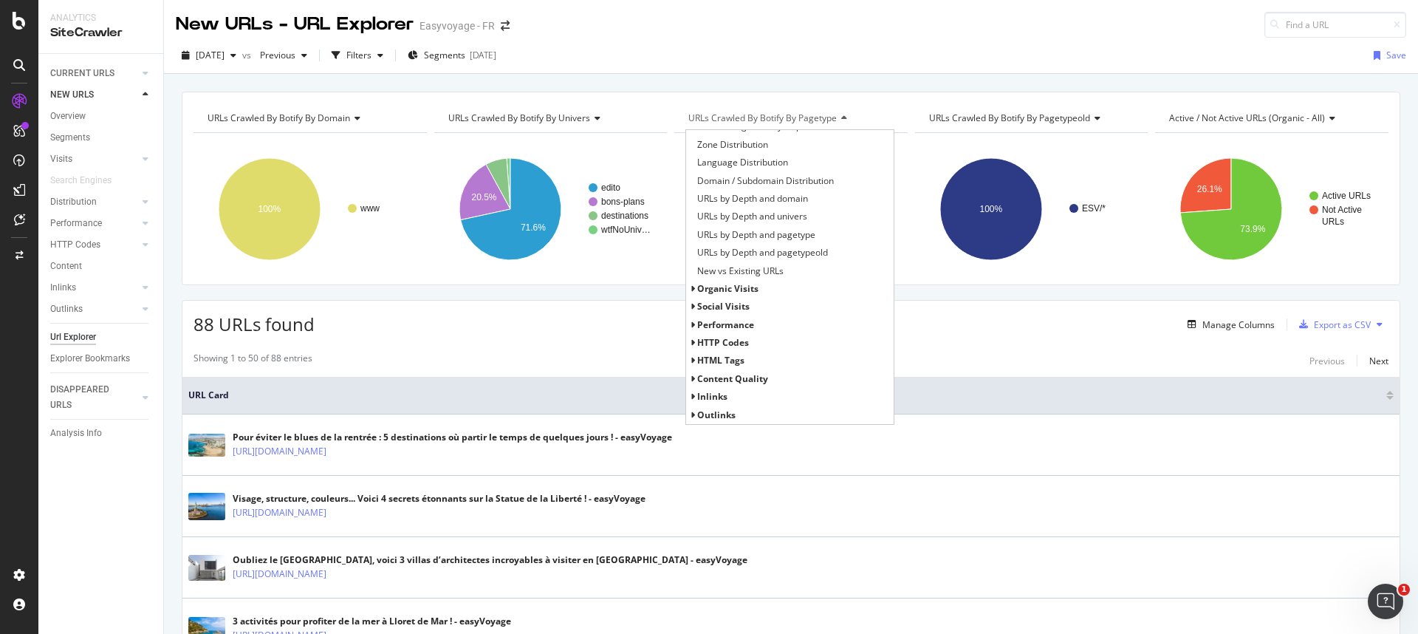
click at [704, 339] on span "HTTP Codes" at bounding box center [723, 342] width 52 height 13
click at [722, 363] on span "HTTP Status Codes Distribution" at bounding box center [761, 360] width 129 height 15
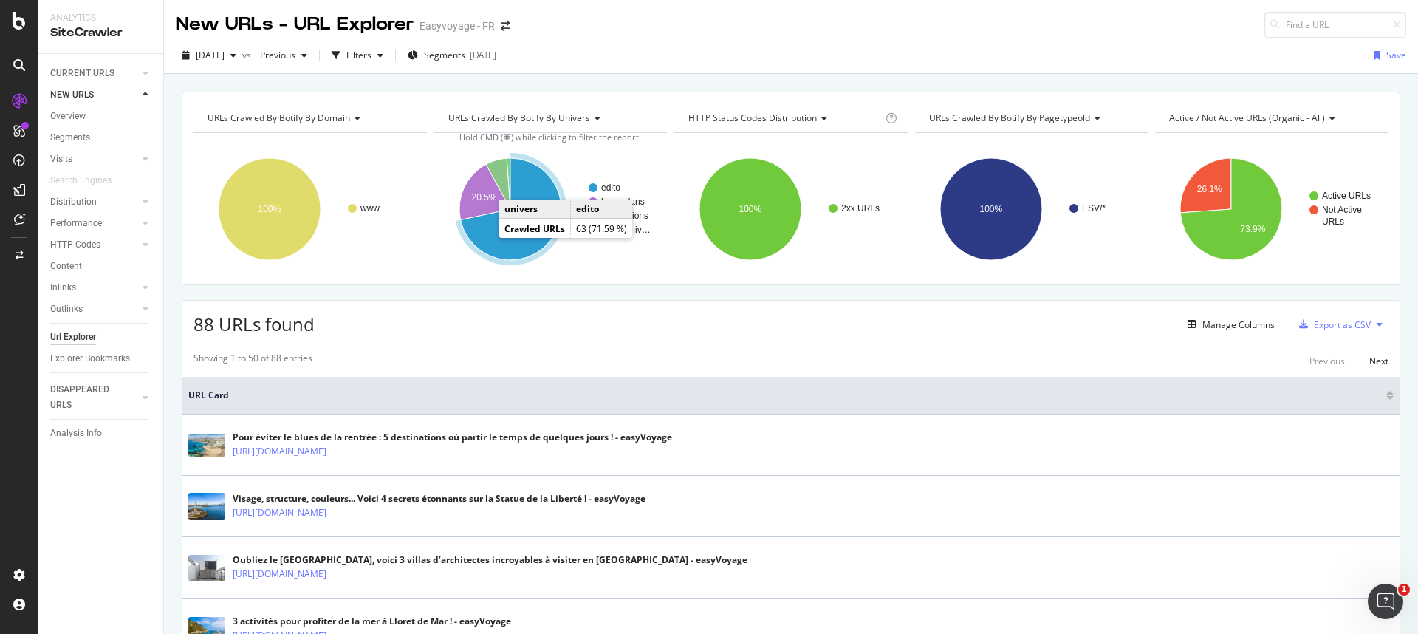
click at [485, 239] on icon "A chart." at bounding box center [510, 209] width 100 height 102
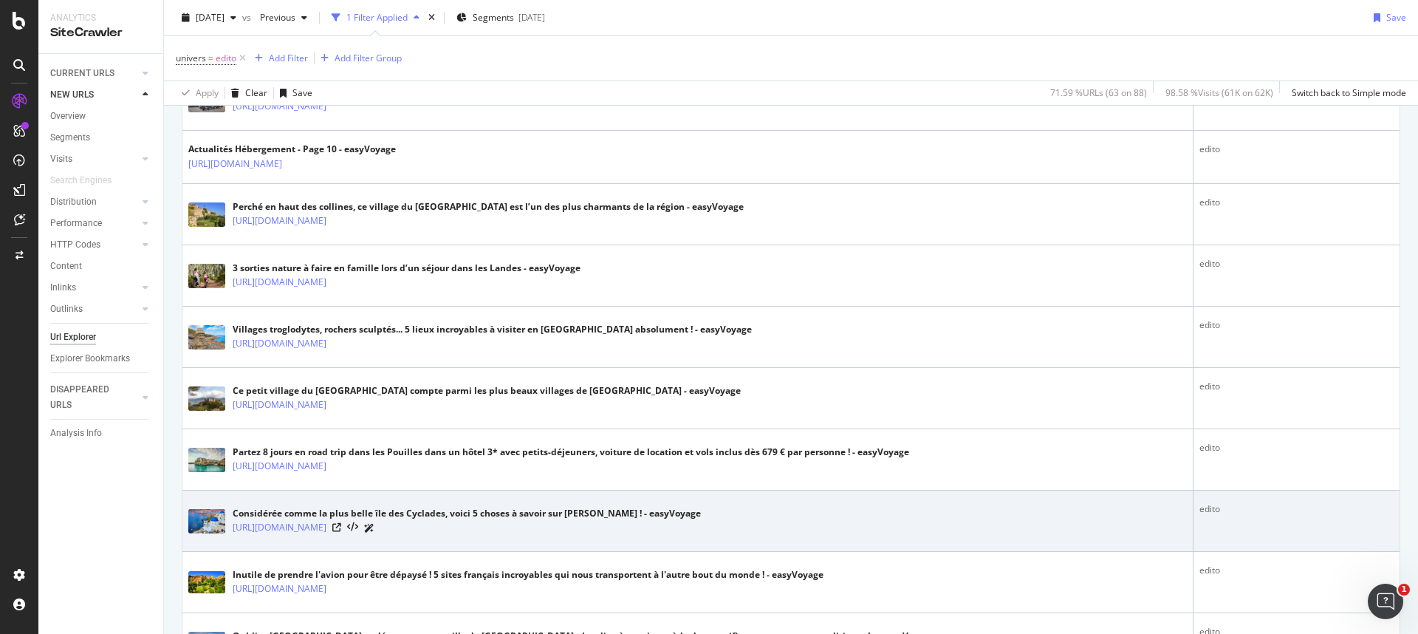
scroll to position [2993, 0]
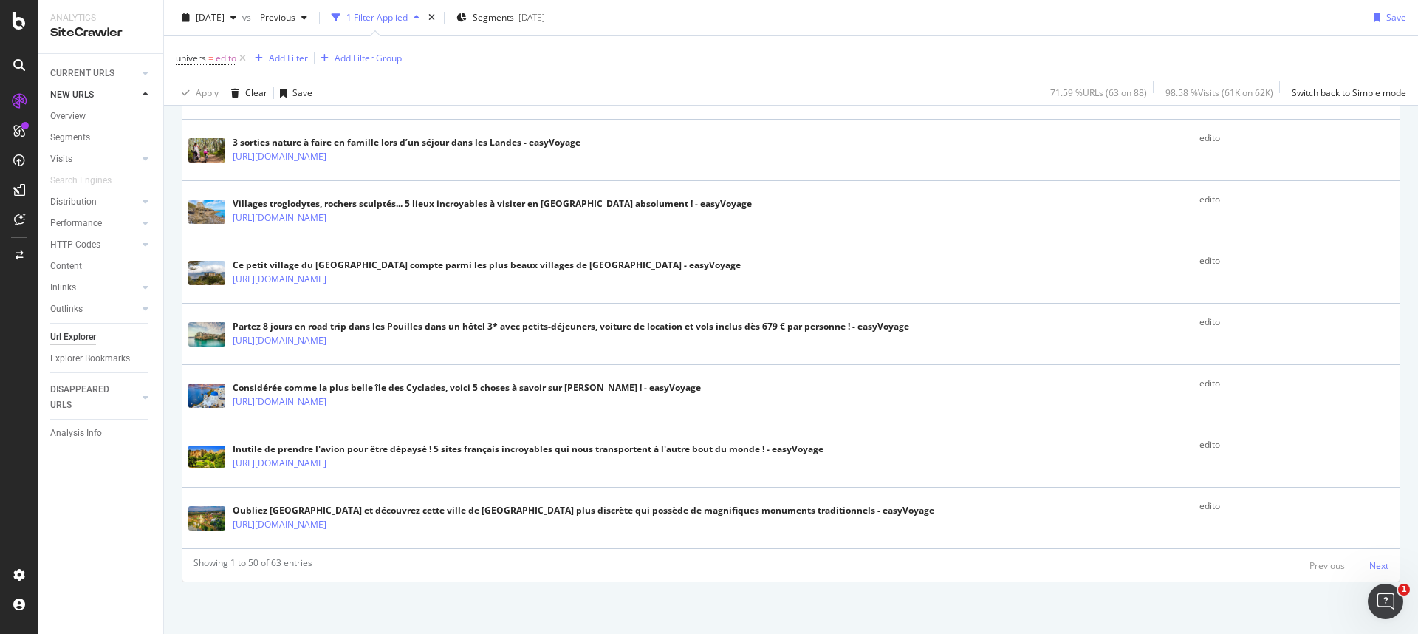
click at [846, 438] on div "Next" at bounding box center [1378, 565] width 19 height 13
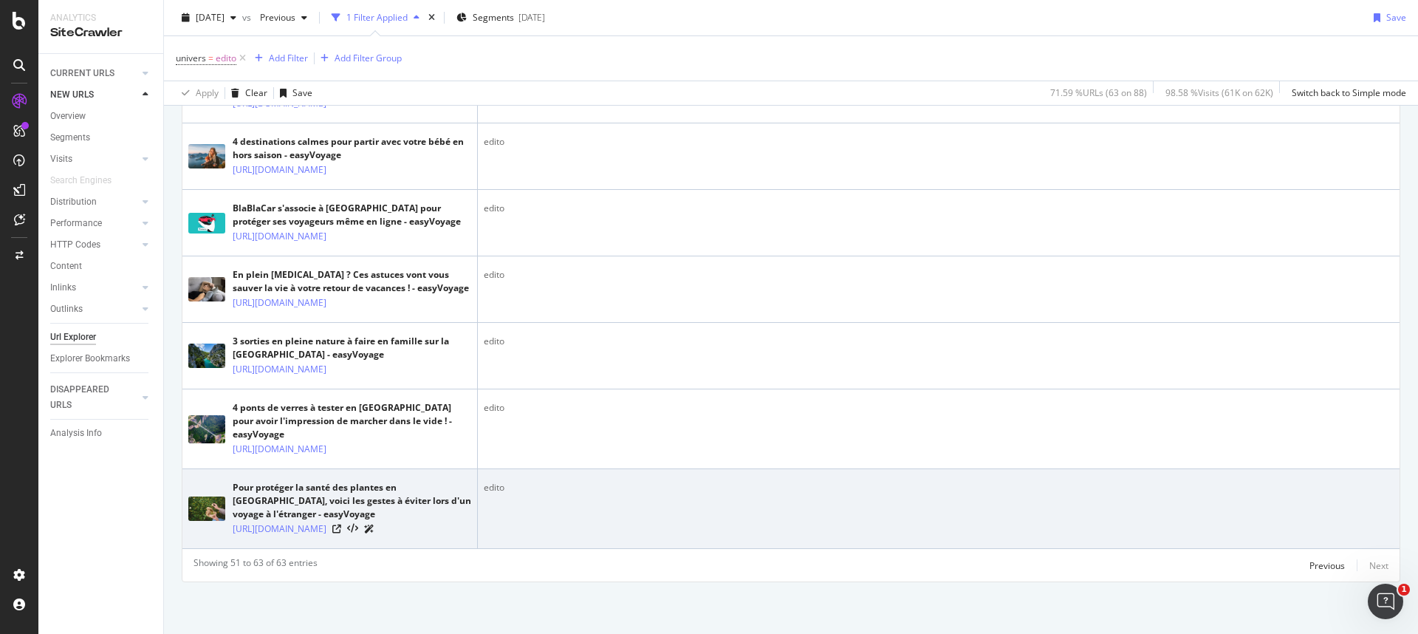
scroll to position [0, 0]
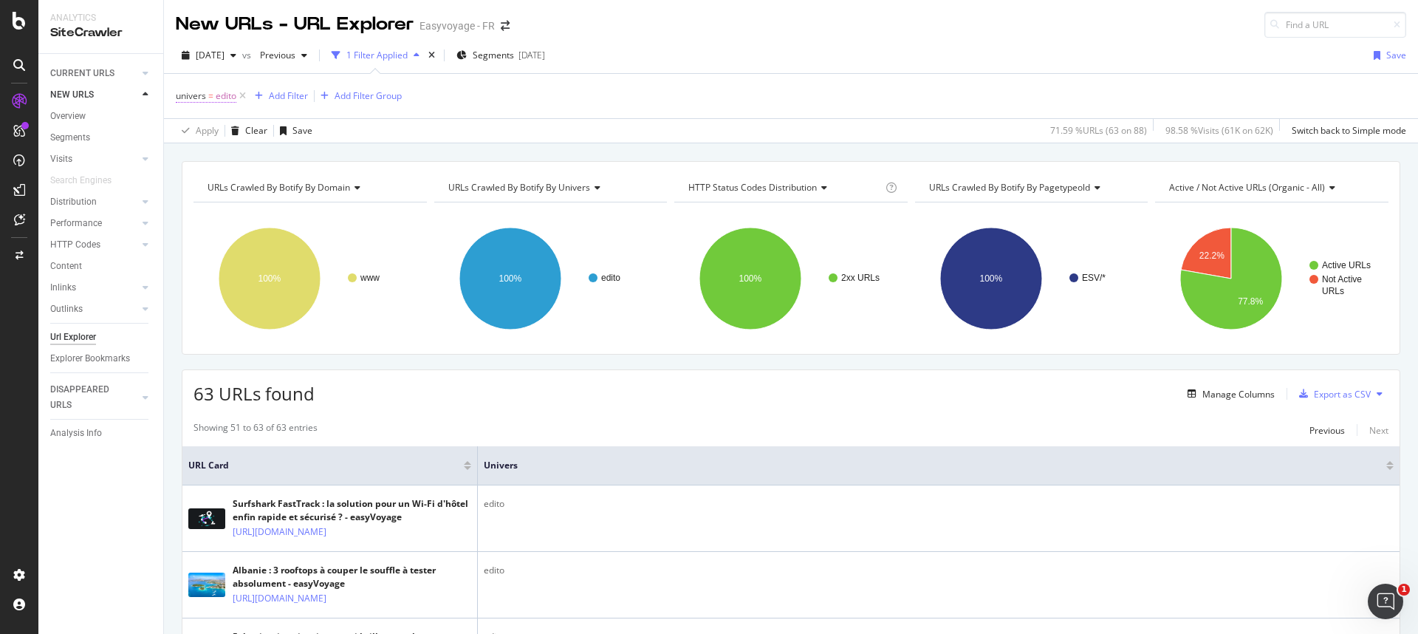
click at [219, 100] on span "edito" at bounding box center [226, 96] width 21 height 21
click at [216, 134] on icon at bounding box center [217, 130] width 10 height 9
click at [222, 174] on span "Not Equal" at bounding box center [216, 180] width 40 height 13
click at [335, 216] on div "Apply" at bounding box center [339, 216] width 23 height 13
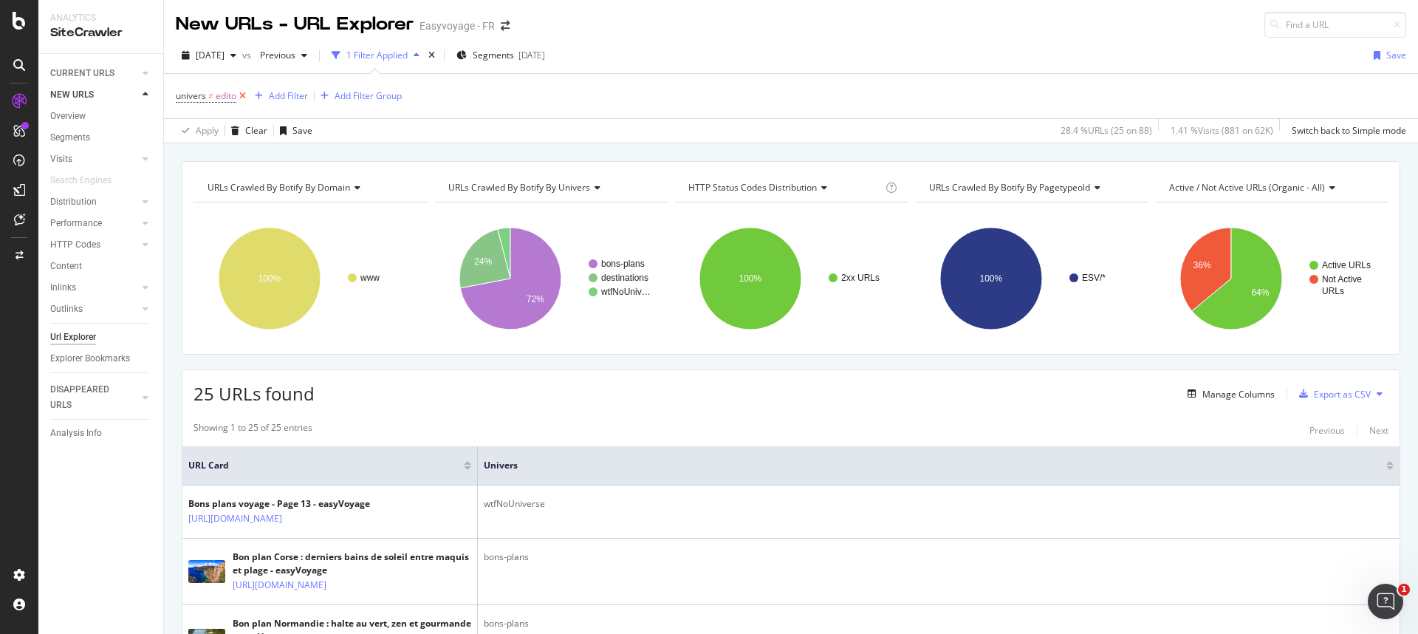
click at [246, 97] on icon at bounding box center [242, 96] width 13 height 15
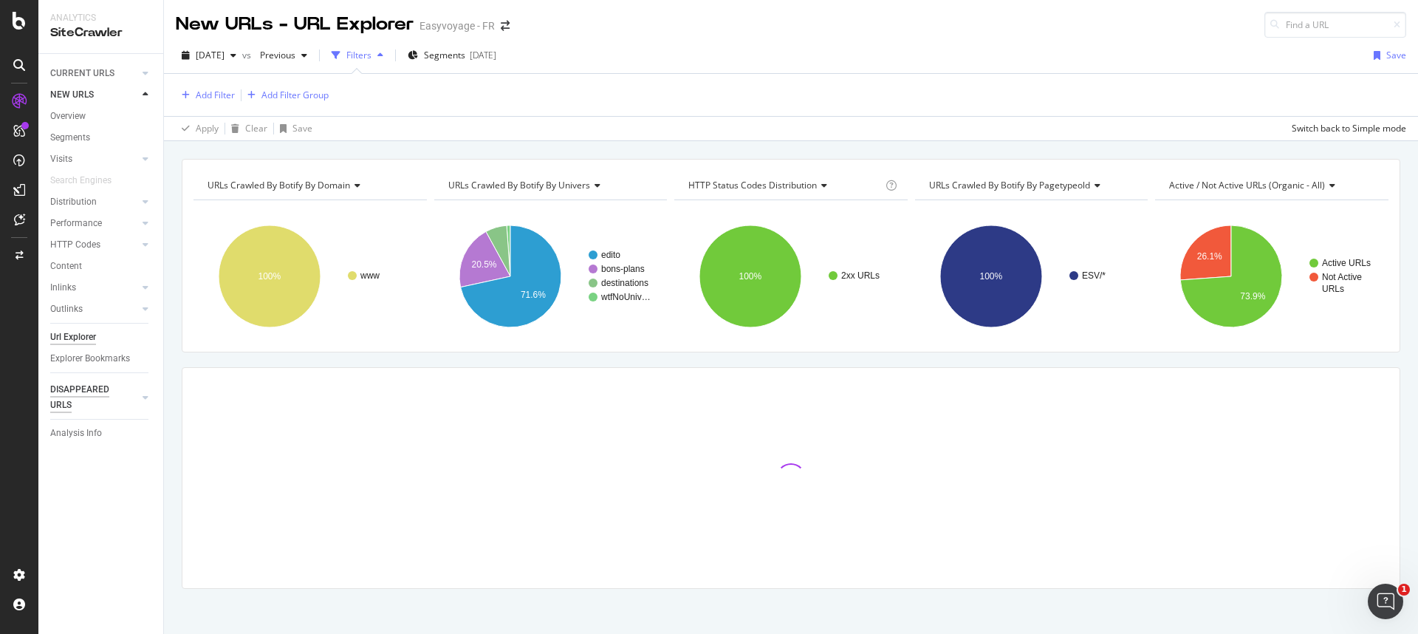
click at [84, 397] on div "DISAPPEARED URLS" at bounding box center [87, 397] width 75 height 31
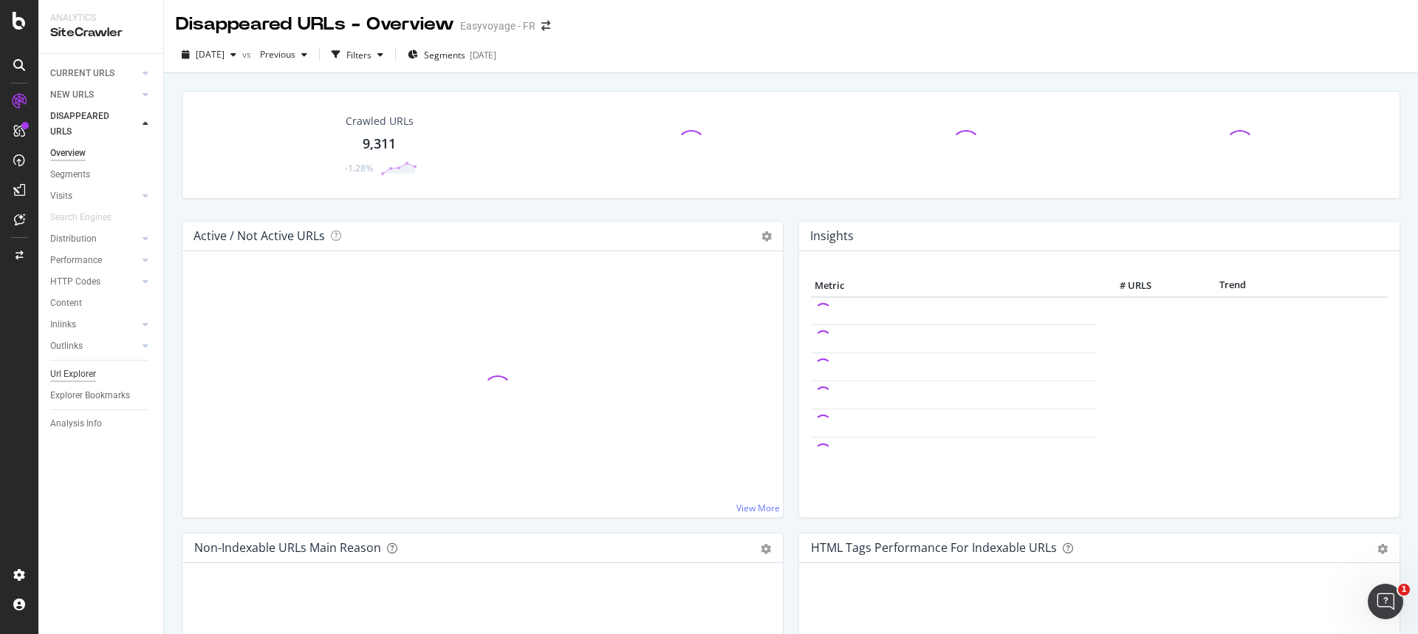
click at [78, 375] on div "Url Explorer" at bounding box center [73, 374] width 46 height 16
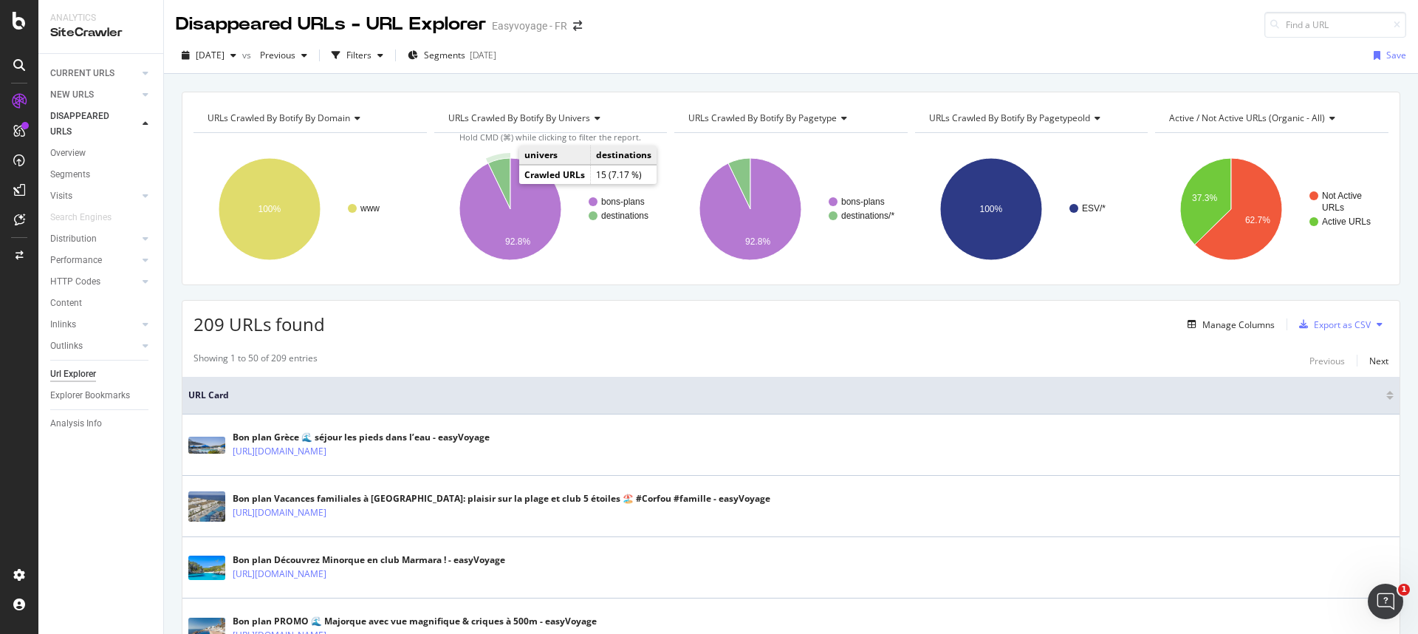
click at [497, 177] on icon "A chart." at bounding box center [499, 183] width 22 height 51
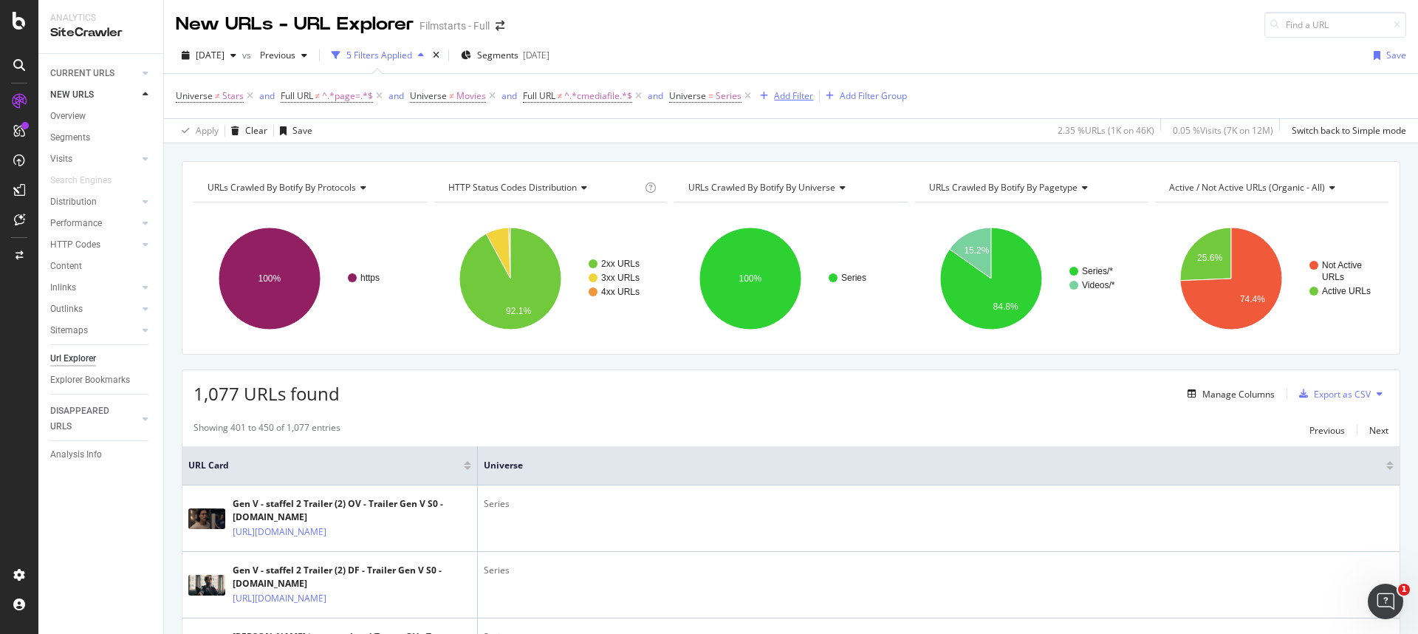
click at [774, 97] on div "Add Filter" at bounding box center [793, 95] width 39 height 13
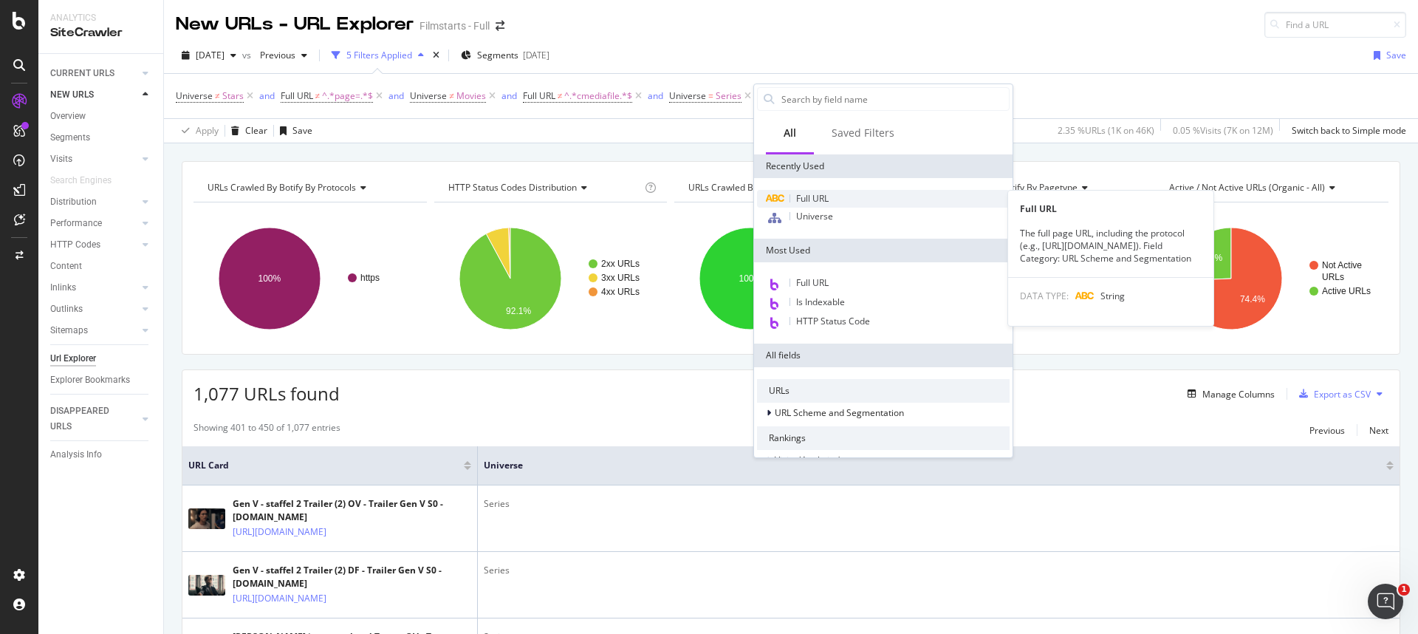
click at [818, 194] on span "Full URL" at bounding box center [812, 198] width 32 height 13
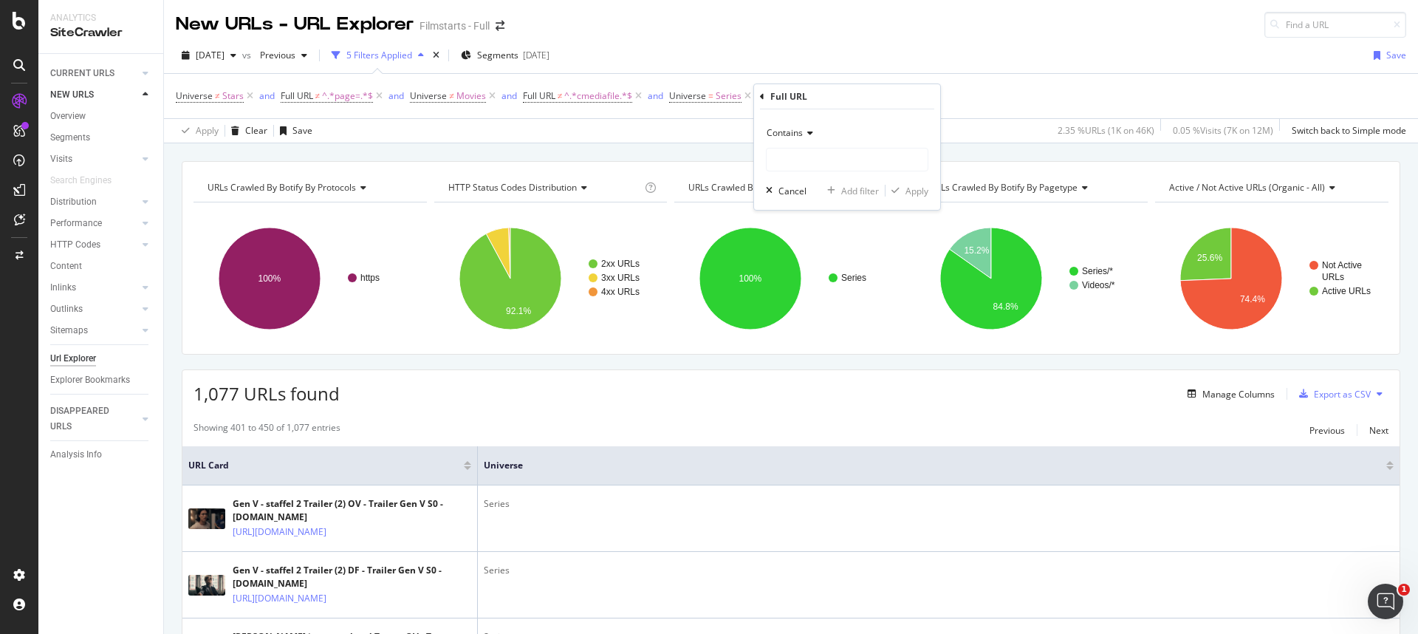
click at [792, 129] on span "Contains" at bounding box center [785, 132] width 36 height 13
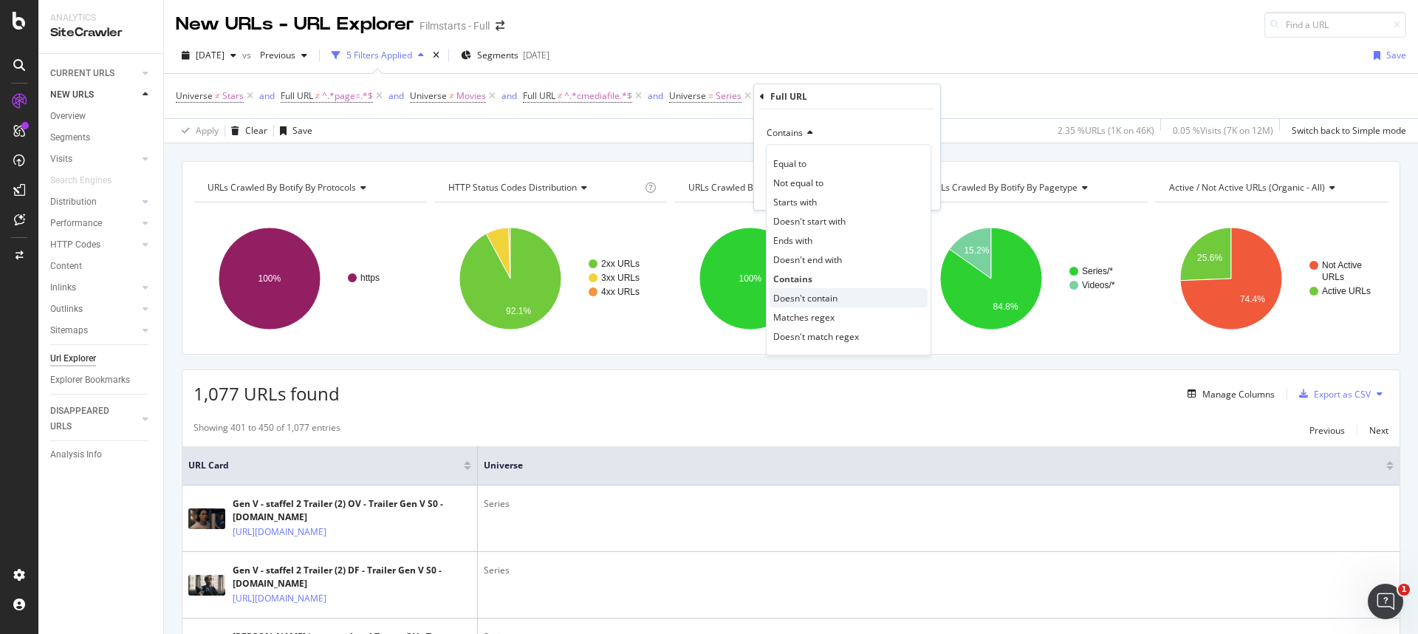
click at [795, 298] on span "Doesn't contain" at bounding box center [805, 298] width 64 height 13
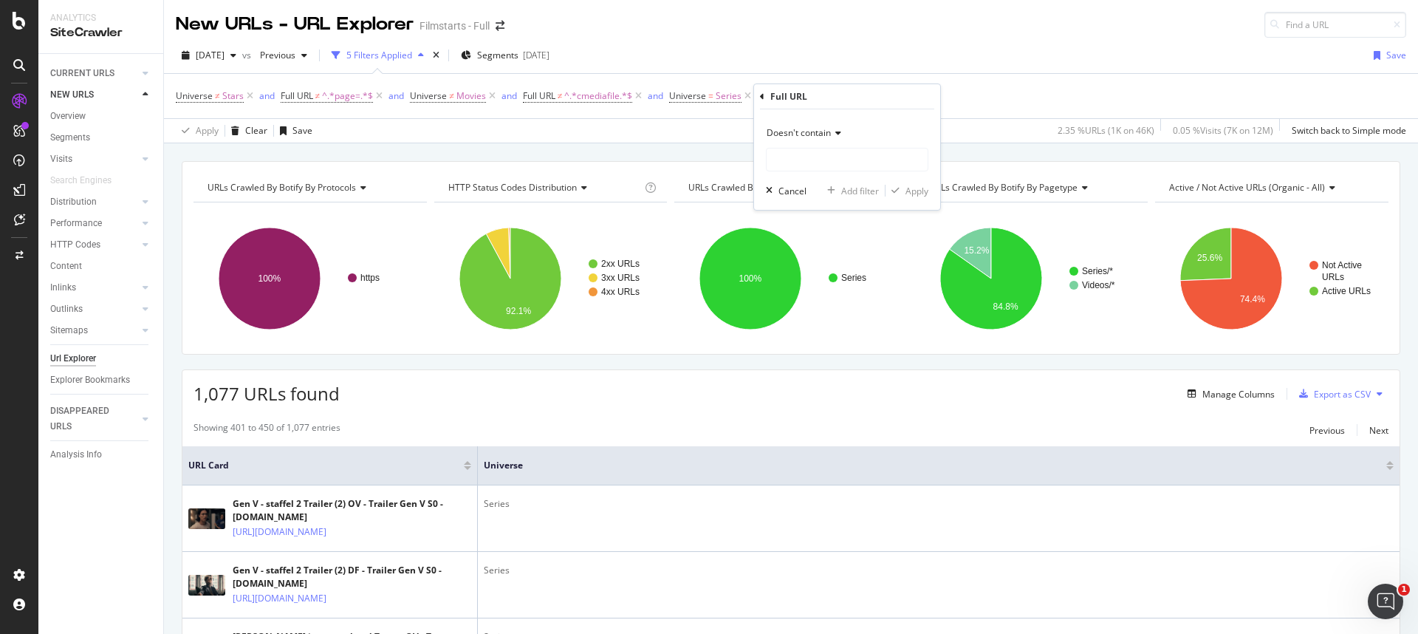
click at [793, 143] on div "Doesn't contain" at bounding box center [847, 133] width 162 height 24
click at [889, 120] on div "Doesn't contain Equal to Not equal to Starts with Doesn't start with Ends with …" at bounding box center [847, 159] width 186 height 100
click at [823, 165] on input "text" at bounding box center [847, 160] width 161 height 24
type input "videos"
click at [903, 186] on div "button" at bounding box center [896, 190] width 20 height 9
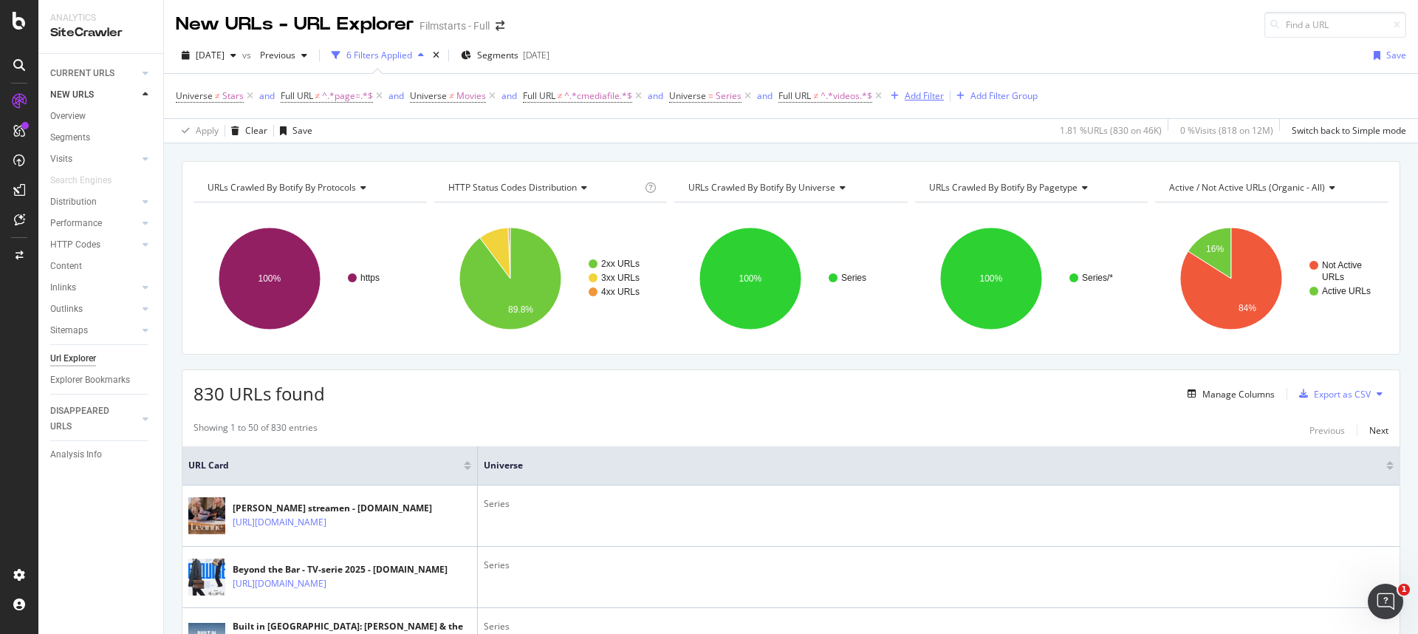
click at [928, 93] on div "Add Filter" at bounding box center [924, 95] width 39 height 13
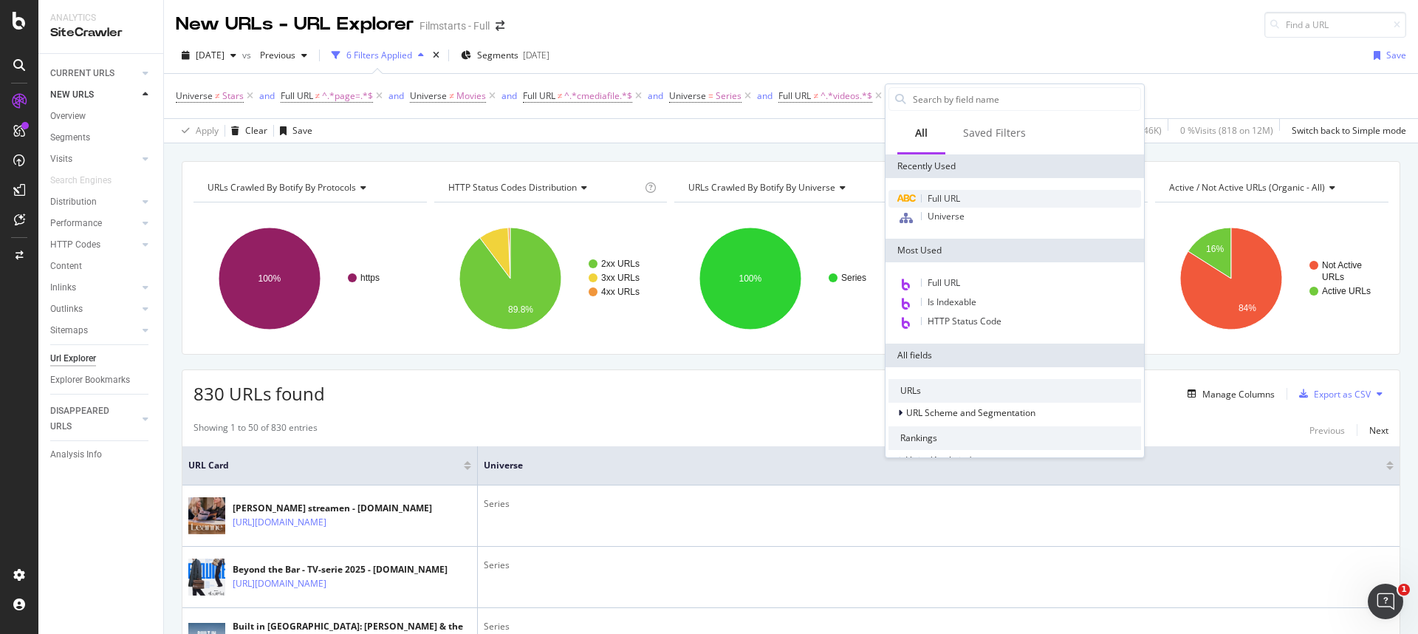
click at [950, 204] on span "Full URL" at bounding box center [944, 198] width 32 height 13
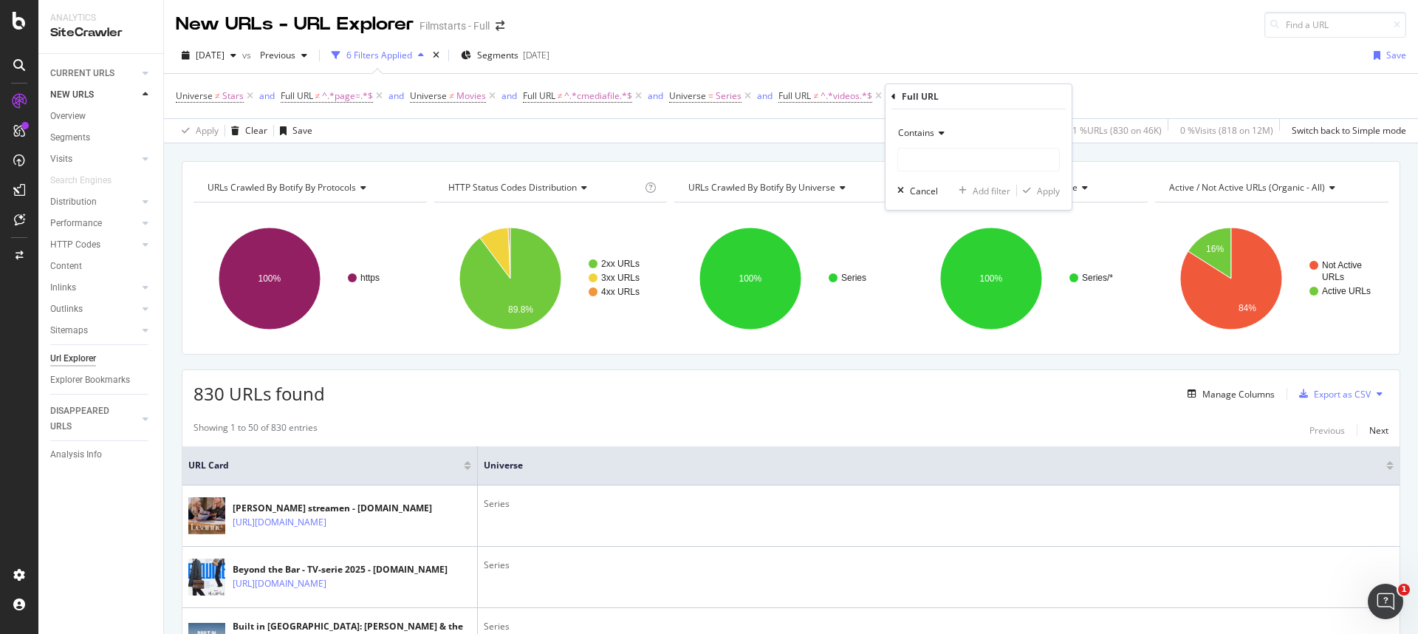
click at [931, 131] on span "Contains" at bounding box center [916, 132] width 36 height 13
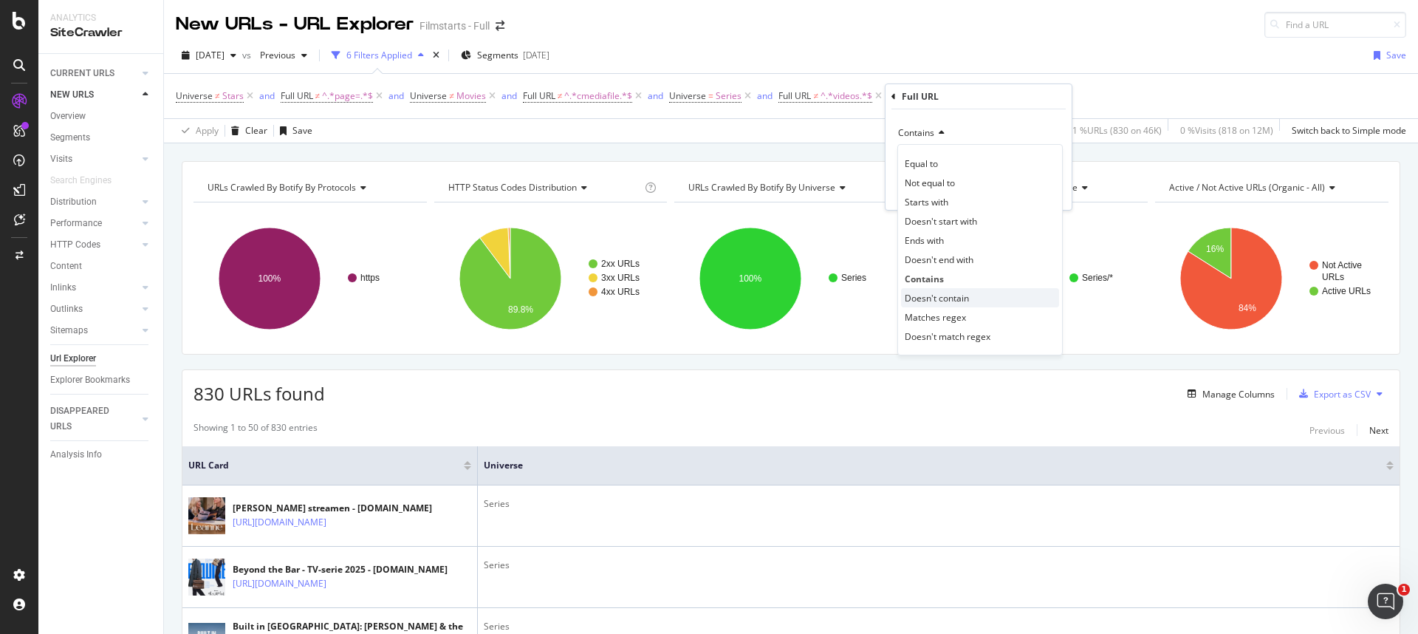
click at [943, 292] on span "Doesn't contain" at bounding box center [937, 298] width 64 height 13
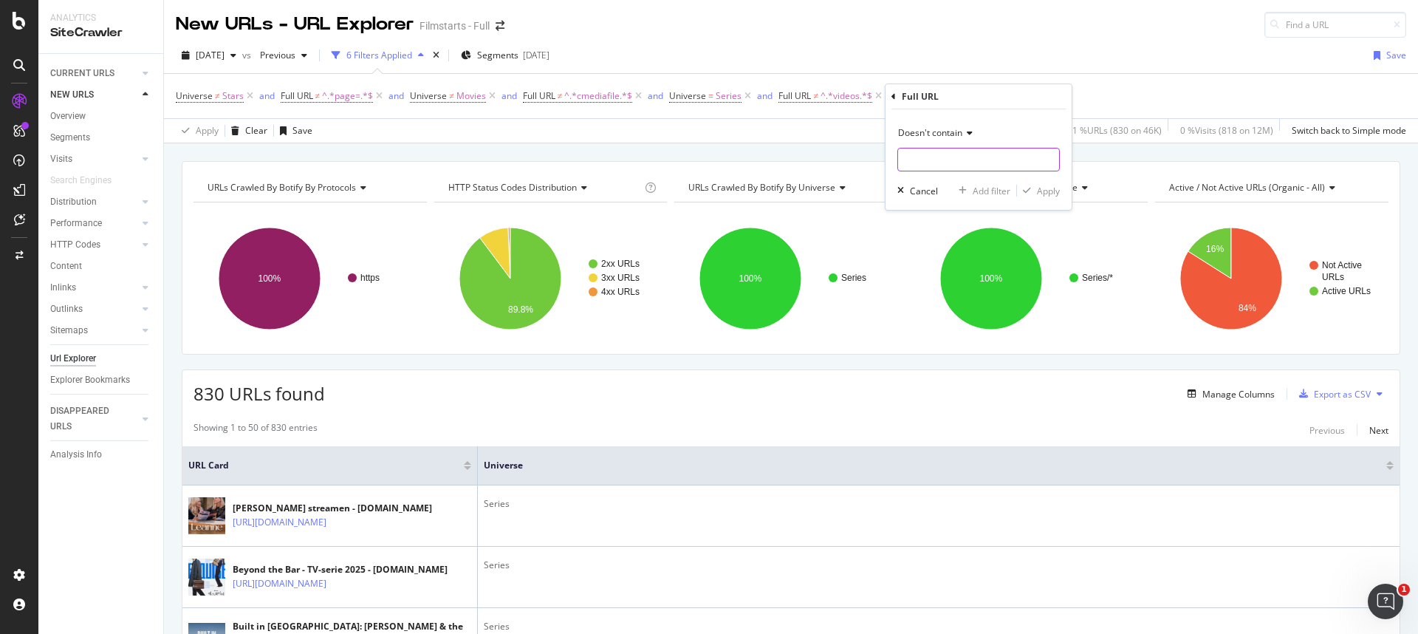
click at [922, 161] on input "text" at bounding box center [978, 160] width 161 height 24
type input "streaming"
click at [1040, 195] on div "Apply" at bounding box center [1048, 191] width 23 height 13
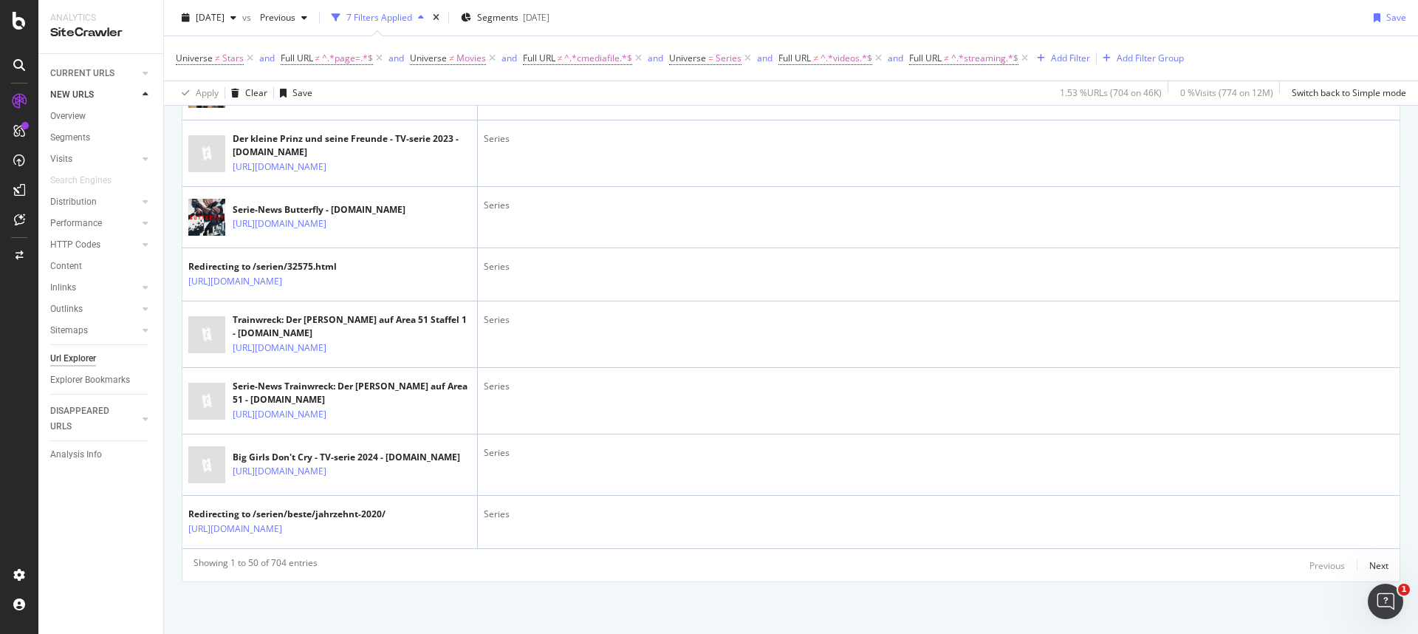
scroll to position [3471, 0]
click at [603, 573] on div "Showing 1 to 50 of 704 entries Previous Next" at bounding box center [790, 565] width 1217 height 18
click at [1369, 564] on div "Next" at bounding box center [1378, 565] width 19 height 13
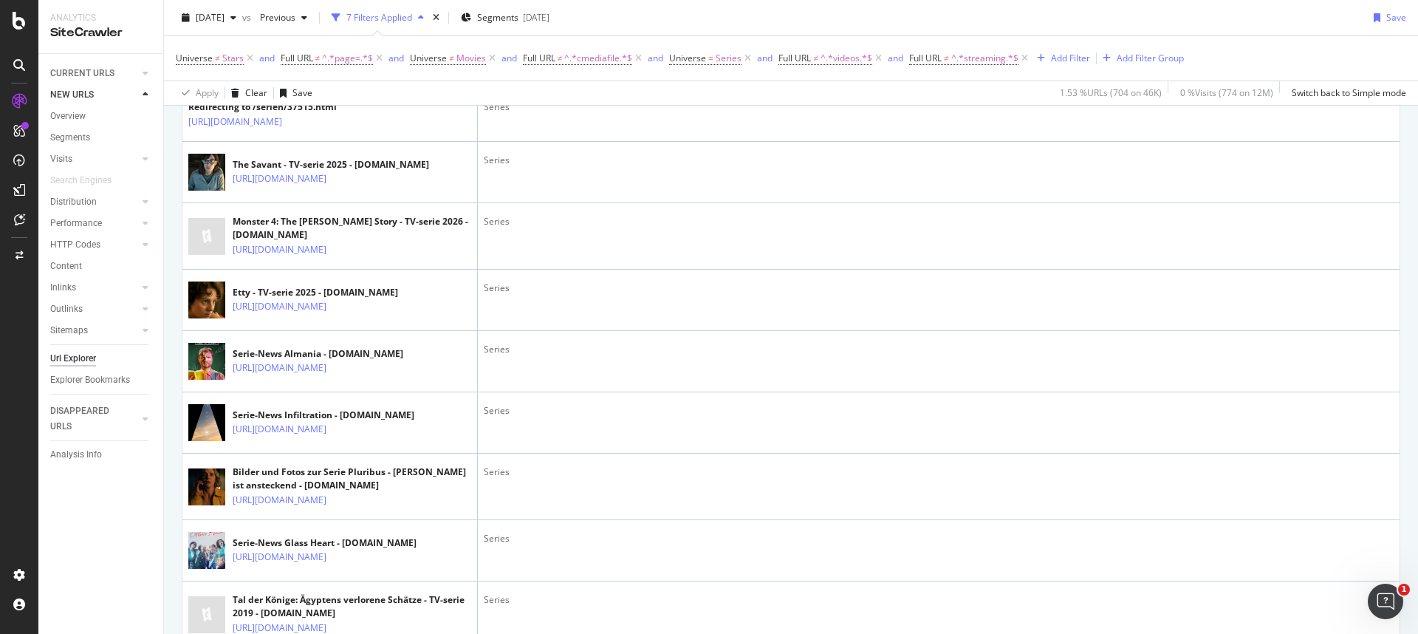
scroll to position [0, 0]
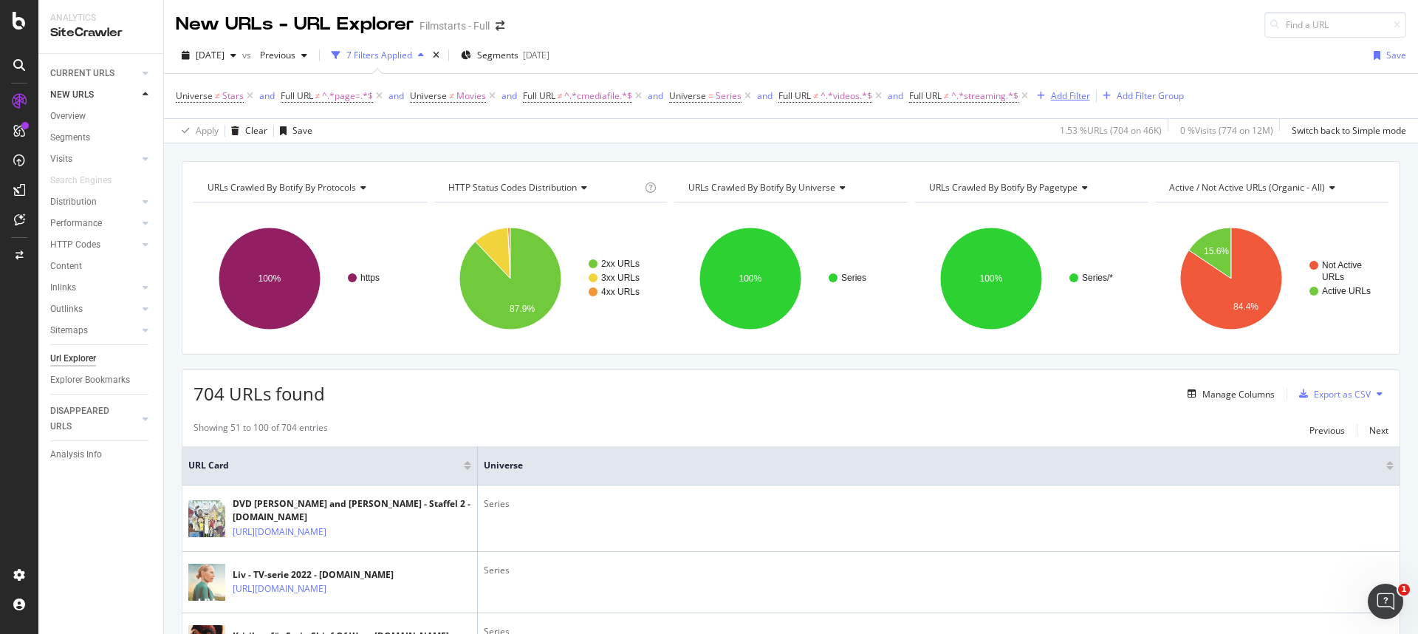
click at [1079, 97] on div "Add Filter" at bounding box center [1070, 95] width 39 height 13
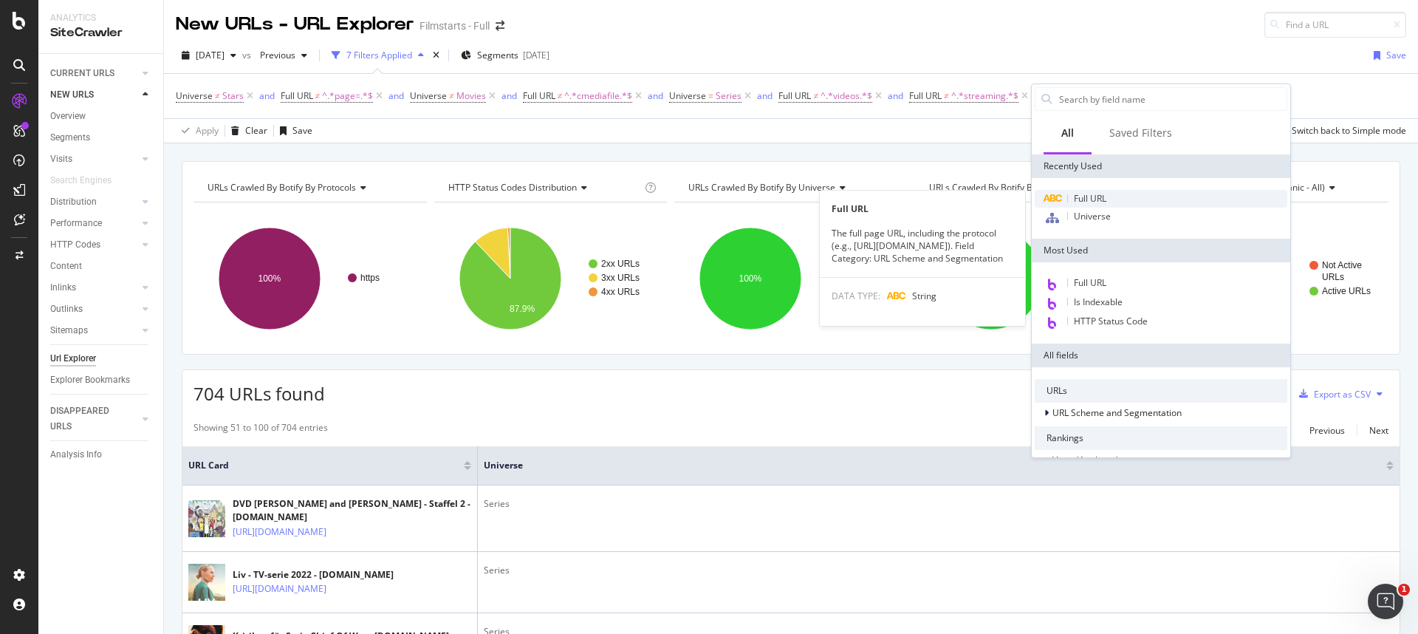
click at [1107, 191] on div "Full URL" at bounding box center [1161, 199] width 253 height 18
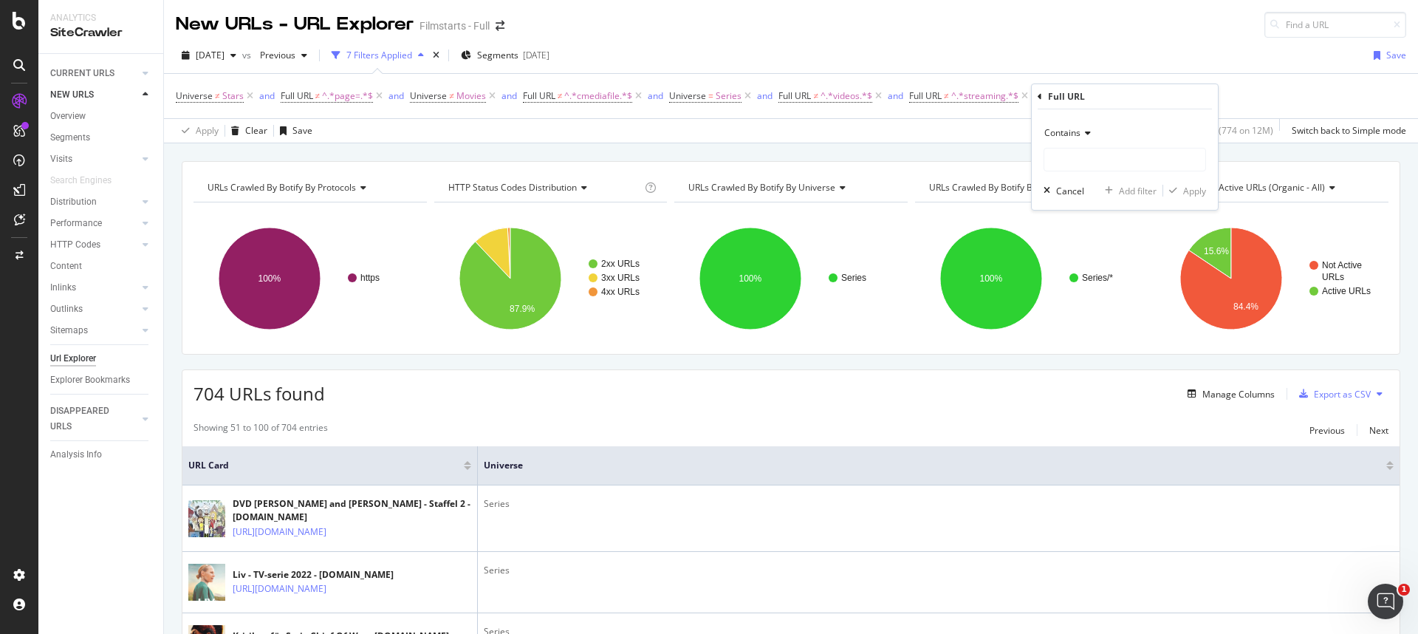
click at [1055, 126] on span "Contains" at bounding box center [1062, 132] width 36 height 13
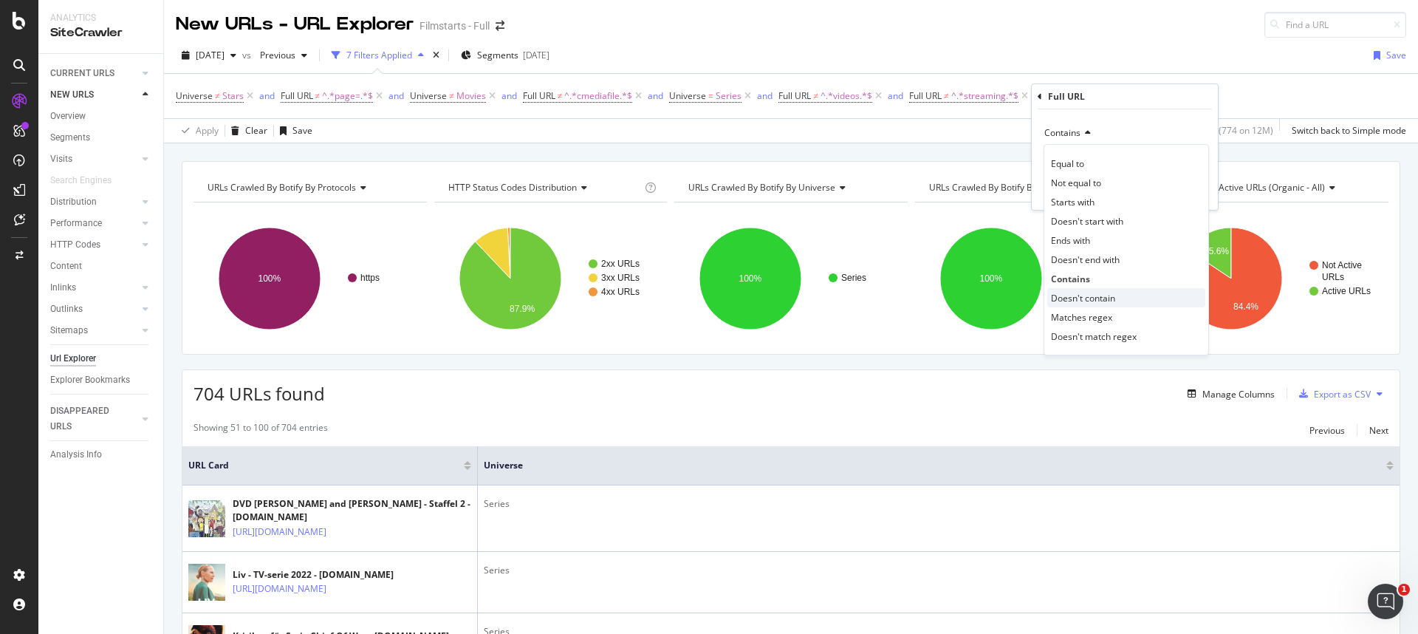
click at [1090, 290] on div "Doesn't contain" at bounding box center [1126, 297] width 158 height 19
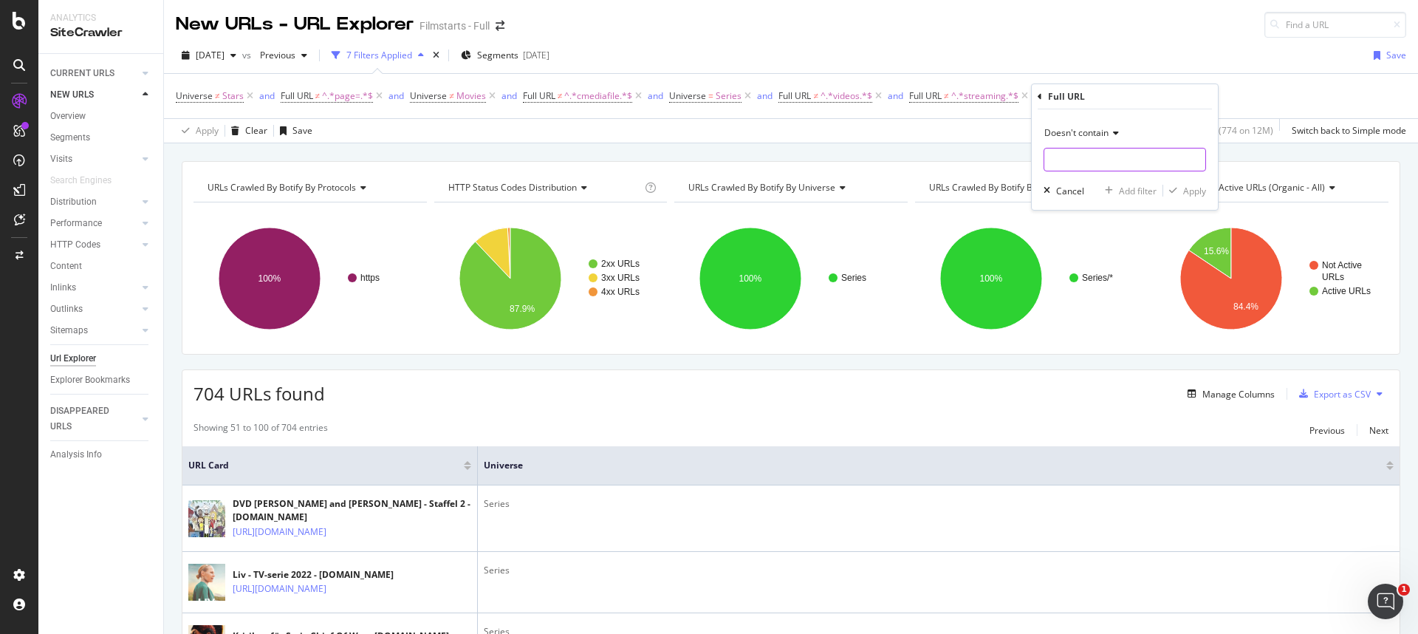
click at [1076, 160] on input "text" at bounding box center [1124, 160] width 161 height 24
type input "bilder"
click at [1199, 195] on div "Apply" at bounding box center [1194, 191] width 23 height 13
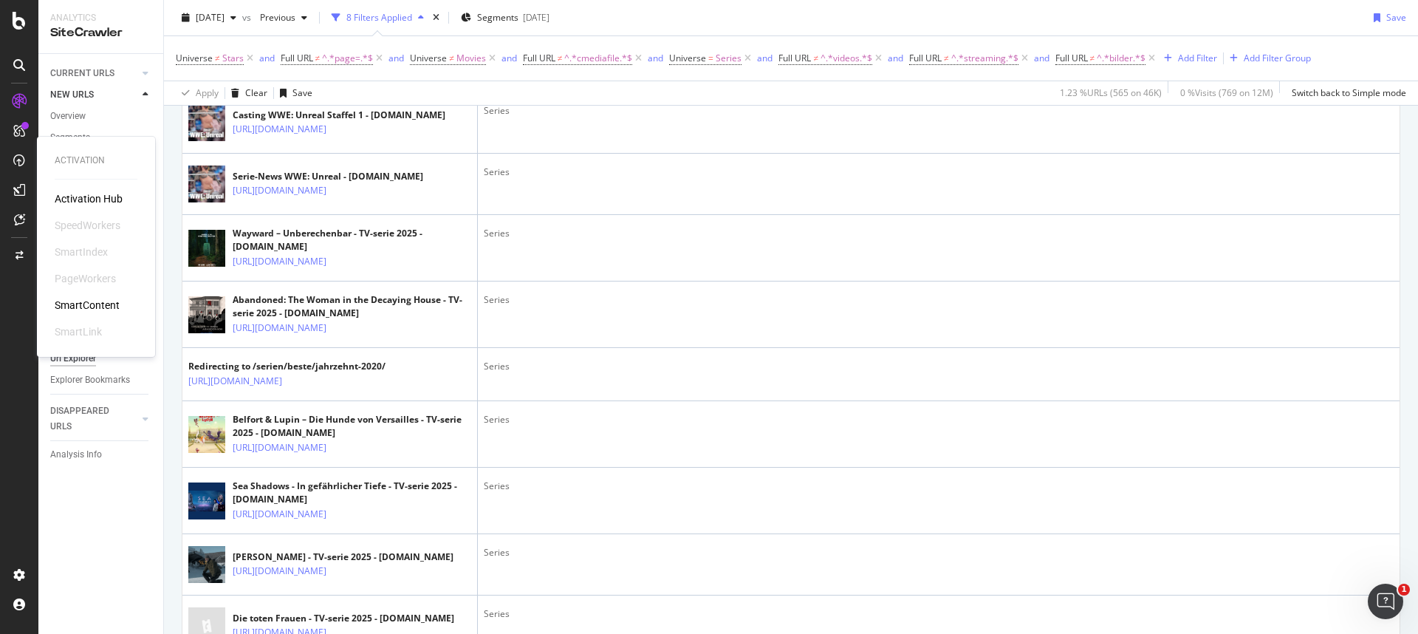
scroll to position [1652, 0]
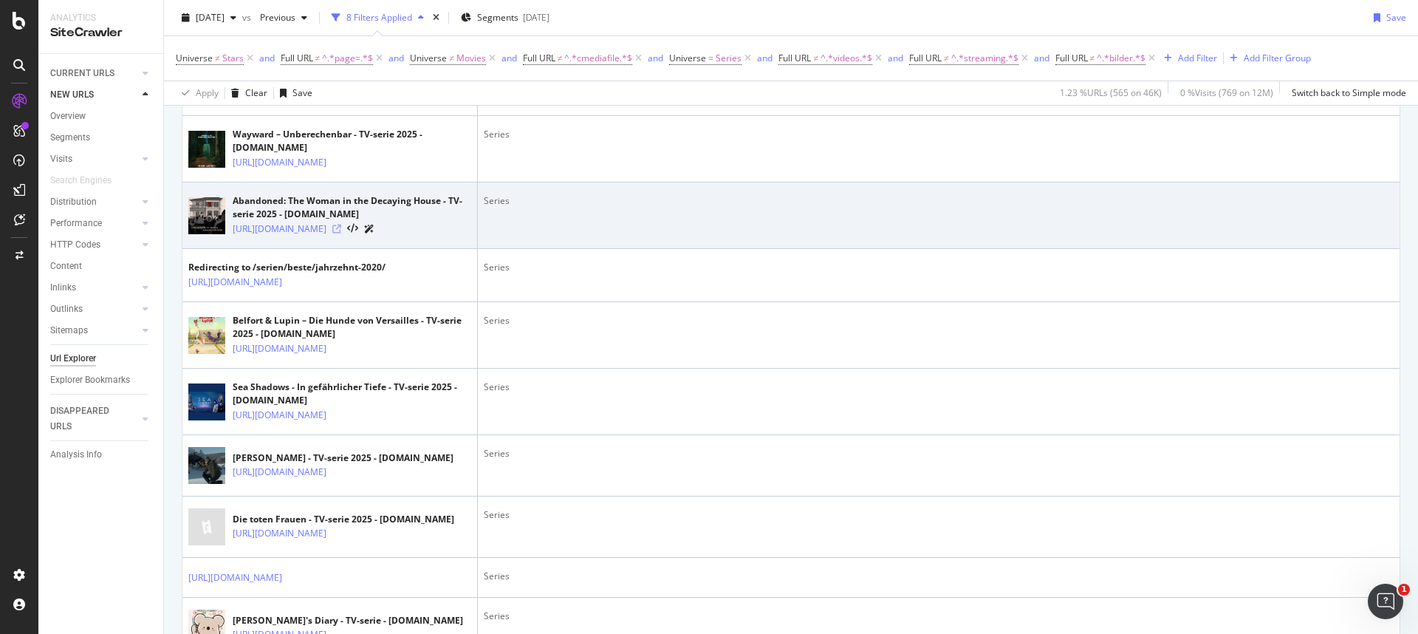
click at [341, 233] on icon at bounding box center [336, 229] width 9 height 9
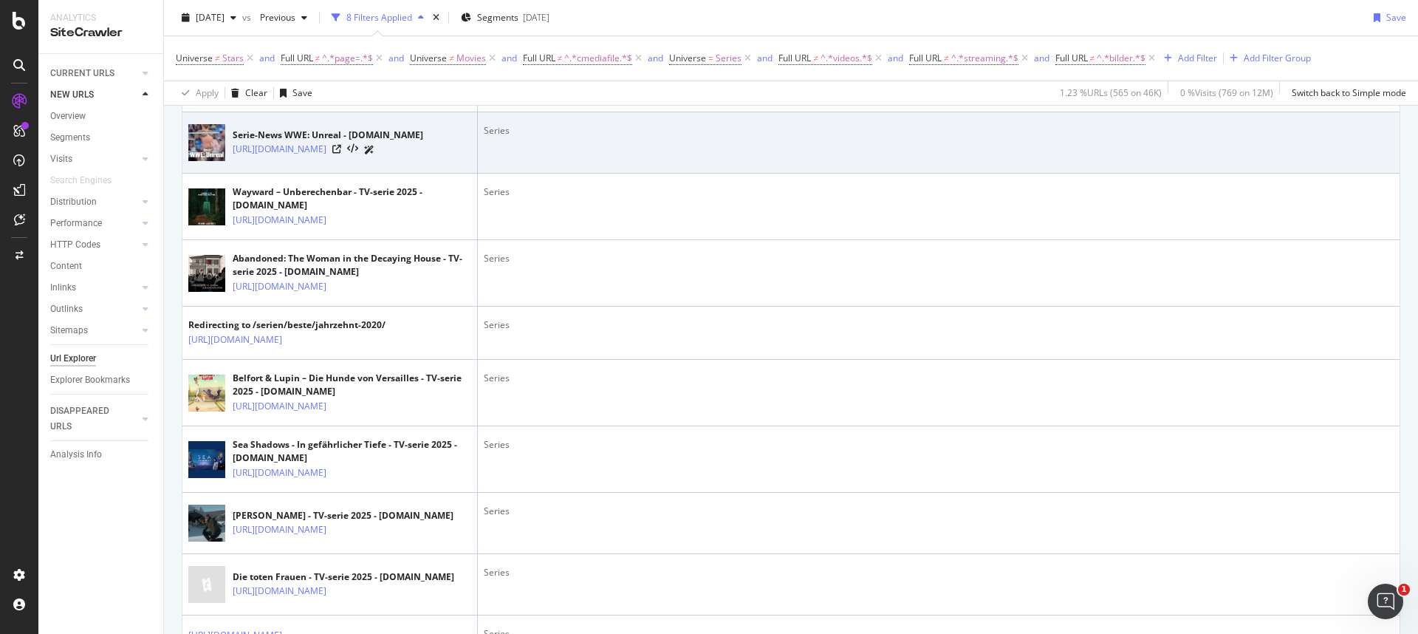
scroll to position [1592, 0]
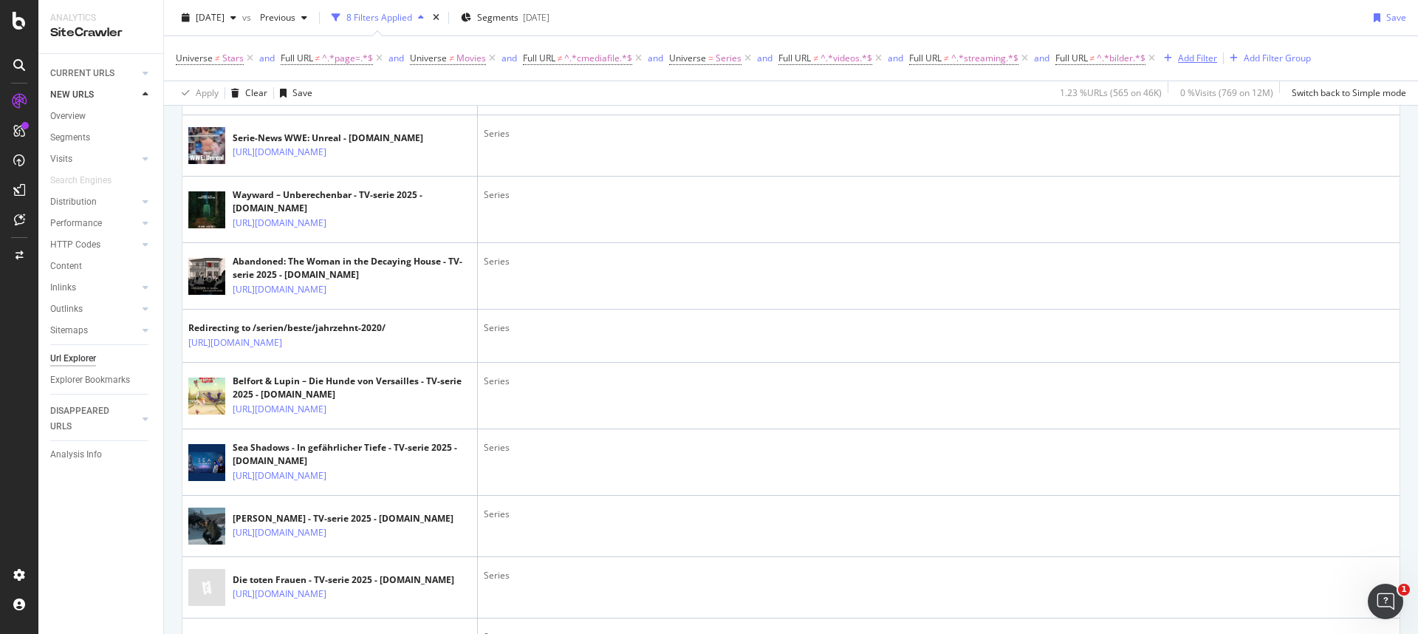
click at [1202, 55] on div "Add Filter" at bounding box center [1197, 58] width 39 height 13
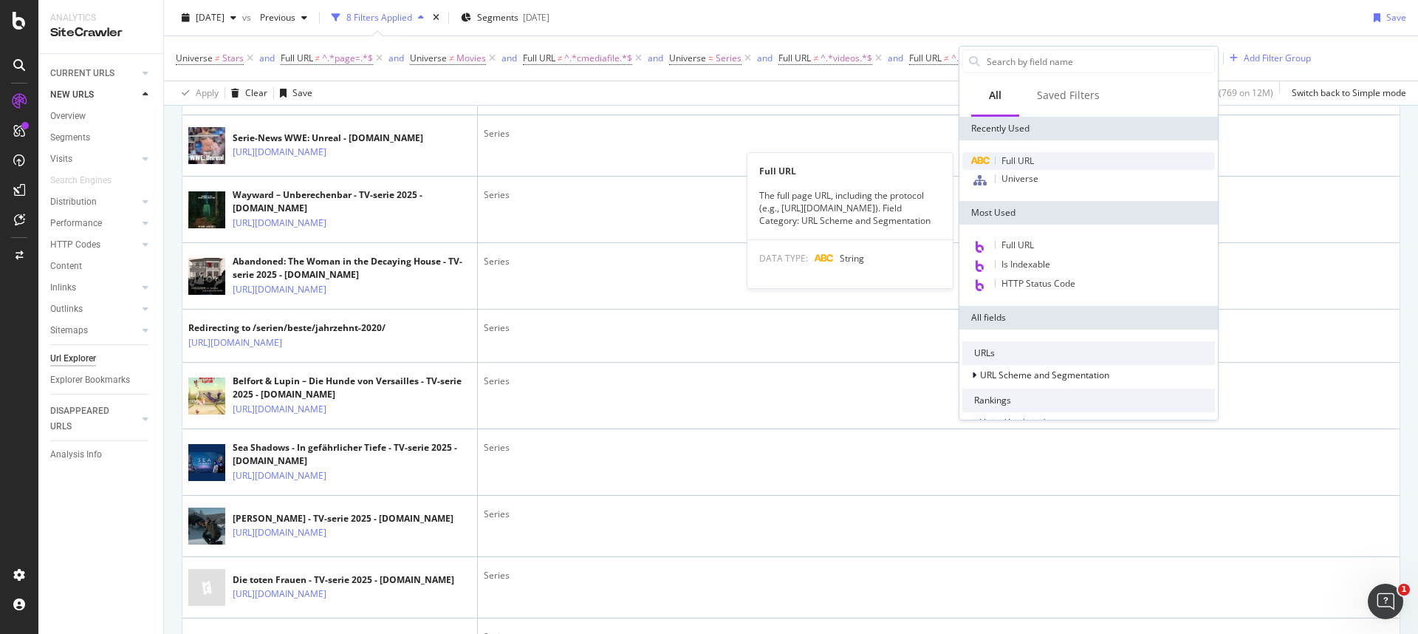
click at [1016, 156] on span "Full URL" at bounding box center [1018, 160] width 32 height 13
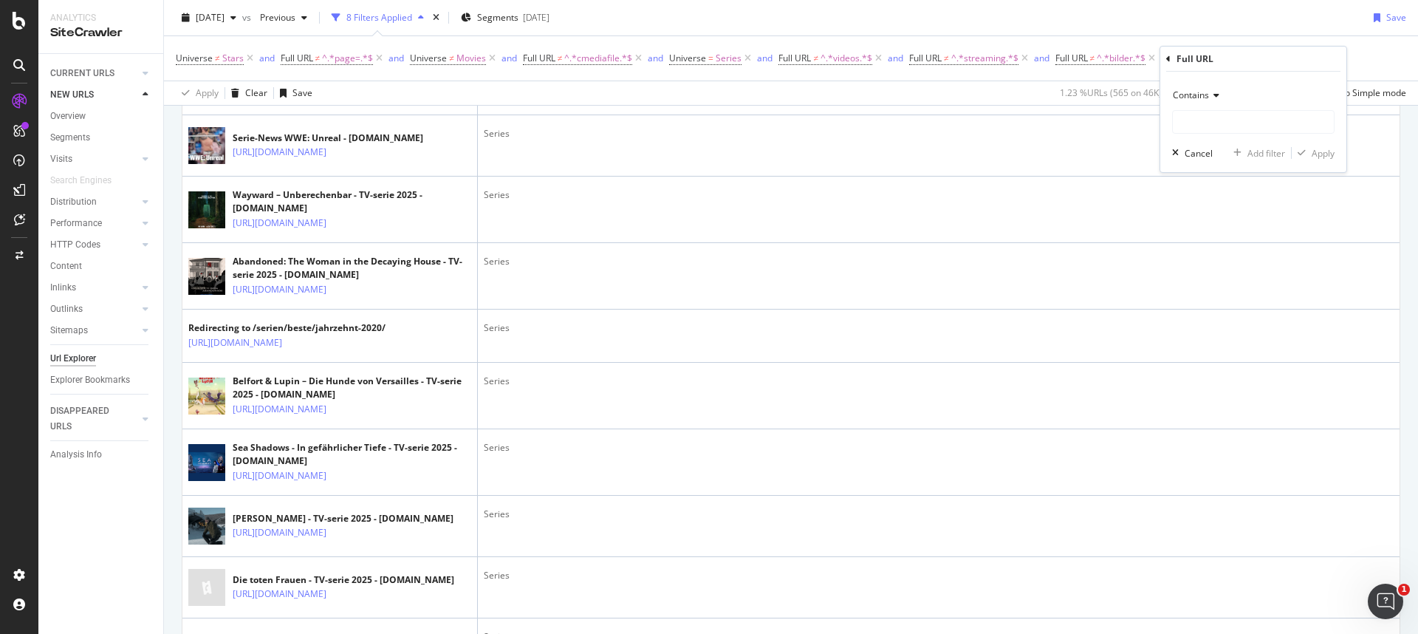
click at [1189, 97] on span "Contains" at bounding box center [1191, 95] width 36 height 13
click at [1202, 265] on span "Doesn't contain" at bounding box center [1211, 260] width 64 height 13
click at [1191, 126] on input "text" at bounding box center [1253, 122] width 161 height 24
click at [1195, 124] on input "/news/" at bounding box center [1243, 122] width 140 height 24
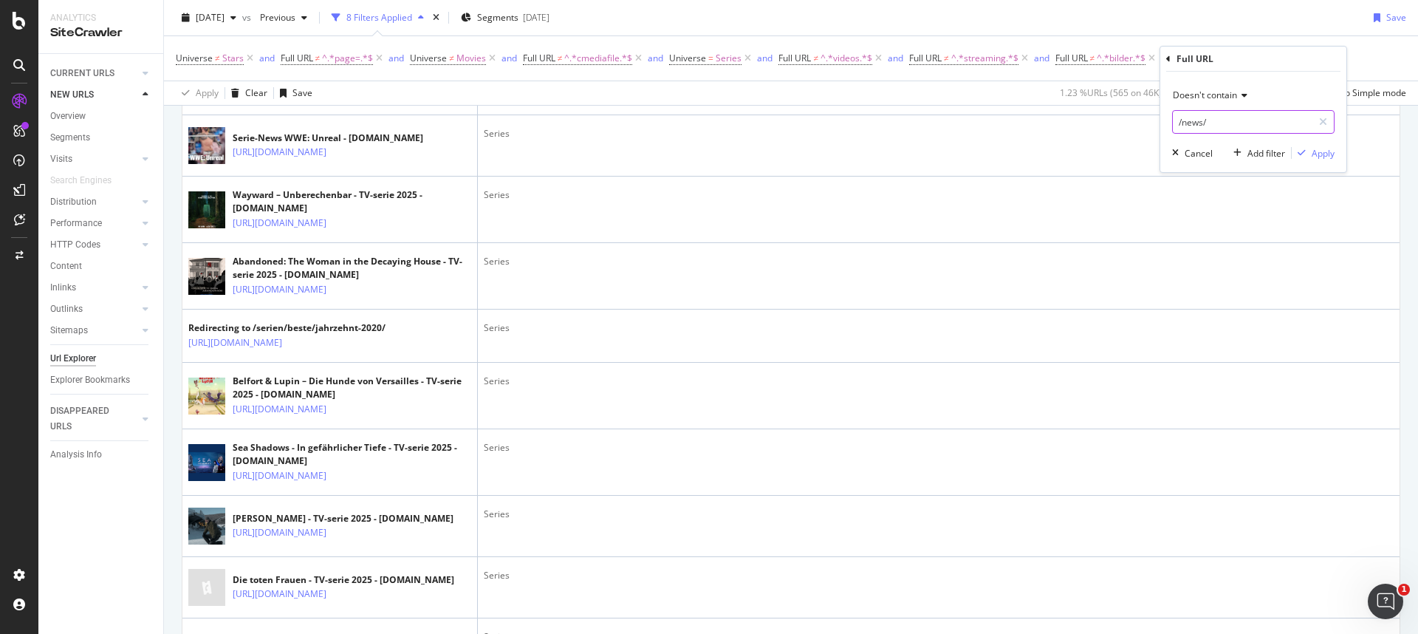
click at [1195, 124] on input "/news/" at bounding box center [1243, 122] width 140 height 24
type input "news"
click at [1318, 151] on div "Apply" at bounding box center [1323, 153] width 23 height 13
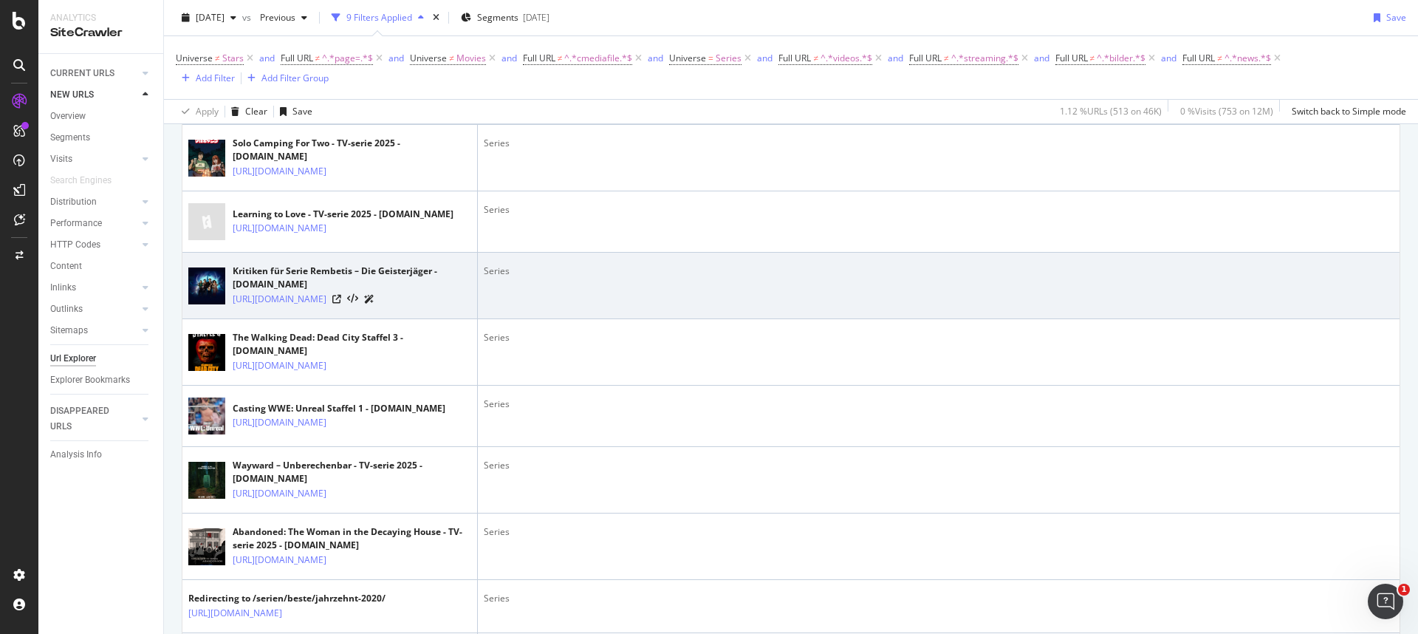
scroll to position [448, 0]
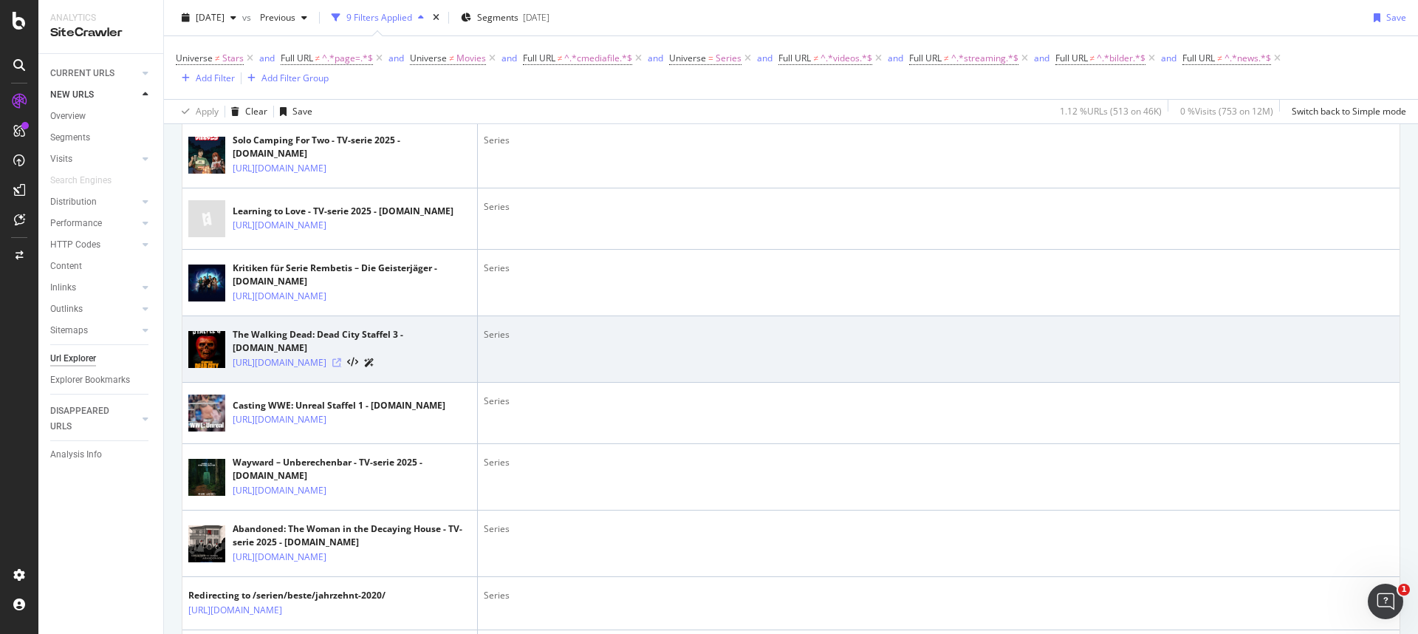
click at [341, 367] on icon at bounding box center [336, 362] width 9 height 9
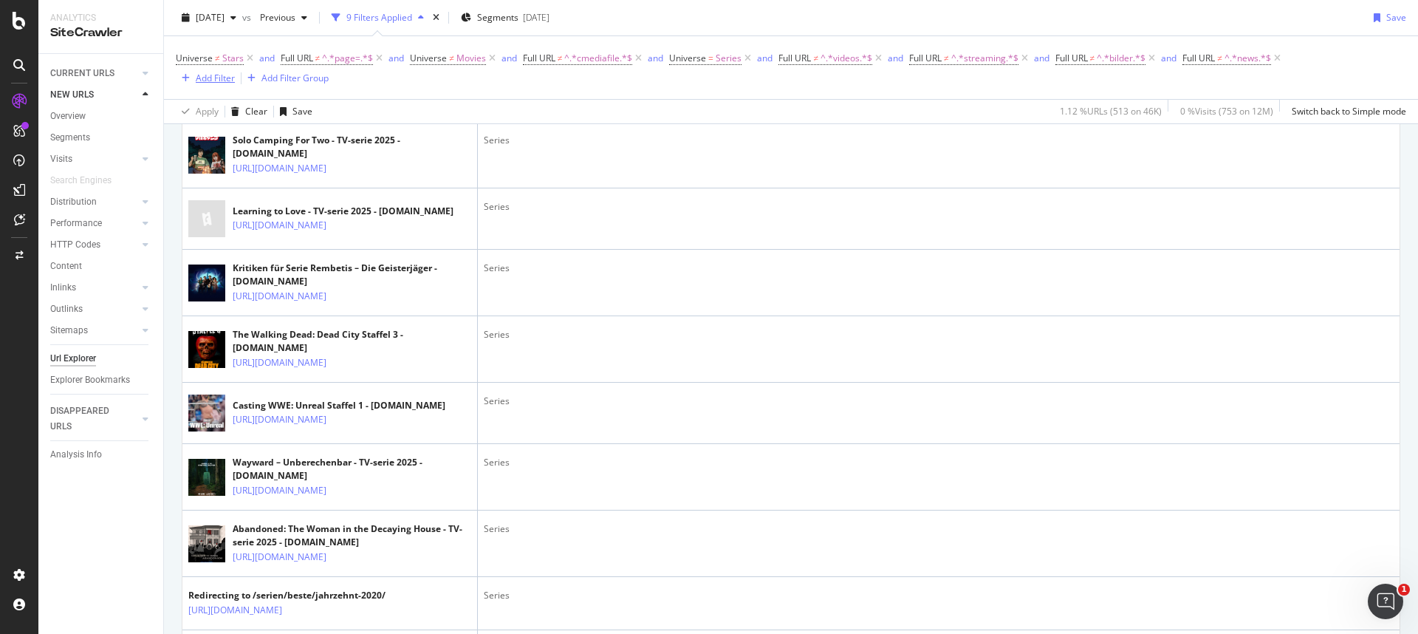
click at [208, 72] on div "Add Filter" at bounding box center [215, 78] width 39 height 13
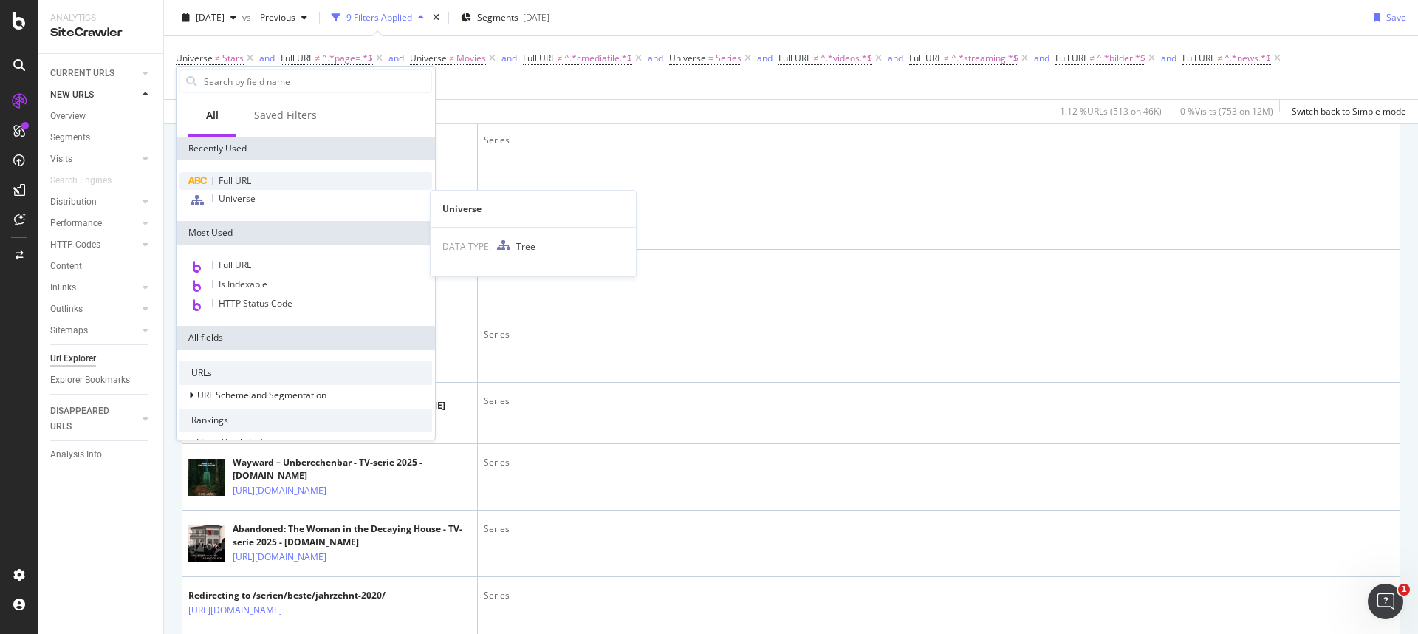
click at [226, 180] on span "Full URL" at bounding box center [235, 180] width 32 height 13
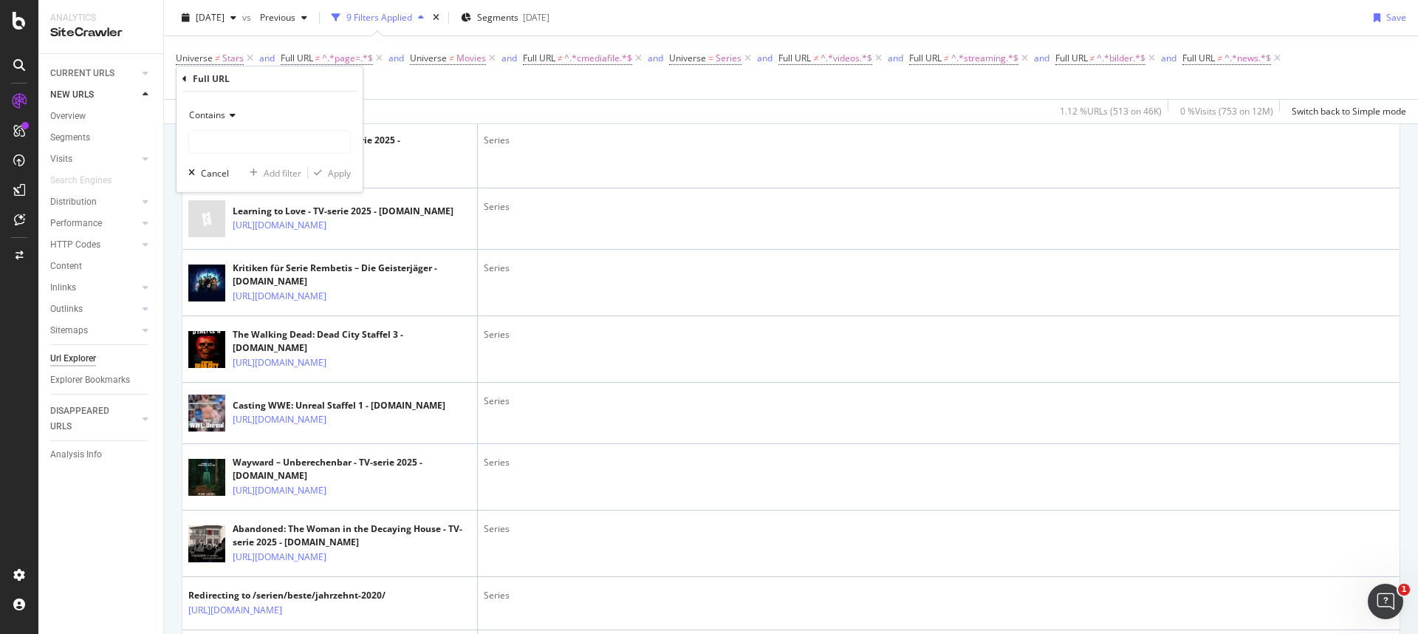
click at [210, 117] on span "Contains" at bounding box center [207, 115] width 36 height 13
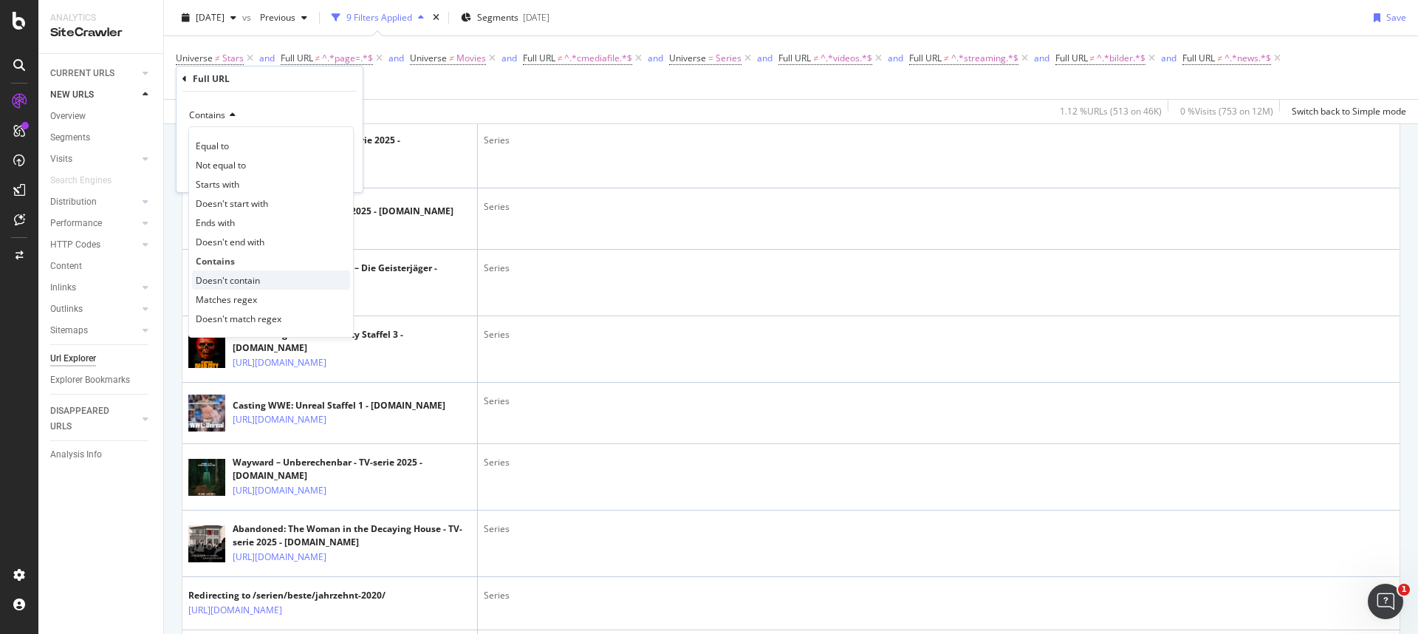
click at [218, 275] on span "Doesn't contain" at bounding box center [228, 280] width 64 height 13
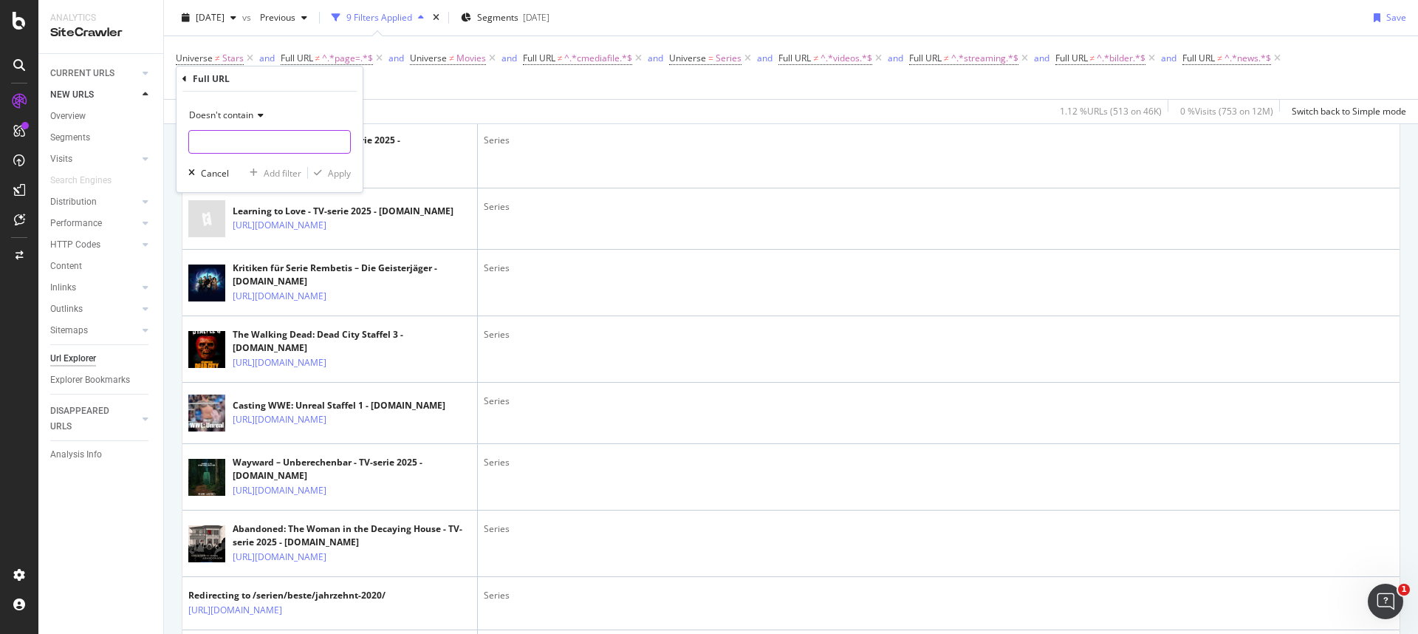
click at [222, 140] on input "text" at bounding box center [269, 142] width 161 height 24
paste input "staffel"
type input "staffel"
click at [322, 175] on div "button" at bounding box center [318, 172] width 20 height 9
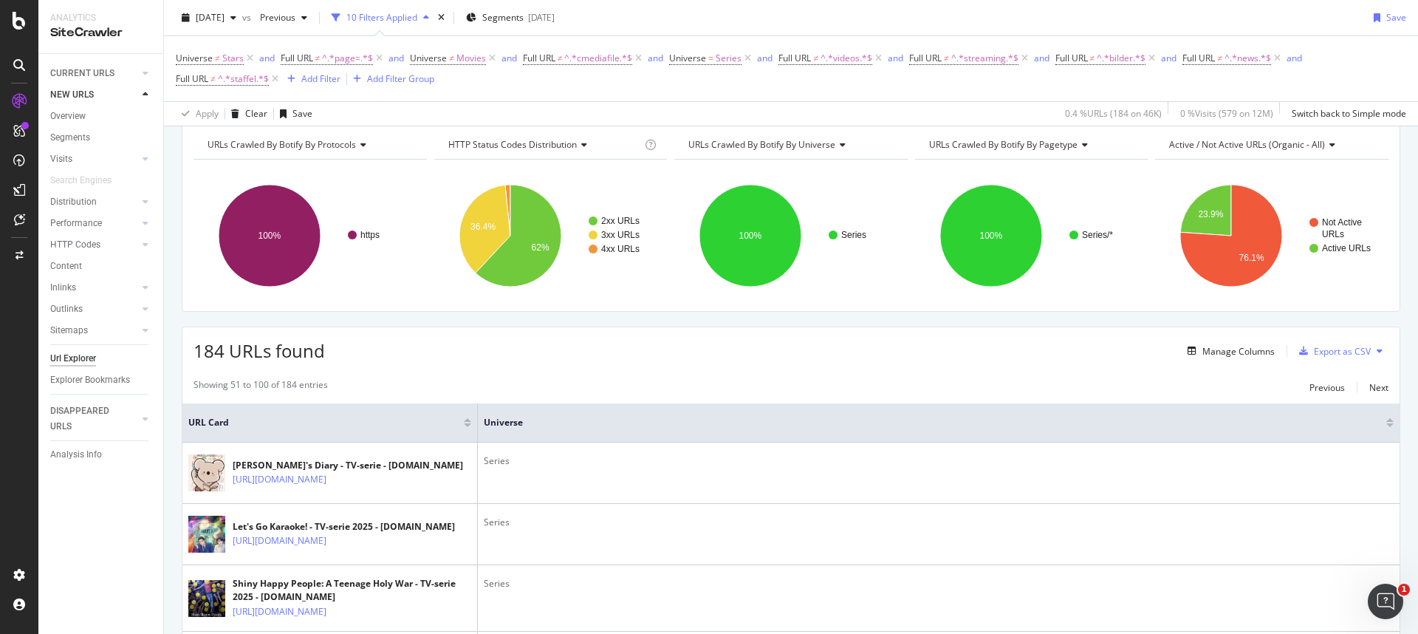
scroll to position [210, 0]
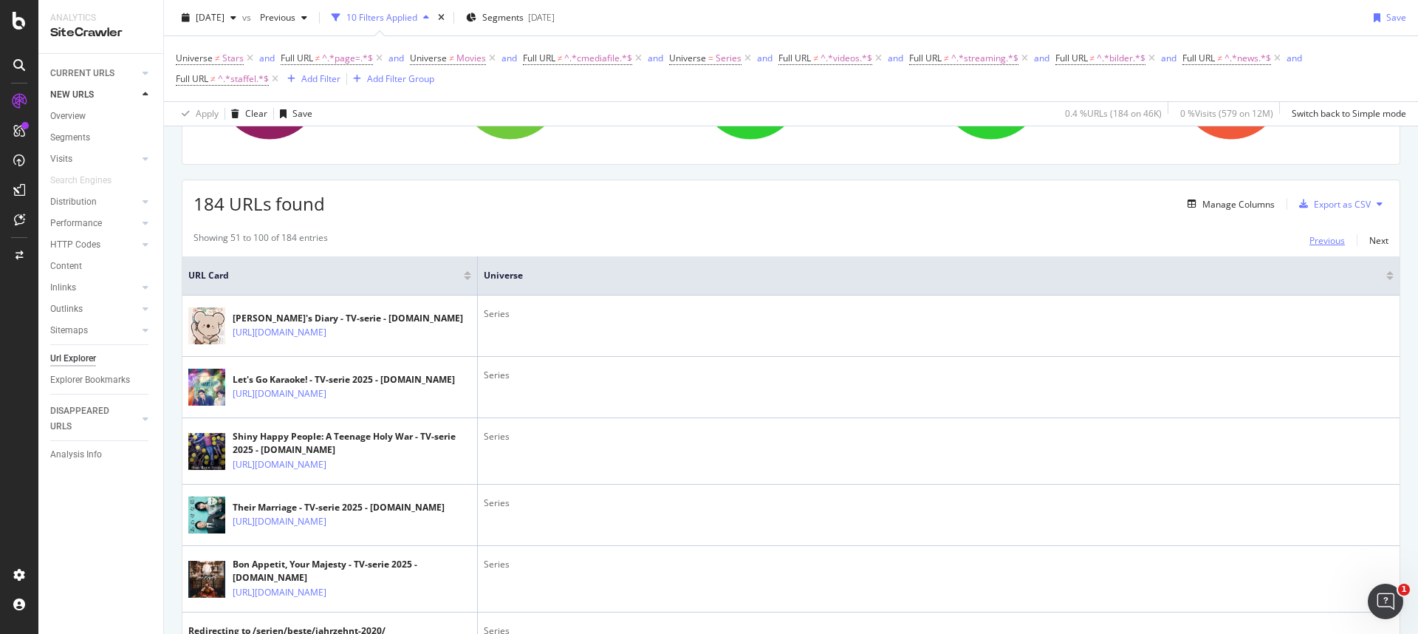
click at [1309, 239] on div "Previous" at bounding box center [1326, 240] width 35 height 13
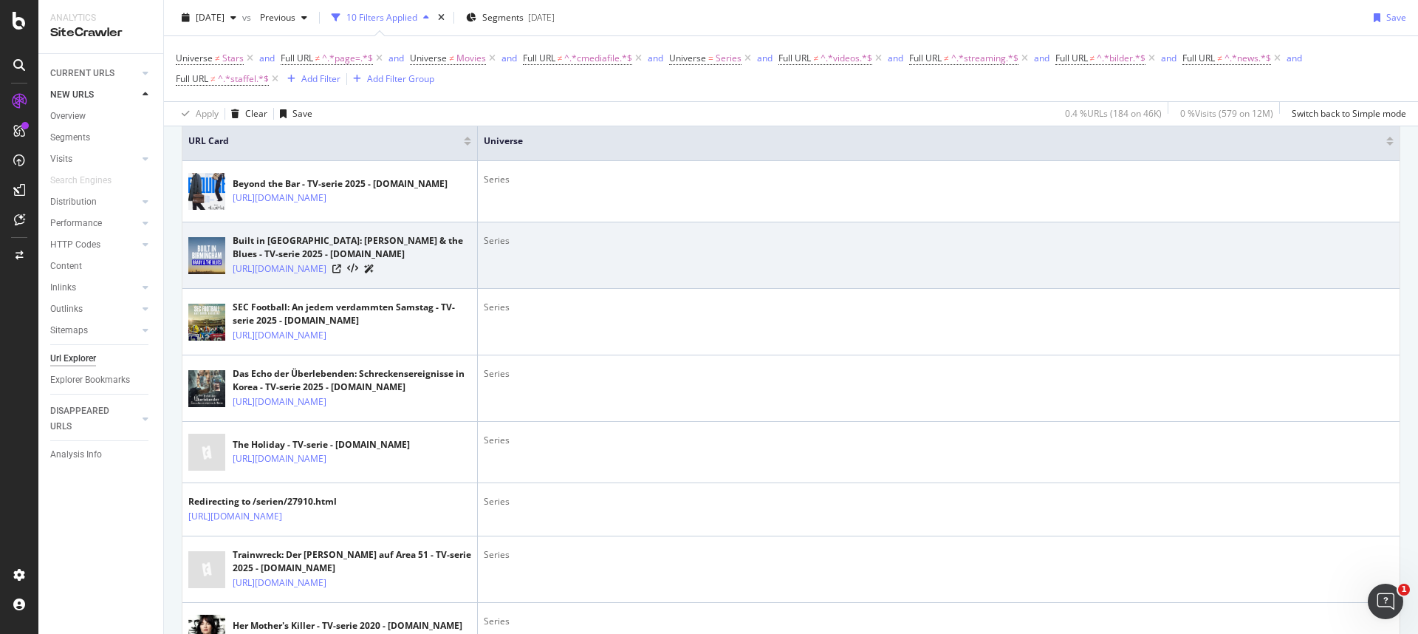
scroll to position [377, 0]
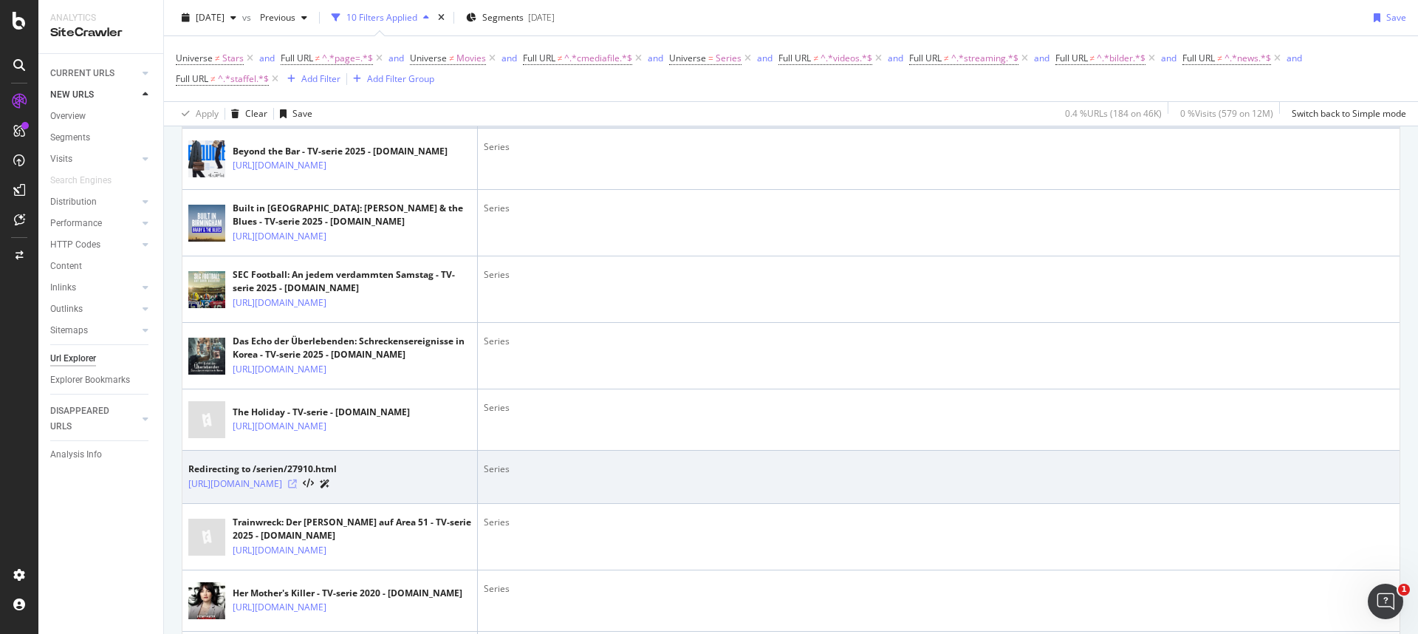
click at [297, 488] on icon at bounding box center [292, 483] width 9 height 9
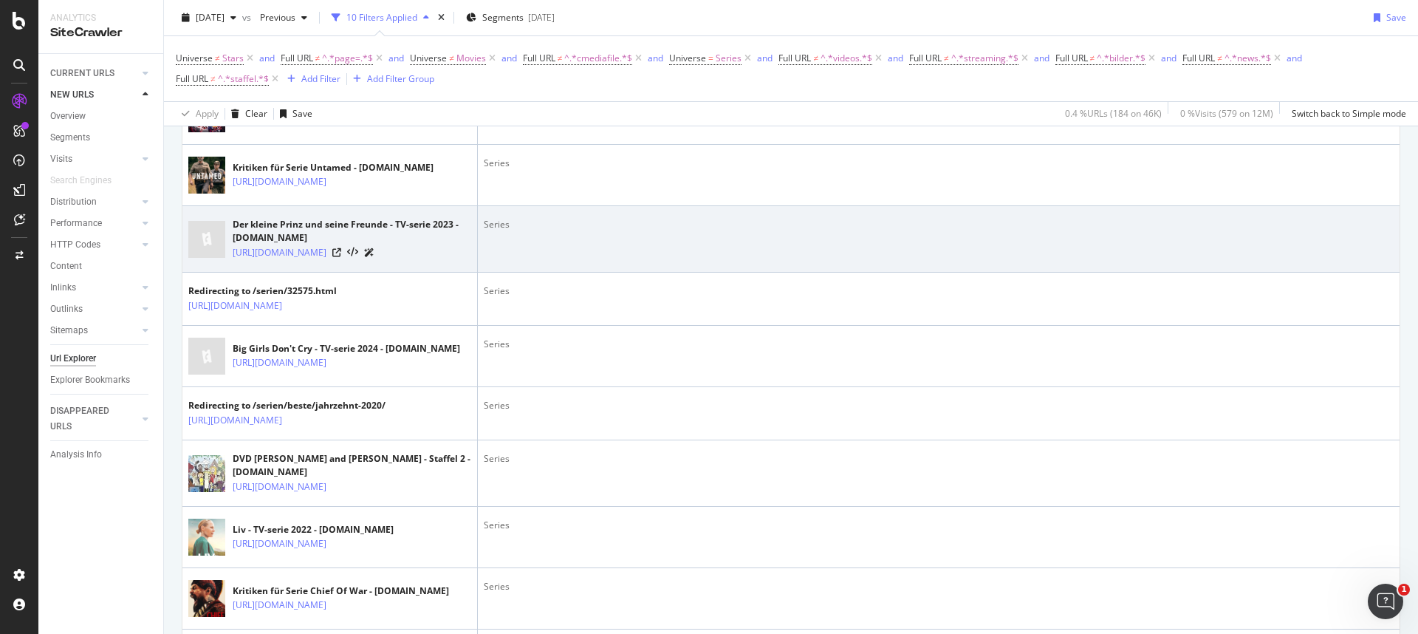
scroll to position [1608, 0]
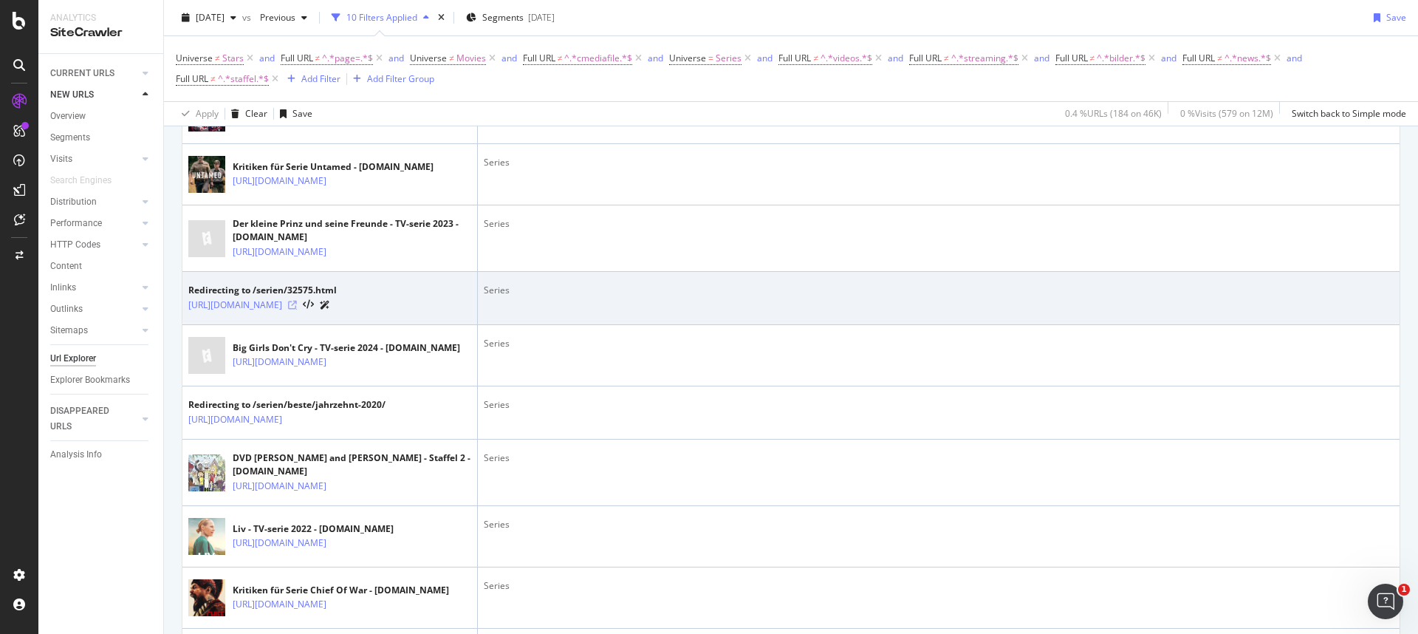
click at [297, 309] on icon at bounding box center [292, 305] width 9 height 9
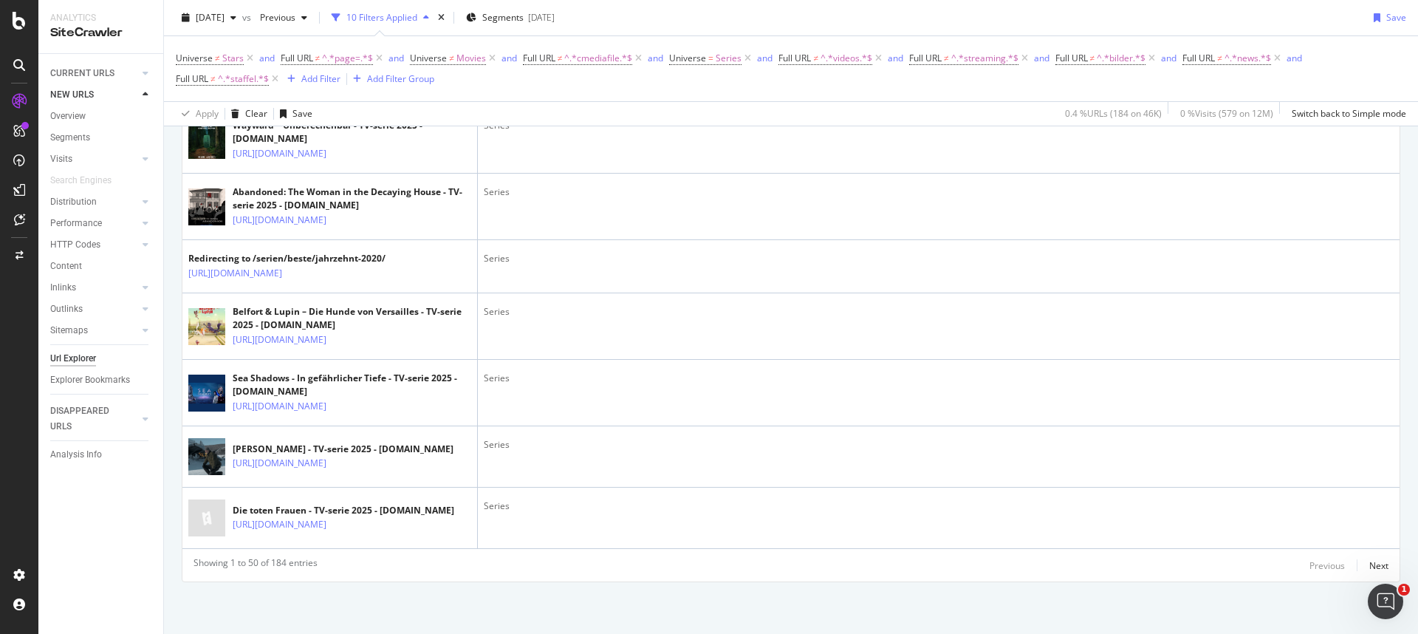
scroll to position [3390, 0]
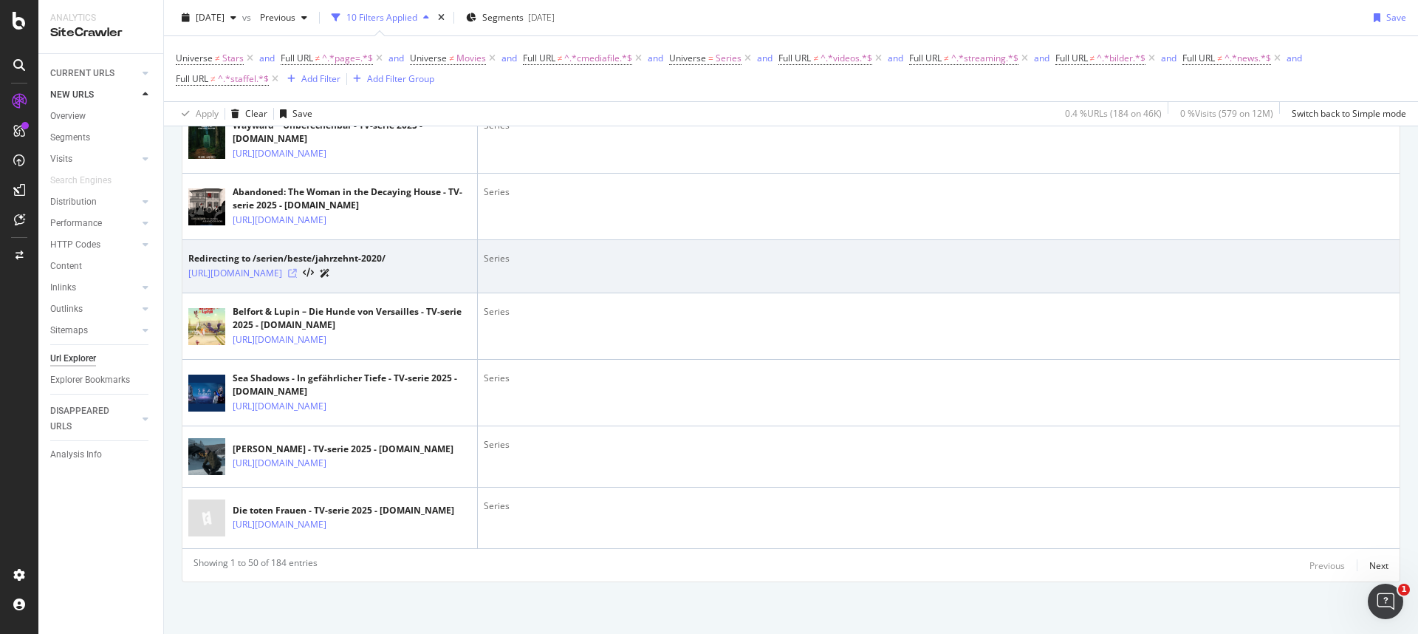
click at [297, 269] on icon at bounding box center [292, 273] width 9 height 9
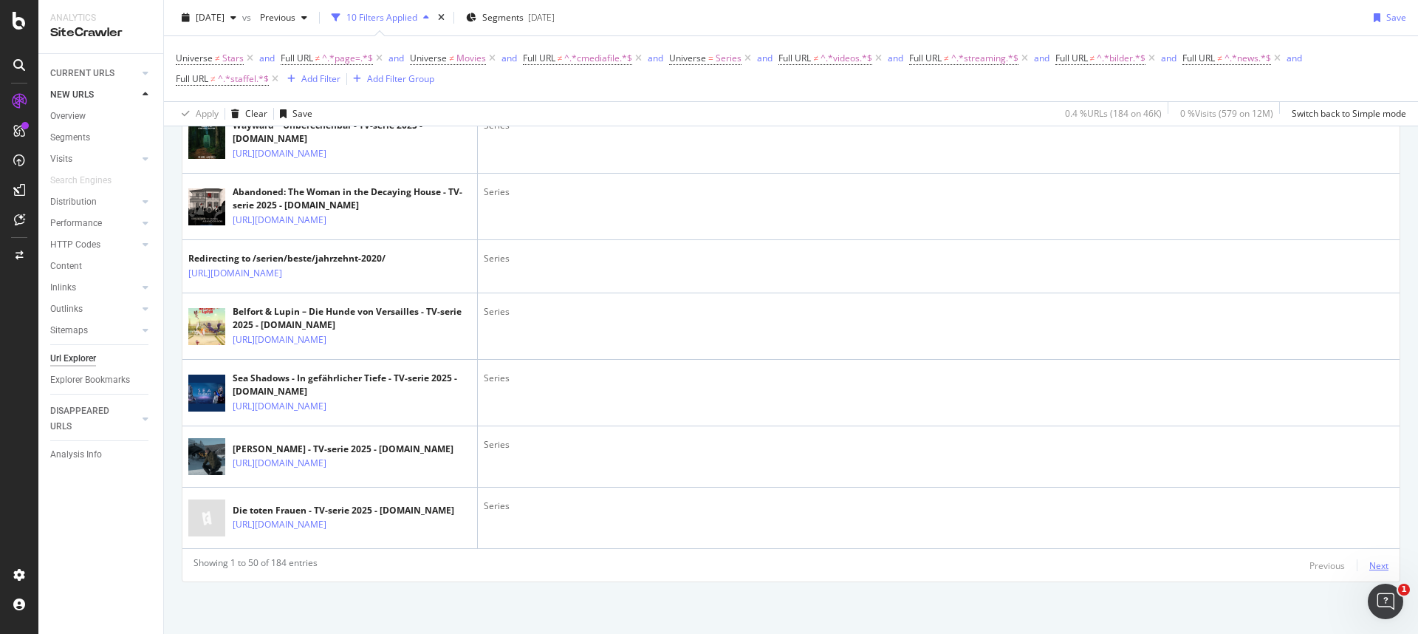
click at [1370, 563] on div "Next" at bounding box center [1378, 565] width 19 height 13
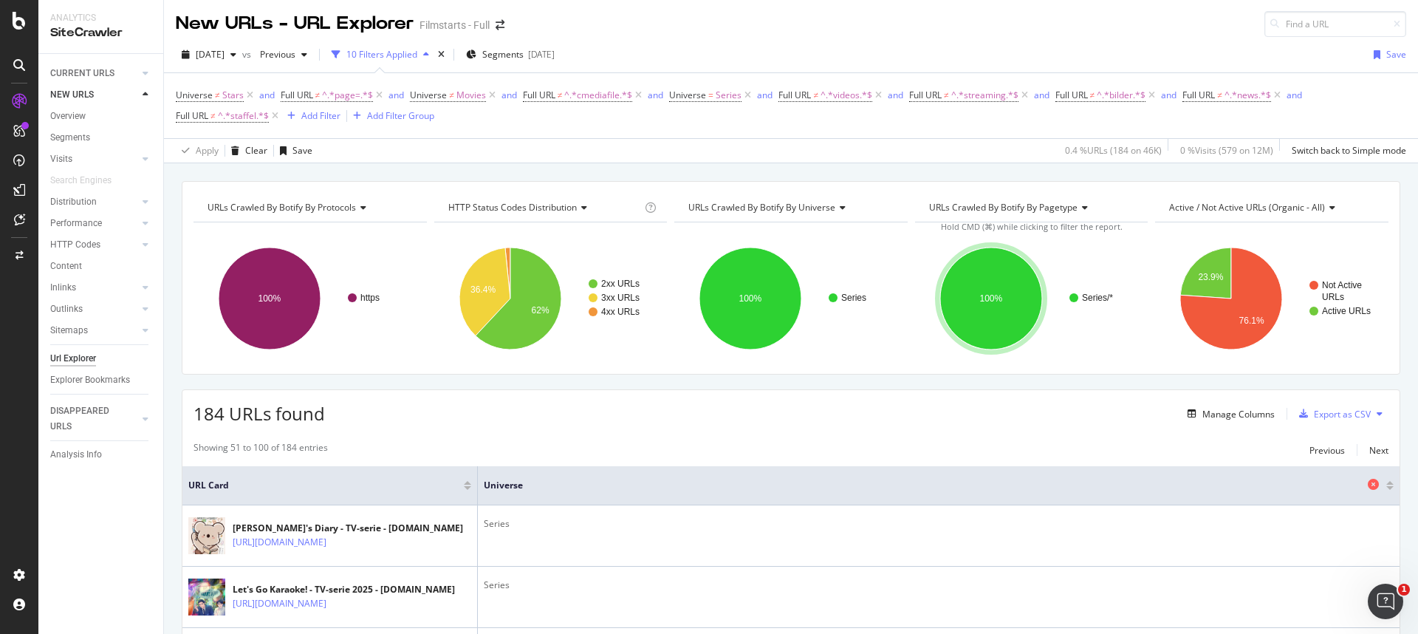
scroll to position [0, 0]
click at [1369, 455] on div "Next" at bounding box center [1378, 451] width 19 height 13
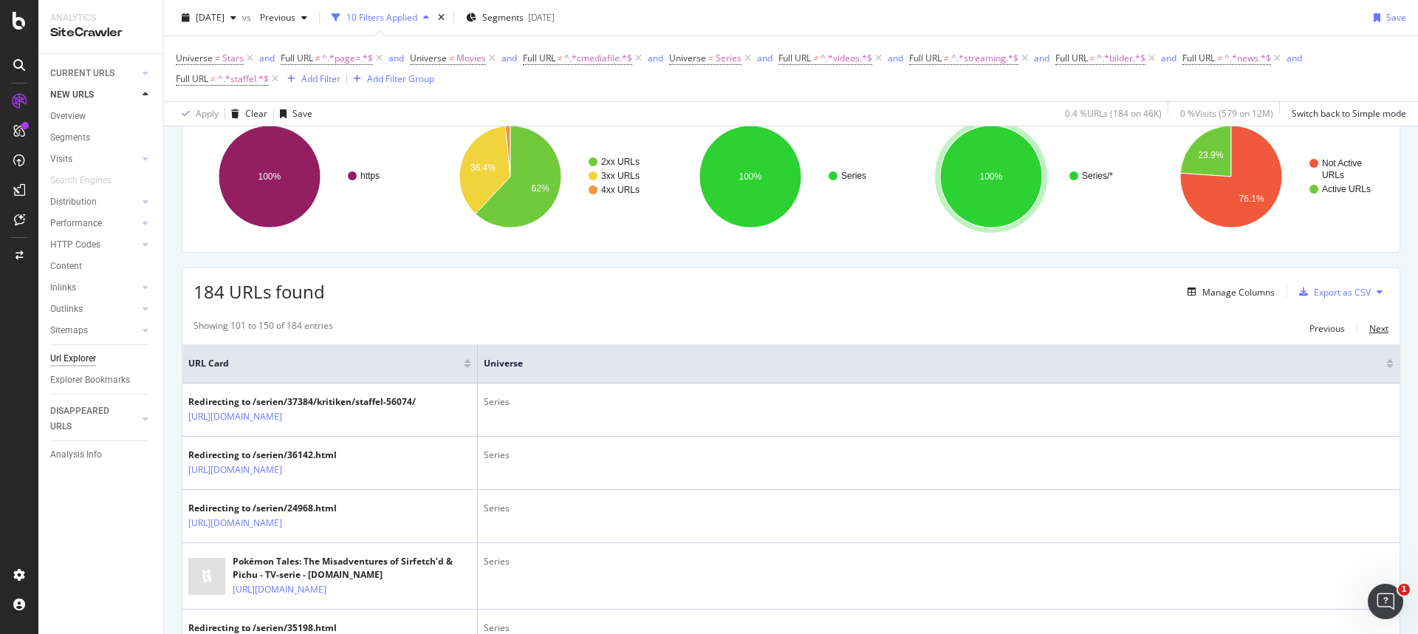
scroll to position [456, 0]
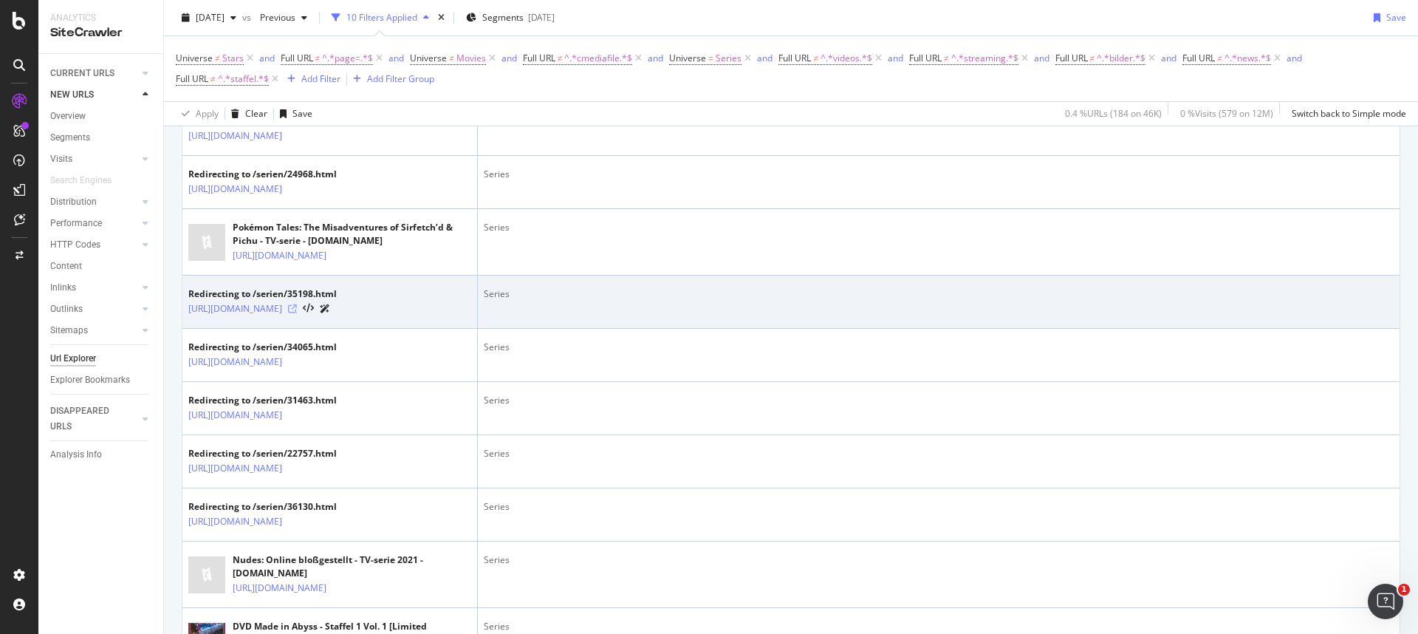
click at [297, 313] on icon at bounding box center [292, 308] width 9 height 9
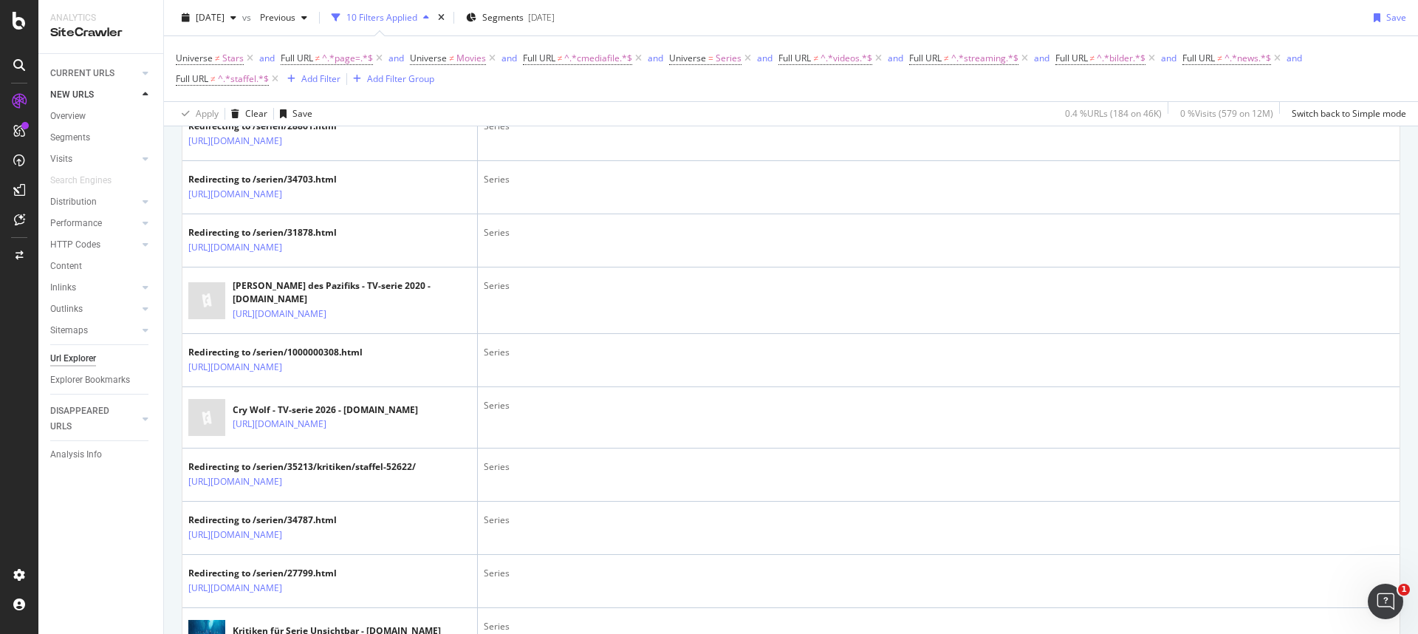
scroll to position [1366, 0]
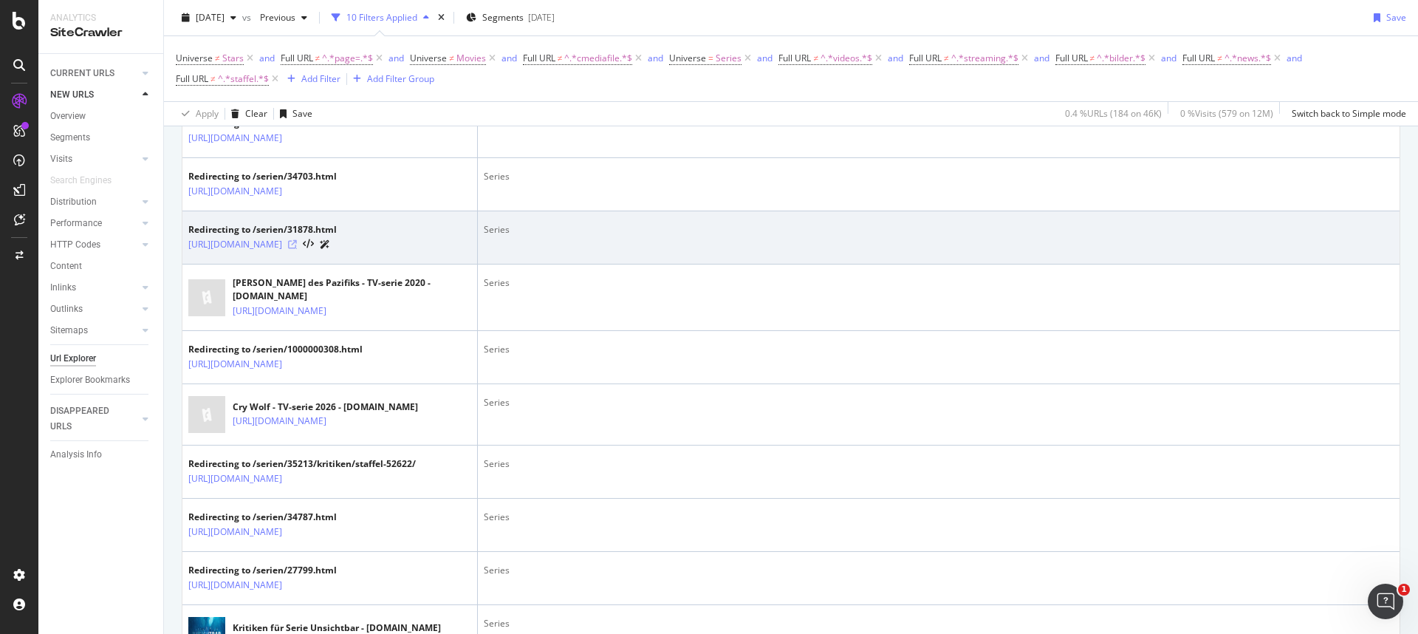
click at [297, 249] on icon at bounding box center [292, 244] width 9 height 9
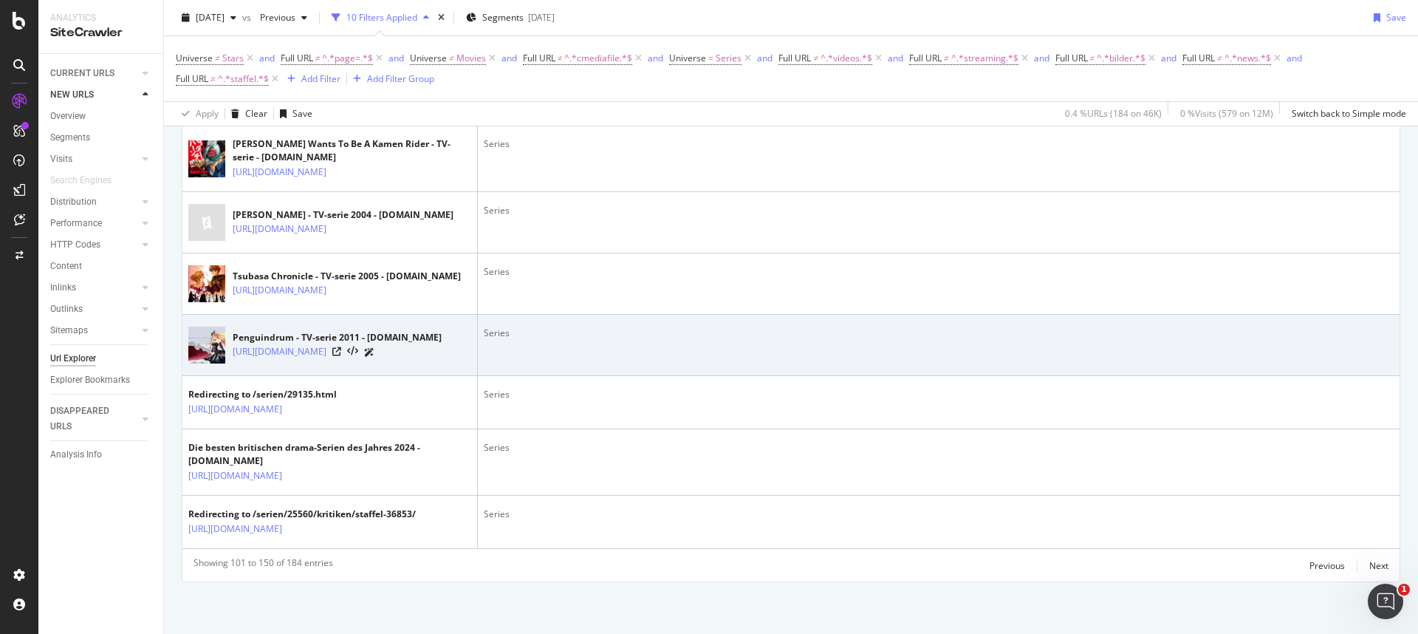
scroll to position [2897, 0]
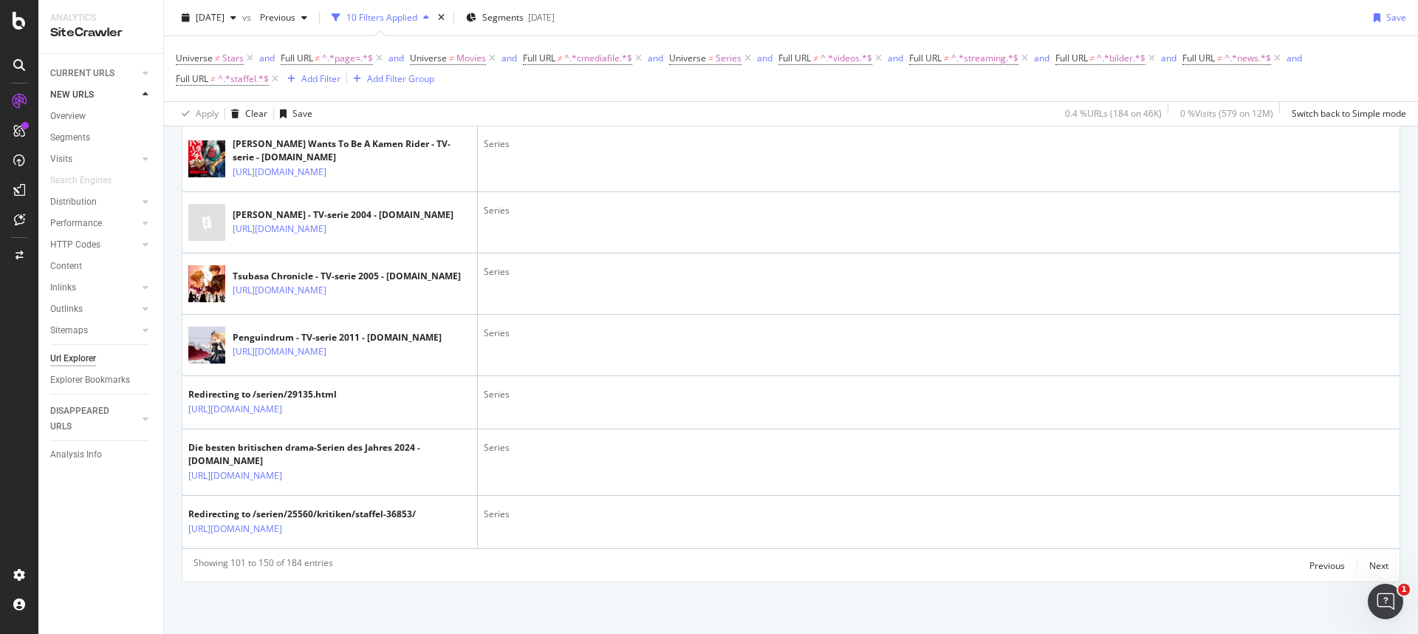
drag, startPoint x: 897, startPoint y: 586, endPoint x: 1089, endPoint y: 564, distance: 193.3
click at [1369, 569] on div "Next" at bounding box center [1378, 565] width 19 height 13
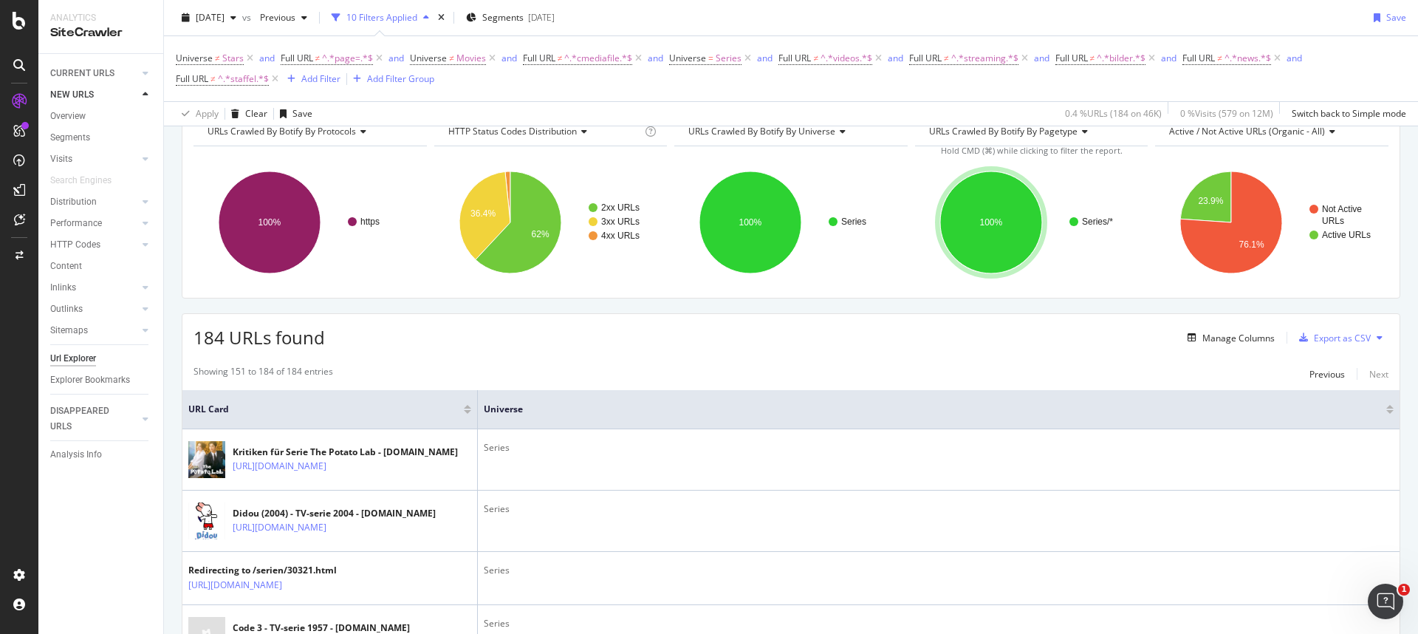
scroll to position [0, 0]
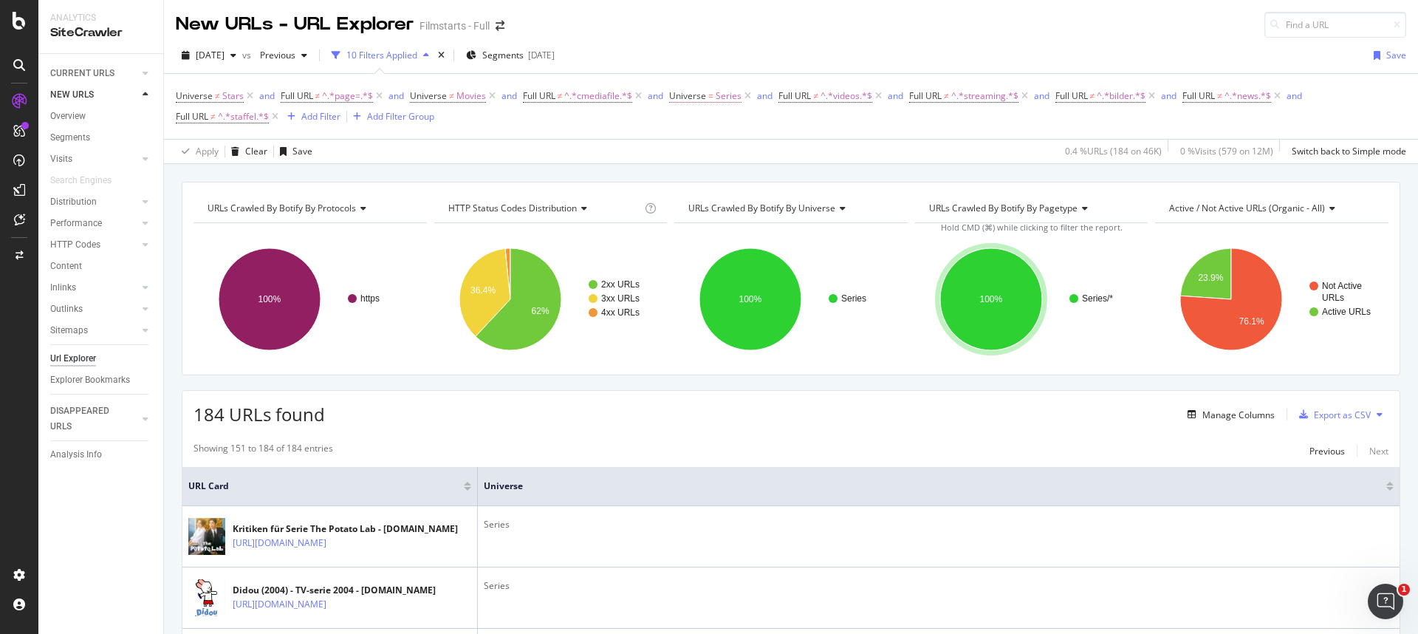
click at [707, 97] on span "Universe = Series" at bounding box center [705, 95] width 72 height 13
click at [713, 137] on div "Equal" at bounding box center [763, 131] width 162 height 24
click at [722, 174] on span "Not Equal" at bounding box center [710, 180] width 40 height 13
click at [845, 215] on div "Not Equal Series Without Children Cancel Add filter Apply" at bounding box center [764, 171] width 186 height 129
click at [840, 214] on div "Apply" at bounding box center [833, 216] width 23 height 13
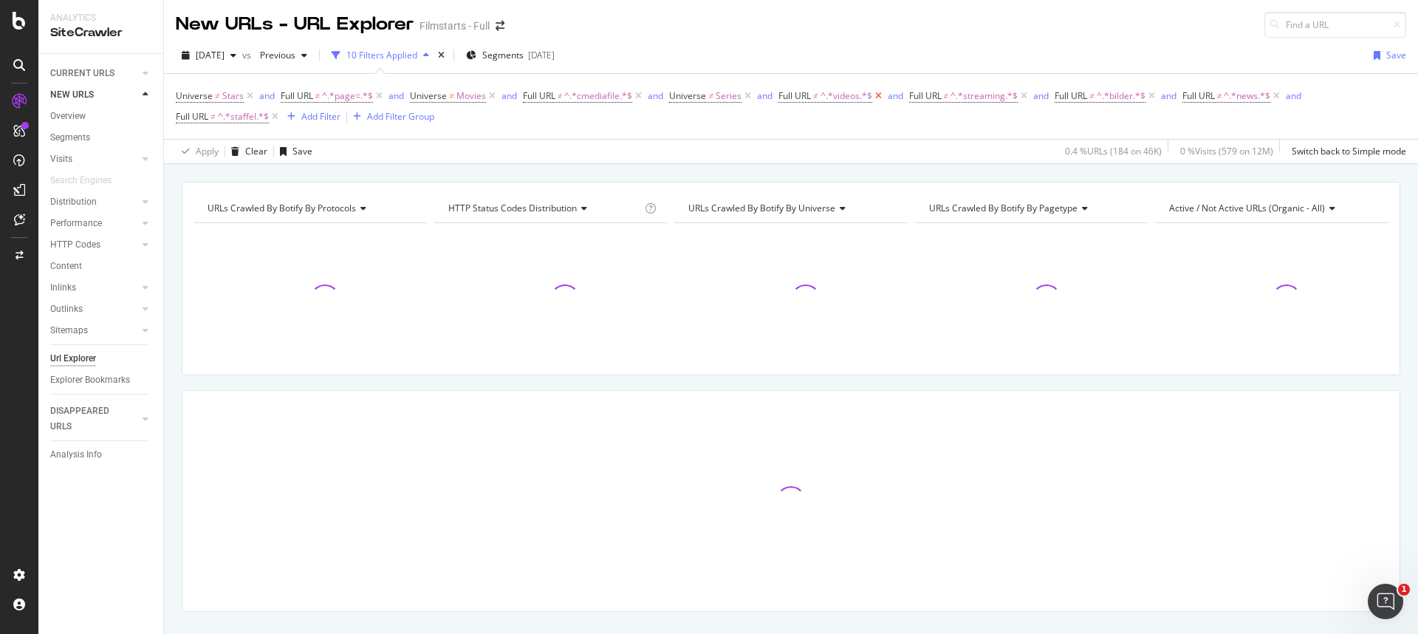
click at [880, 95] on icon at bounding box center [878, 96] width 13 height 15
click at [891, 96] on icon at bounding box center [894, 96] width 13 height 15
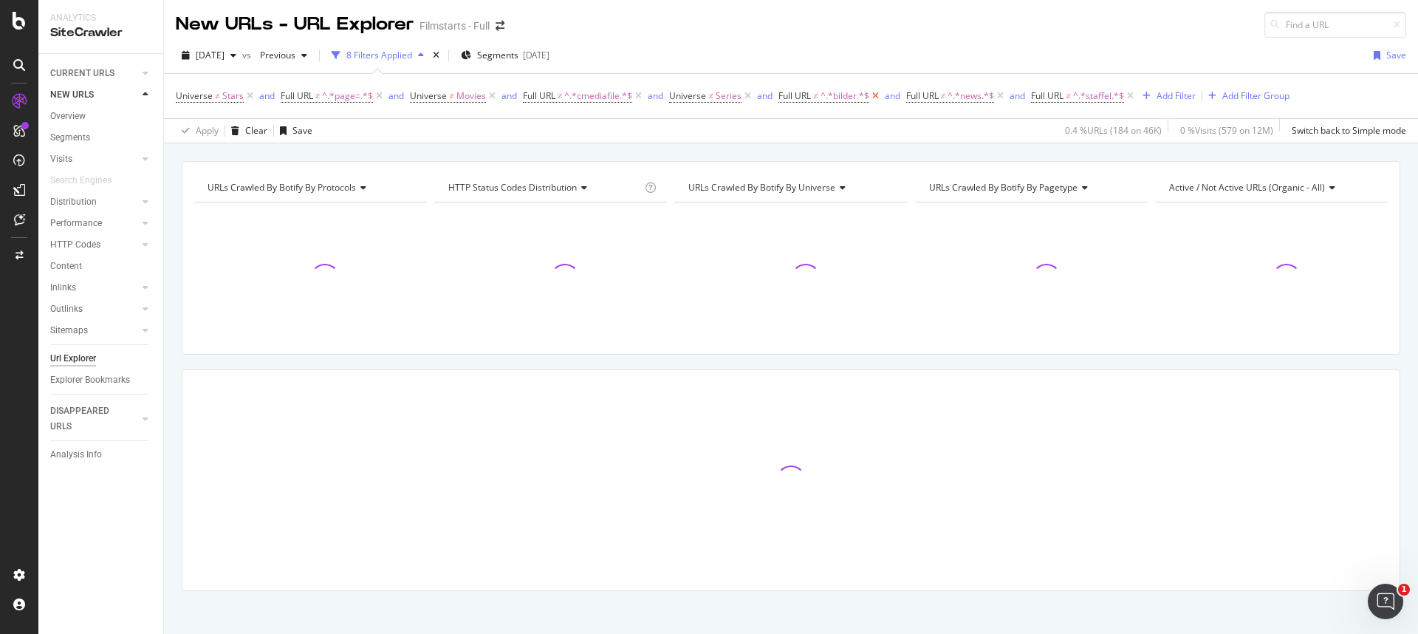
click at [880, 97] on icon at bounding box center [875, 96] width 13 height 15
click at [871, 97] on icon at bounding box center [873, 96] width 13 height 15
click at [877, 96] on icon at bounding box center [878, 96] width 13 height 15
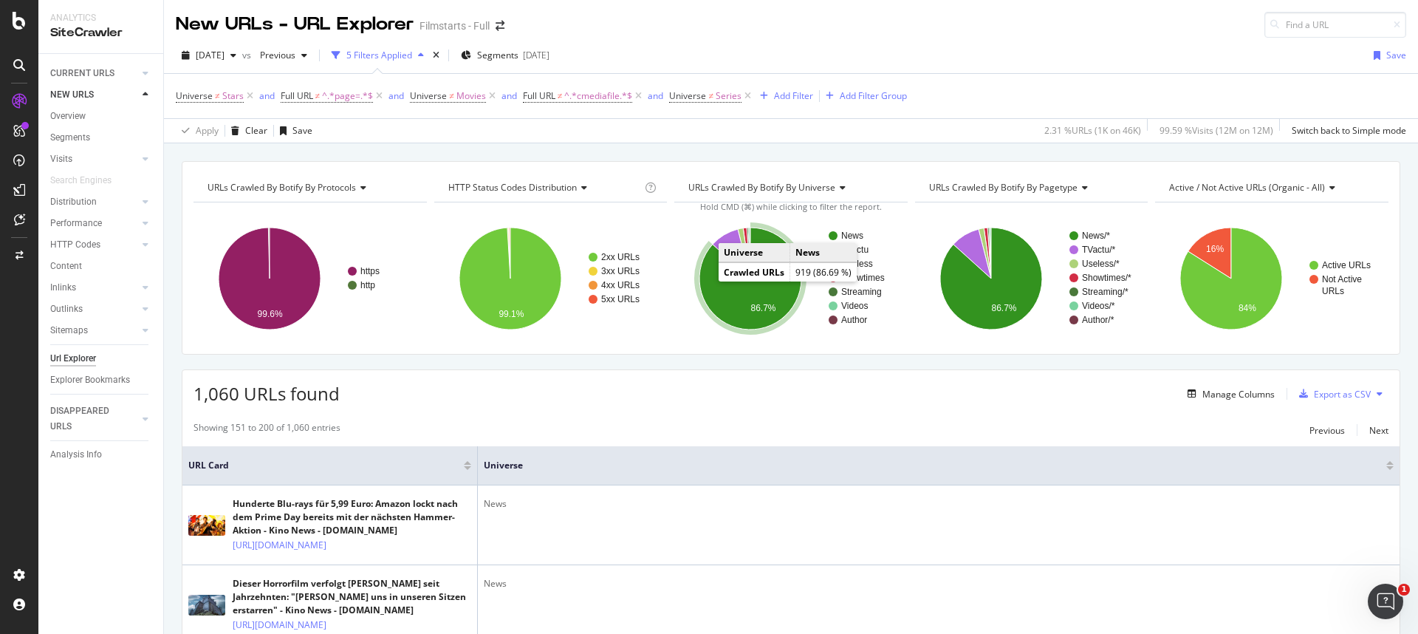
click at [707, 278] on icon "A chart." at bounding box center [750, 278] width 102 height 102
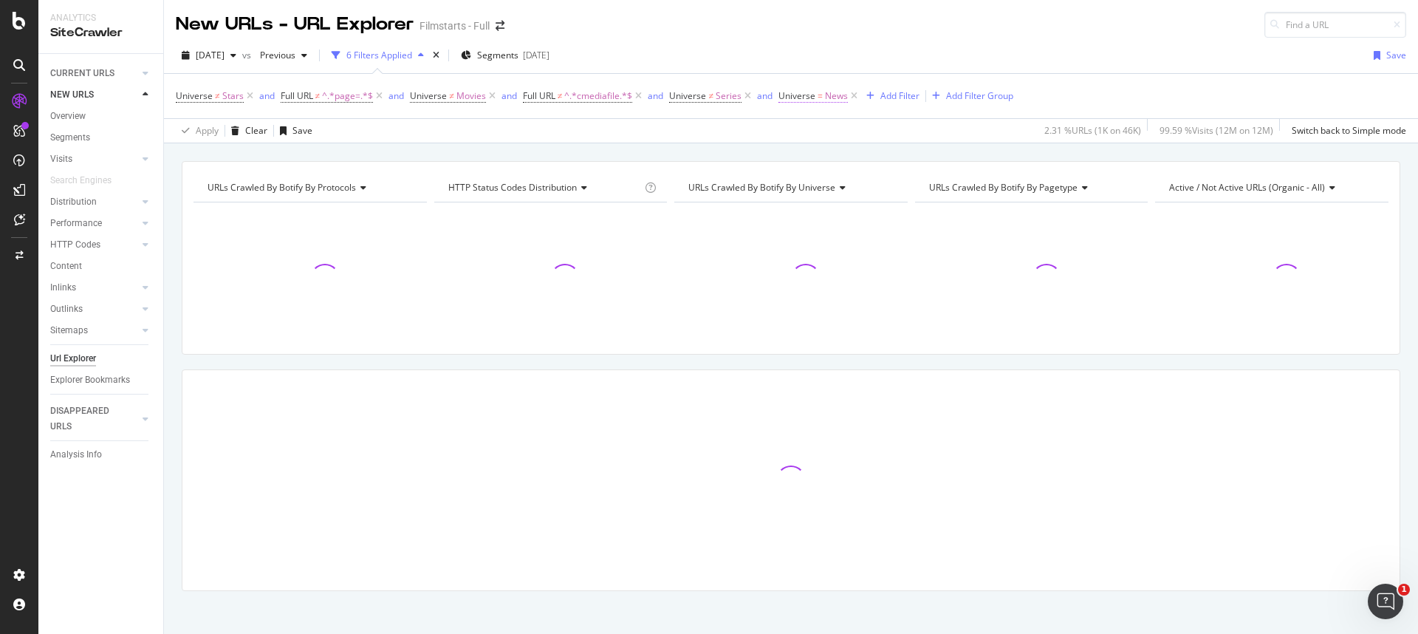
click at [801, 92] on span "Universe" at bounding box center [796, 95] width 37 height 13
click at [810, 126] on span "Equal" at bounding box center [802, 130] width 23 height 13
click at [819, 185] on span "Not Equal" at bounding box center [818, 180] width 40 height 13
click at [926, 218] on div "button" at bounding box center [920, 216] width 20 height 9
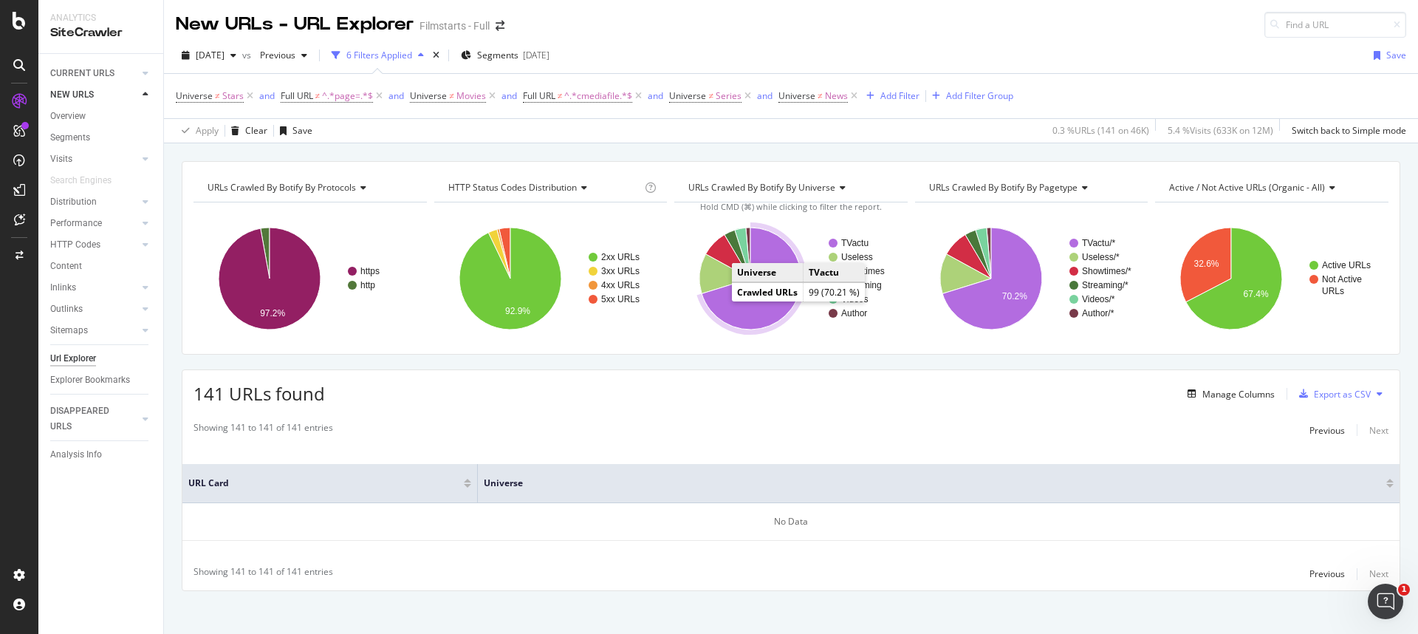
click at [727, 307] on icon "A chart." at bounding box center [752, 278] width 100 height 102
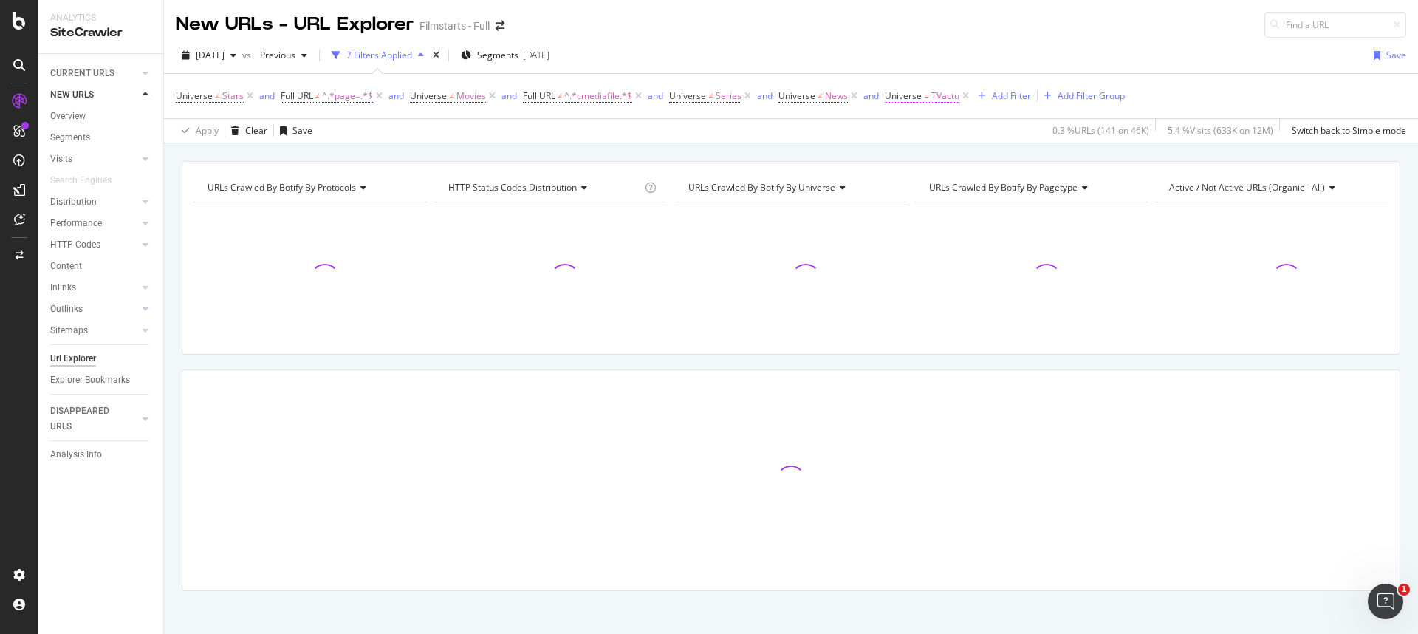
click at [920, 99] on span "Universe = TVactu" at bounding box center [922, 95] width 75 height 13
click at [929, 131] on icon at bounding box center [925, 130] width 10 height 9
click at [945, 182] on div "Not Equal" at bounding box center [979, 180] width 158 height 19
click at [1047, 219] on div "Apply" at bounding box center [1047, 216] width 23 height 13
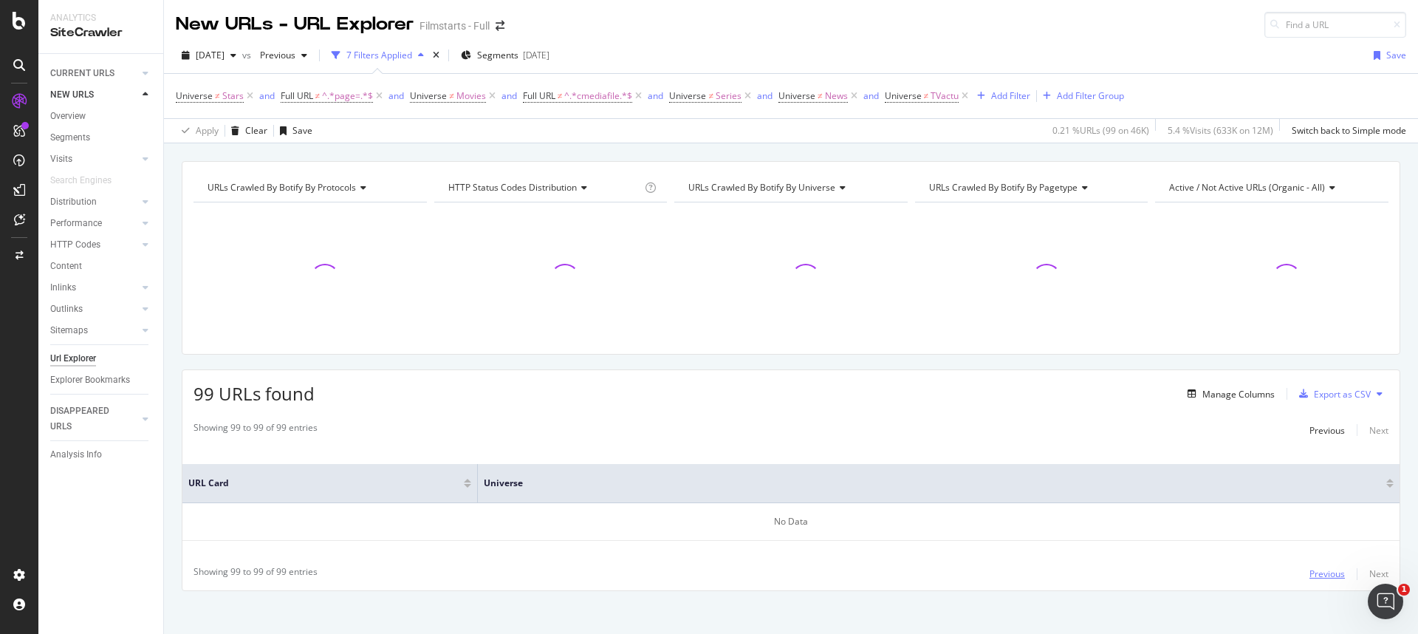
click at [1309, 570] on div "Previous" at bounding box center [1326, 573] width 35 height 13
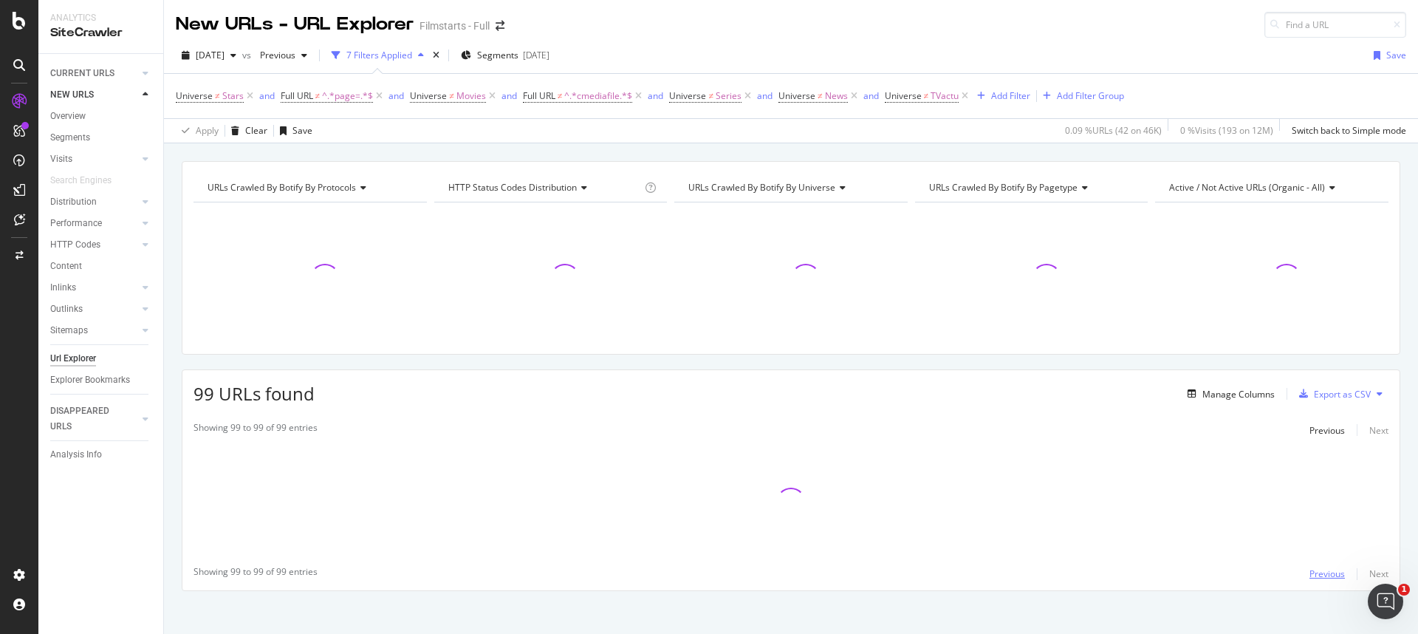
click at [1309, 570] on div "Previous" at bounding box center [1326, 573] width 35 height 13
click at [1309, 575] on div "Previous" at bounding box center [1326, 573] width 35 height 13
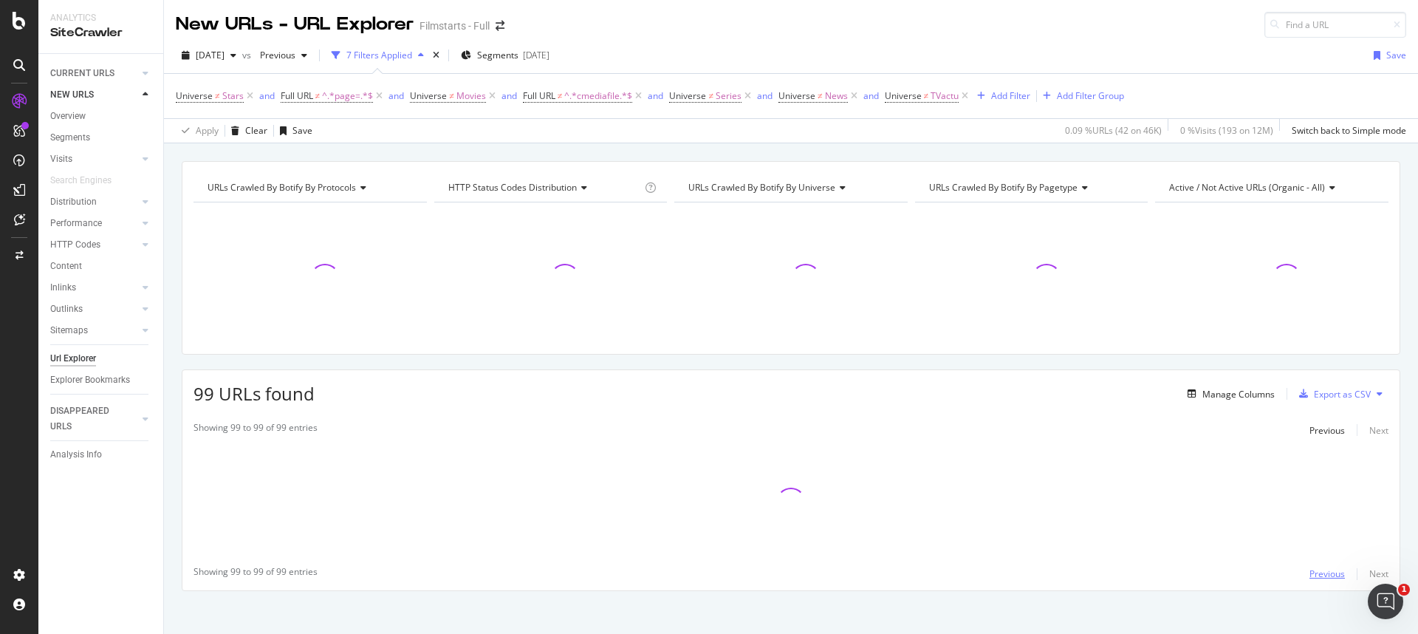
click at [1309, 575] on div "Previous" at bounding box center [1326, 573] width 35 height 13
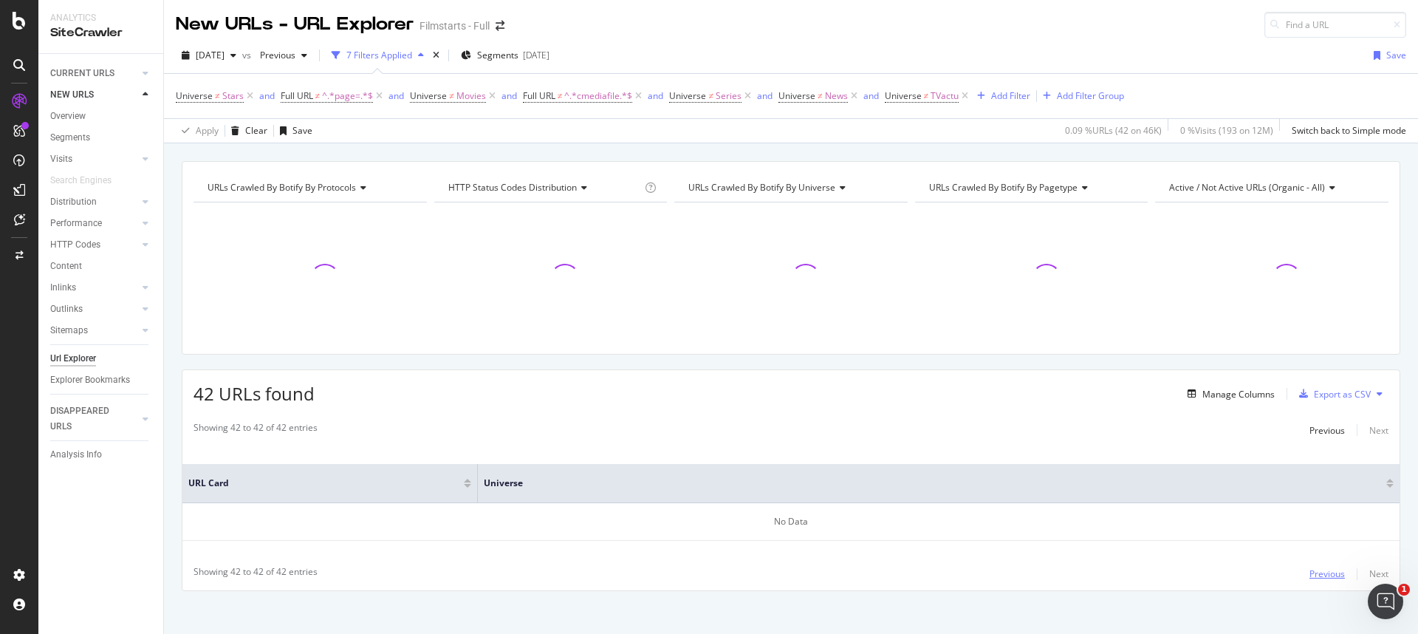
click at [1309, 575] on div "Previous" at bounding box center [1326, 573] width 35 height 13
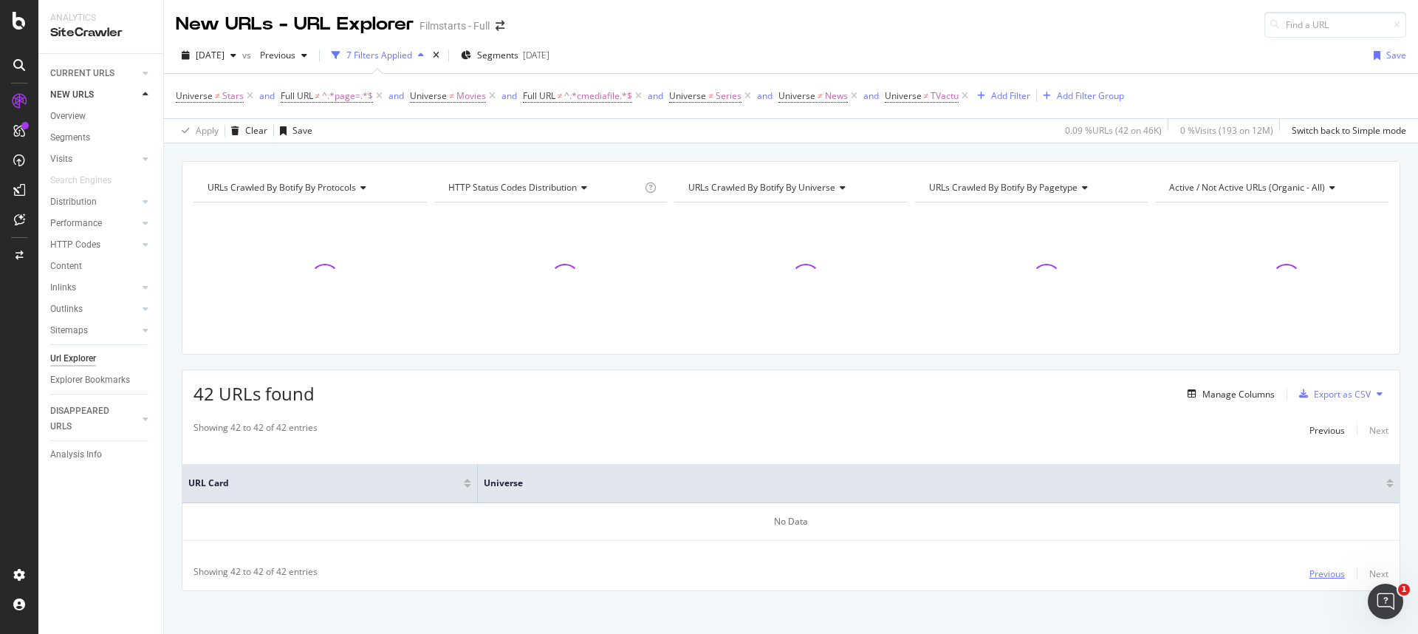
click at [1309, 575] on div "Previous" at bounding box center [1326, 573] width 35 height 13
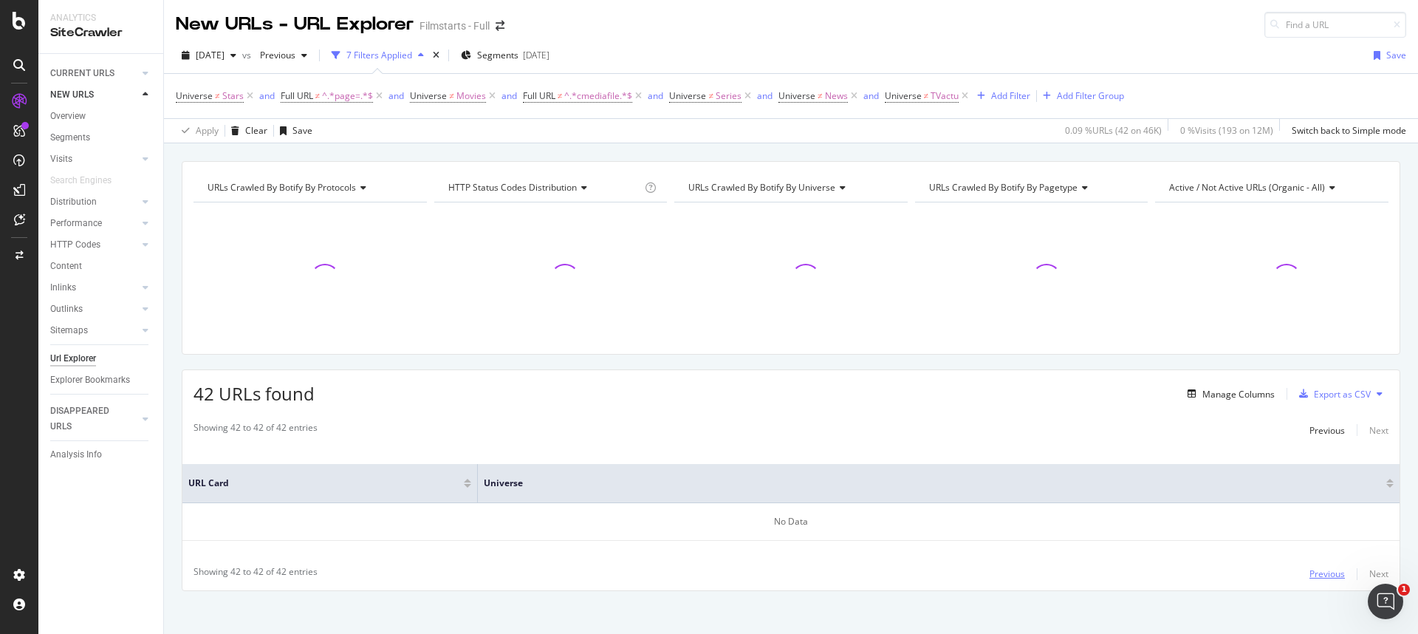
click at [1309, 575] on div "Previous" at bounding box center [1326, 573] width 35 height 13
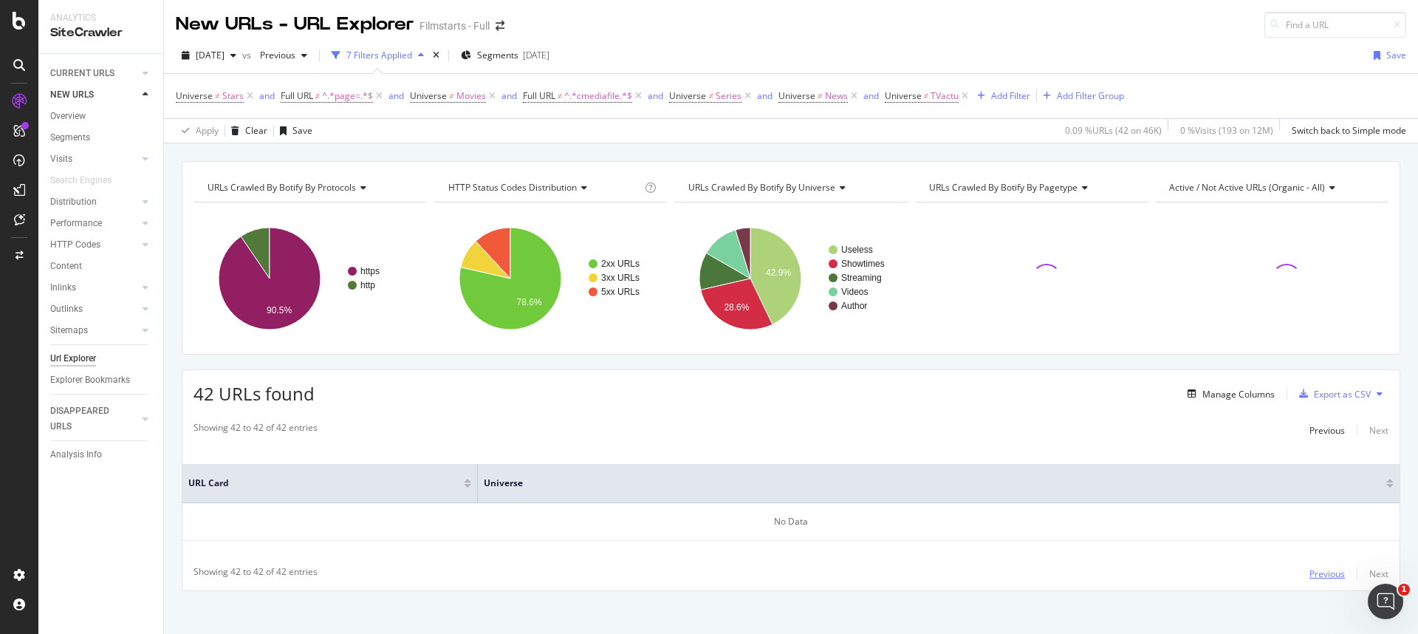
click at [1309, 575] on div "Previous" at bounding box center [1326, 573] width 35 height 13
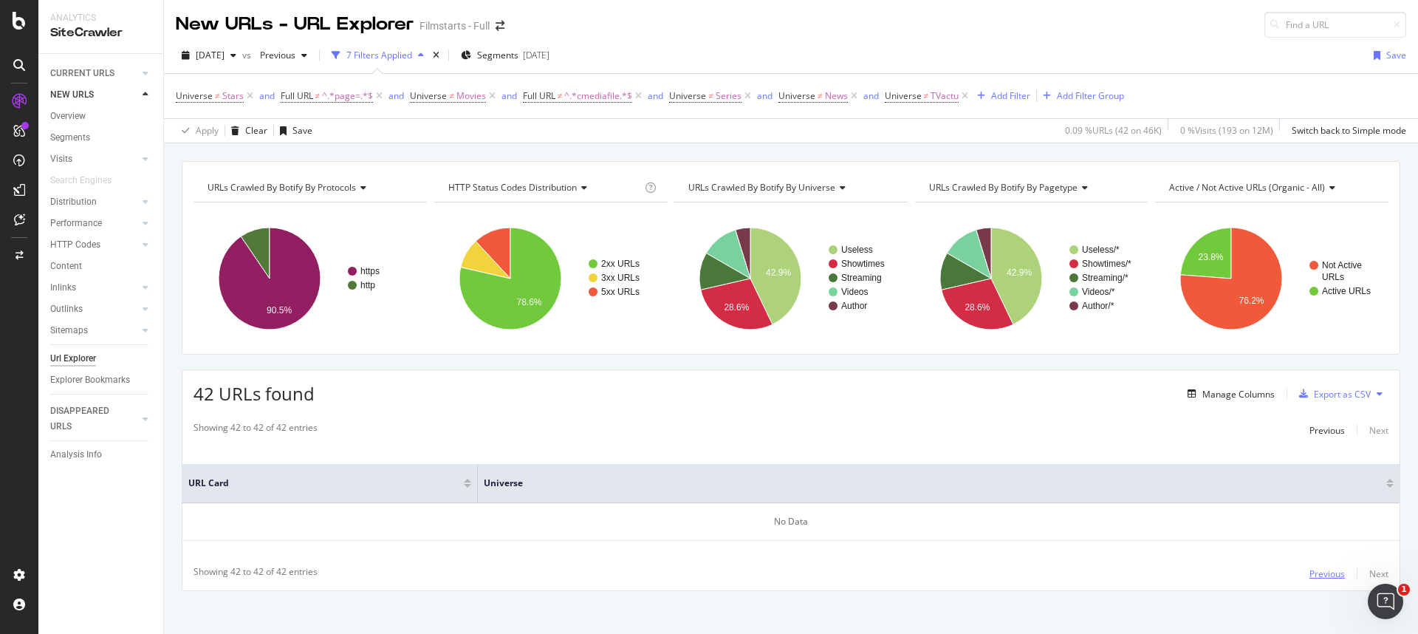
click at [1309, 575] on div "Previous" at bounding box center [1326, 573] width 35 height 13
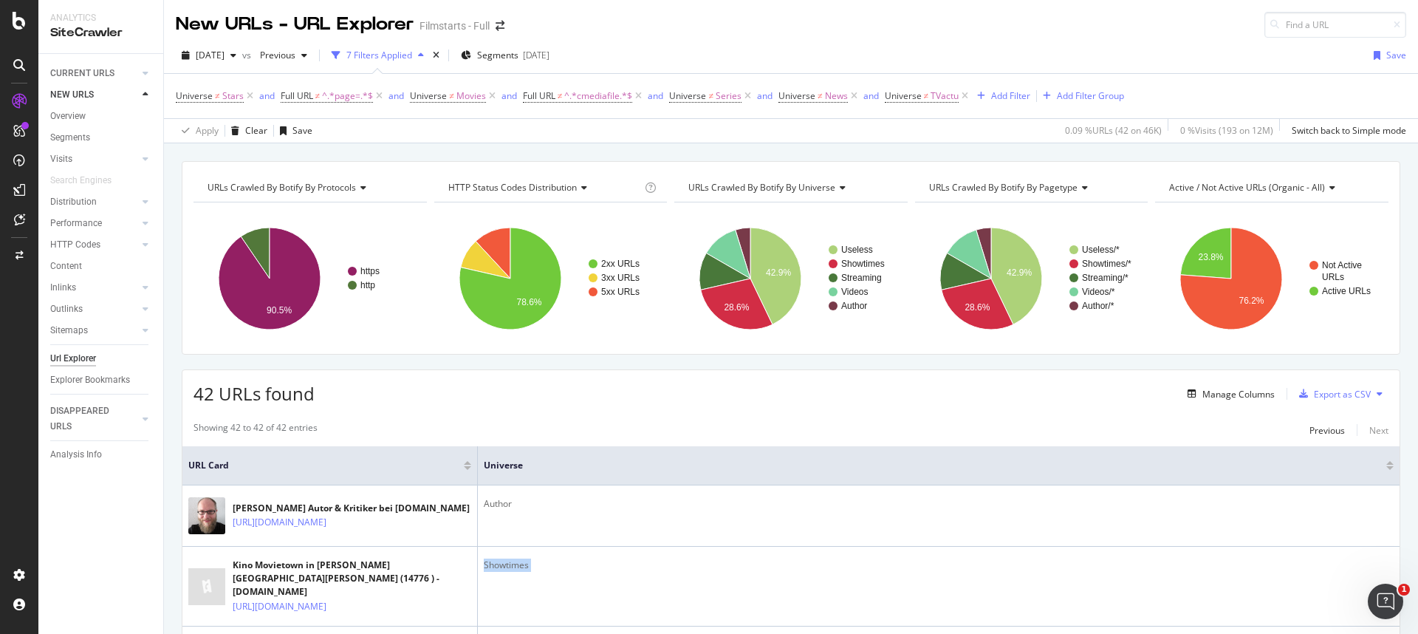
click at [1308, 572] on div "Showtimes" at bounding box center [939, 564] width 910 height 13
click at [253, 131] on div "Clear" at bounding box center [256, 130] width 22 height 13
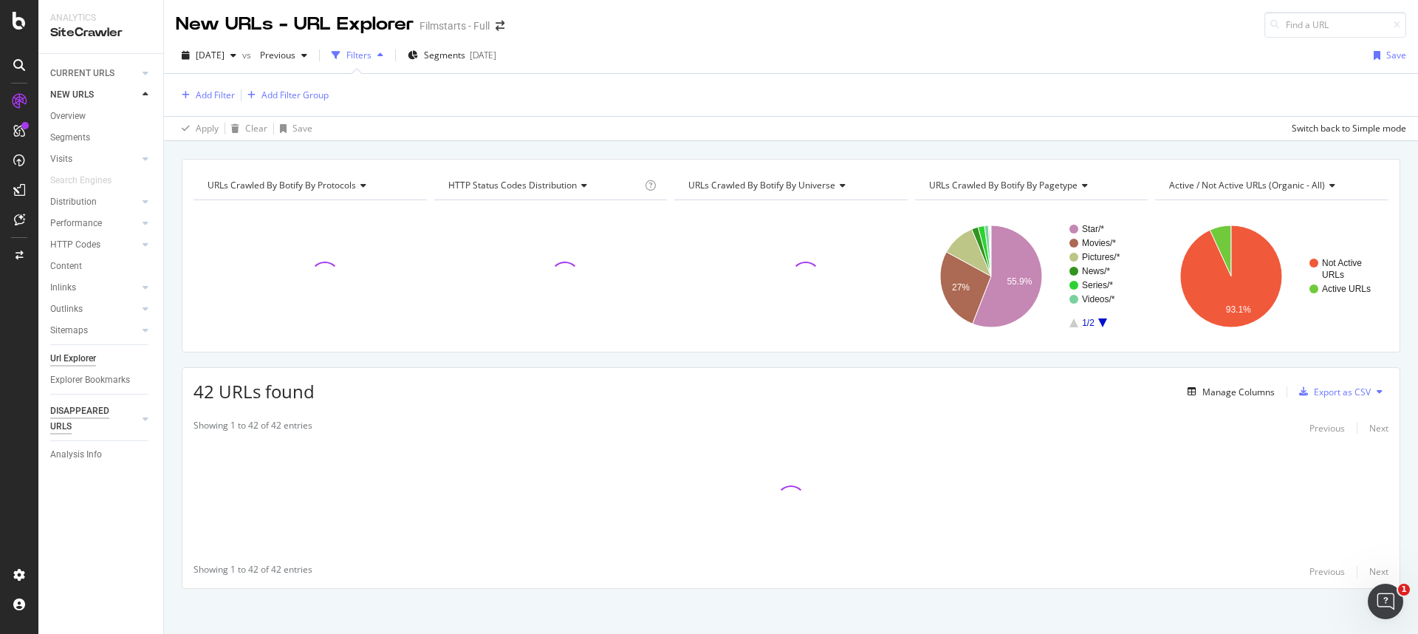
click at [87, 415] on div "DISAPPEARED URLS" at bounding box center [87, 418] width 75 height 31
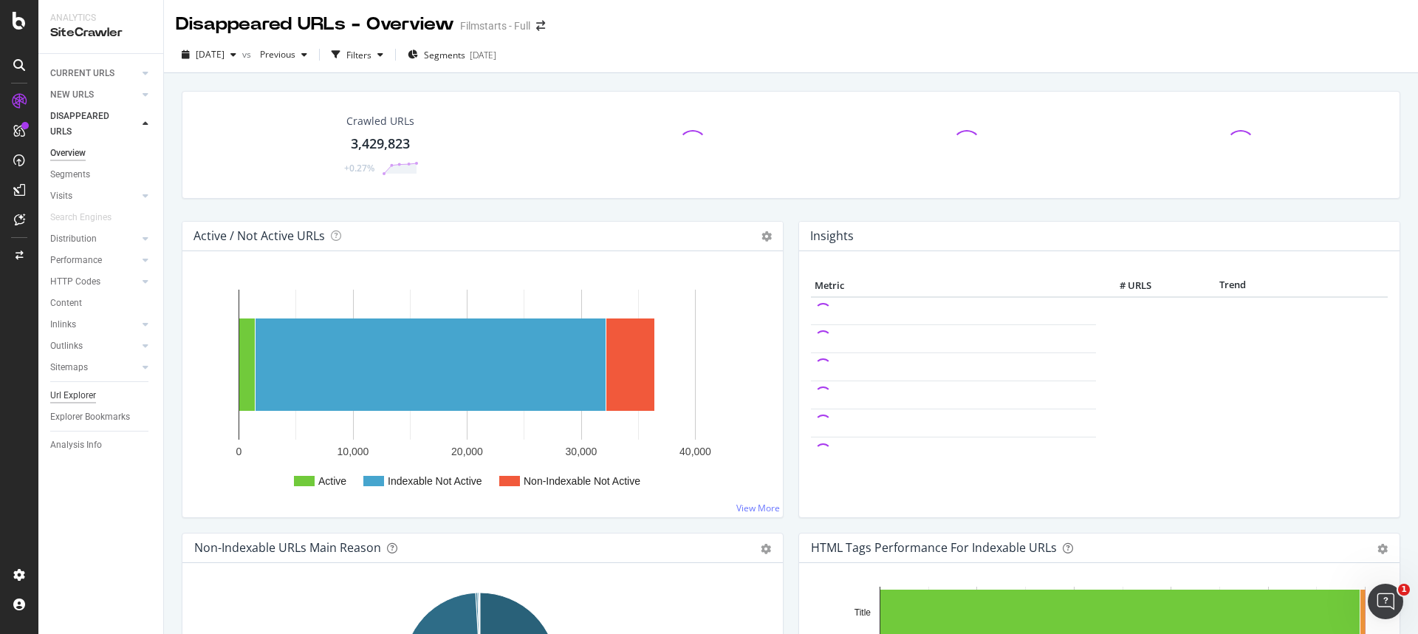
click at [89, 394] on div "Url Explorer" at bounding box center [73, 396] width 46 height 16
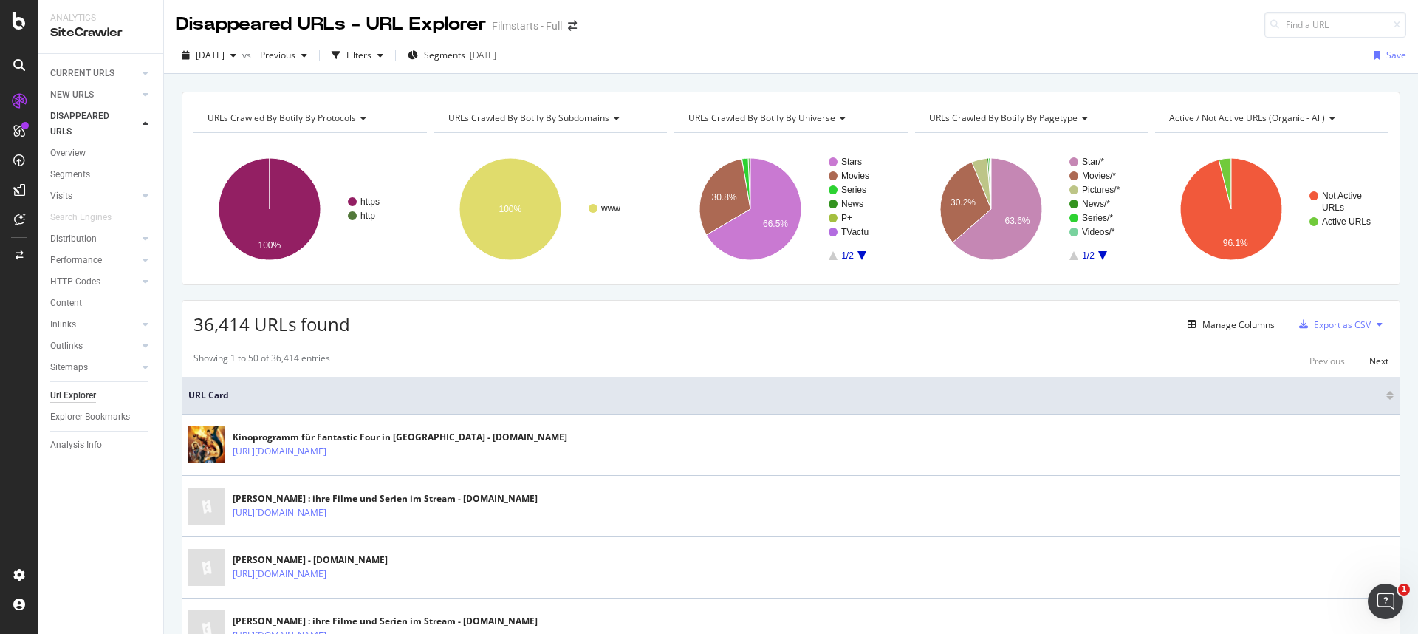
click at [596, 115] on span "URLs Crawled By Botify By subdomains" at bounding box center [528, 118] width 161 height 13
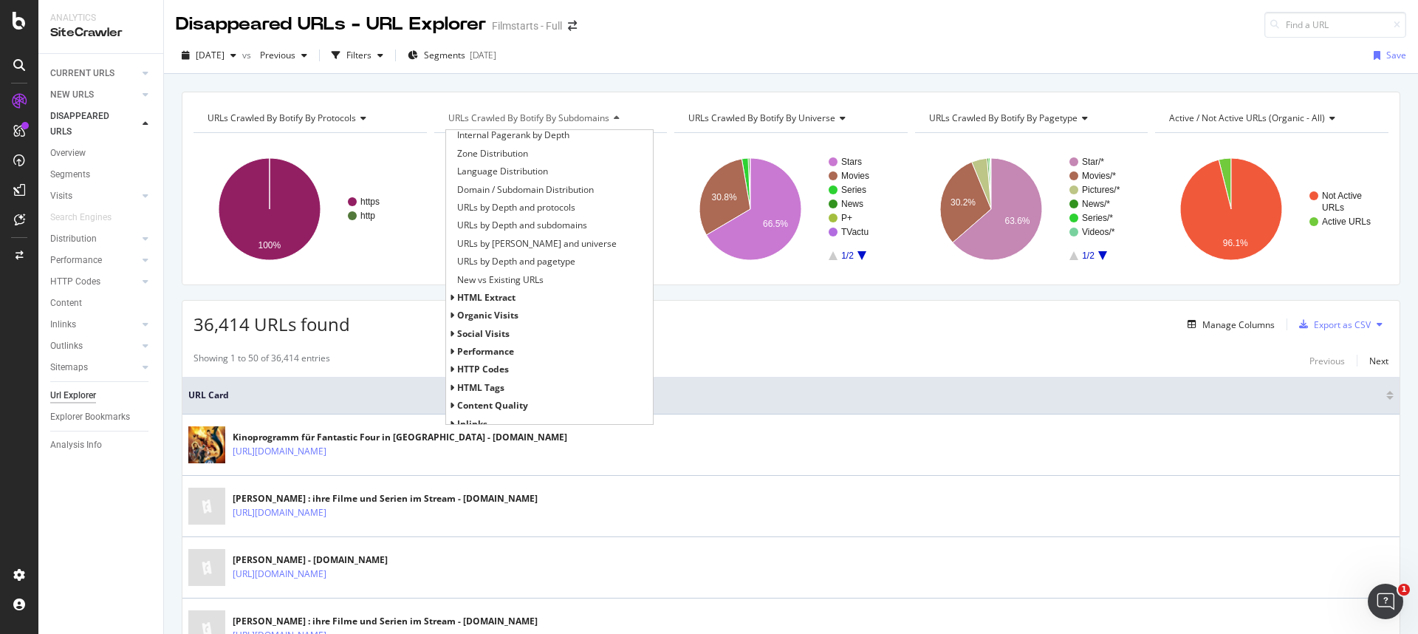
scroll to position [228, 0]
click at [487, 322] on span "HTTP Codes" at bounding box center [483, 324] width 52 height 13
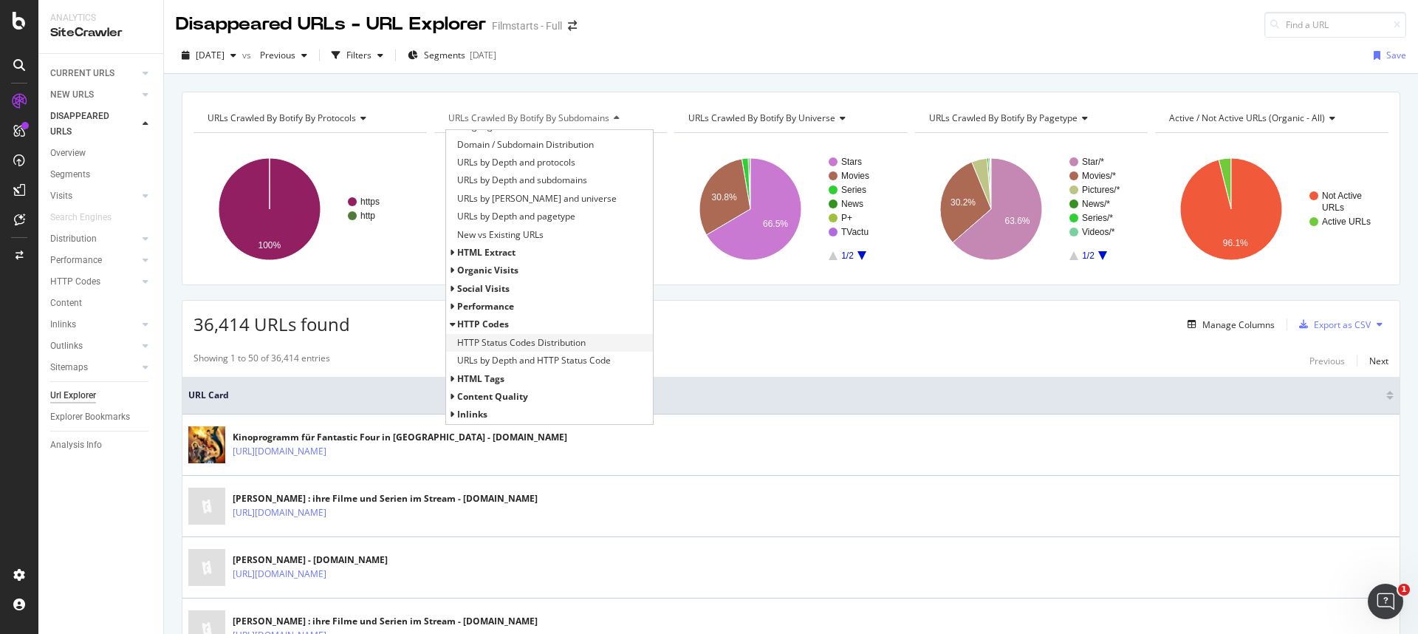
click at [490, 340] on span "HTTP Status Codes Distribution" at bounding box center [521, 342] width 129 height 15
